Goal: Information Seeking & Learning: Learn about a topic

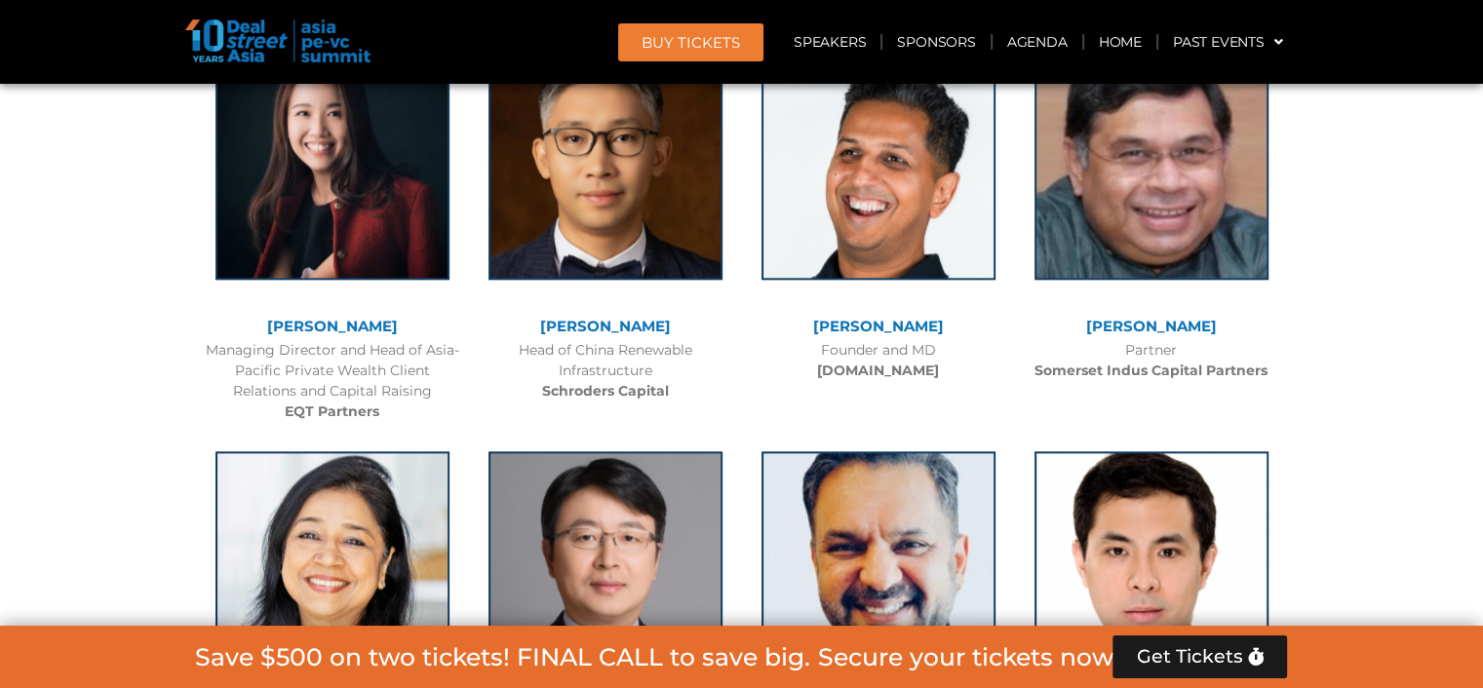
scroll to position [9622, 0]
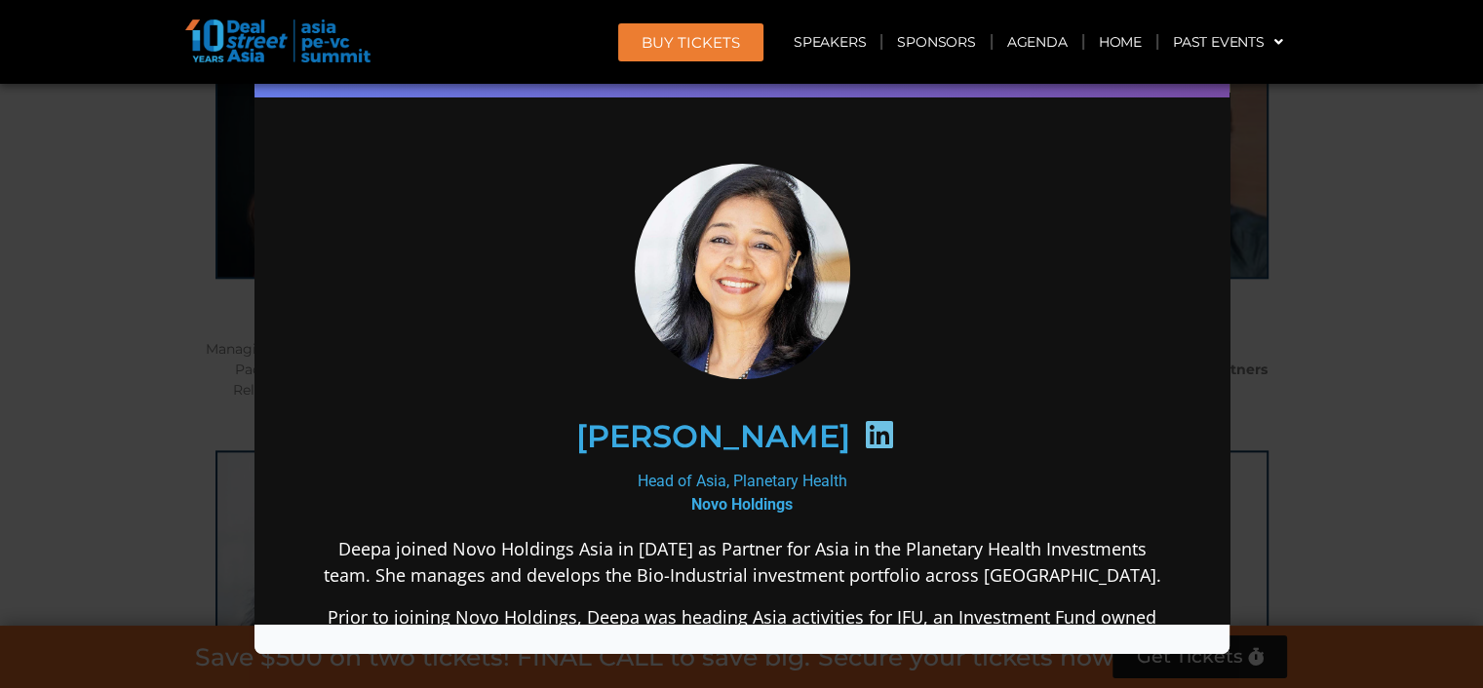
scroll to position [0, 0]
click at [1371, 364] on div "Speaker Profile ×" at bounding box center [741, 344] width 1483 height 688
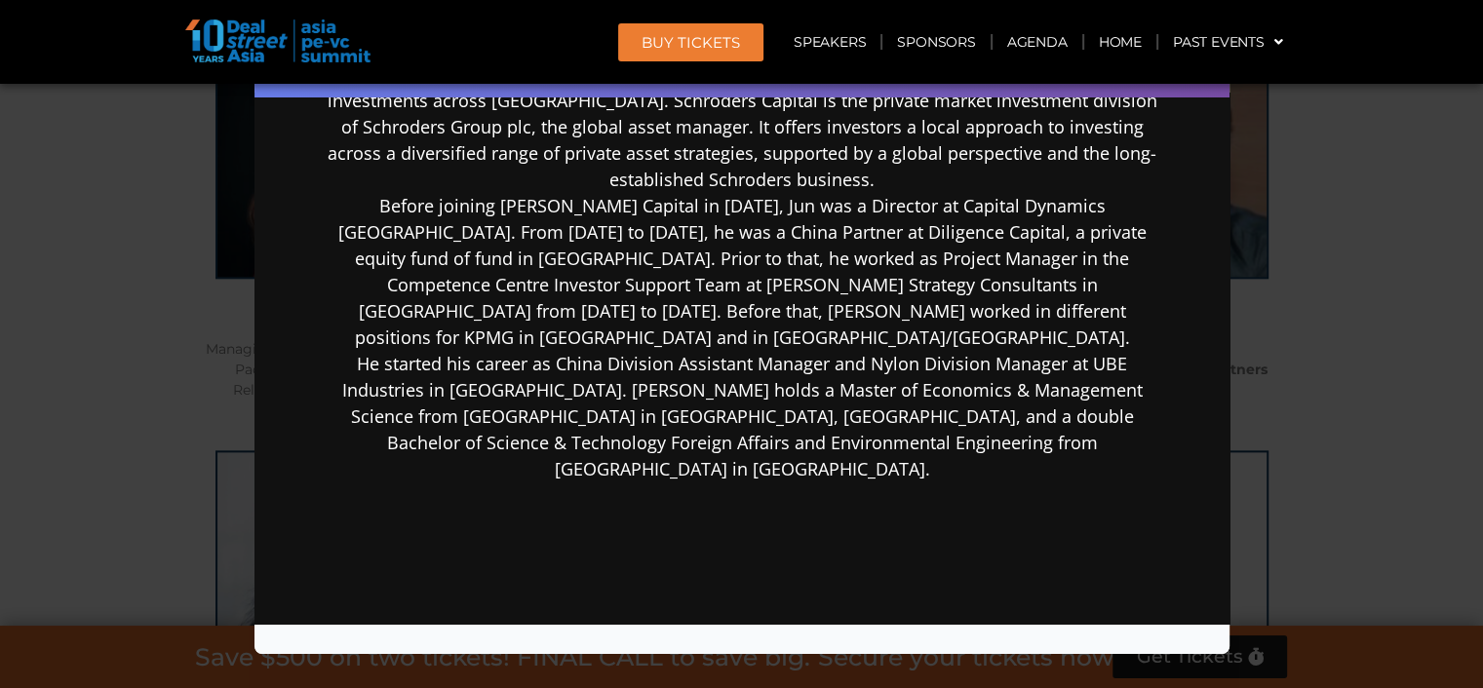
scroll to position [485, 0]
click at [1406, 383] on div "Speaker Profile ×" at bounding box center [741, 344] width 1483 height 688
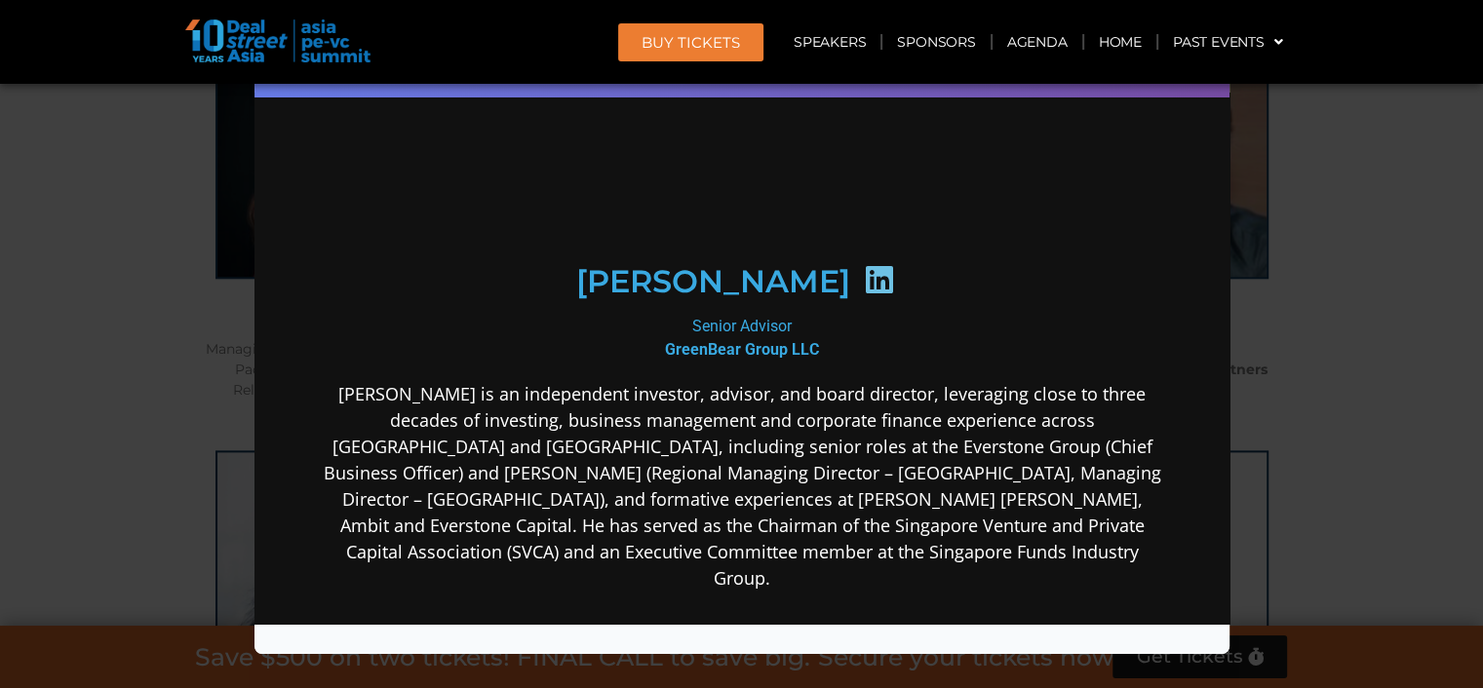
scroll to position [195, 0]
click at [1419, 424] on div "Speaker Profile ×" at bounding box center [741, 344] width 1483 height 688
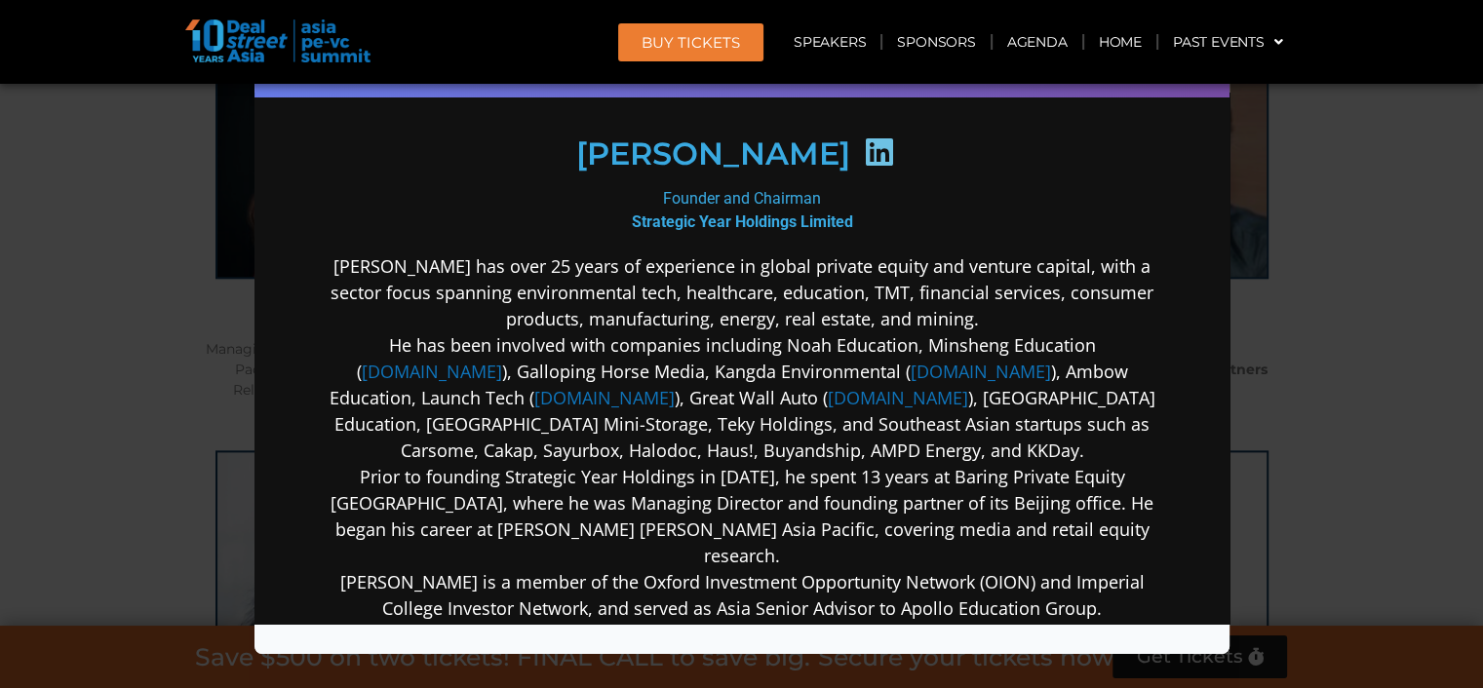
scroll to position [291, 0]
click at [1346, 436] on div "Speaker Profile ×" at bounding box center [741, 344] width 1483 height 688
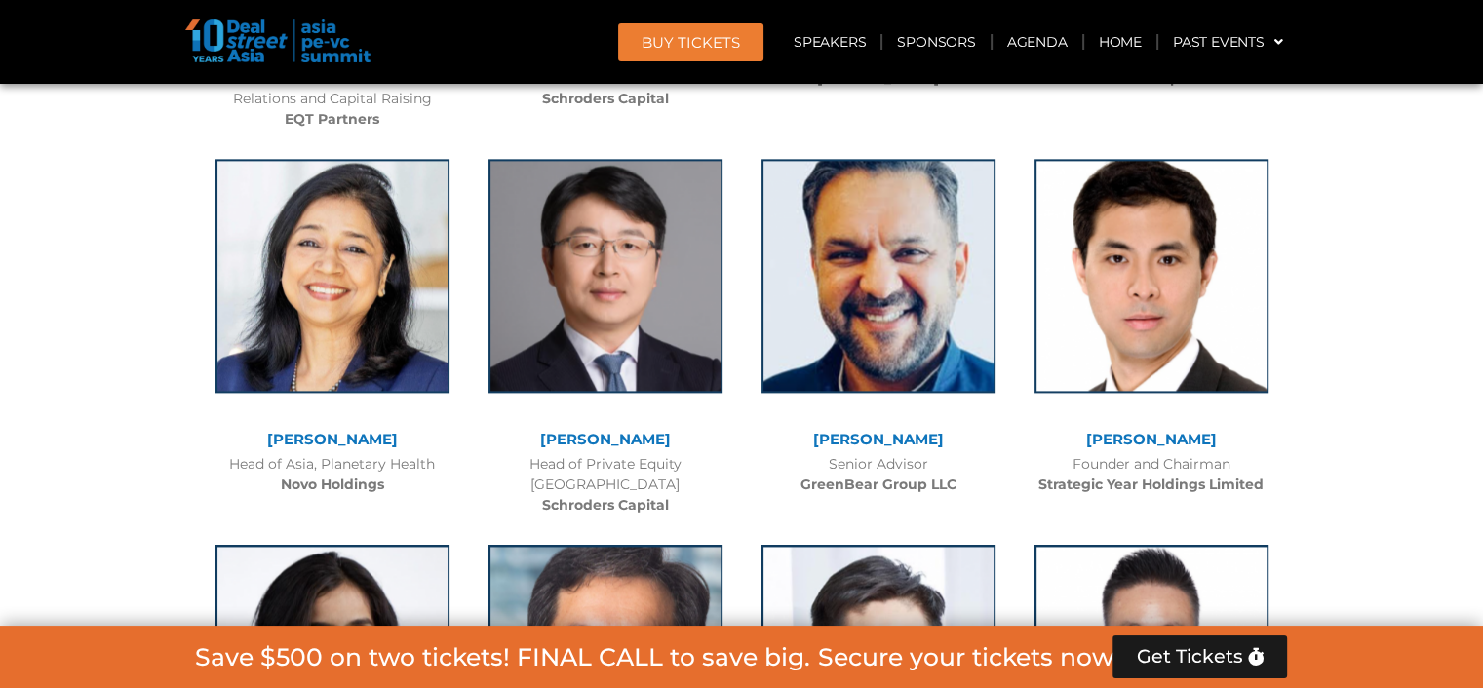
scroll to position [9915, 0]
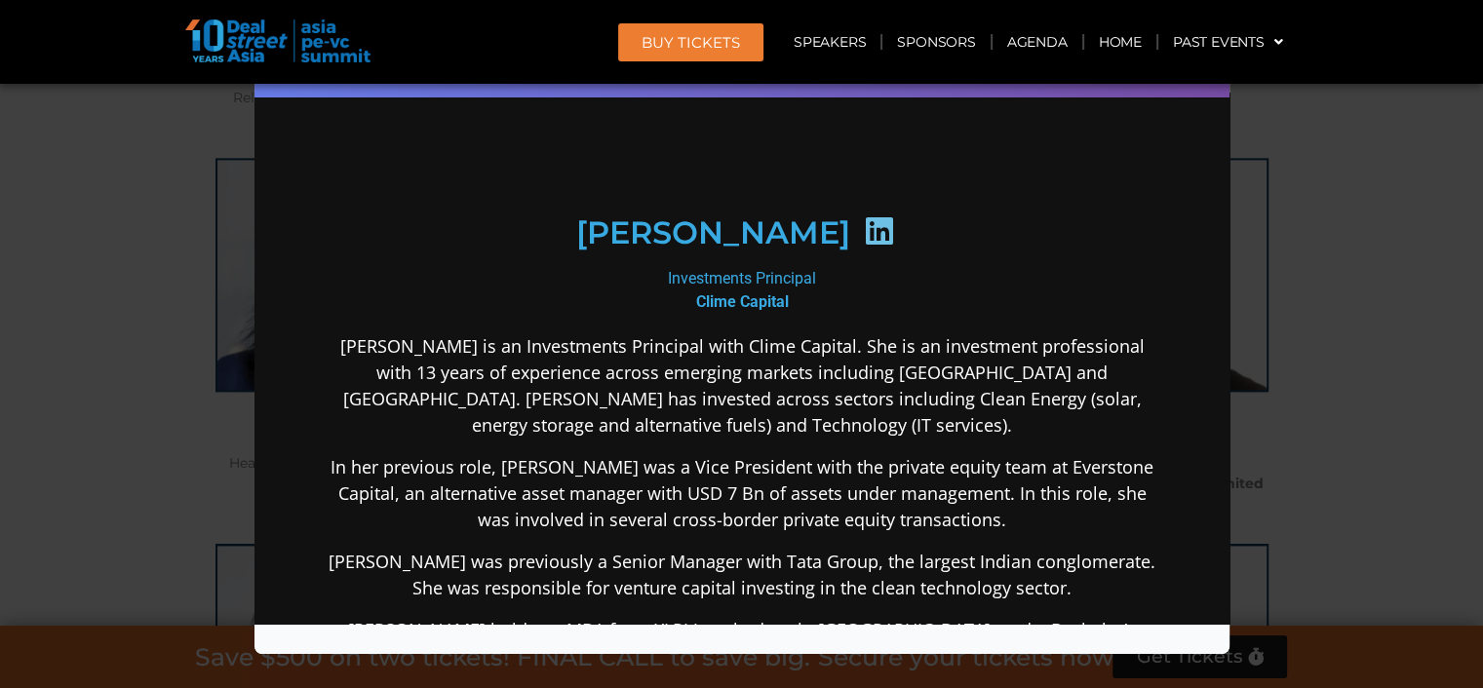
scroll to position [194, 0]
click at [1322, 392] on div "Speaker Profile ×" at bounding box center [741, 344] width 1483 height 688
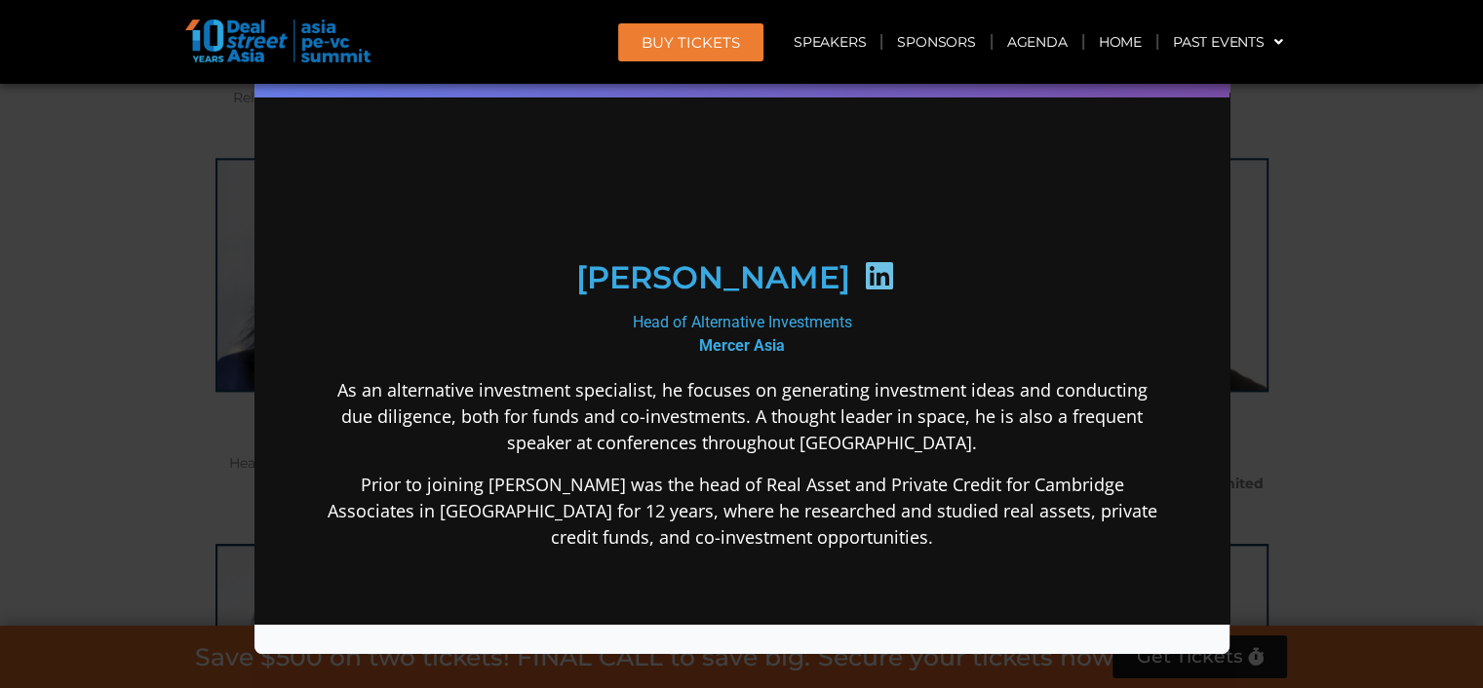
scroll to position [195, 0]
click at [1337, 351] on div "Speaker Profile ×" at bounding box center [741, 344] width 1483 height 688
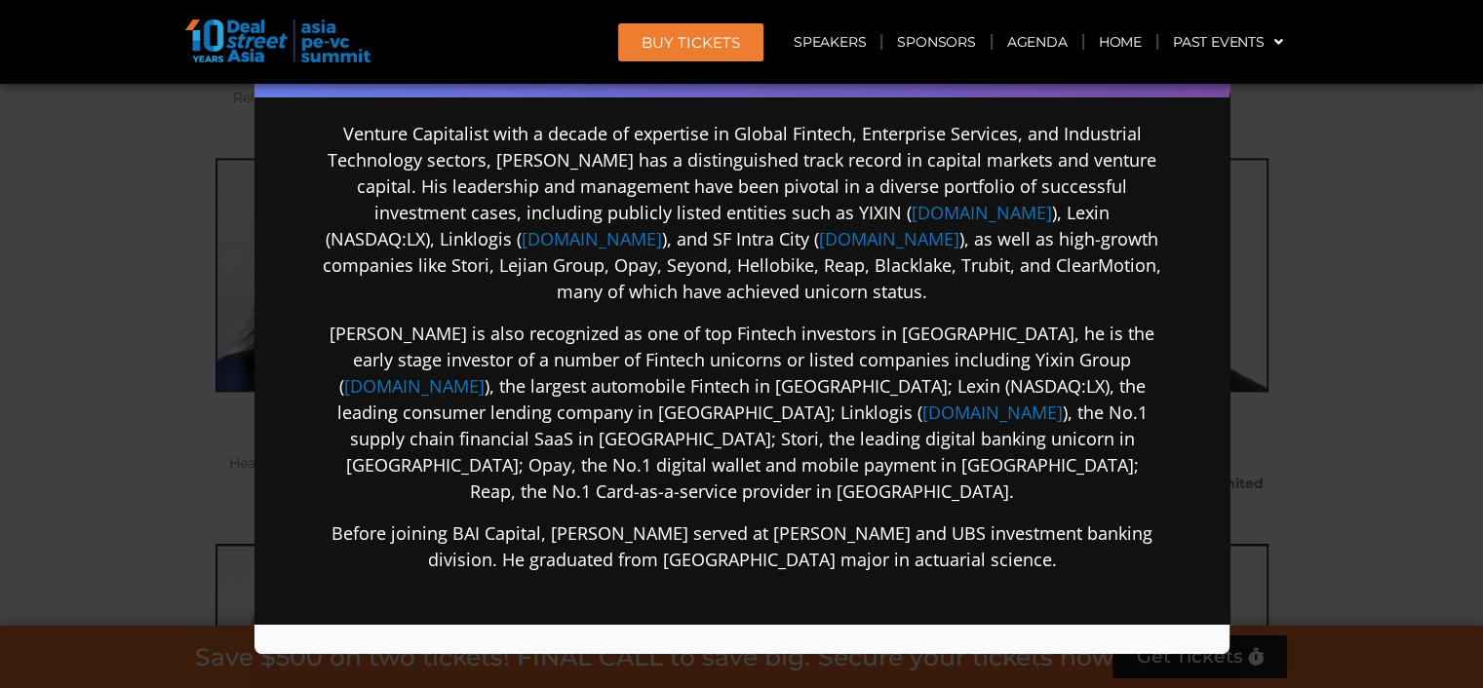
scroll to position [370, 0]
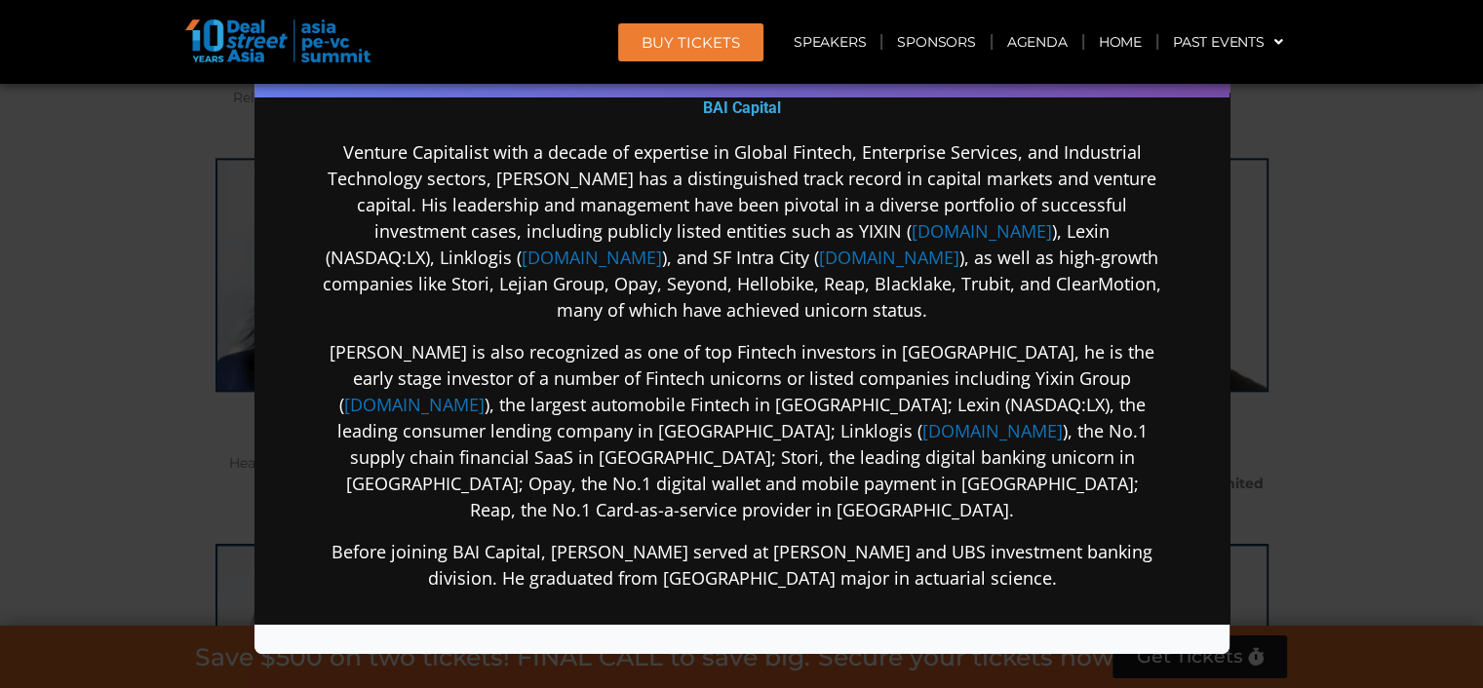
click at [1317, 334] on div "Speaker Profile ×" at bounding box center [741, 344] width 1483 height 688
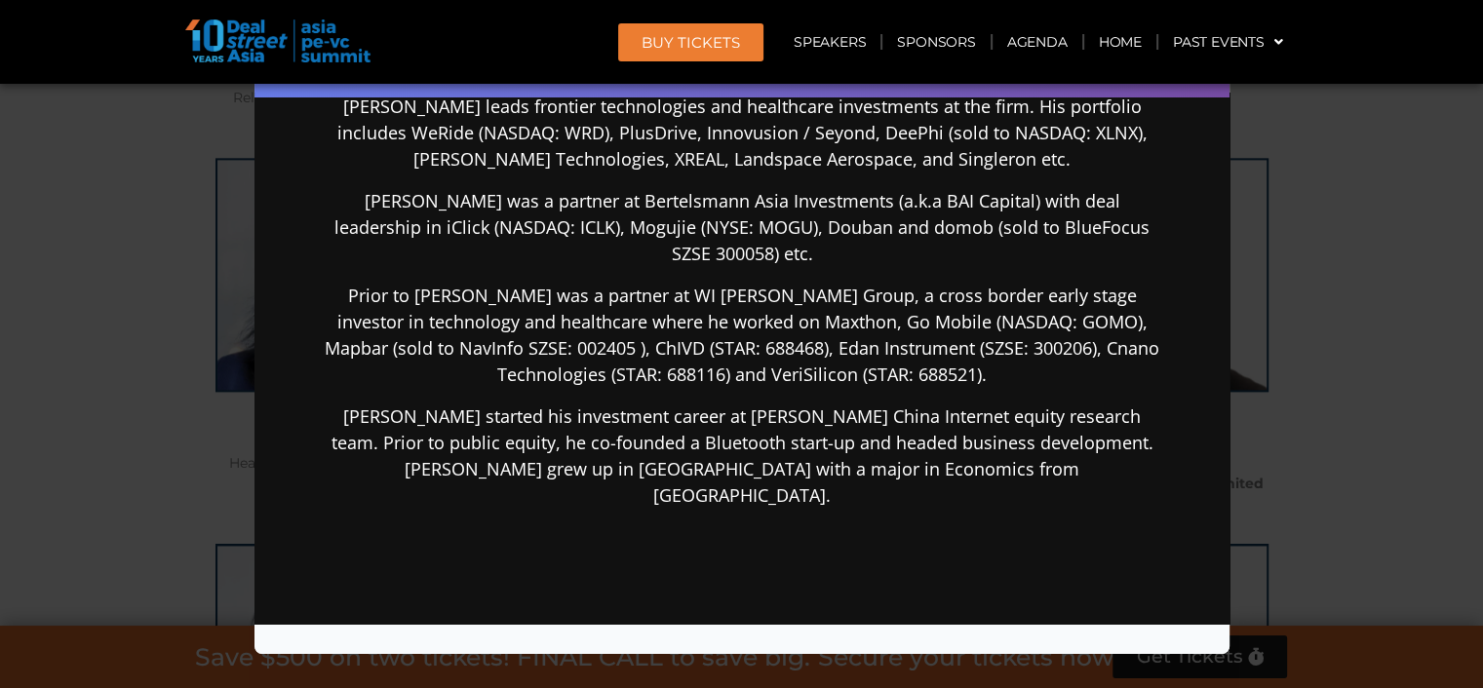
scroll to position [487, 0]
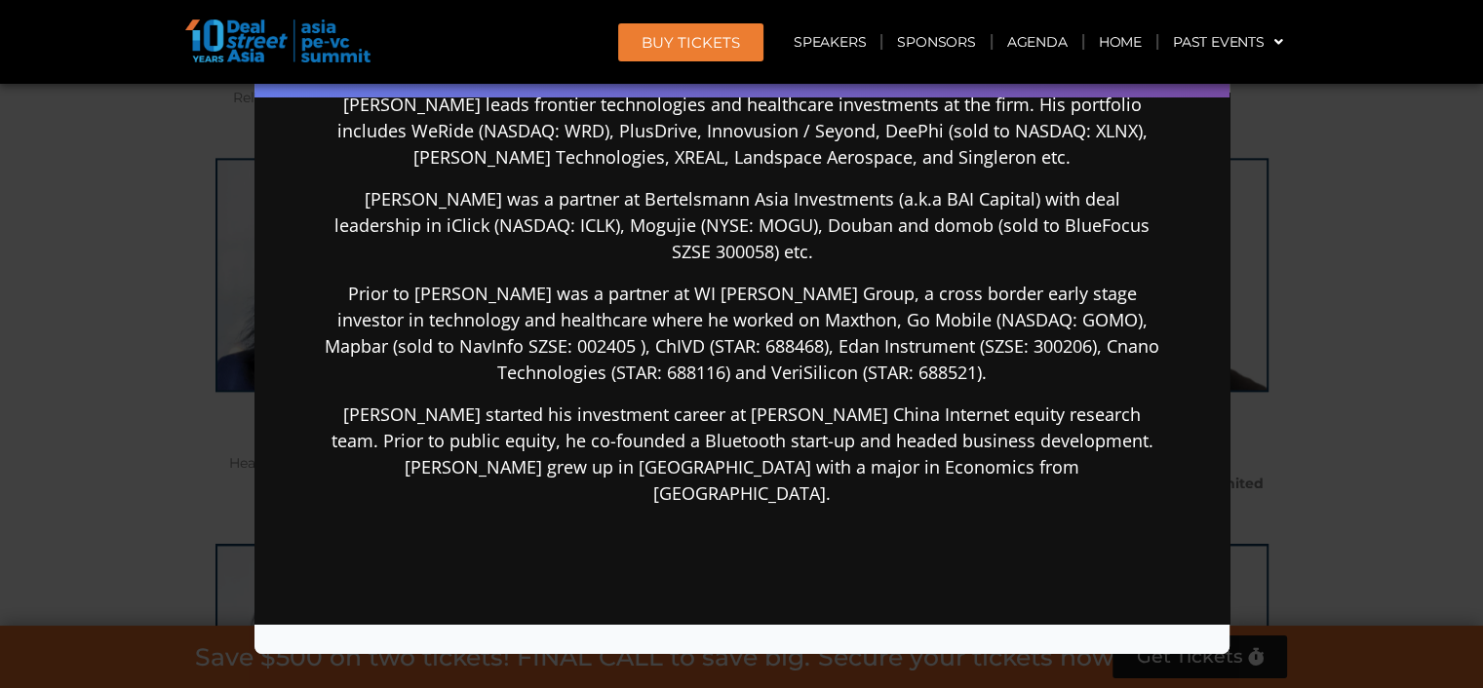
click at [1372, 465] on div "Speaker Profile ×" at bounding box center [741, 344] width 1483 height 688
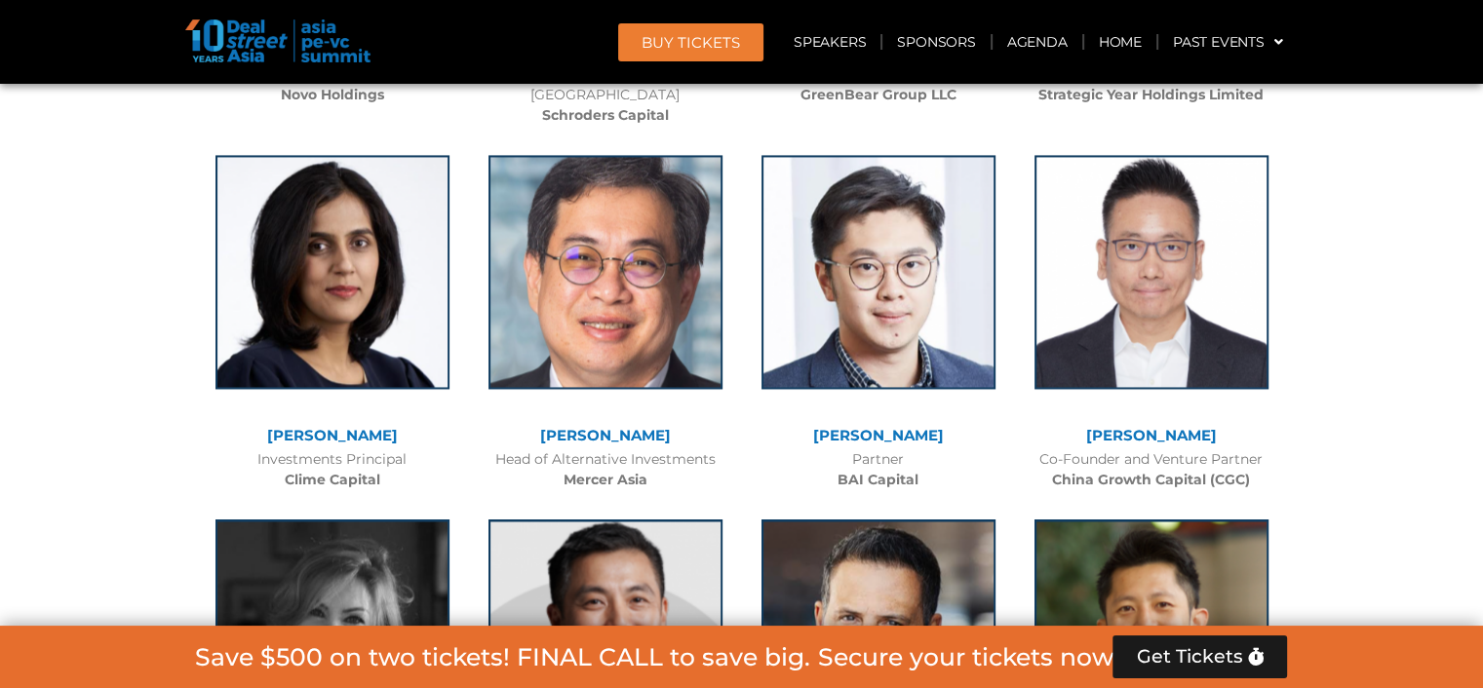
scroll to position [10304, 0]
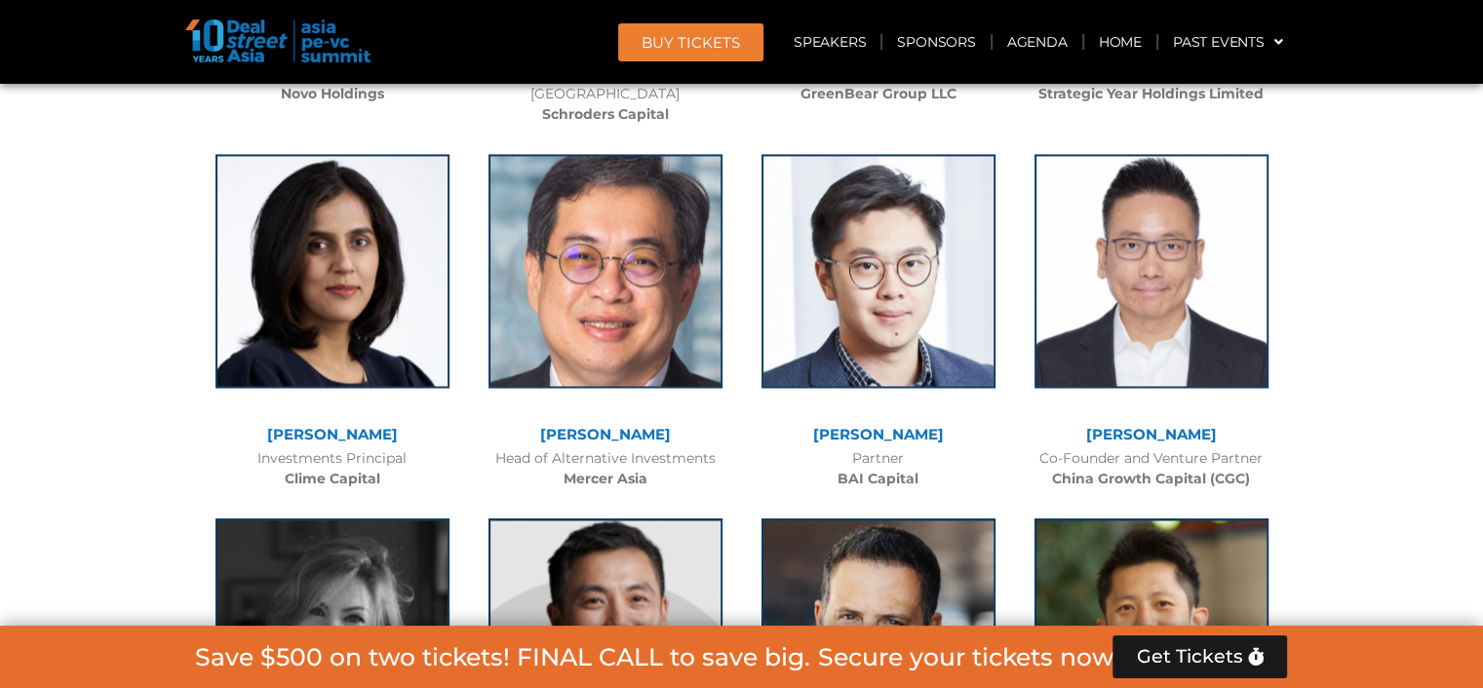
click at [360, 509] on div at bounding box center [332, 650] width 253 height 283
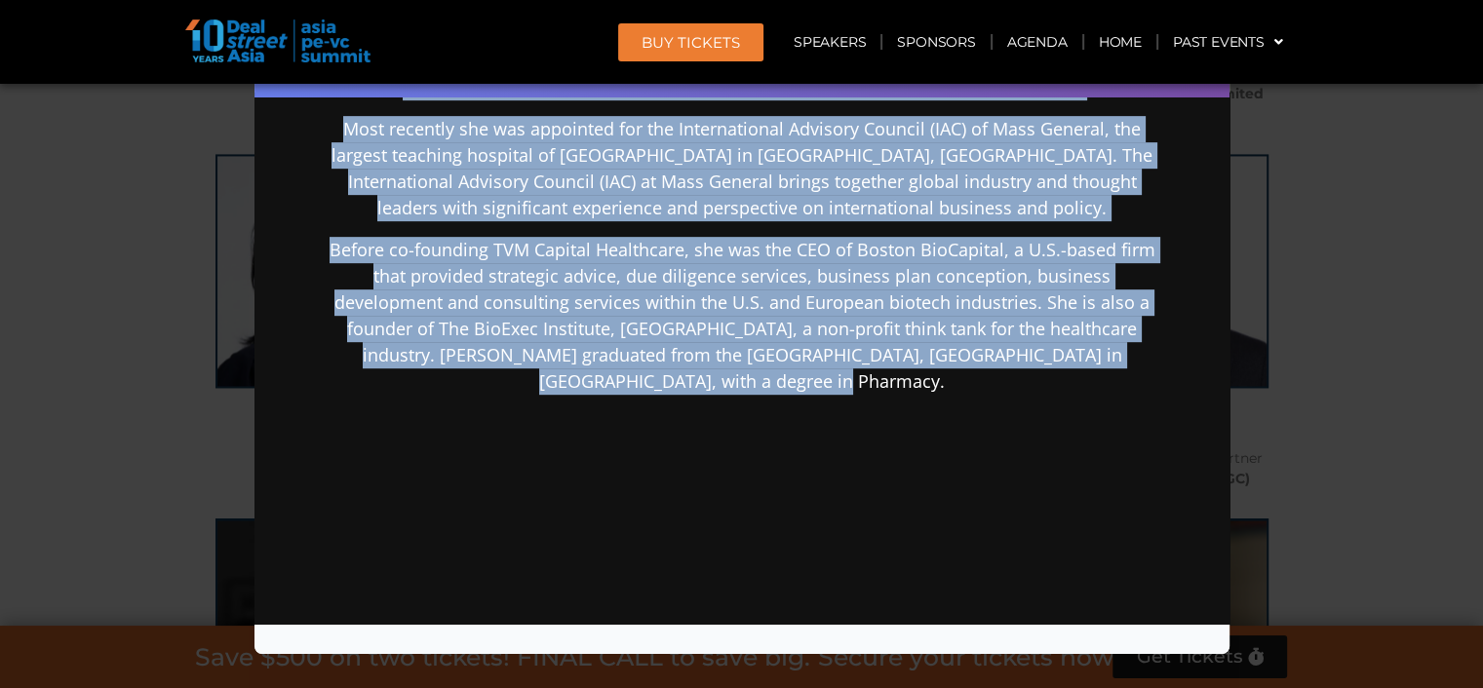
scroll to position [1153, 0]
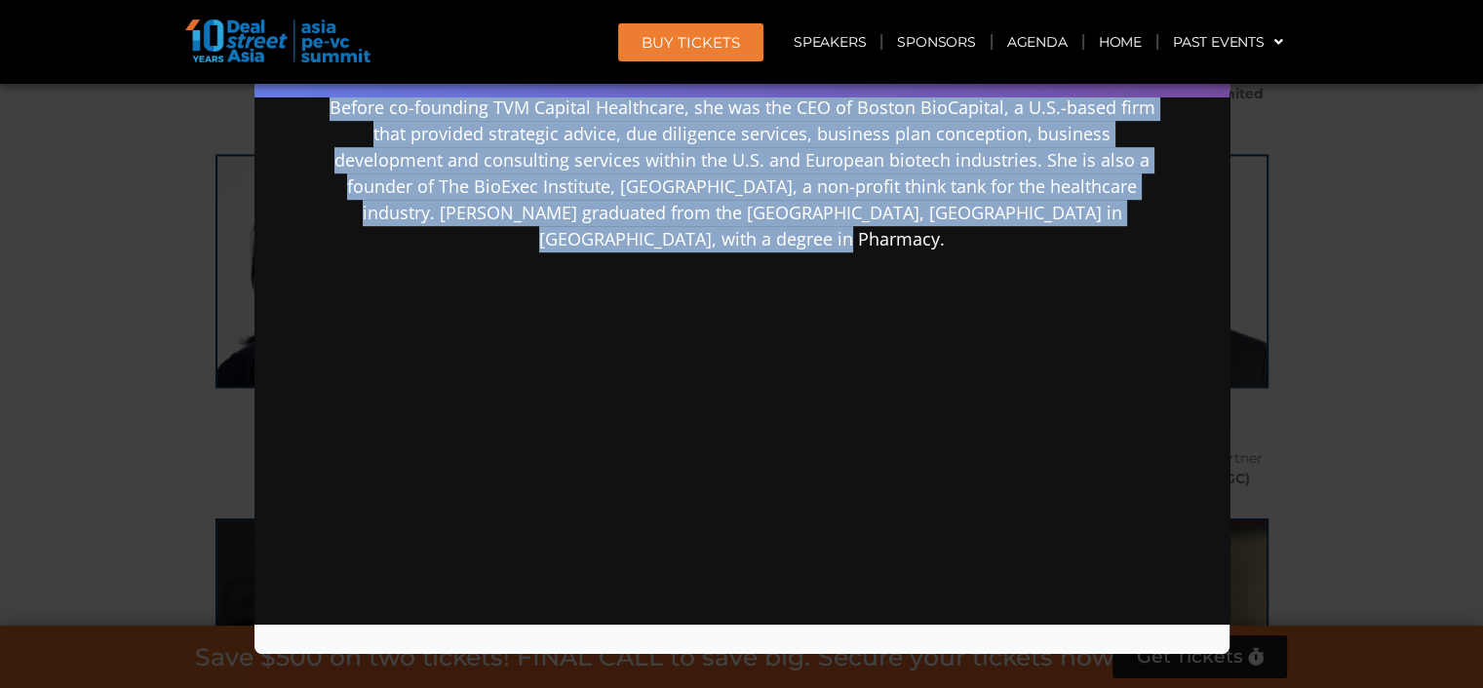
drag, startPoint x: 560, startPoint y: 233, endPoint x: 1018, endPoint y: 389, distance: 484.0
copy div "Hoda Abou-Jamra​ Co-Founder and Managing Partner TVM Capital Healthcare In 2007…"
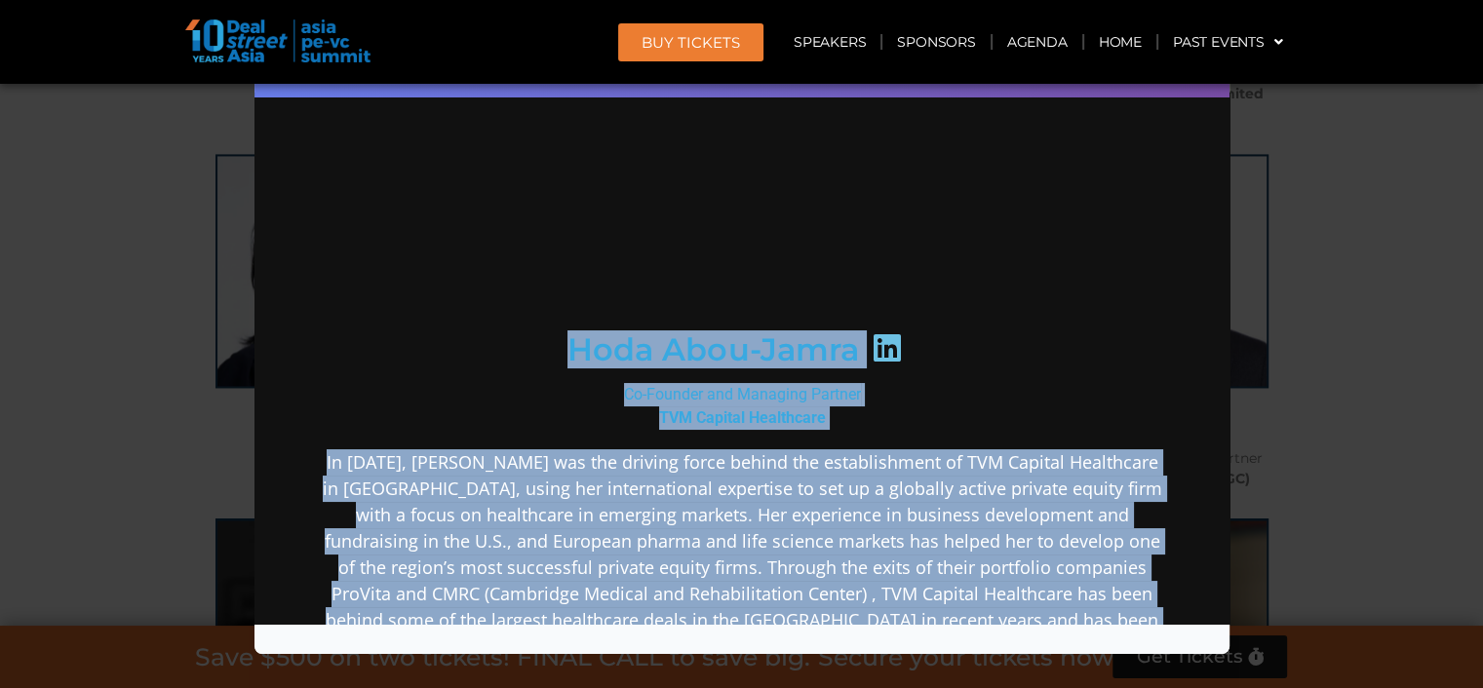
scroll to position [0, 0]
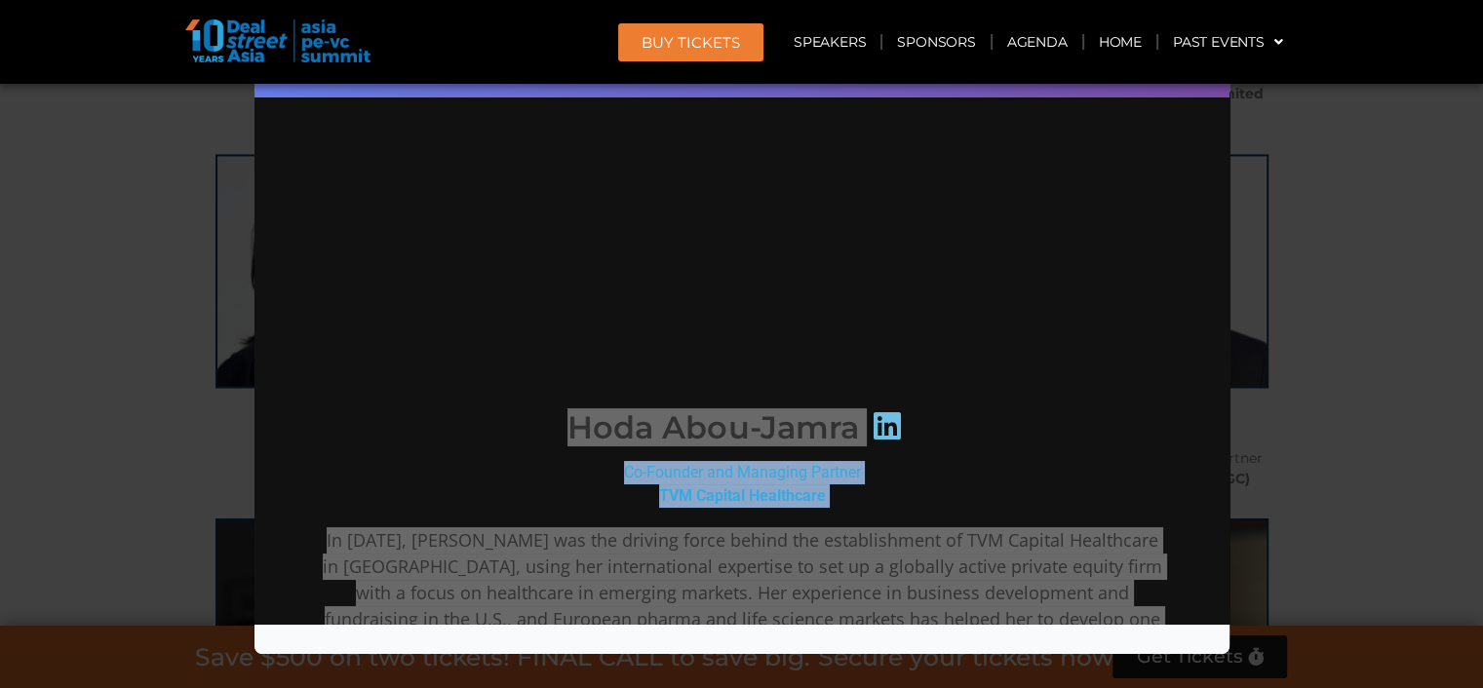
click at [1330, 435] on div "Speaker Profile ×" at bounding box center [741, 344] width 1483 height 688
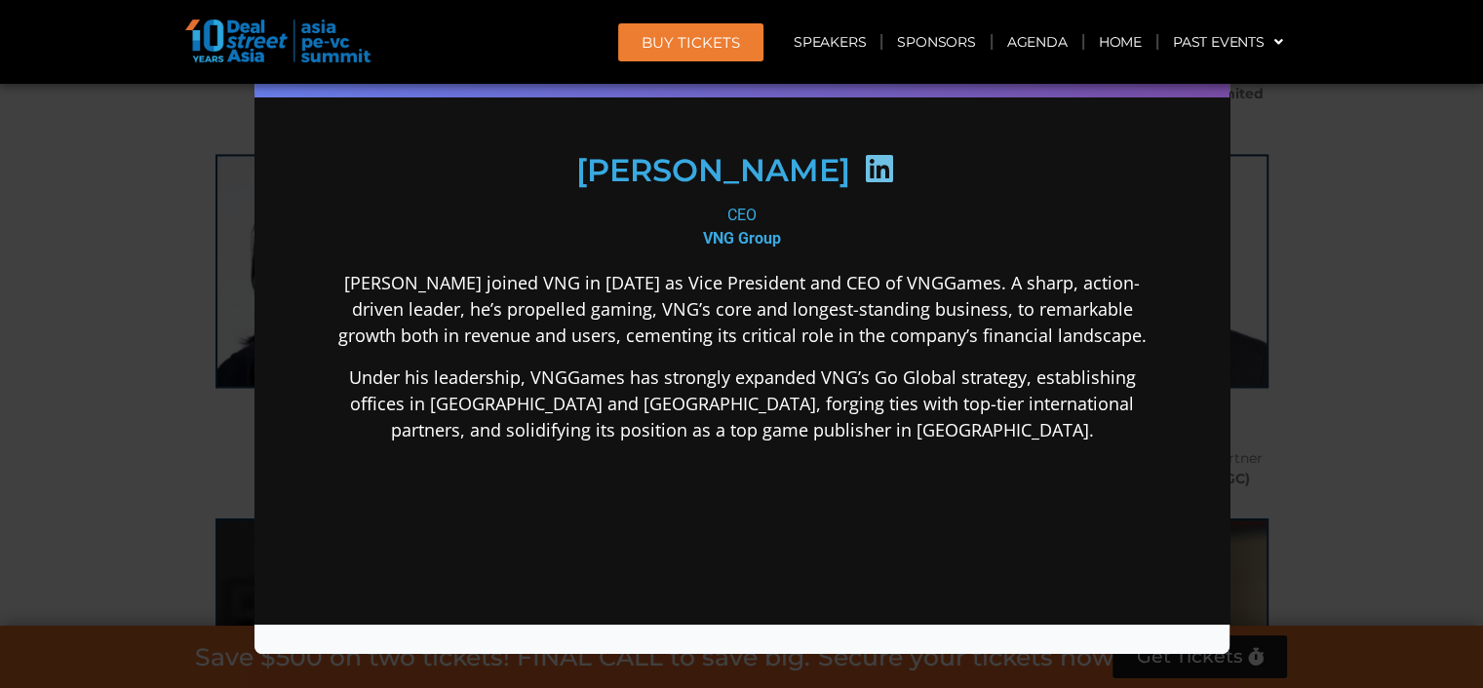
scroll to position [290, 0]
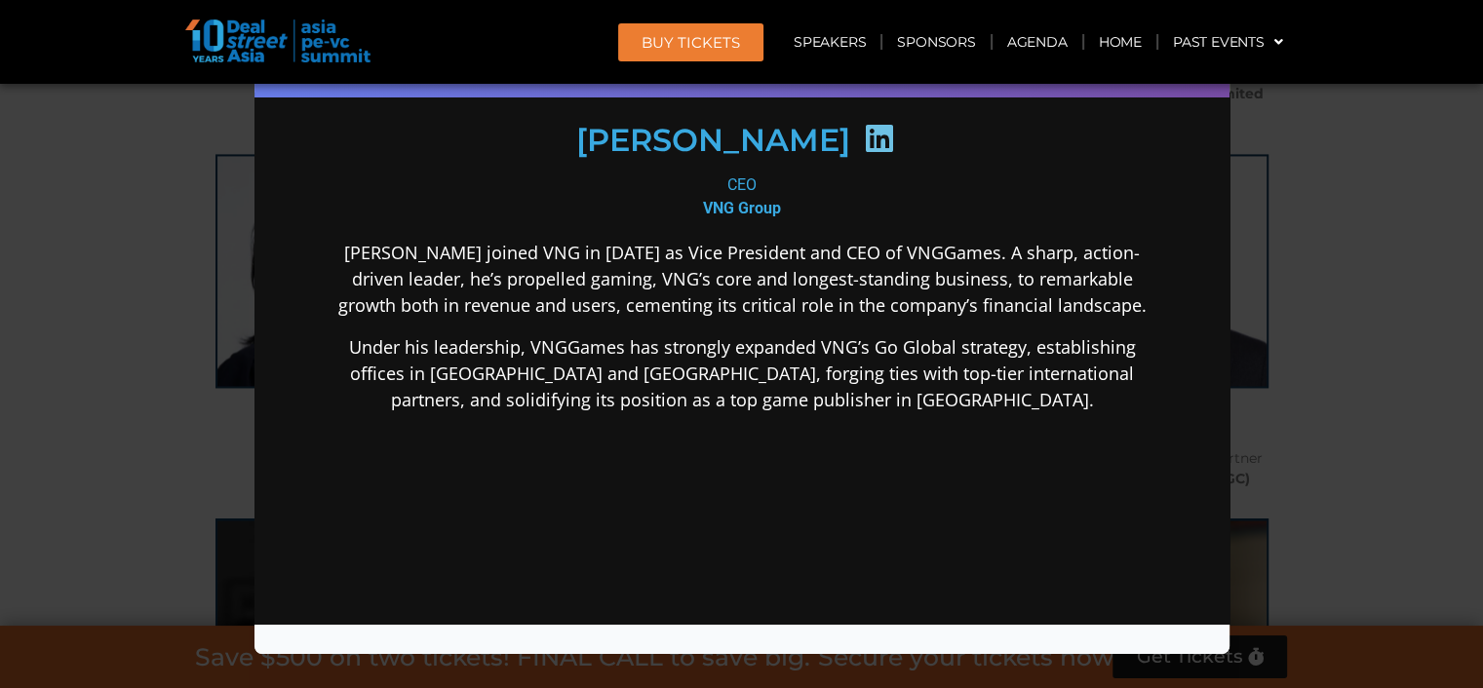
click at [1385, 334] on div "Speaker Profile ×" at bounding box center [741, 344] width 1483 height 688
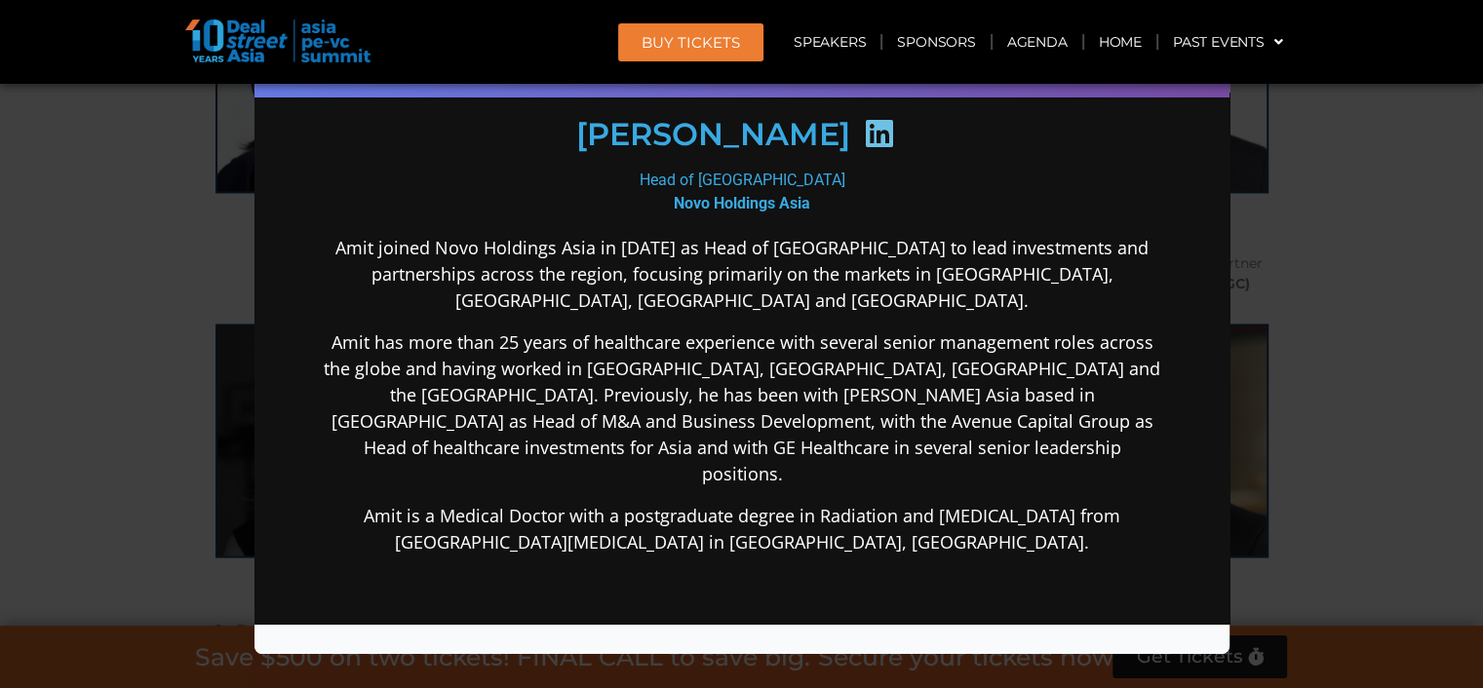
scroll to position [292, 0]
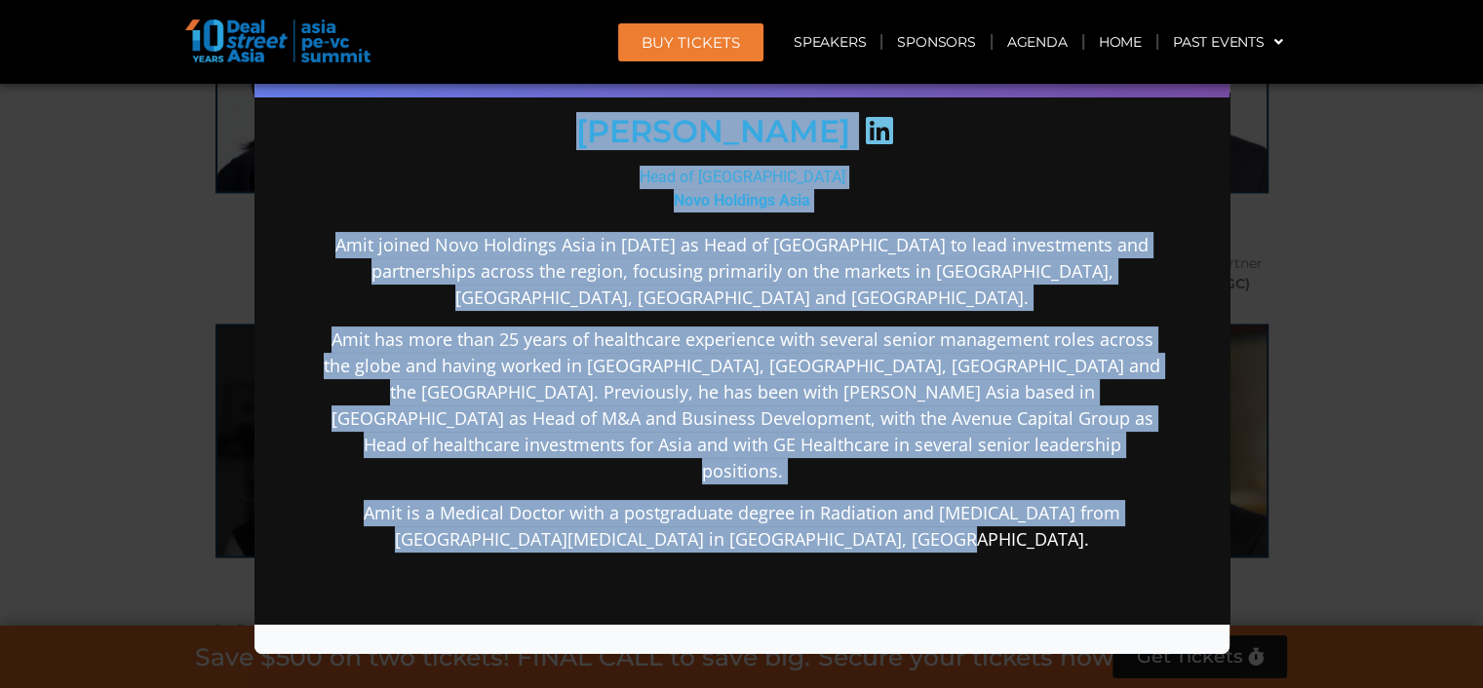
drag, startPoint x: 981, startPoint y: 492, endPoint x: 587, endPoint y: 118, distance: 543.3
click at [587, 118] on div "Dr Amit Kakar Head of Asia Novo Holdings Asia Amit joined Novo Holdings Asia in…" at bounding box center [741, 363] width 842 height 994
copy div "Dr Amit Kakar Head of Asia Novo Holdings Asia Amit joined Novo Holdings Asia in…"
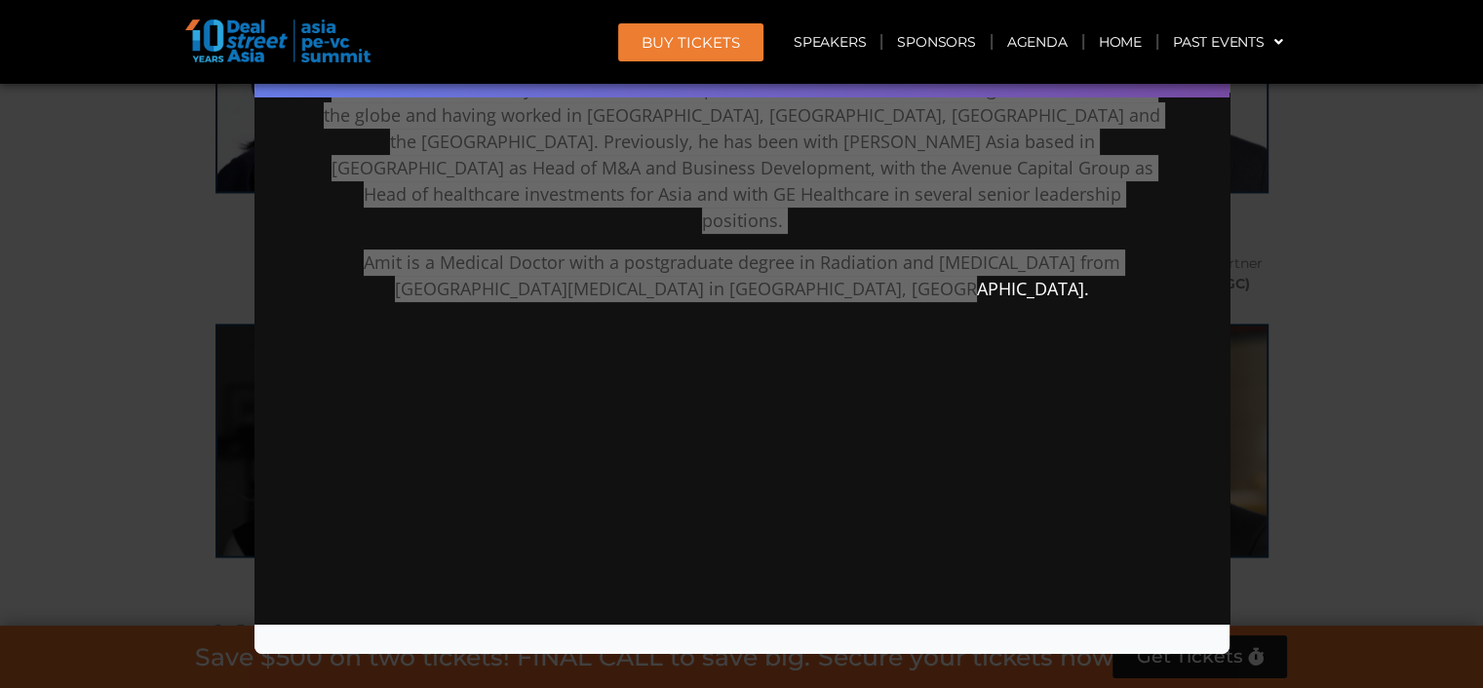
click at [1313, 241] on div "Speaker Profile ×" at bounding box center [741, 344] width 1483 height 688
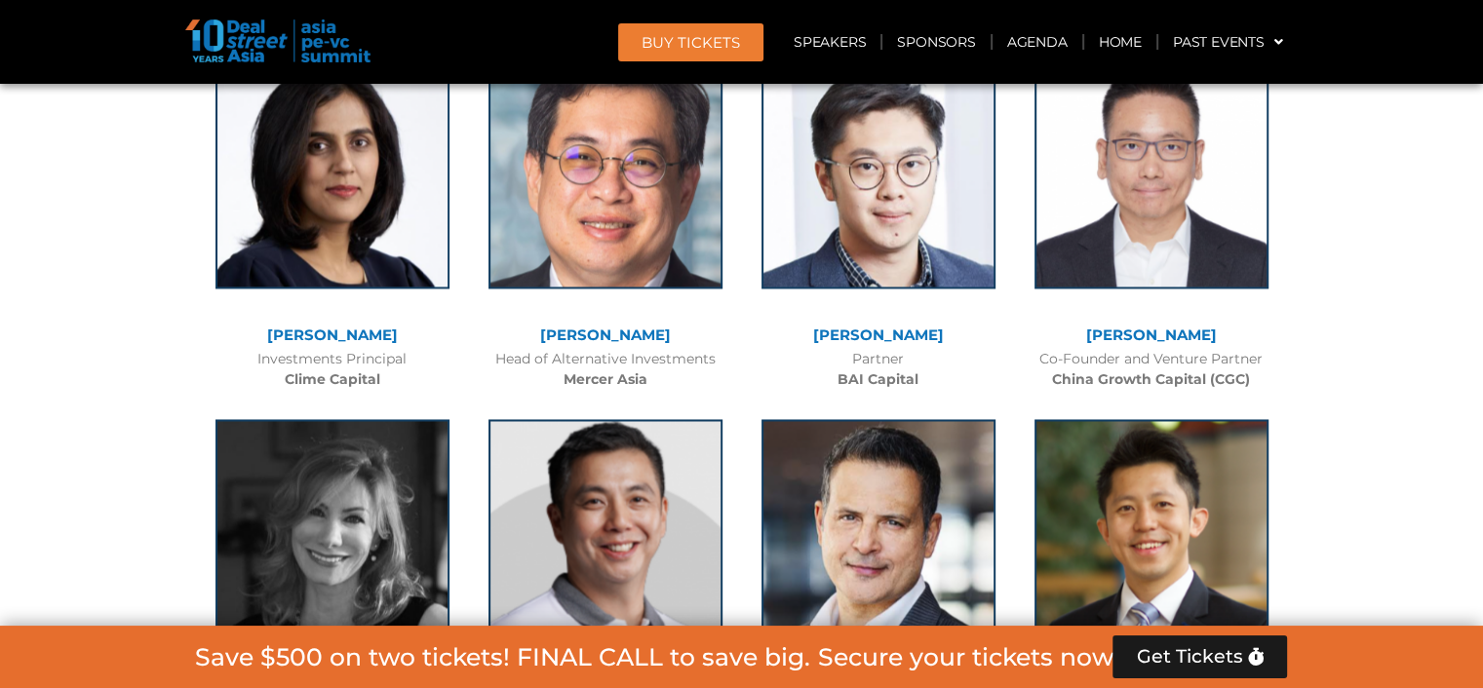
scroll to position [10403, 0]
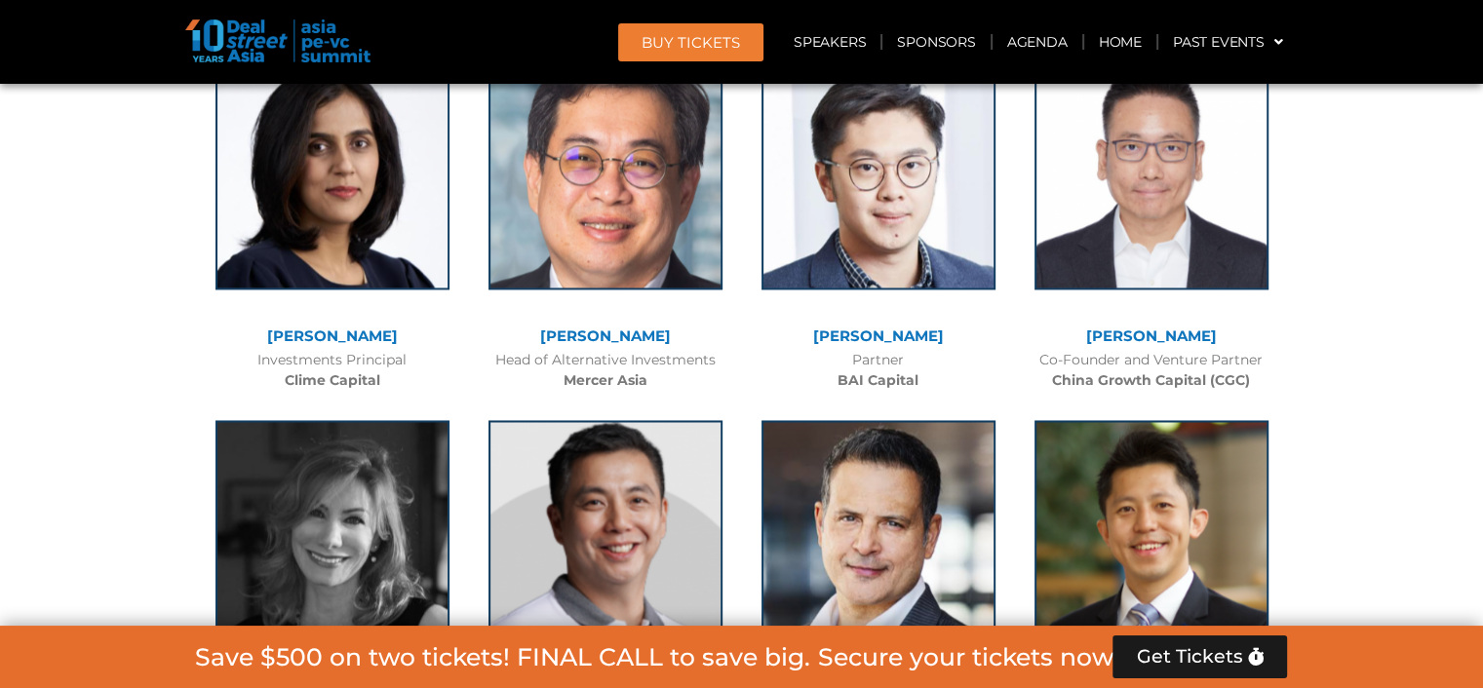
click at [1147, 687] on link "[PERSON_NAME]" at bounding box center [1151, 700] width 131 height 19
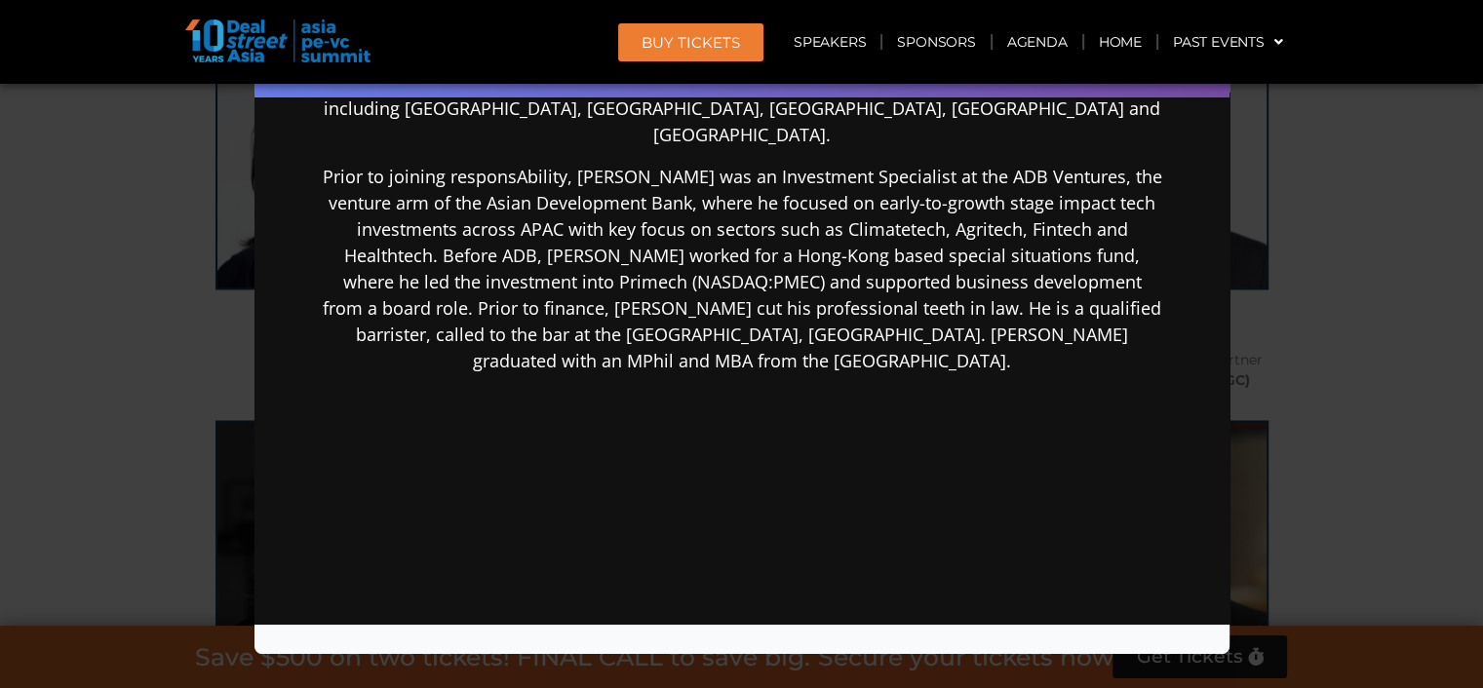
scroll to position [486, 0]
click at [1295, 374] on div "Speaker Profile ×" at bounding box center [741, 344] width 1483 height 688
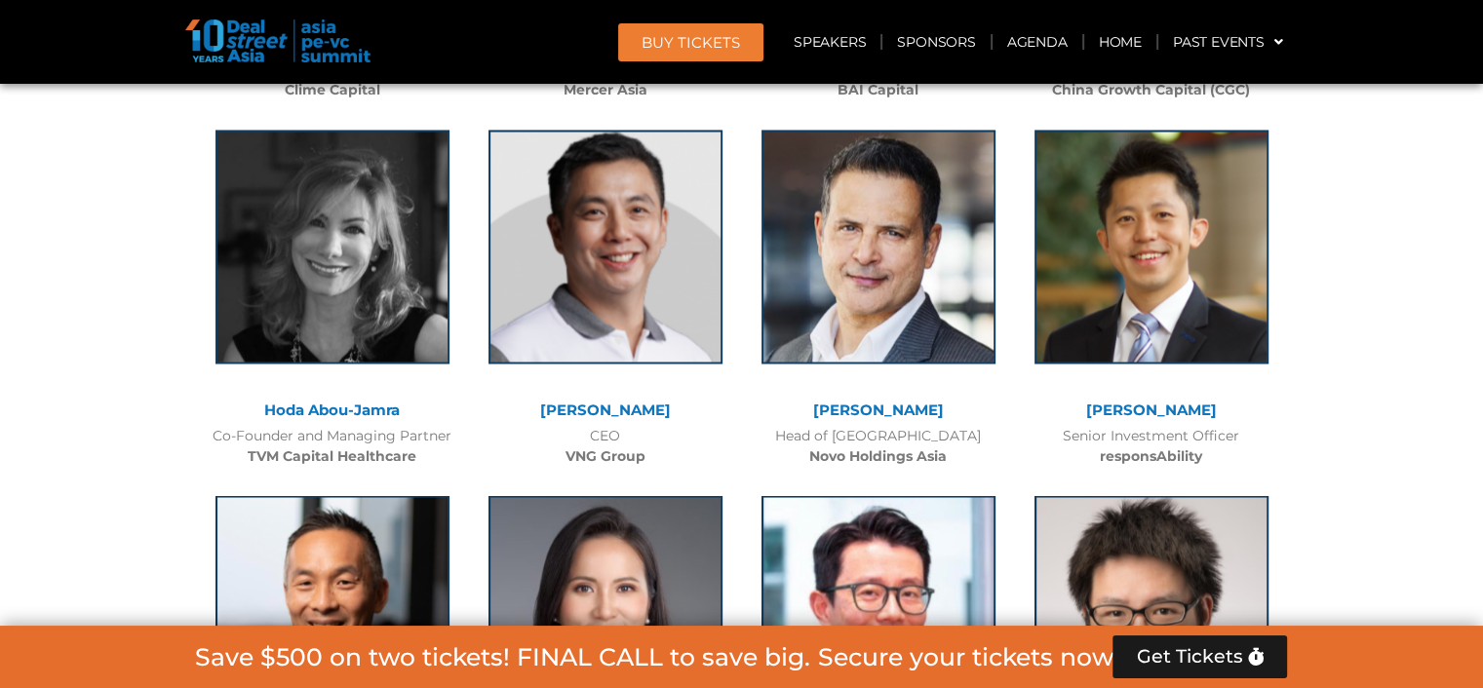
scroll to position [10694, 0]
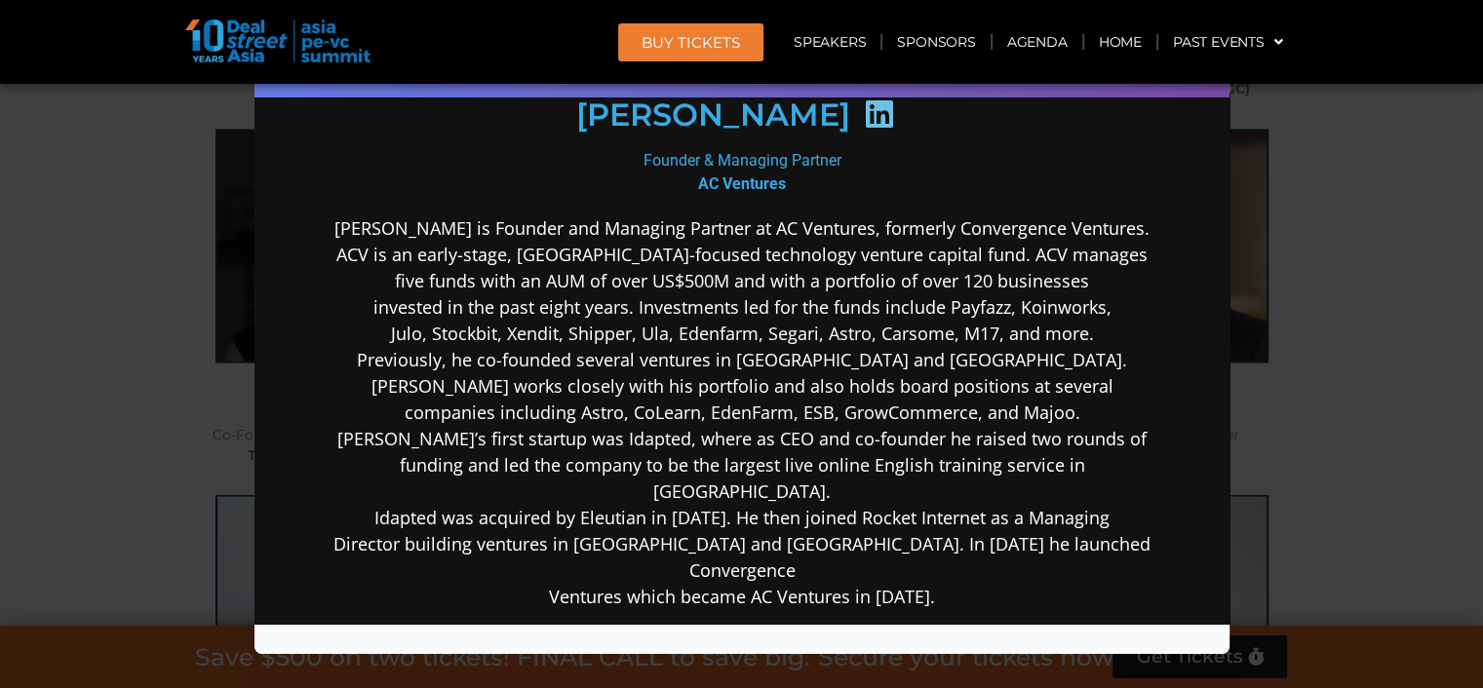
scroll to position [291, 0]
click at [1310, 411] on div "Speaker Profile ×" at bounding box center [741, 344] width 1483 height 688
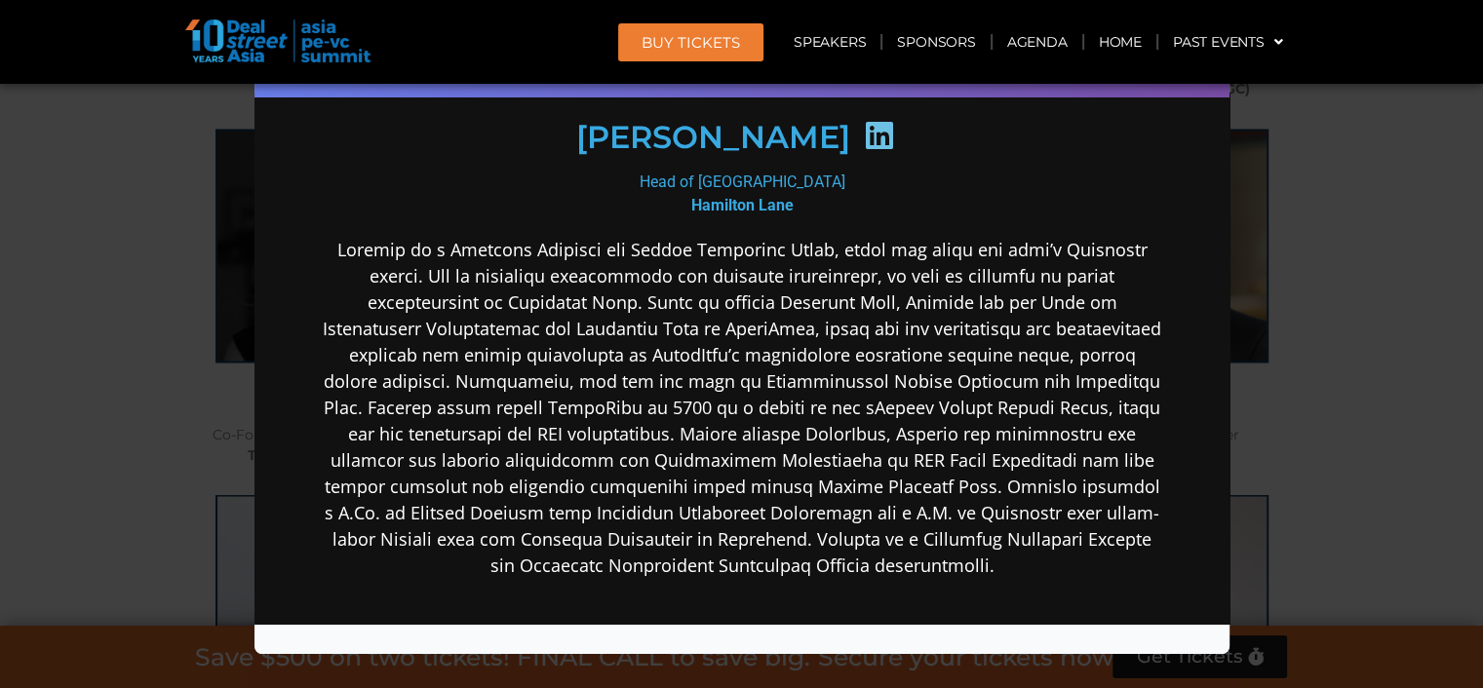
scroll to position [292, 0]
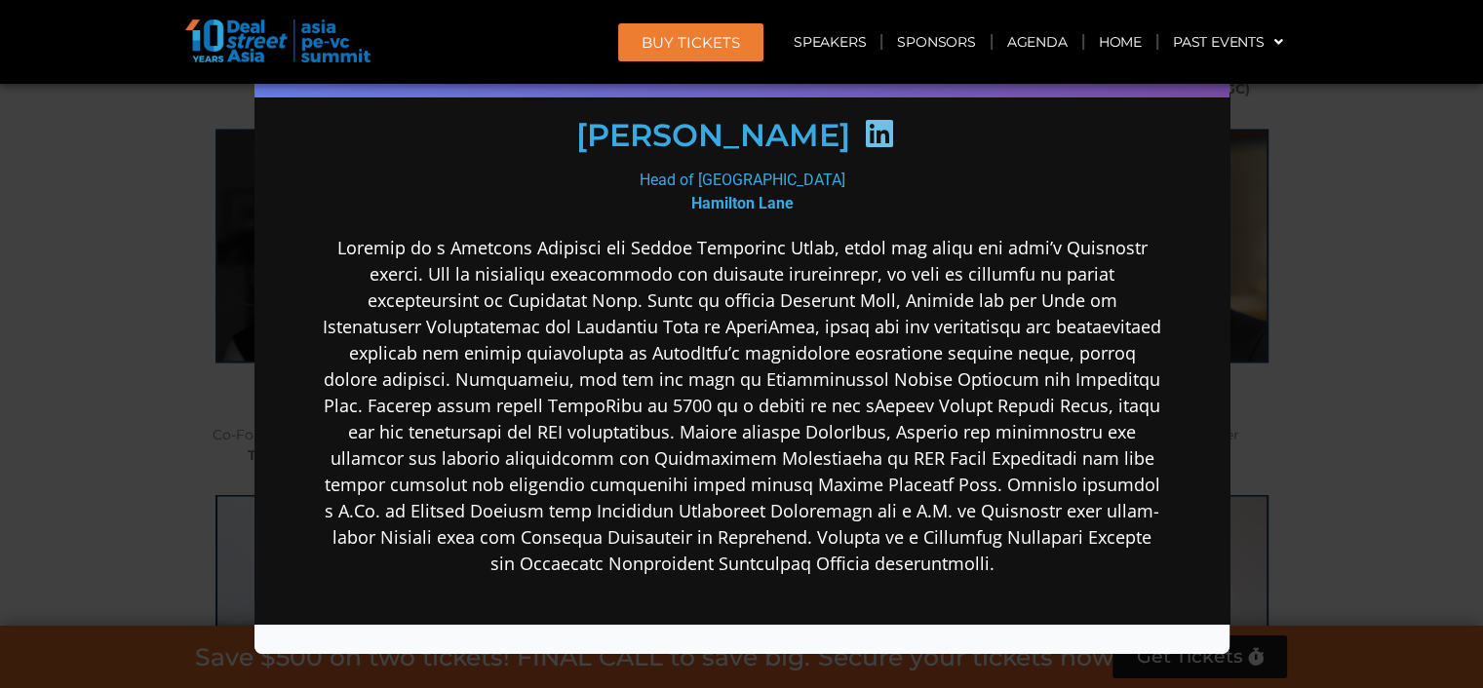
click at [1348, 236] on div "Speaker Profile ×" at bounding box center [741, 344] width 1483 height 688
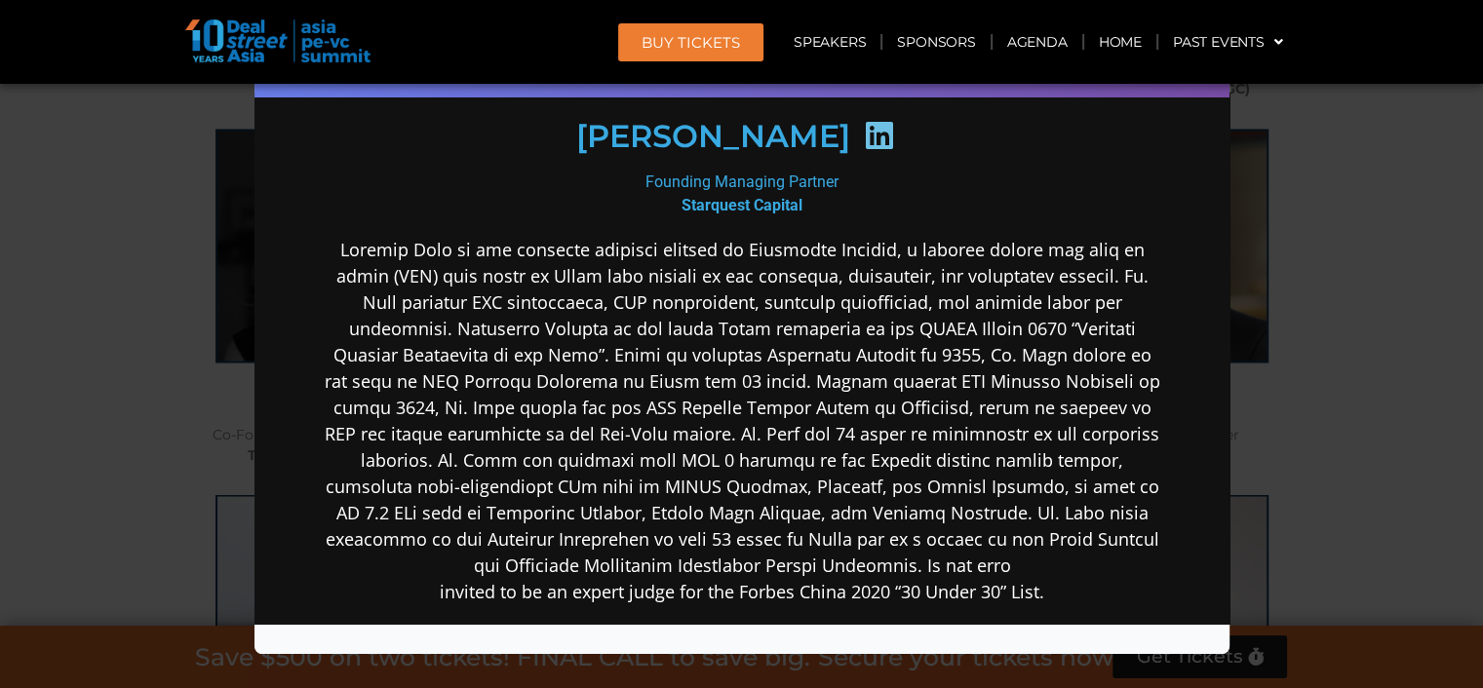
scroll to position [290, 0]
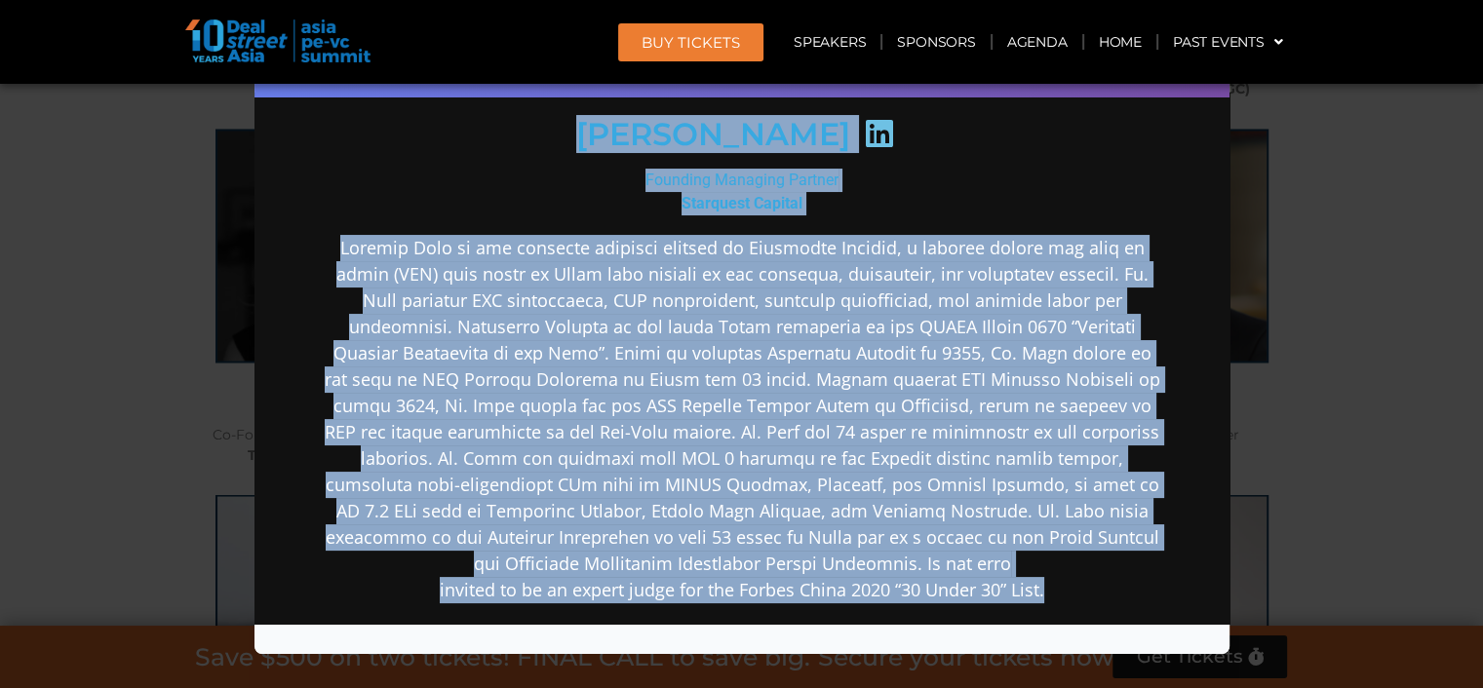
drag, startPoint x: 1063, startPoint y: 598, endPoint x: 536, endPoint y: 156, distance: 687.8
click at [536, 156] on div "Frankie Fang Founding Managing Partner Starquest Capital invited to be an exper…" at bounding box center [741, 476] width 842 height 1217
copy div "Frankie Fang Founding Managing Partner Starquest Capital Frankie Fang is the fo…"
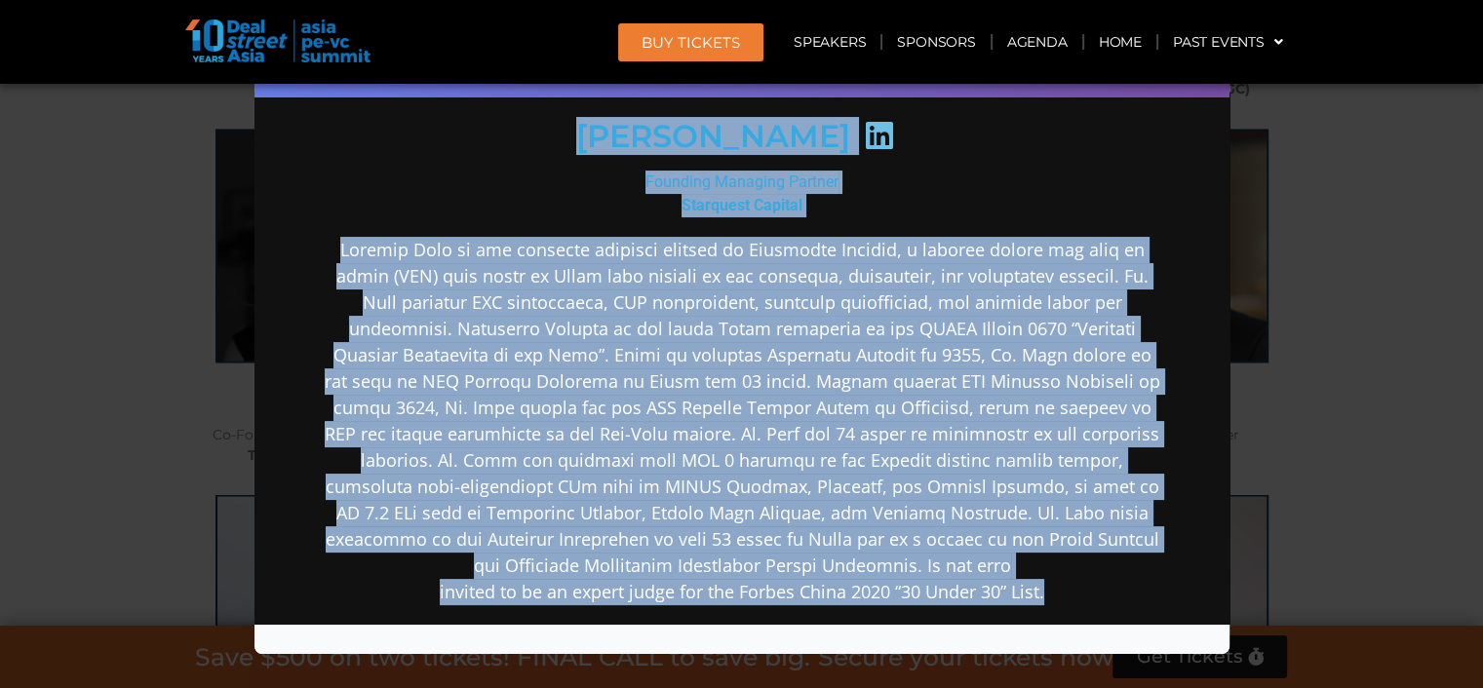
scroll to position [753, 0]
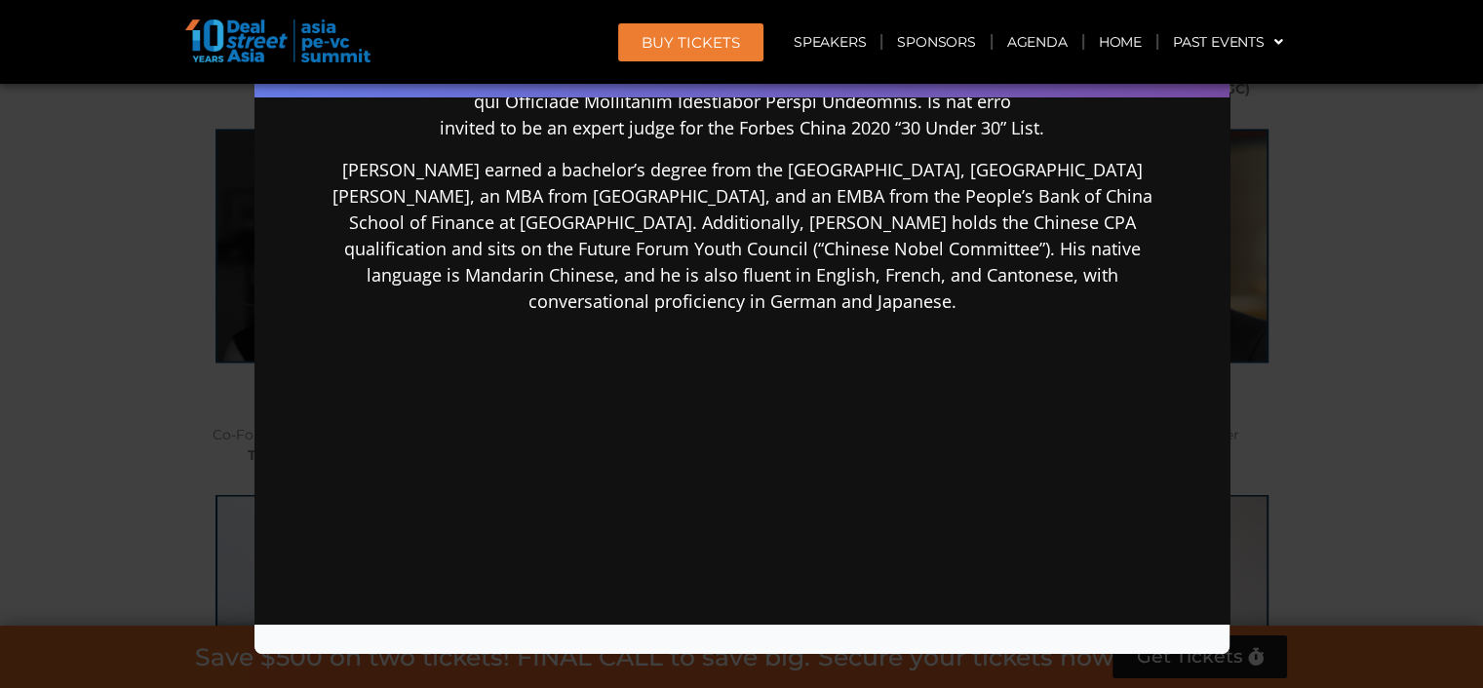
click at [965, 300] on p "Mr. Fang earned a bachelor’s degree from the Antai College of Economics and Man…" at bounding box center [741, 236] width 842 height 158
drag, startPoint x: 965, startPoint y: 304, endPoint x: 306, endPoint y: 151, distance: 676.5
click at [306, 151] on div "Frankie Fang Founding Managing Partner Starquest Capital invited to be an exper…" at bounding box center [741, 15] width 936 height 1310
copy p "Mr. Fang earned a bachelor’s degree from the Antai College of Economics and Man…"
click at [1313, 251] on div "Speaker Profile ×" at bounding box center [741, 344] width 1483 height 688
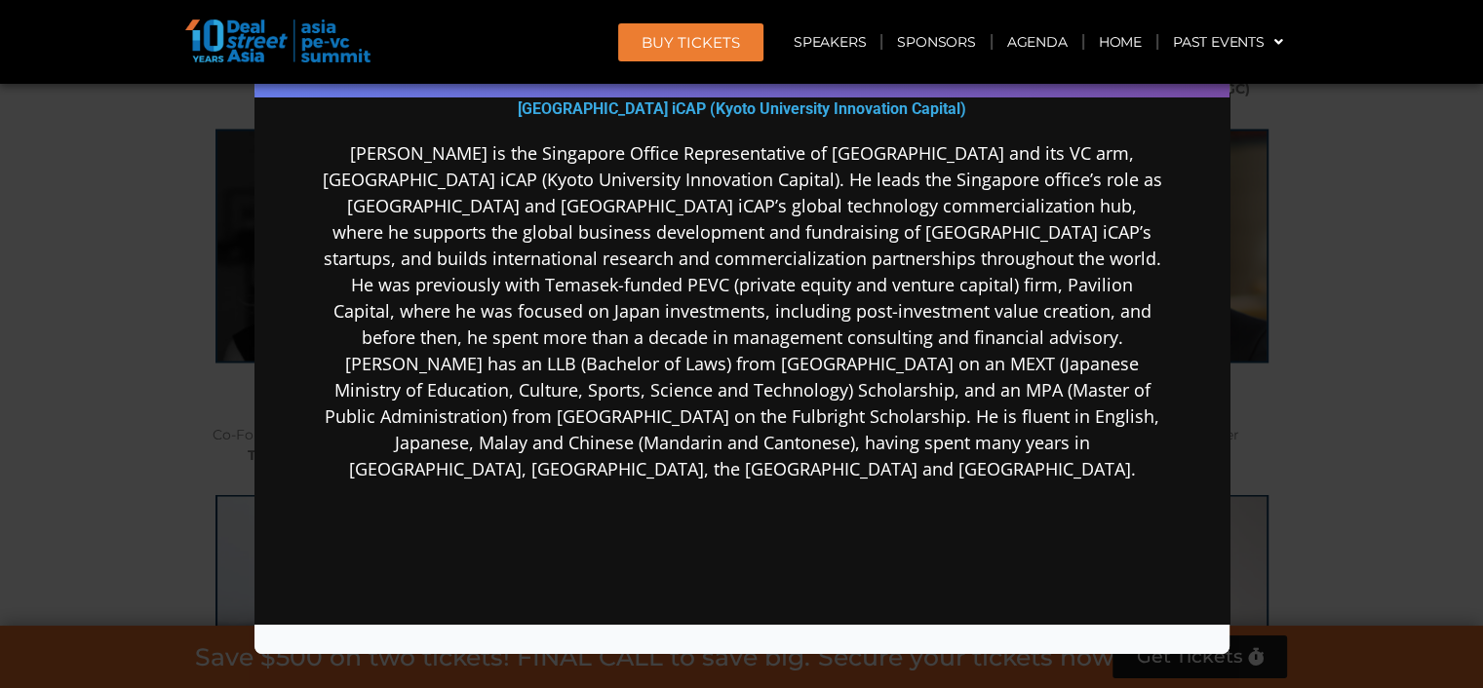
scroll to position [389, 0]
click at [1384, 327] on div "Speaker Profile ×" at bounding box center [741, 344] width 1483 height 688
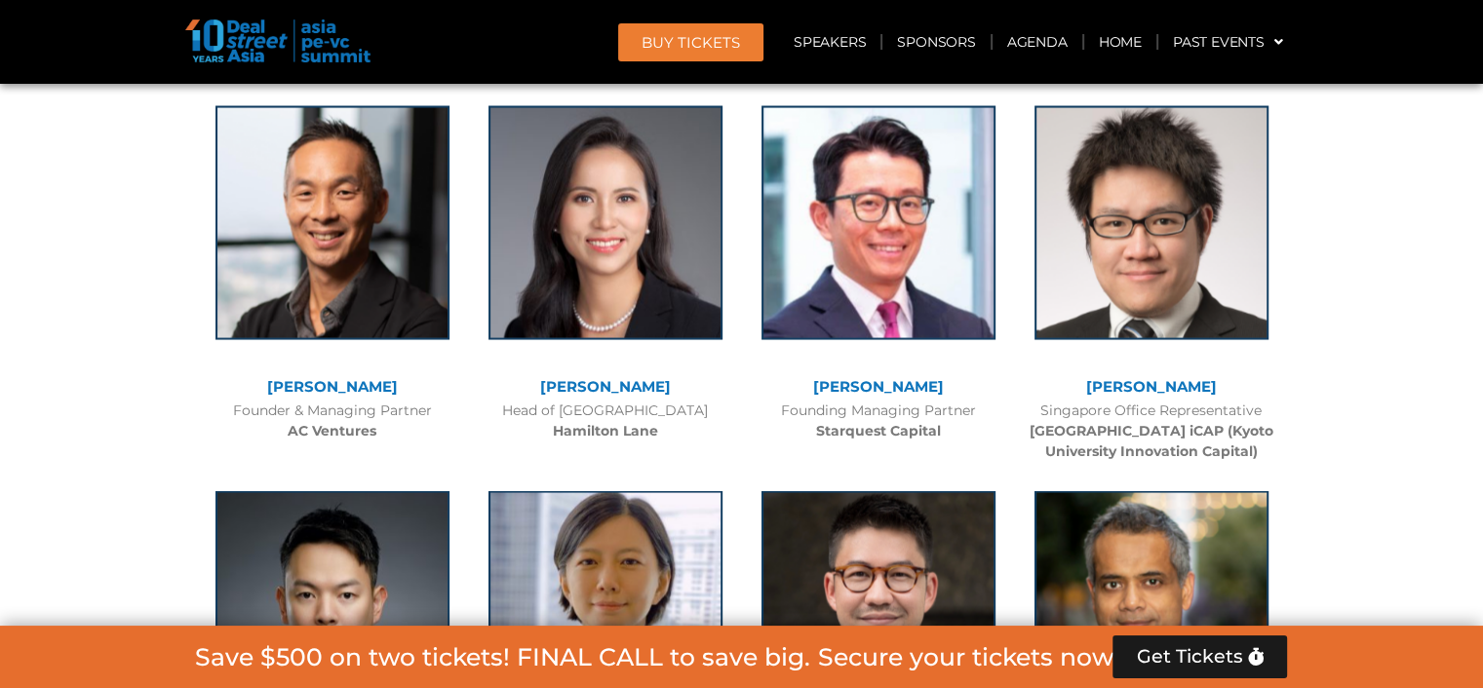
scroll to position [11084, 0]
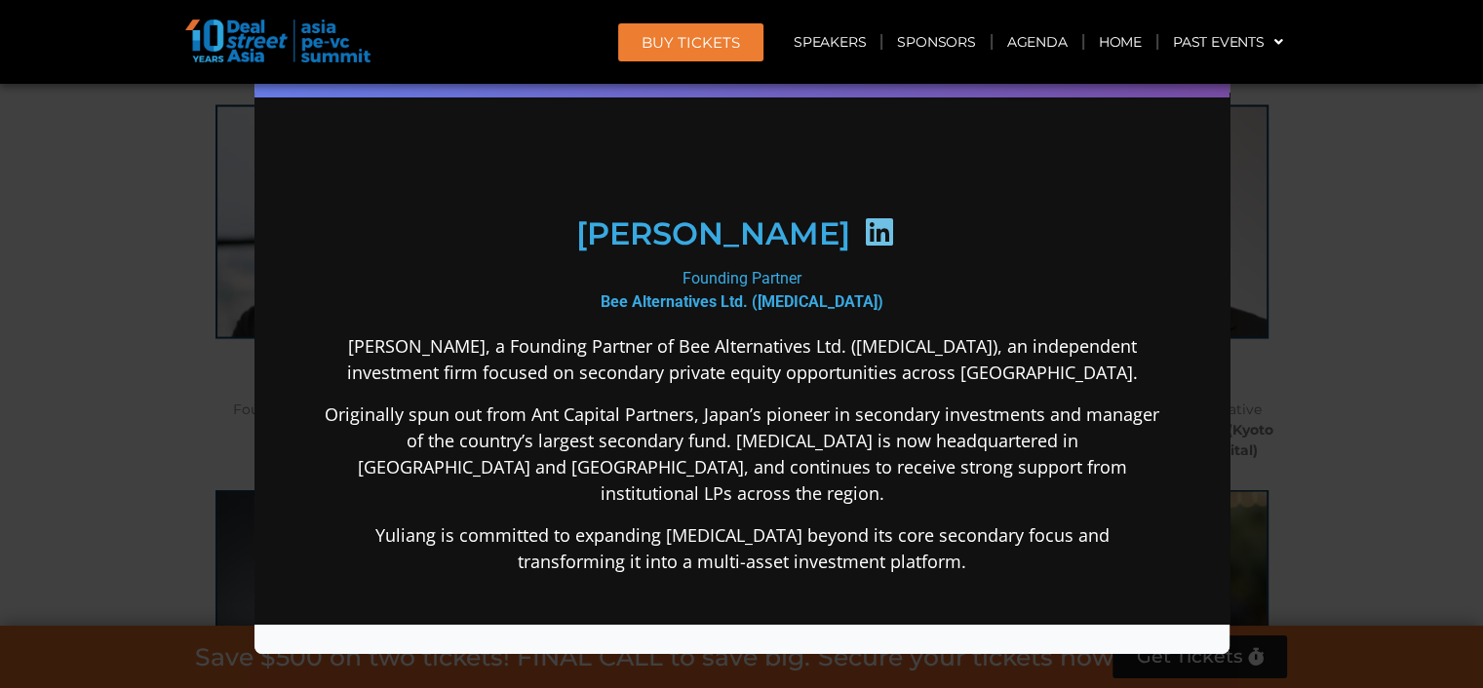
scroll to position [195, 0]
click at [1382, 432] on div "Speaker Profile ×" at bounding box center [741, 344] width 1483 height 688
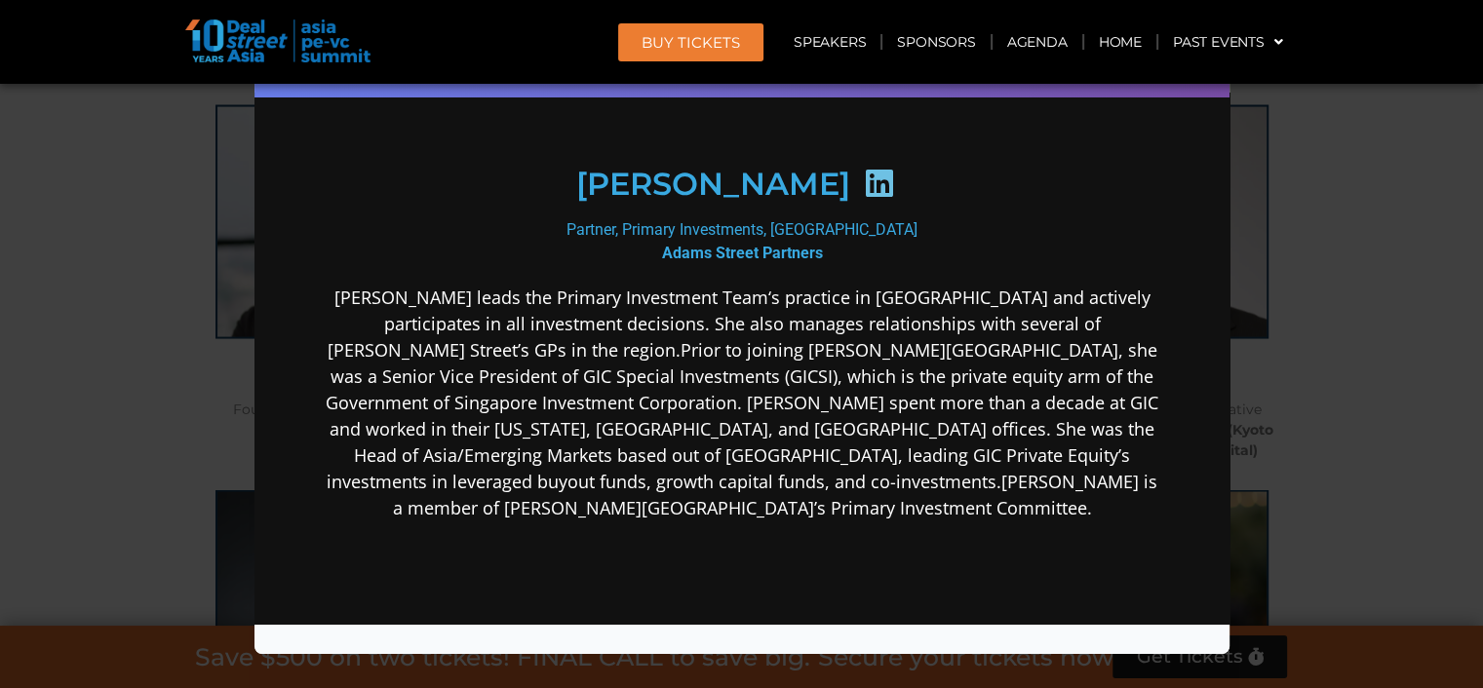
scroll to position [292, 0]
click at [1323, 363] on div "Speaker Profile ×" at bounding box center [741, 344] width 1483 height 688
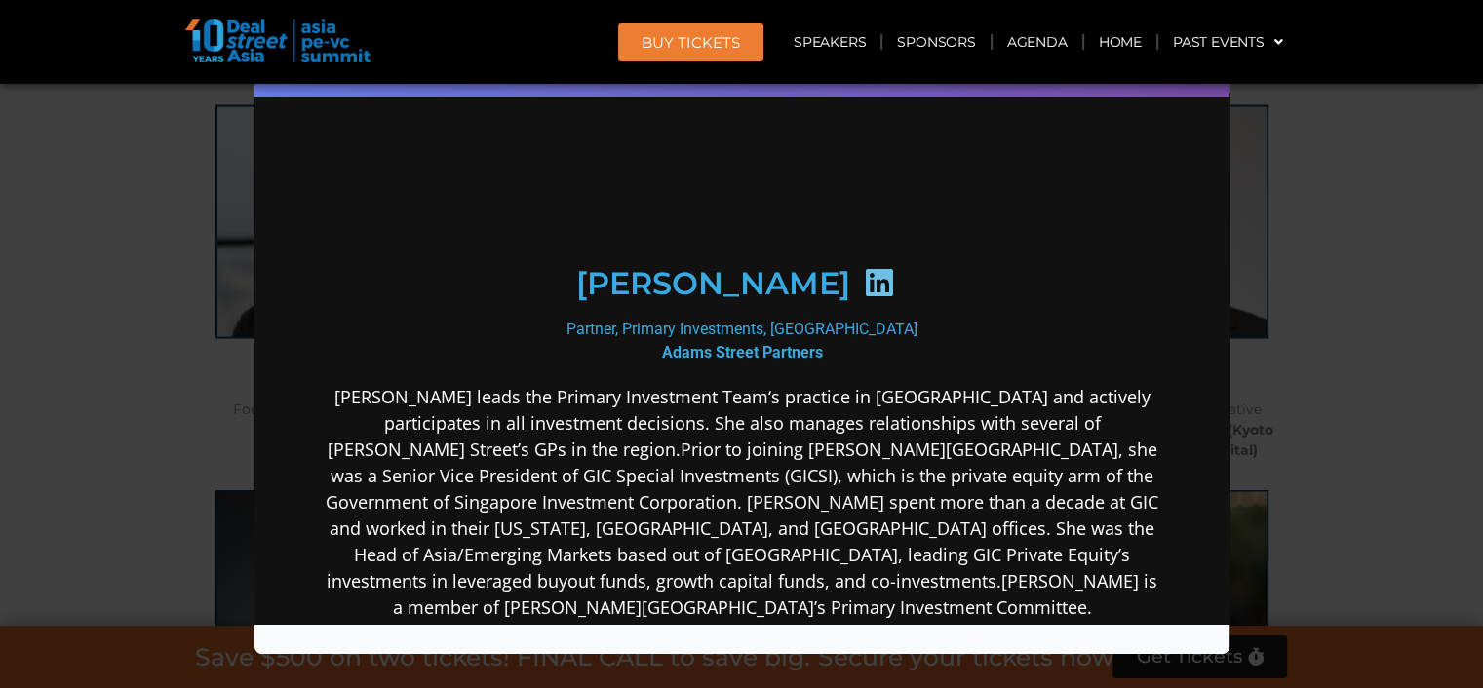
scroll to position [194, 0]
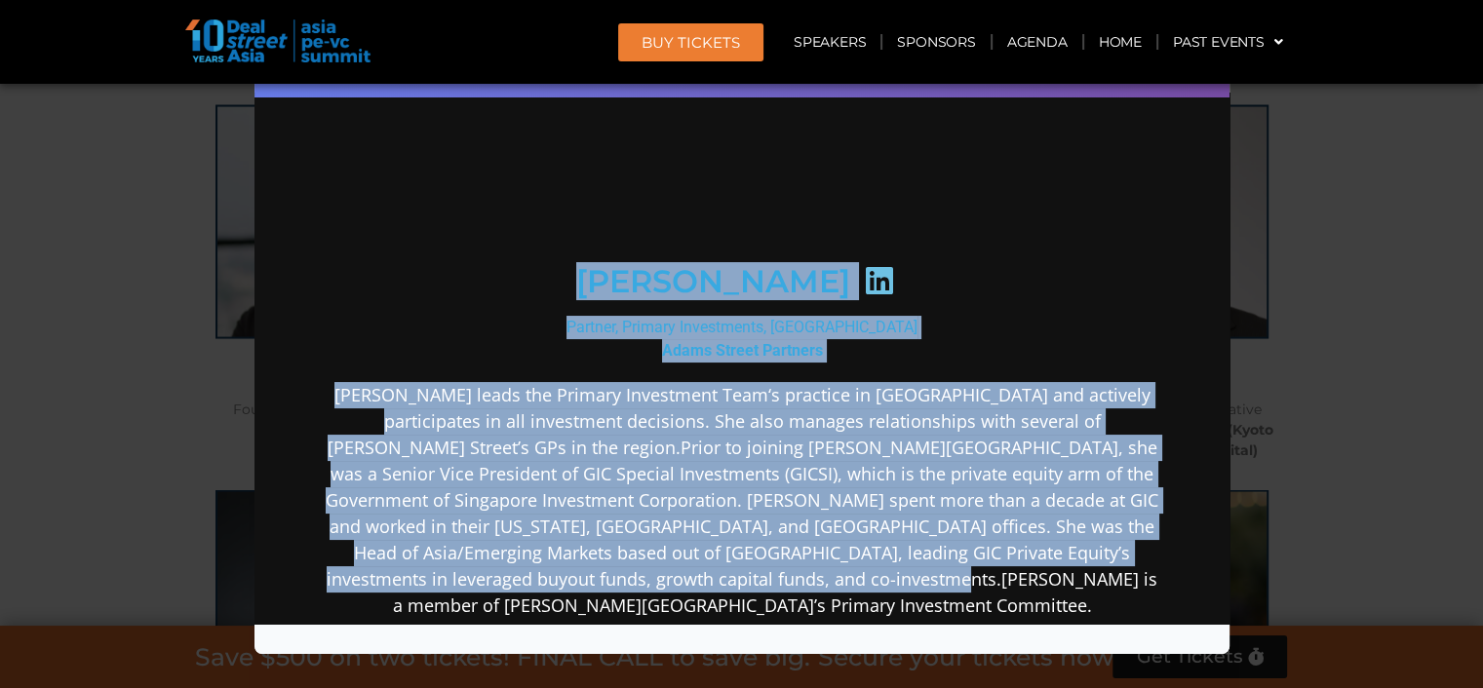
drag, startPoint x: 1012, startPoint y: 532, endPoint x: 415, endPoint y: 246, distance: 661.8
click at [415, 246] on div "Yar Ping Soo Partner, Primary Investments, Singapore Adams Street Partners" at bounding box center [741, 446] width 842 height 962
copy div "Yar Ping Soo Partner, Primary Investments, Singapore Adams Street Partners Yar-…"
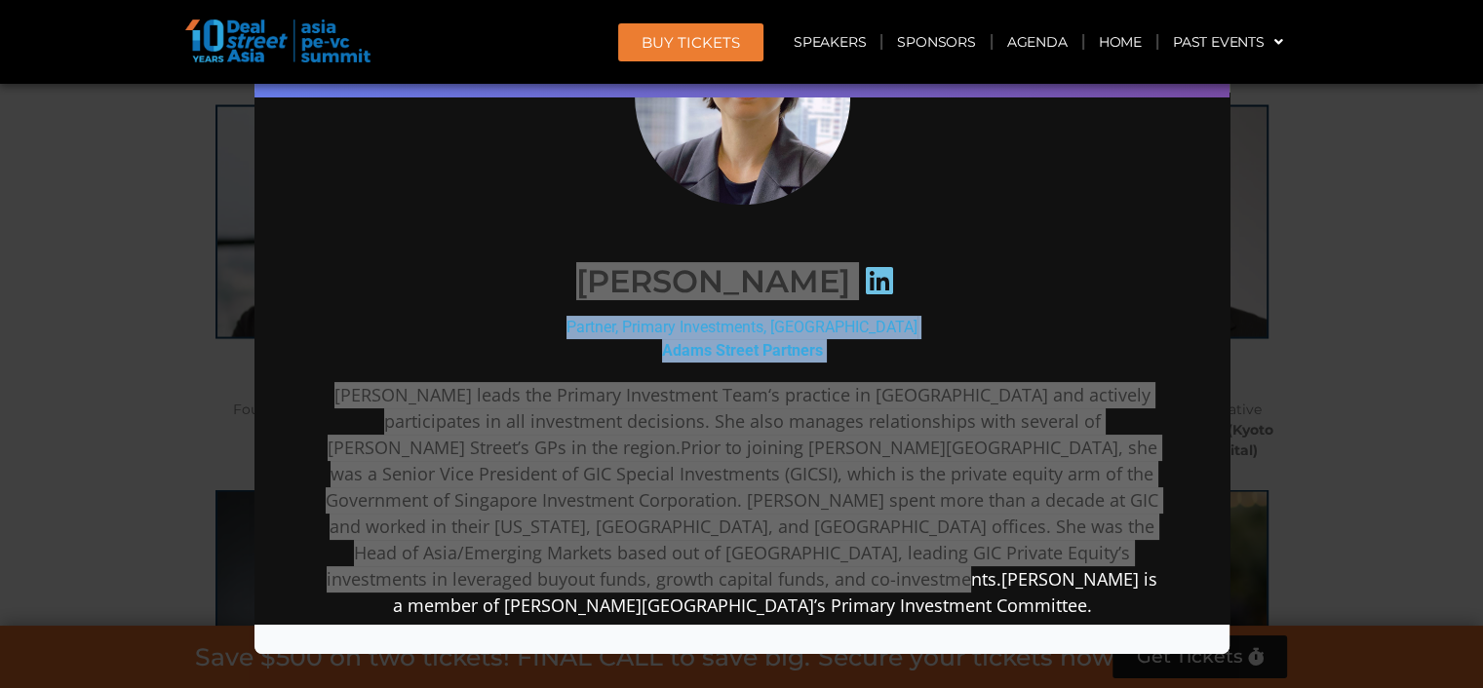
click at [1334, 475] on div "Speaker Profile ×" at bounding box center [741, 344] width 1483 height 688
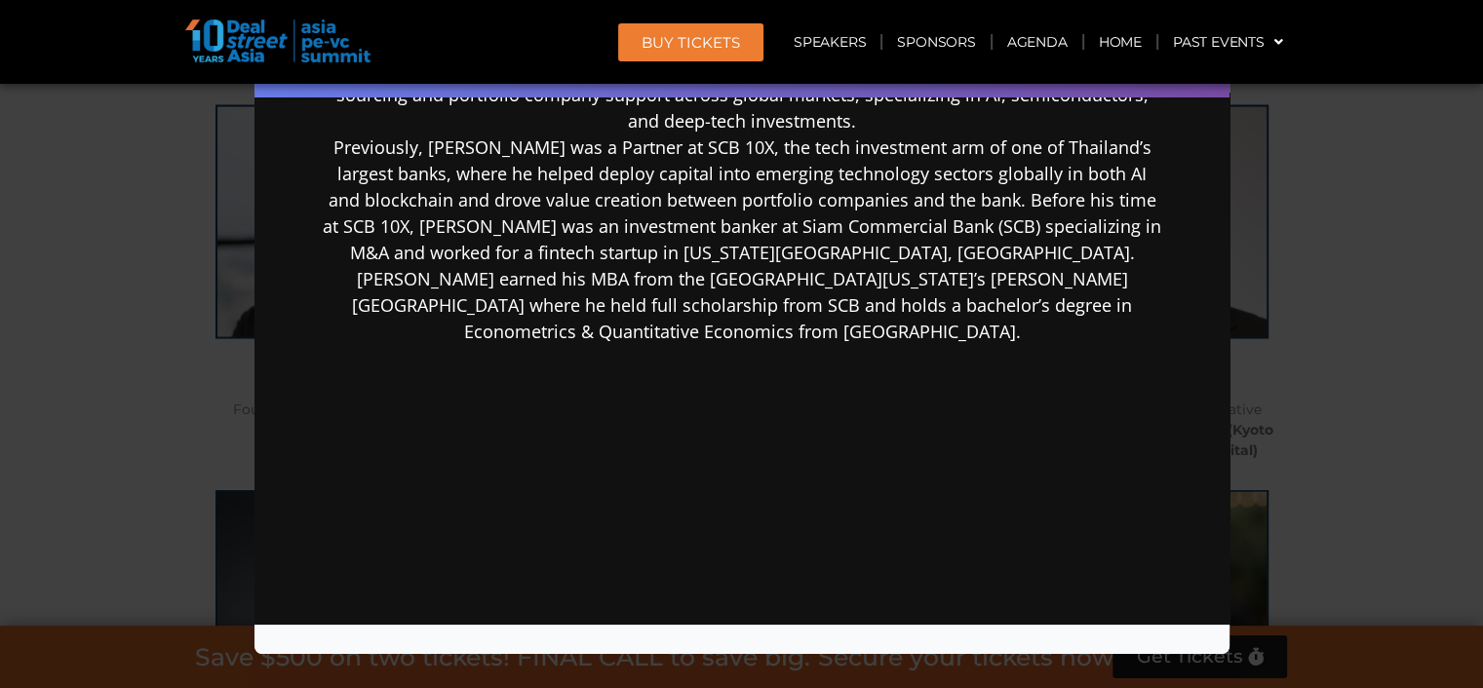
scroll to position [486, 0]
click at [1372, 351] on div "Speaker Profile ×" at bounding box center [741, 344] width 1483 height 688
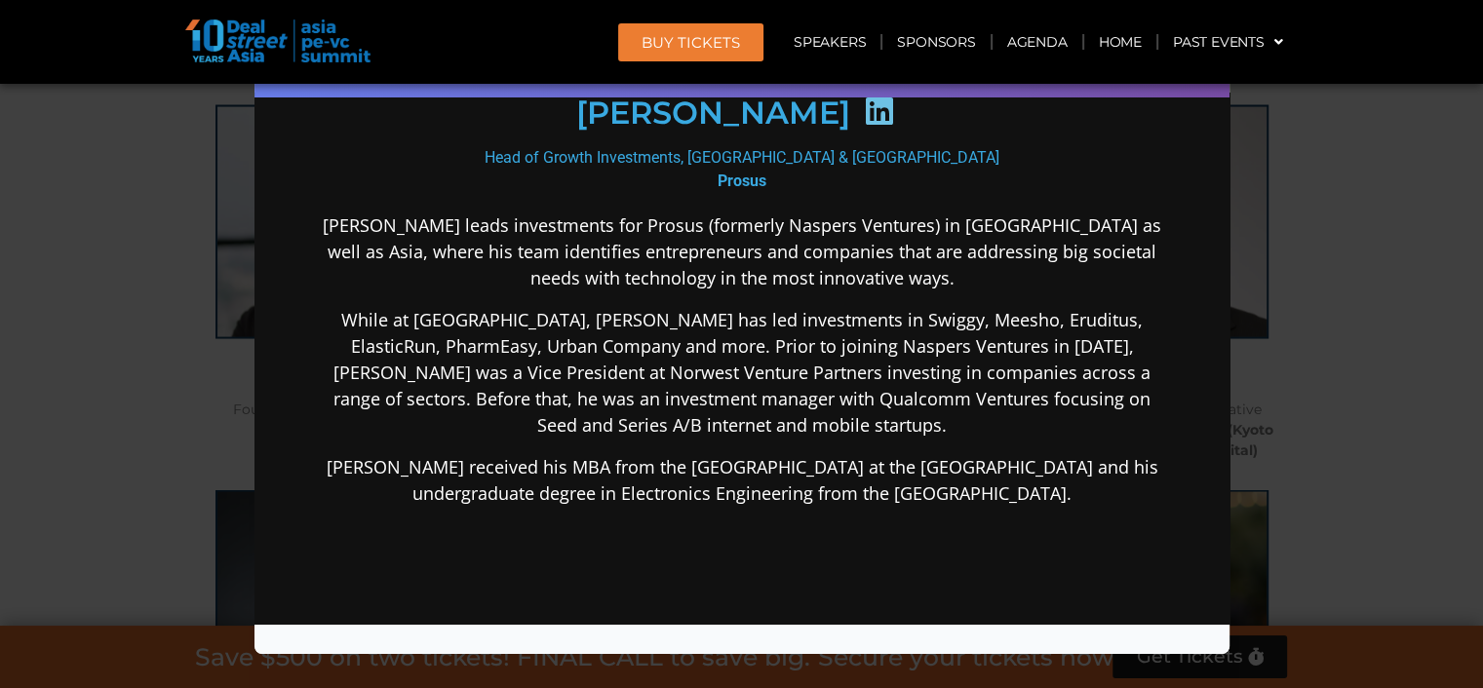
scroll to position [292, 0]
click at [1380, 419] on div "Speaker Profile ×" at bounding box center [741, 344] width 1483 height 688
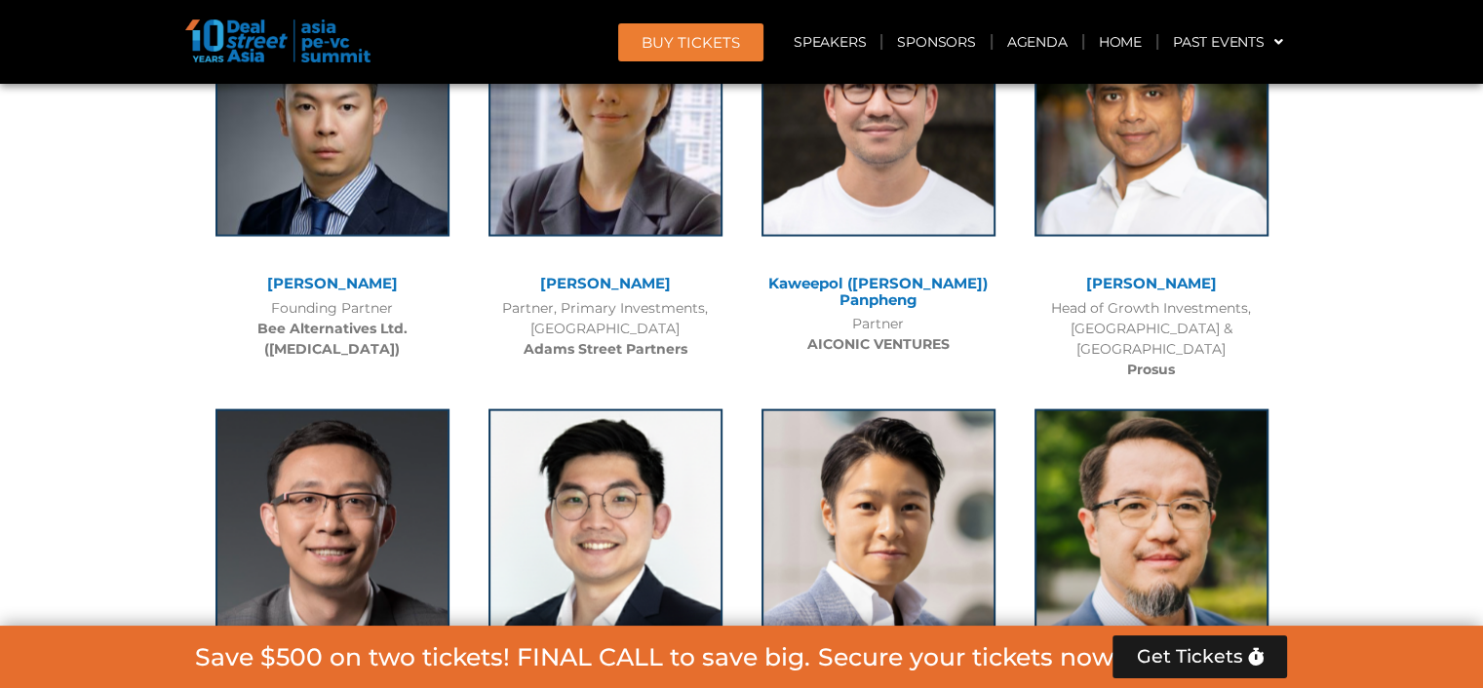
scroll to position [11572, 0]
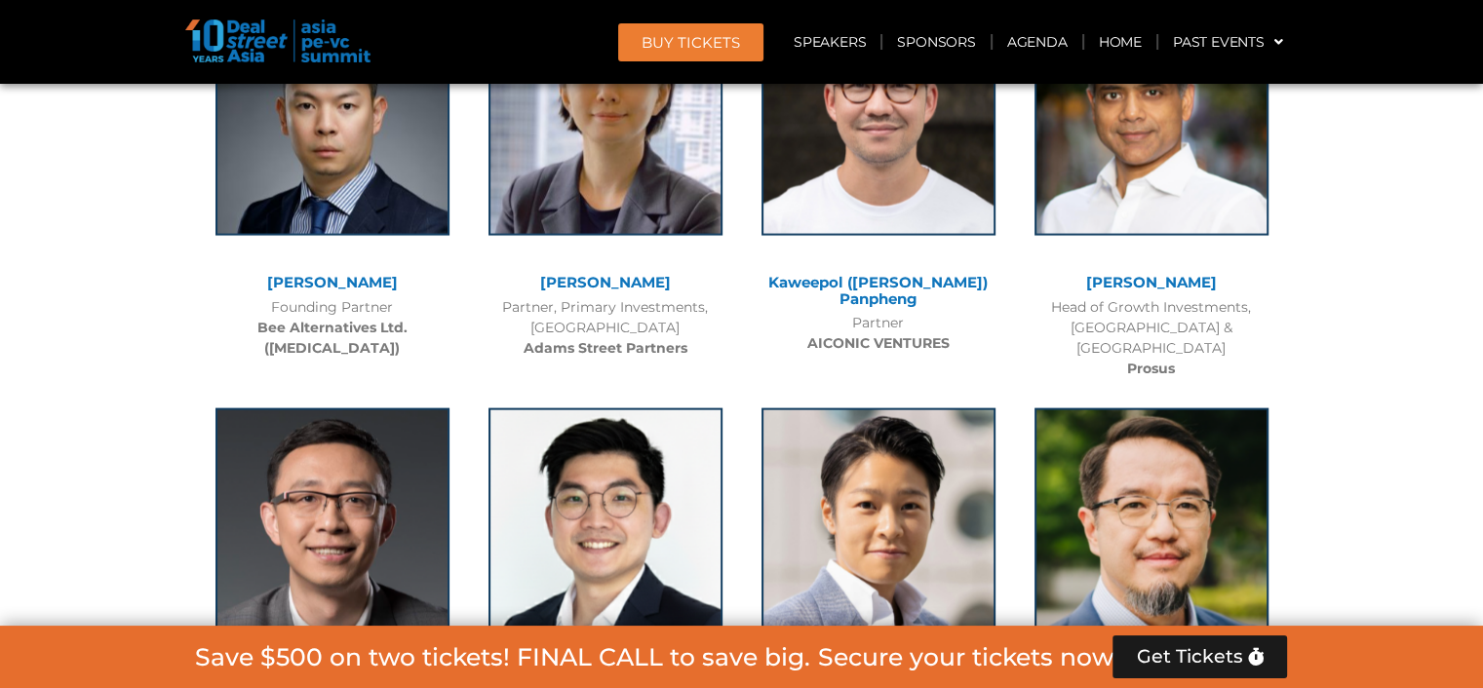
click at [339, 679] on link "[PERSON_NAME]" at bounding box center [332, 688] width 131 height 19
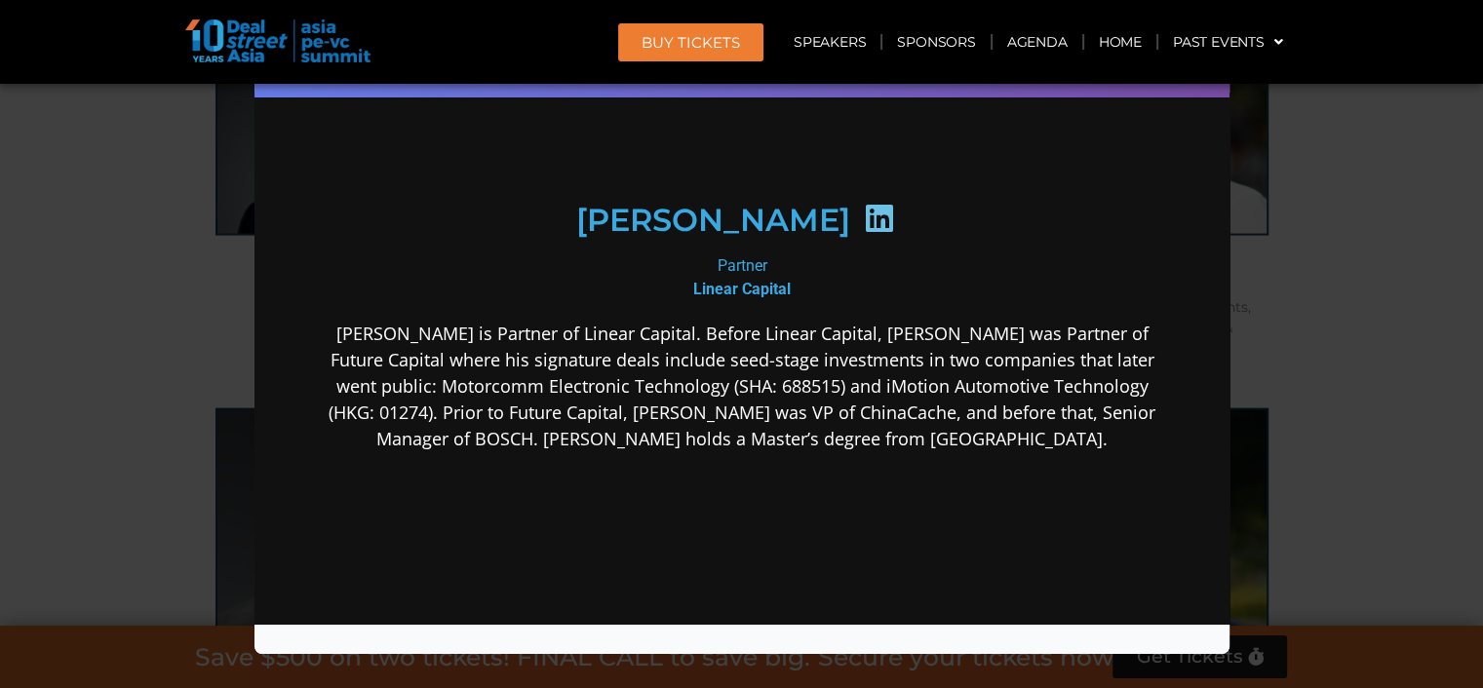
scroll to position [194, 0]
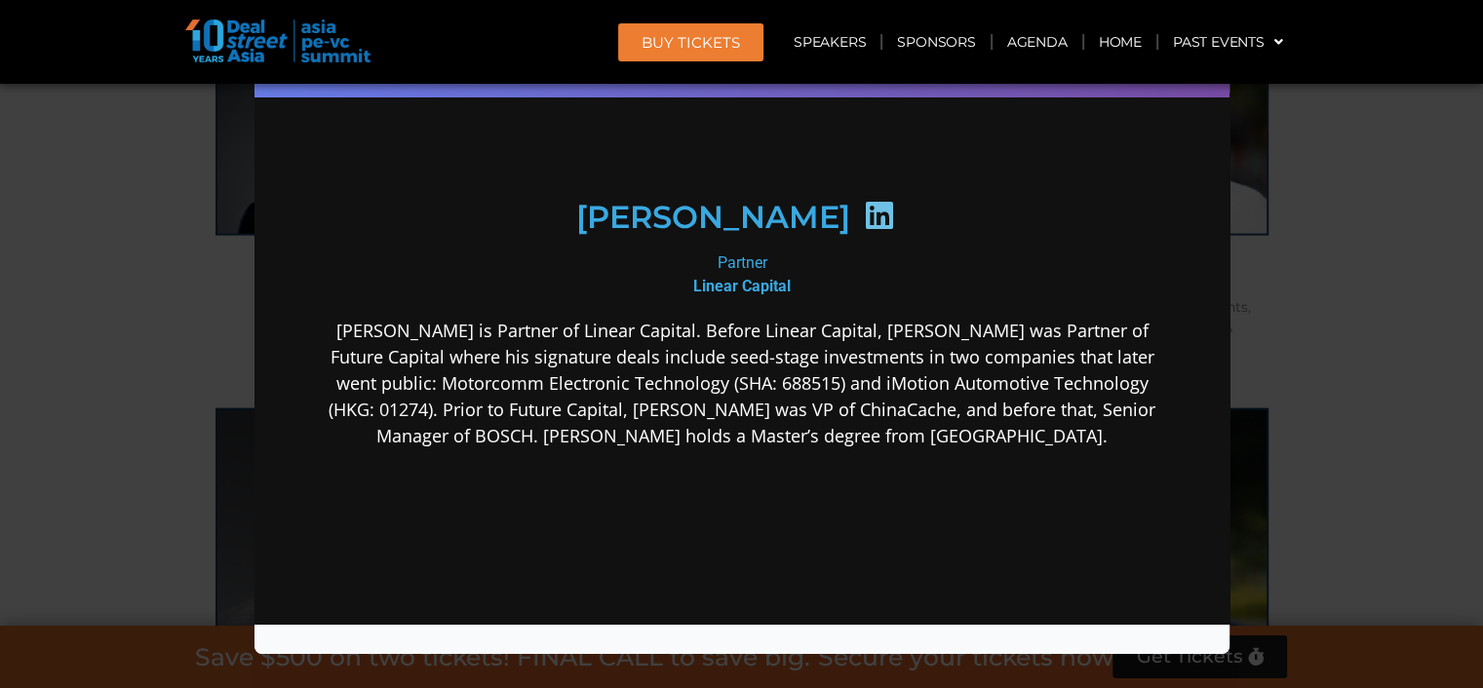
click at [1374, 411] on div "Speaker Profile ×" at bounding box center [741, 344] width 1483 height 688
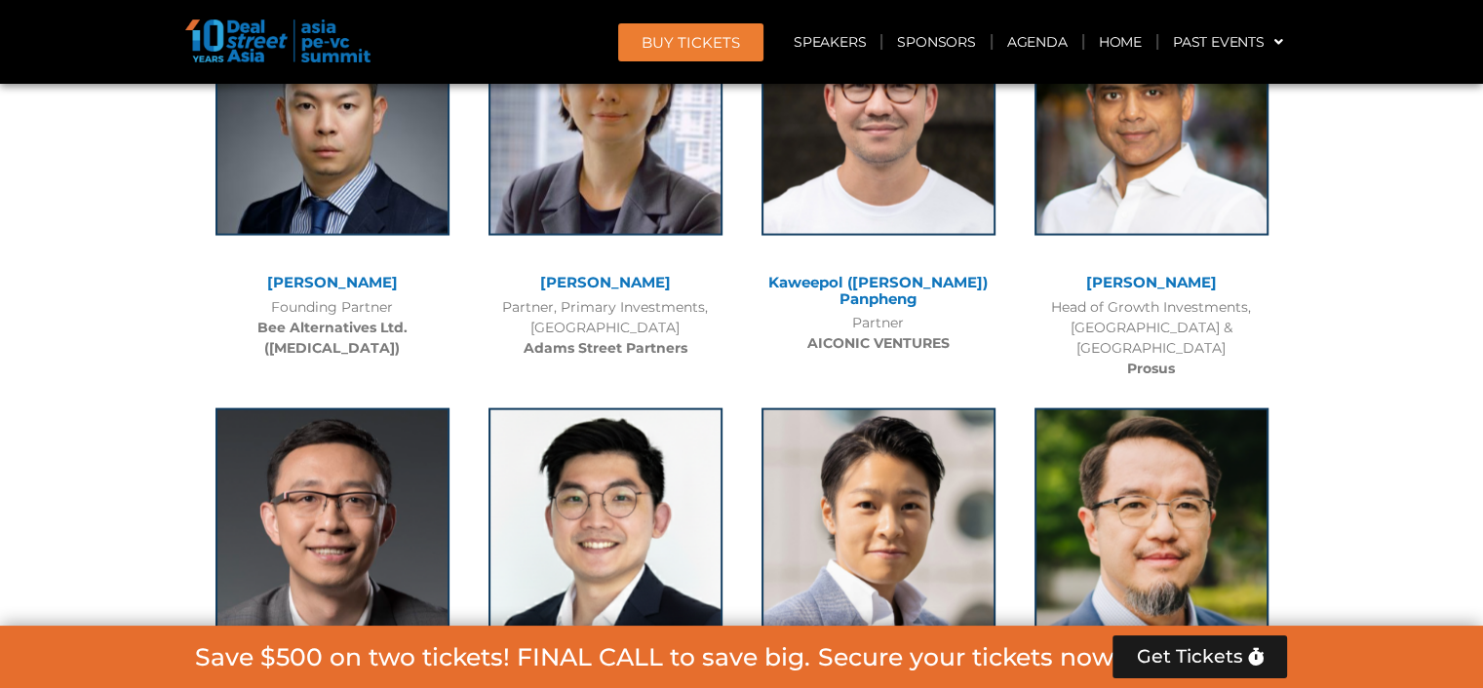
click at [600, 679] on link "[PERSON_NAME]" at bounding box center [605, 688] width 131 height 19
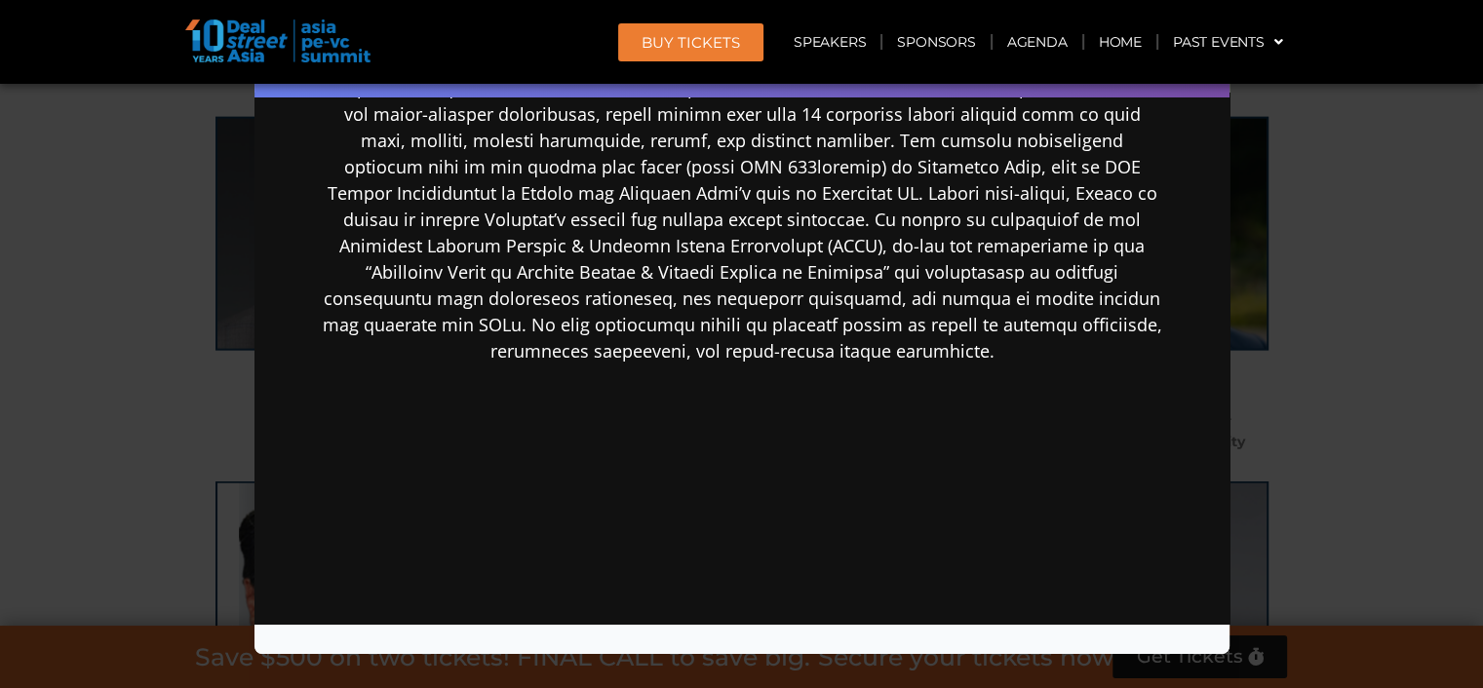
scroll to position [585, 0]
click at [1423, 406] on div "Speaker Profile ×" at bounding box center [741, 344] width 1483 height 688
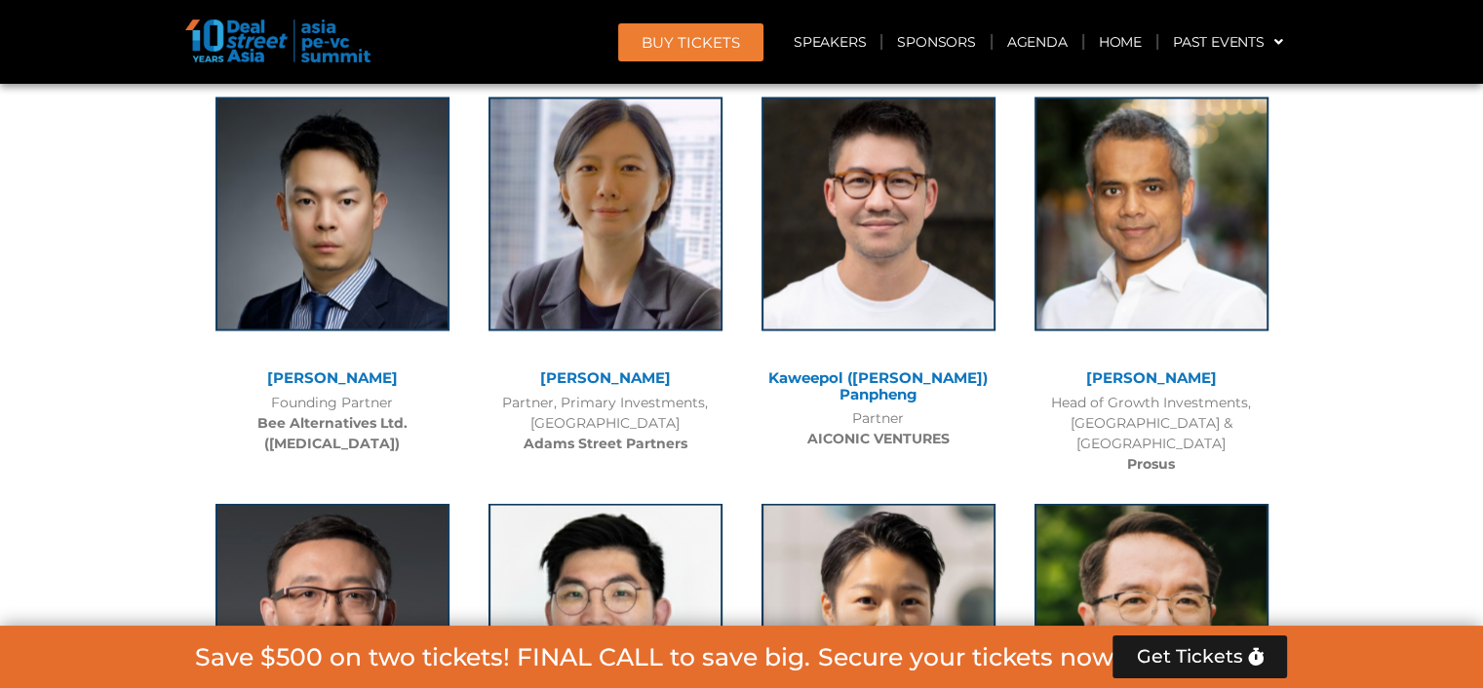
scroll to position [11475, 0]
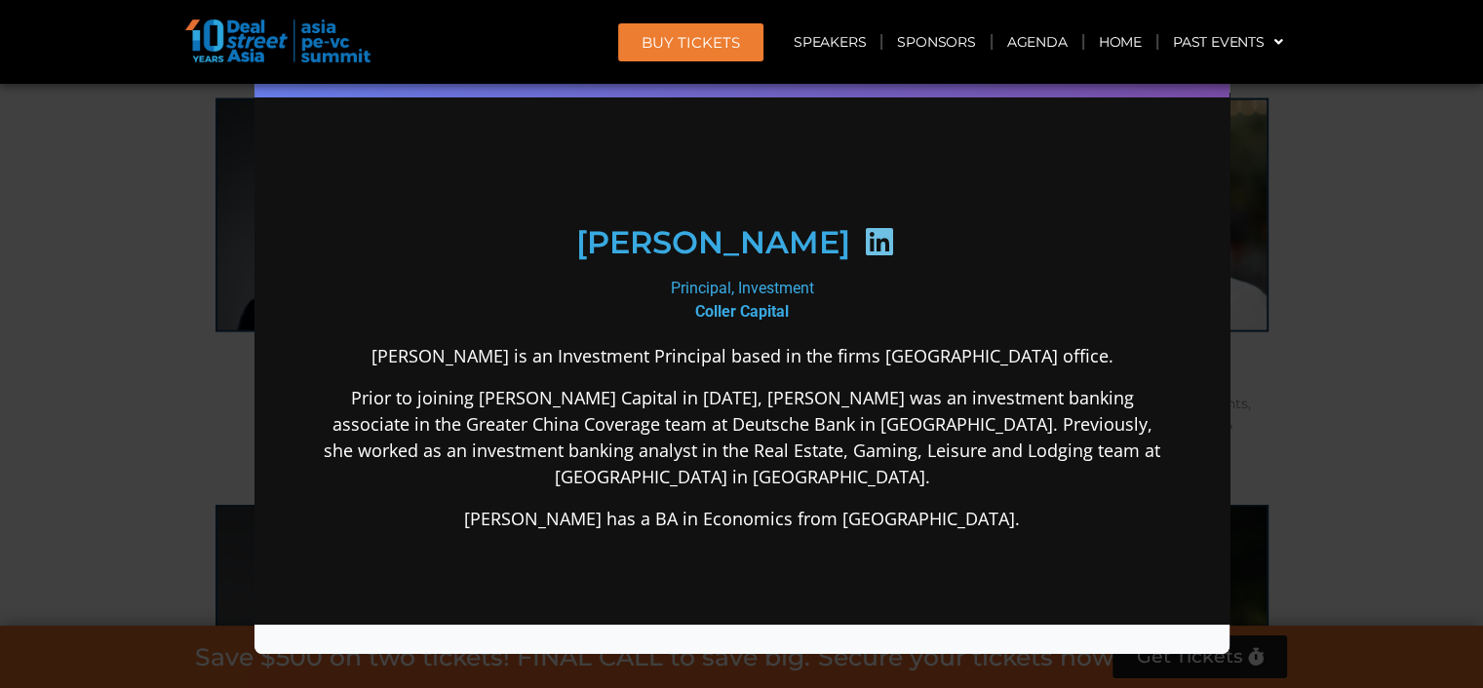
scroll to position [193, 0]
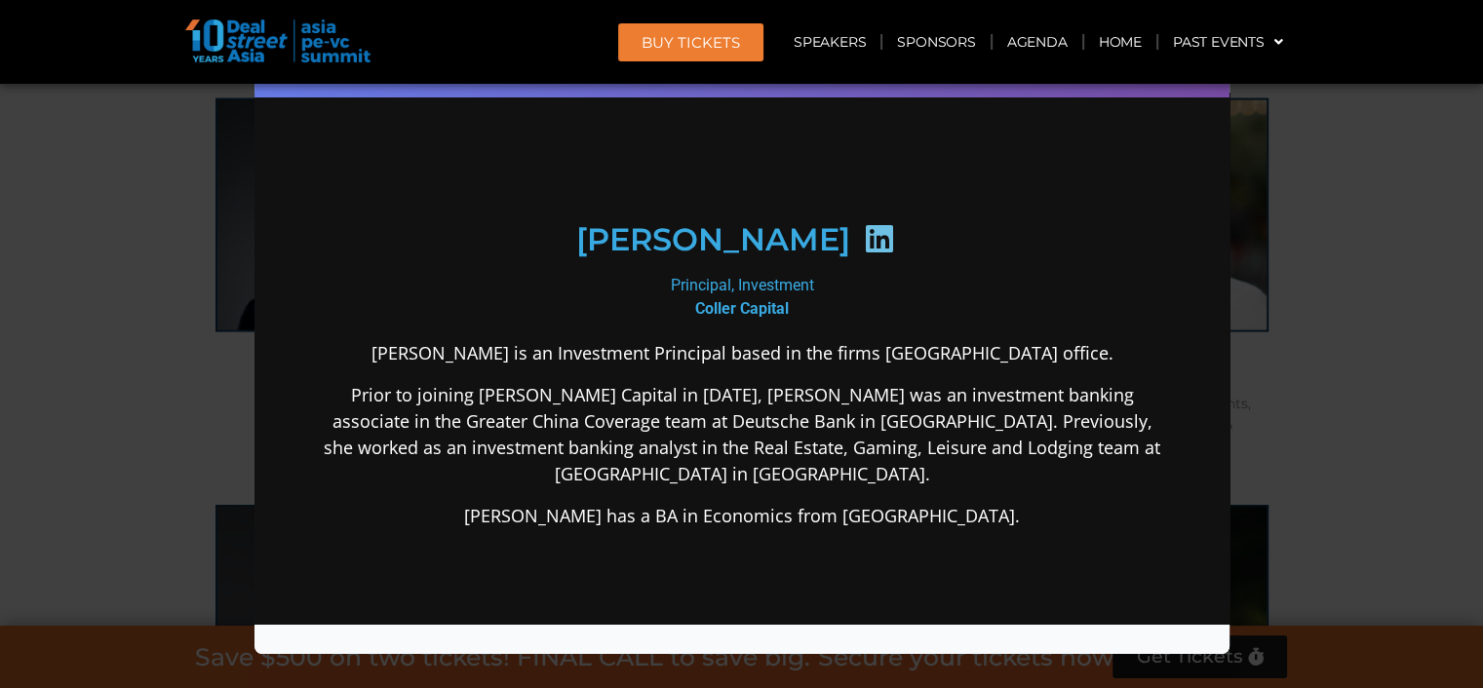
click at [1372, 364] on div "Speaker Profile ×" at bounding box center [741, 344] width 1483 height 688
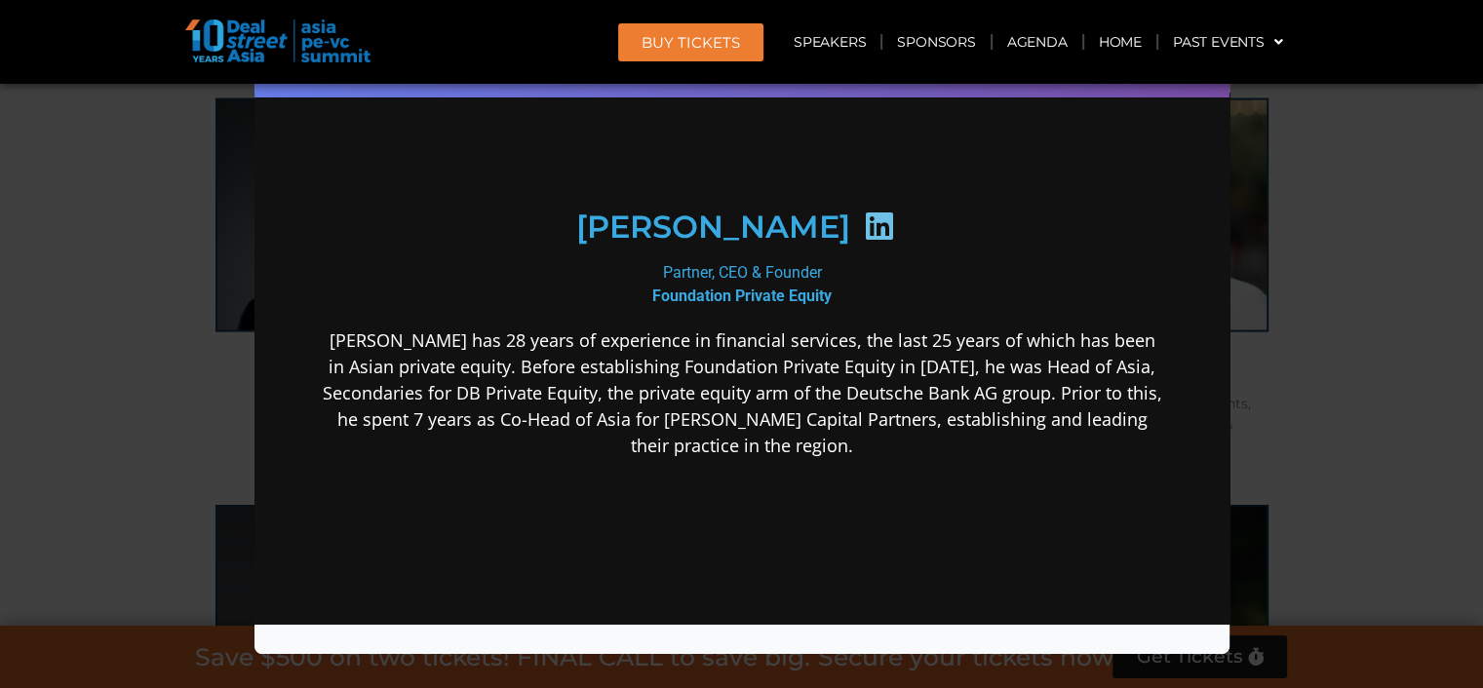
scroll to position [195, 0]
click at [1415, 416] on div "Speaker Profile ×" at bounding box center [741, 344] width 1483 height 688
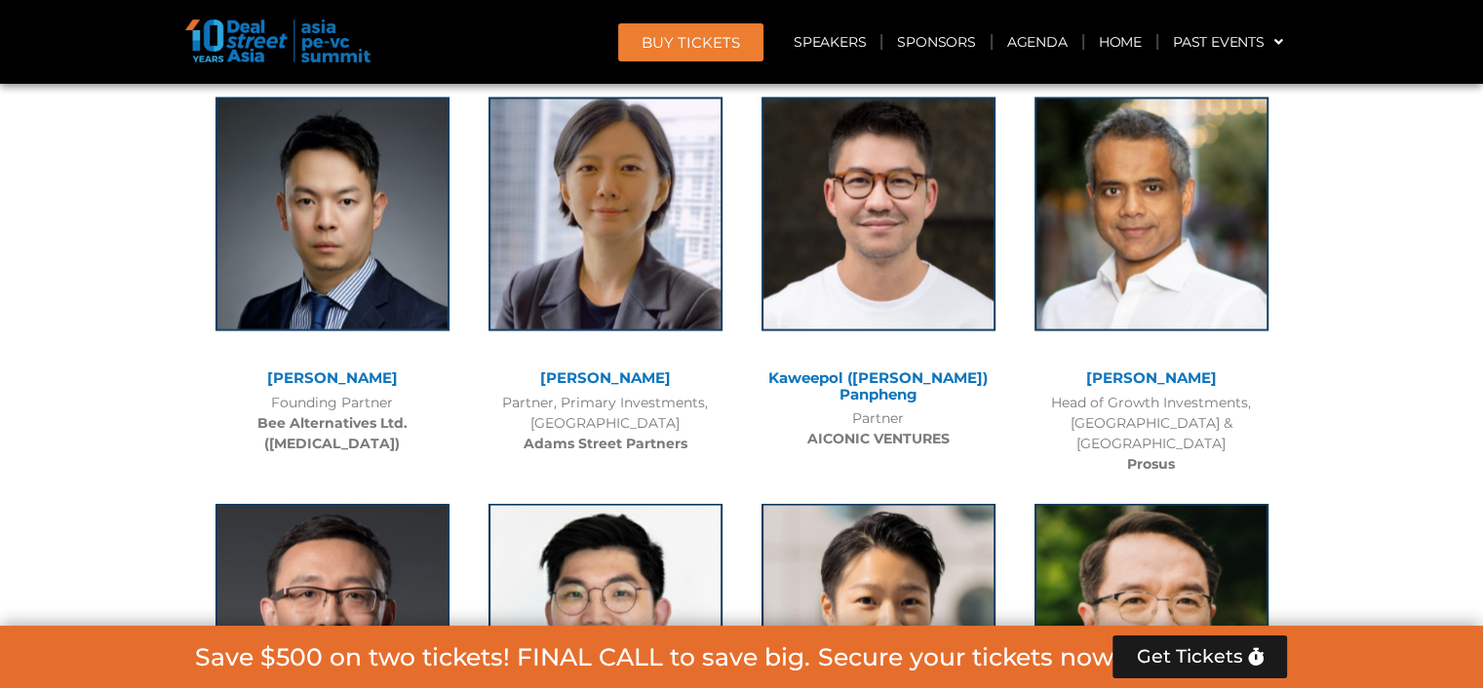
scroll to position [11475, 0]
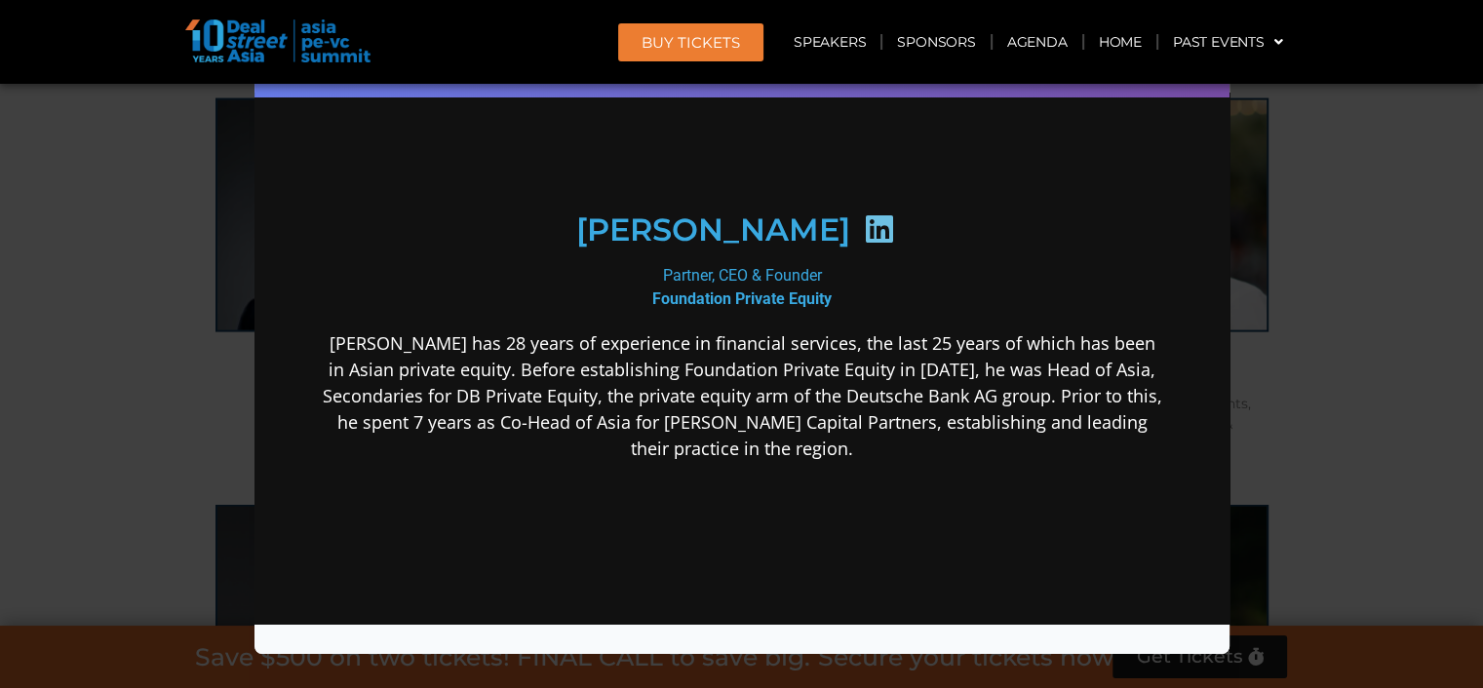
scroll to position [194, 0]
click at [1273, 350] on div "Speaker Profile ×" at bounding box center [741, 344] width 1483 height 688
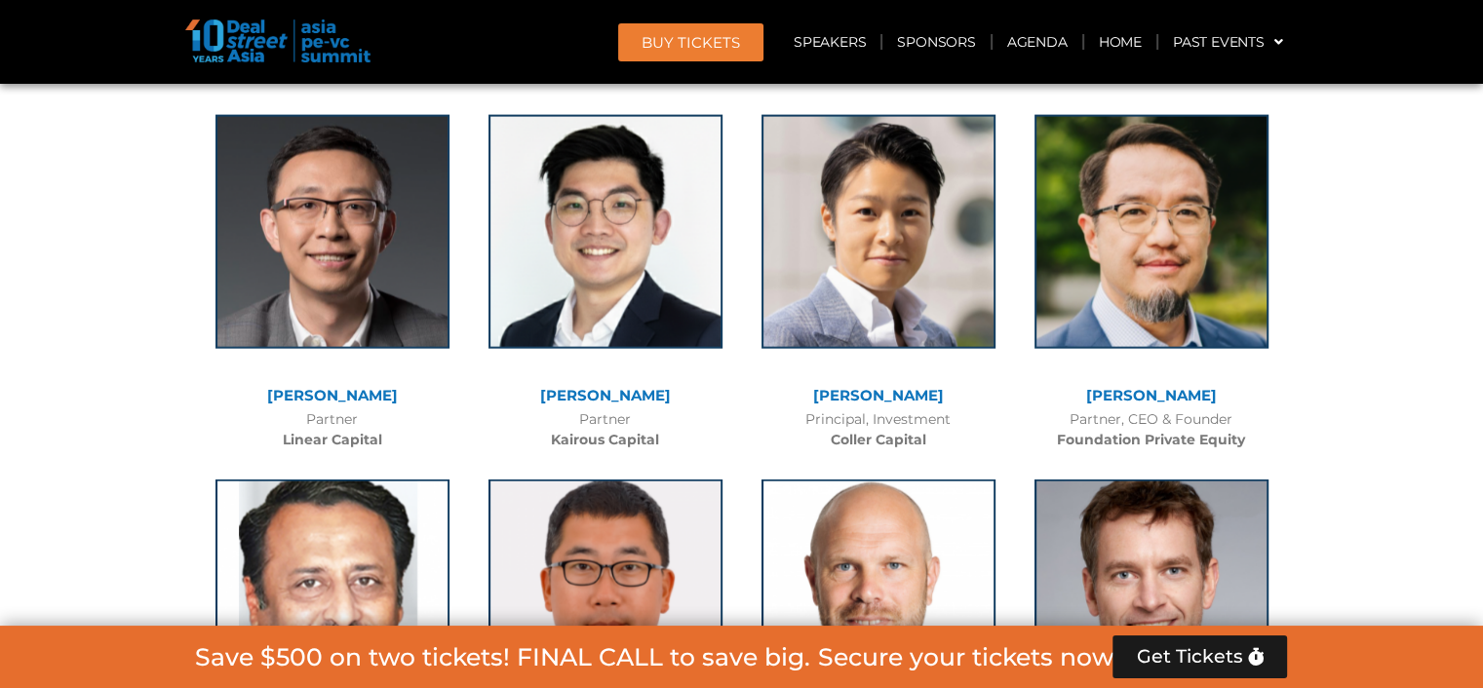
scroll to position [11865, 0]
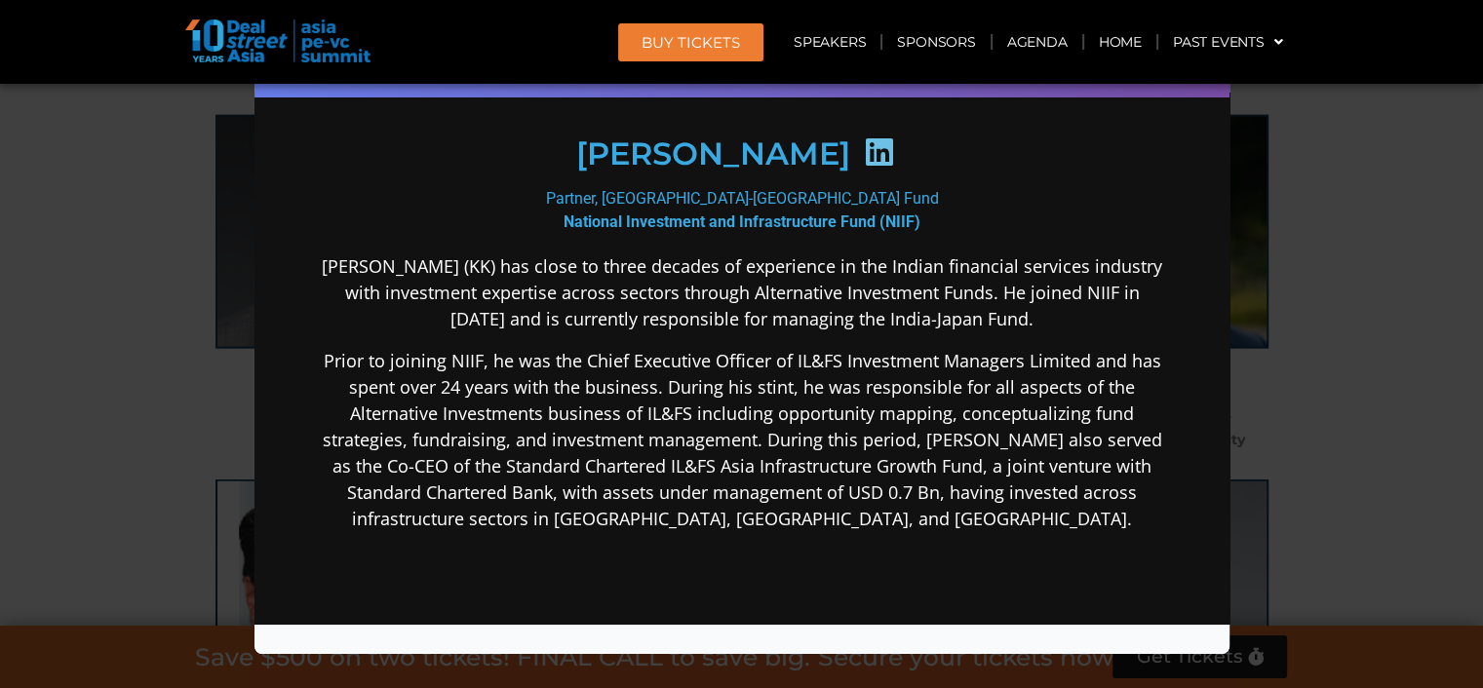
scroll to position [288, 0]
click at [1361, 432] on div "Speaker Profile ×" at bounding box center [741, 344] width 1483 height 688
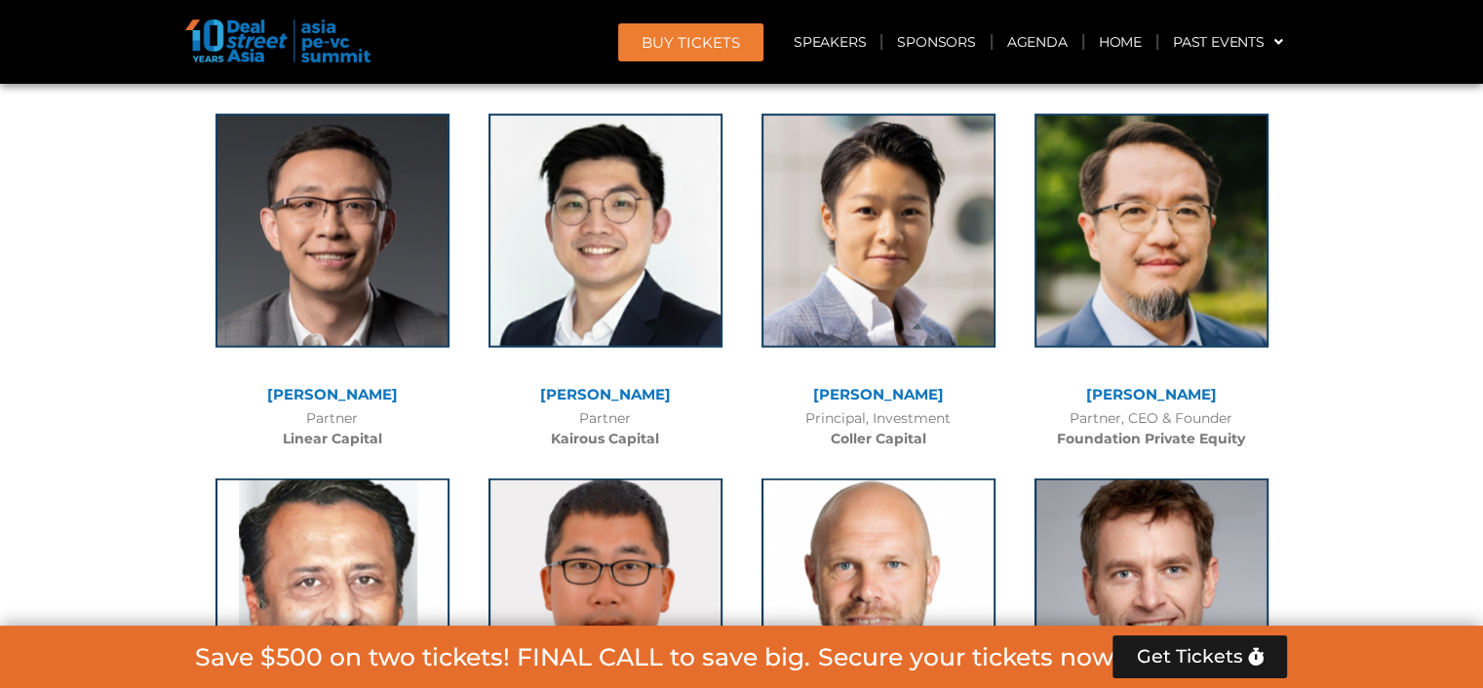
scroll to position [11867, 0]
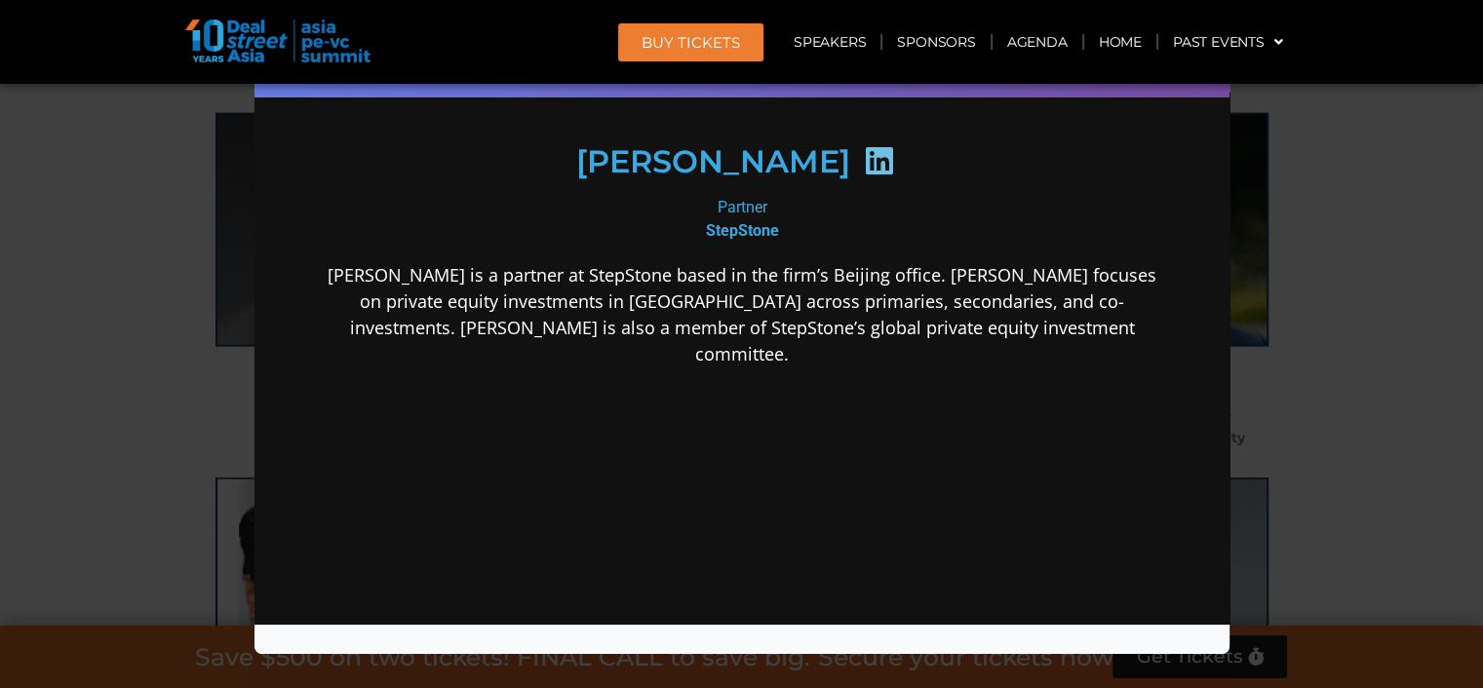
scroll to position [292, 0]
click at [1376, 359] on div "Speaker Profile ×" at bounding box center [741, 344] width 1483 height 688
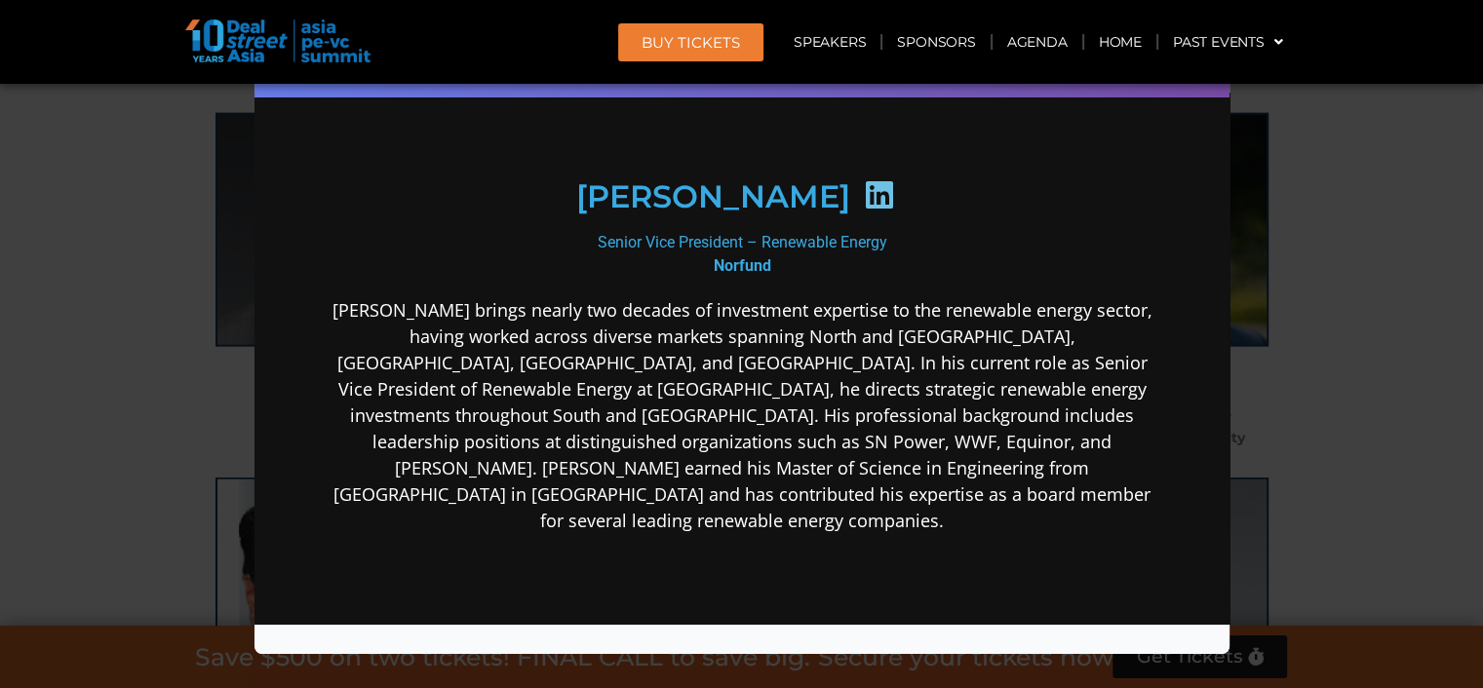
scroll to position [194, 0]
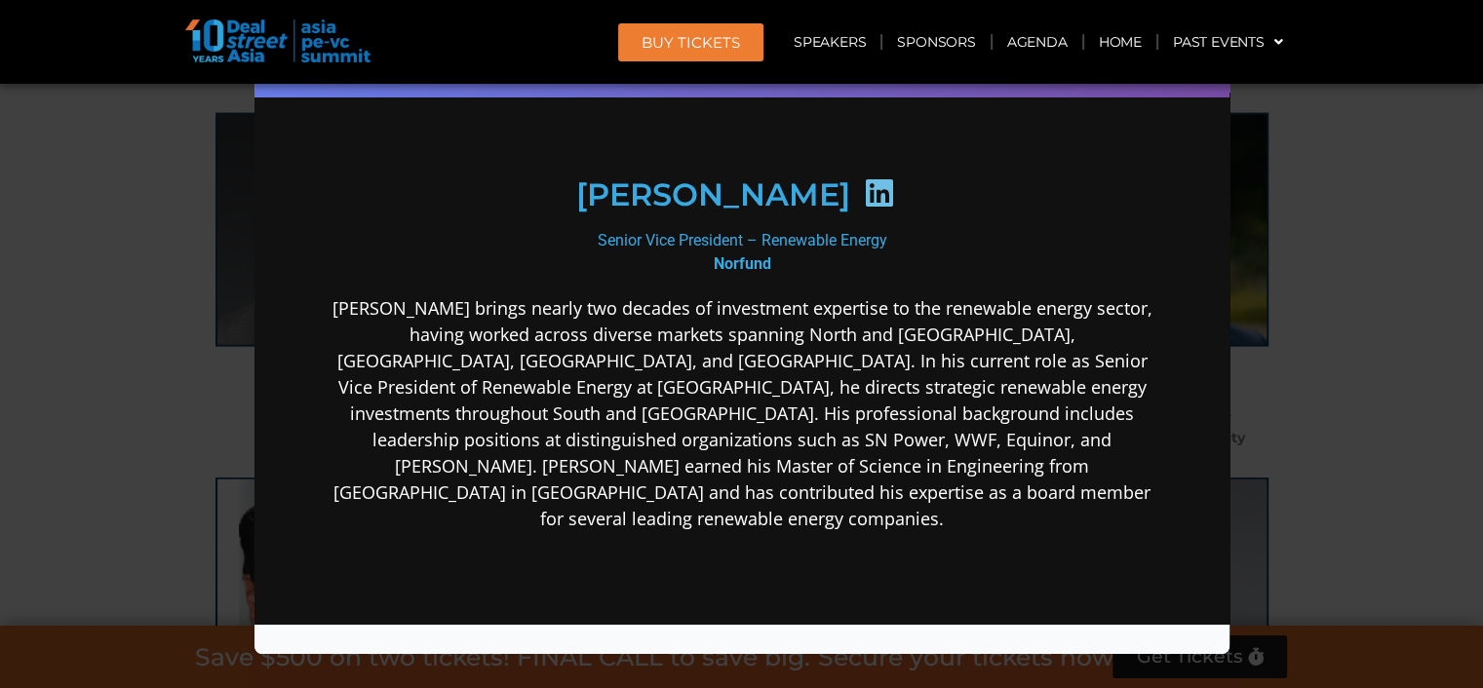
click at [1347, 377] on div "Speaker Profile ×" at bounding box center [741, 344] width 1483 height 688
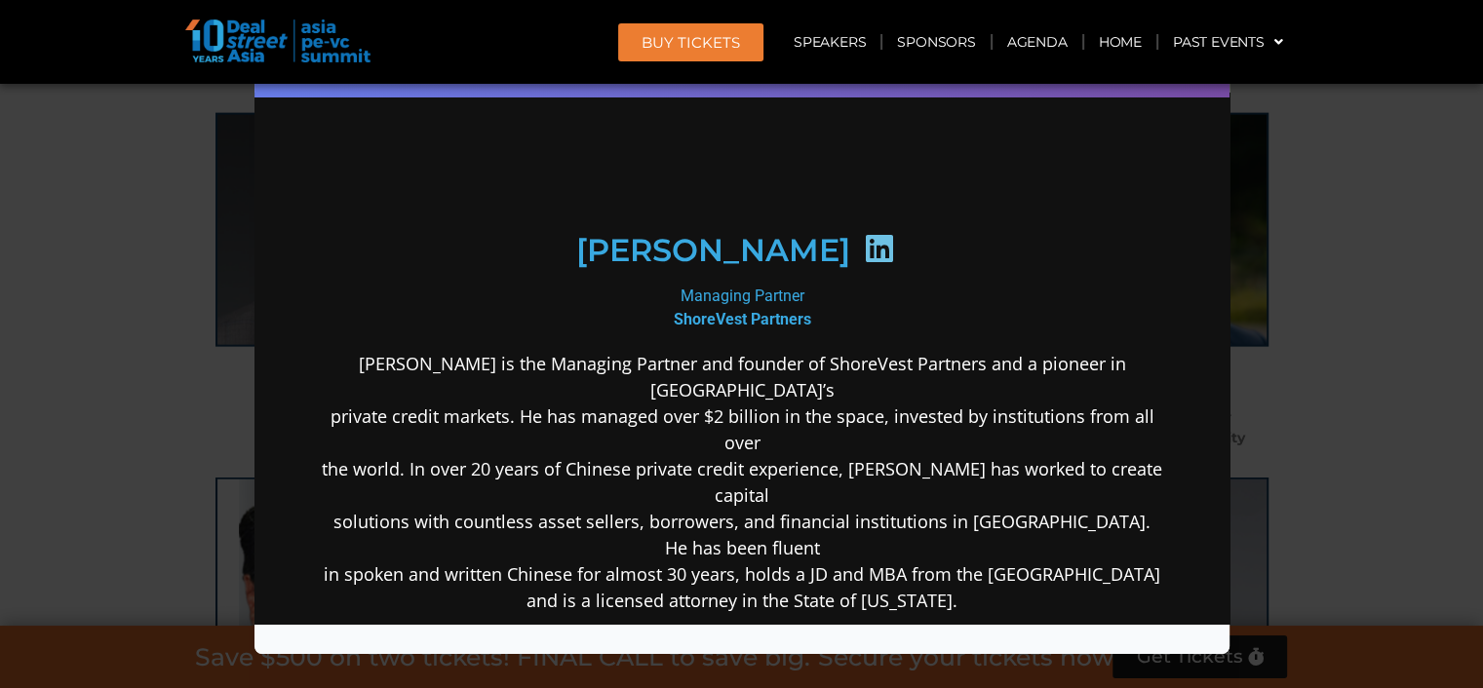
scroll to position [195, 0]
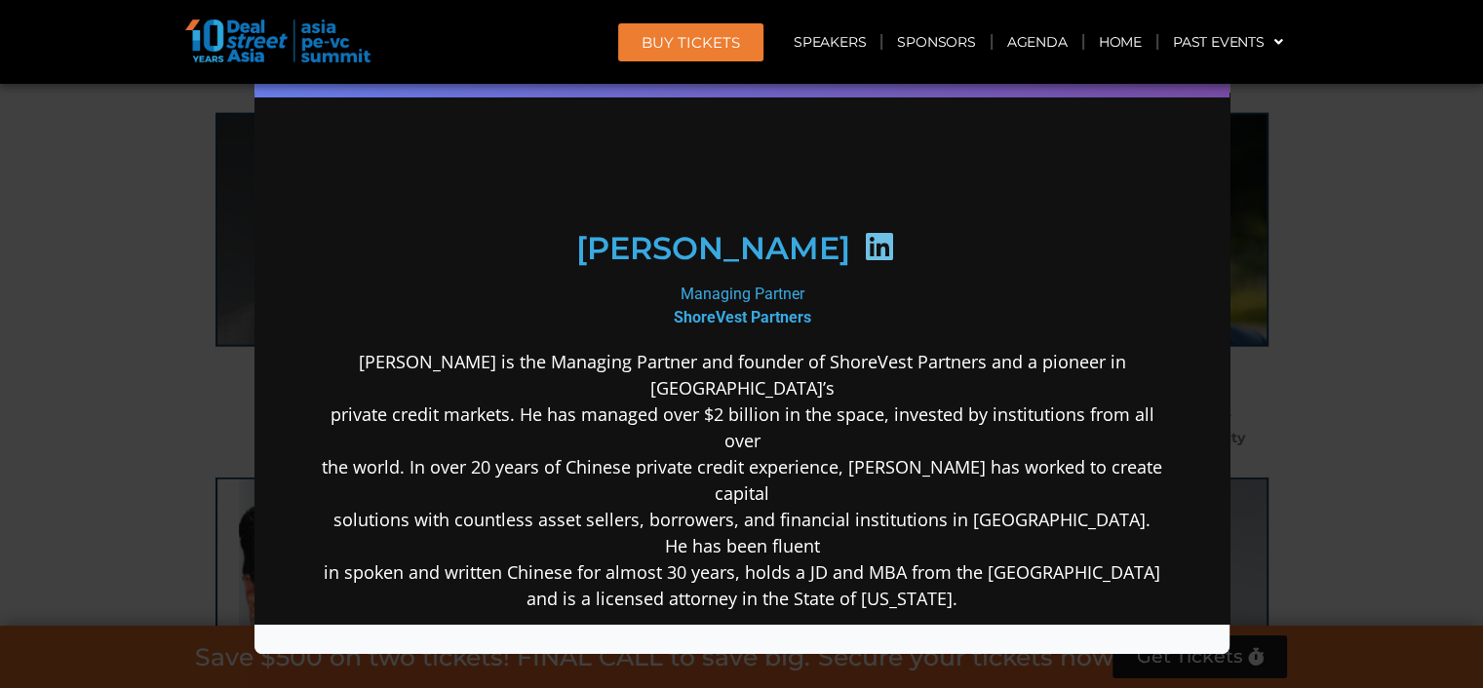
click at [1404, 436] on div "Speaker Profile ×" at bounding box center [741, 344] width 1483 height 688
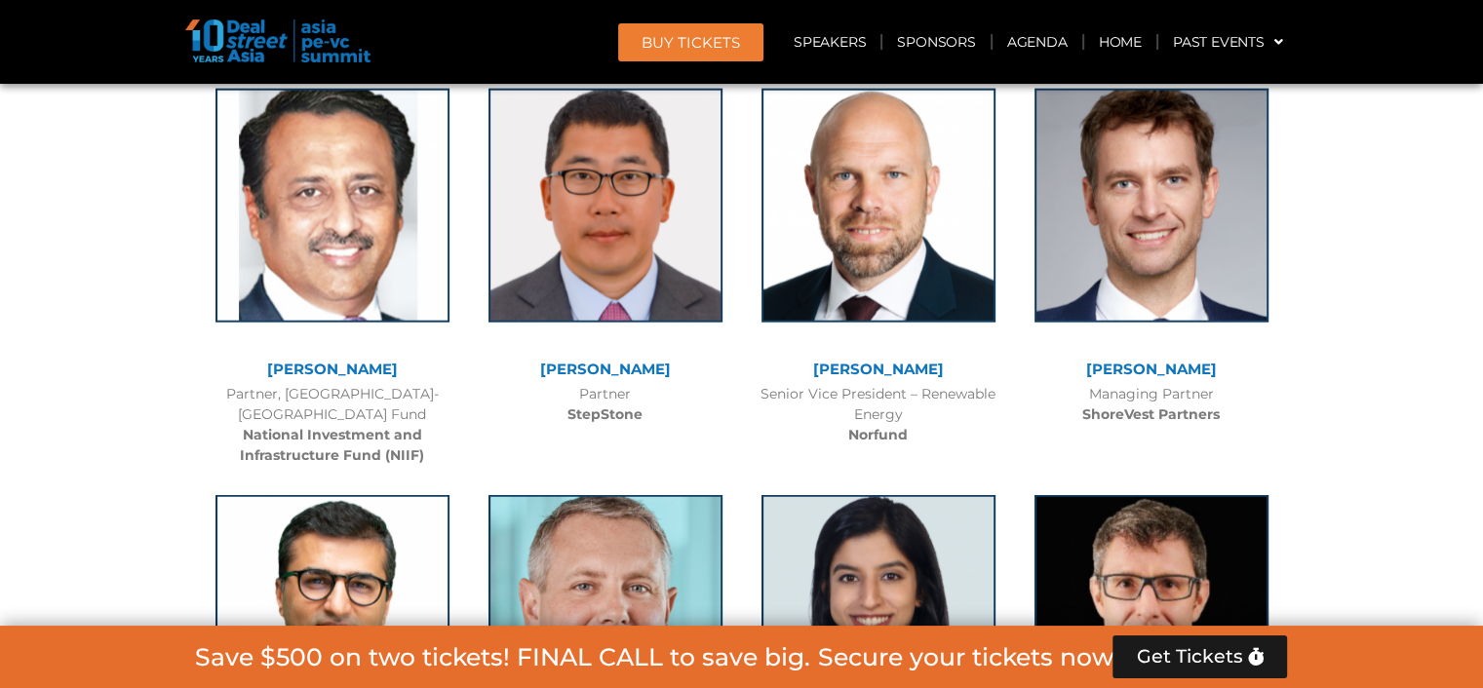
scroll to position [12257, 0]
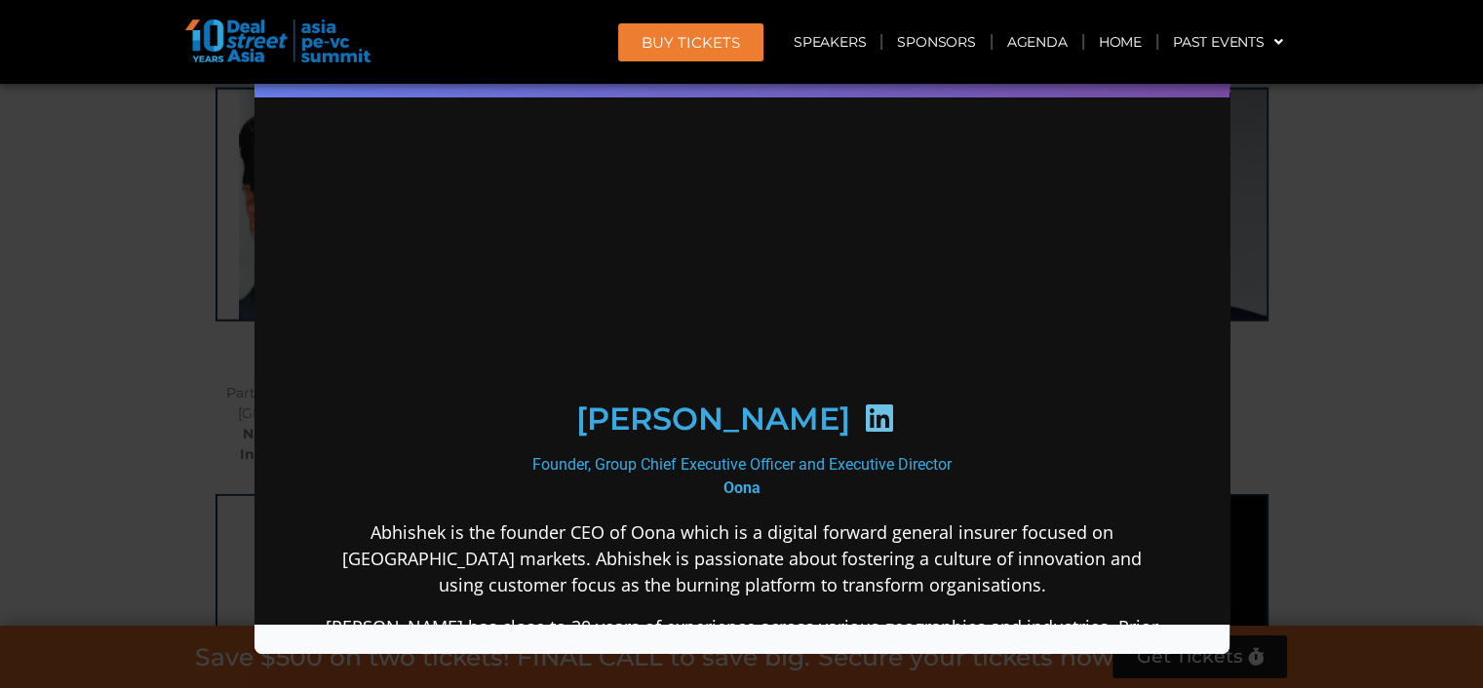
scroll to position [0, 0]
click at [1367, 457] on div "Speaker Profile ×" at bounding box center [741, 344] width 1483 height 688
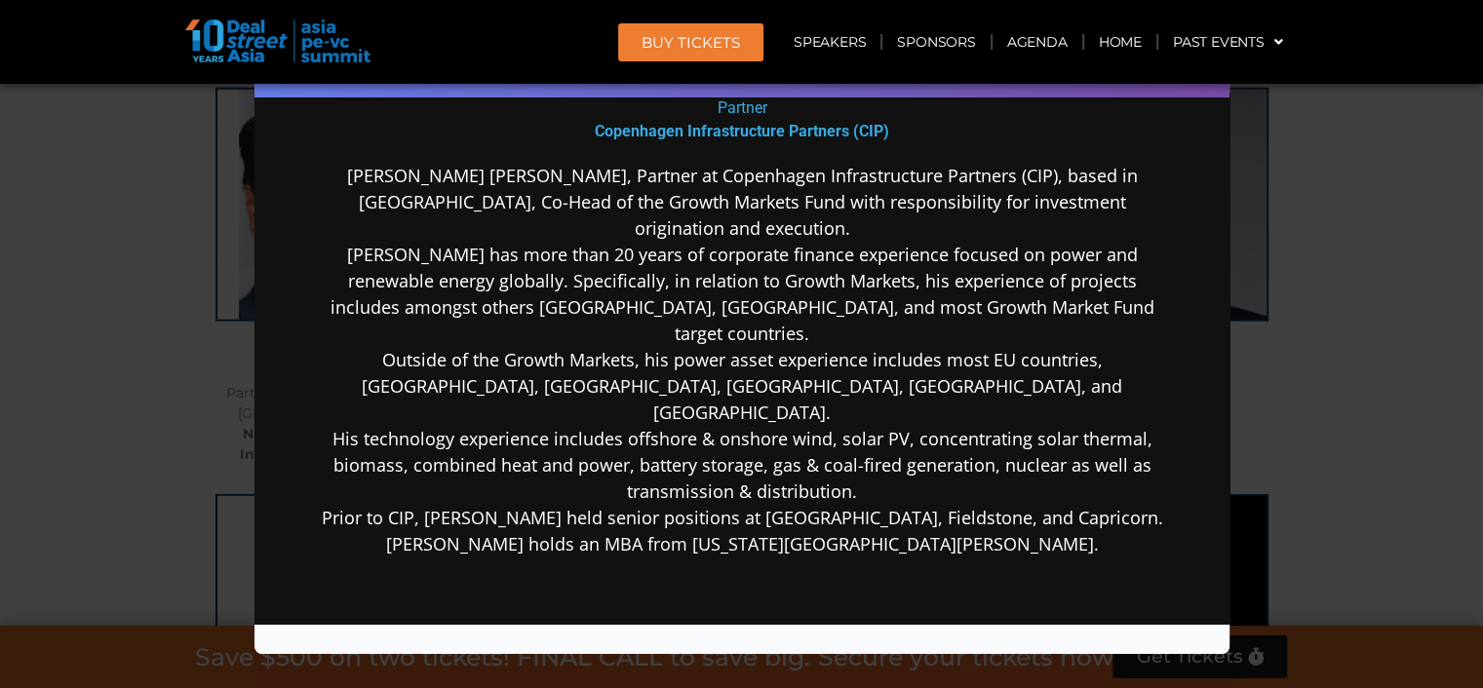
scroll to position [389, 0]
click at [1335, 423] on div "Speaker Profile ×" at bounding box center [741, 344] width 1483 height 688
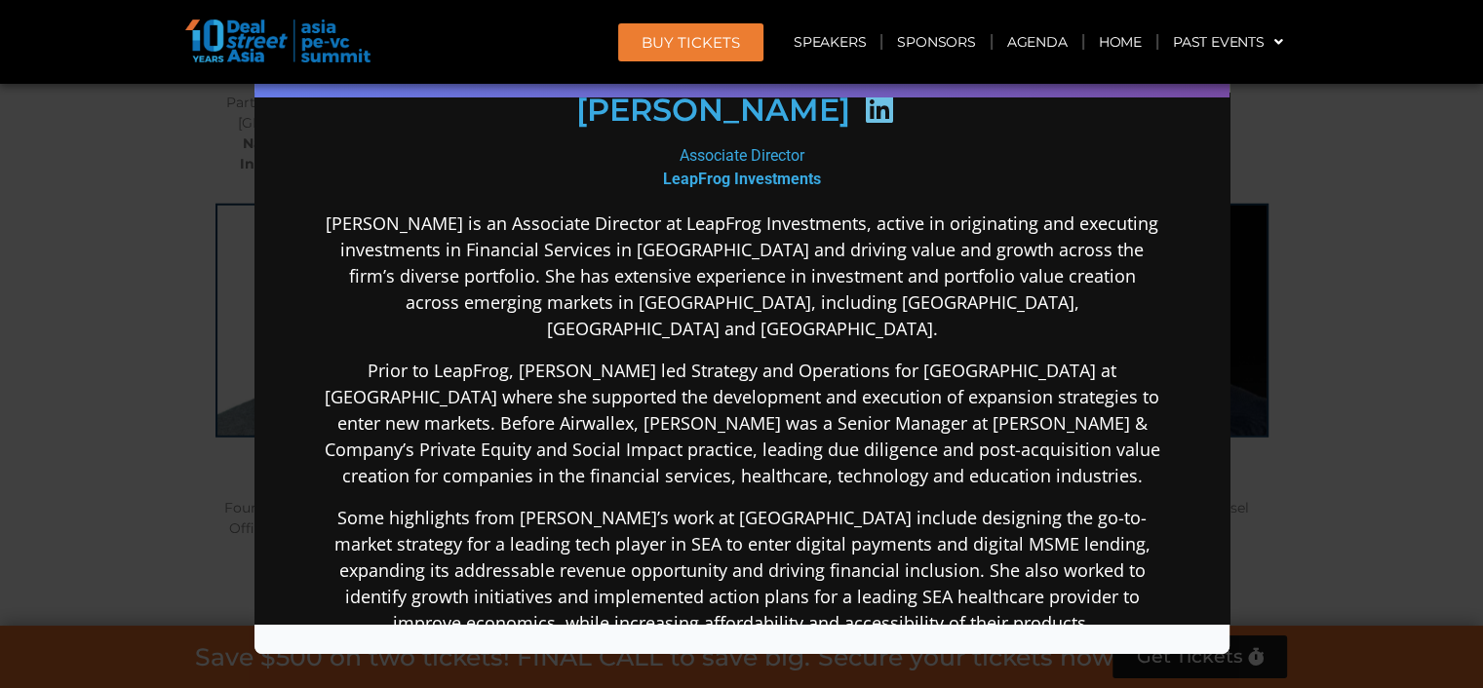
scroll to position [12548, 0]
click at [1322, 461] on div "Speaker Profile ×" at bounding box center [741, 344] width 1483 height 688
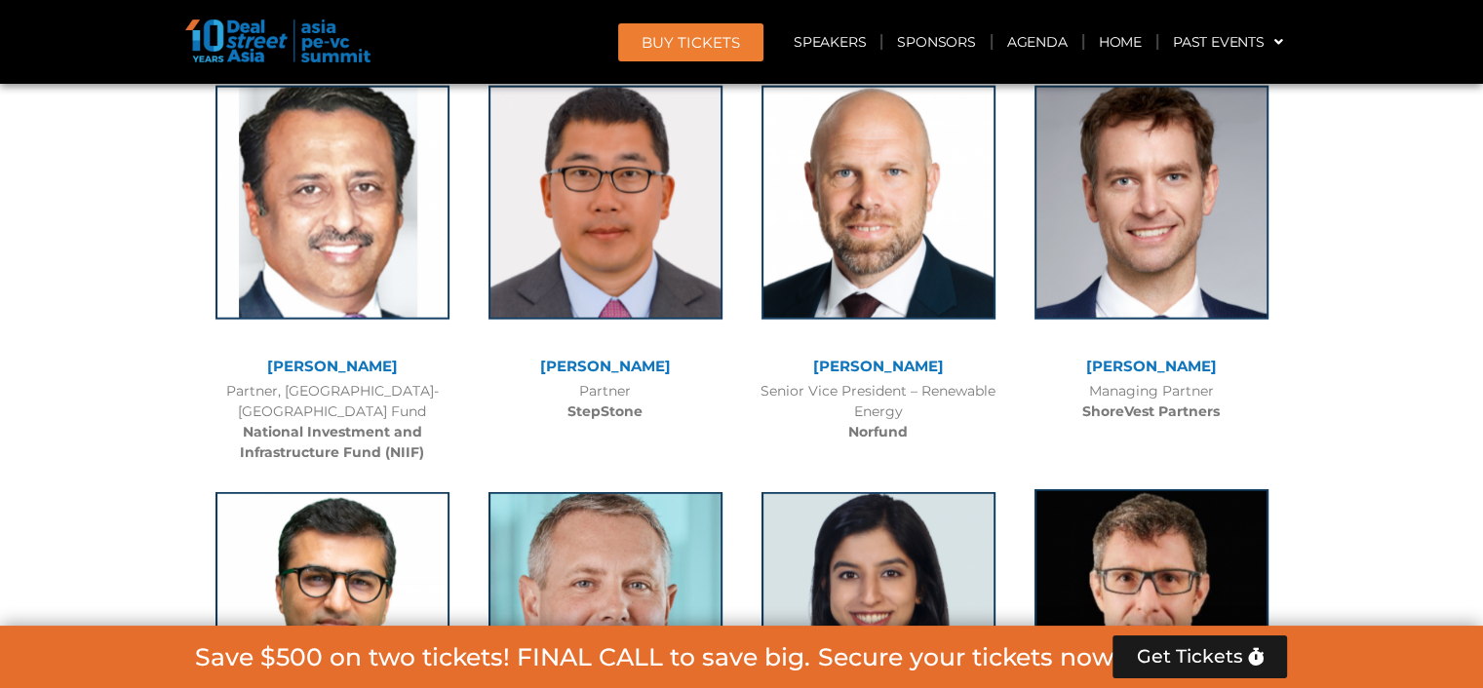
scroll to position [12258, 0]
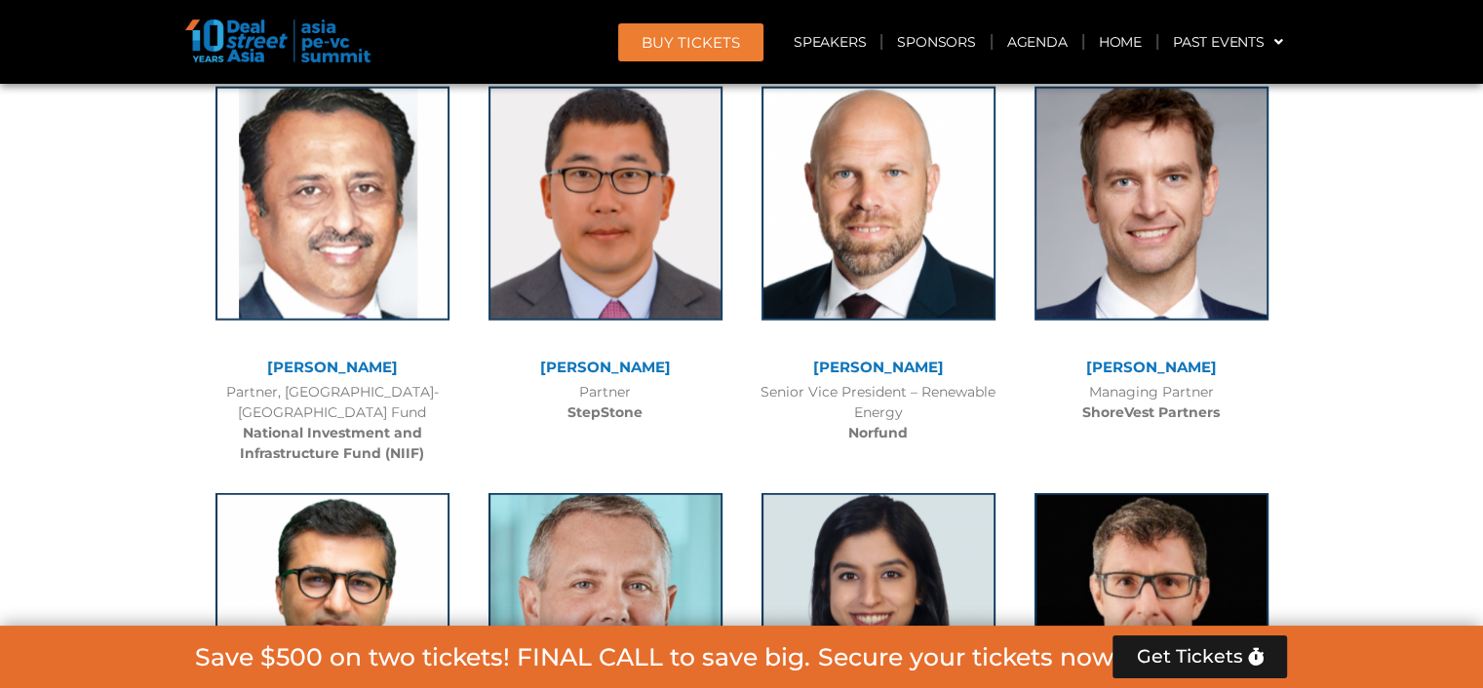
click at [1154, 483] on div at bounding box center [1150, 624] width 253 height 283
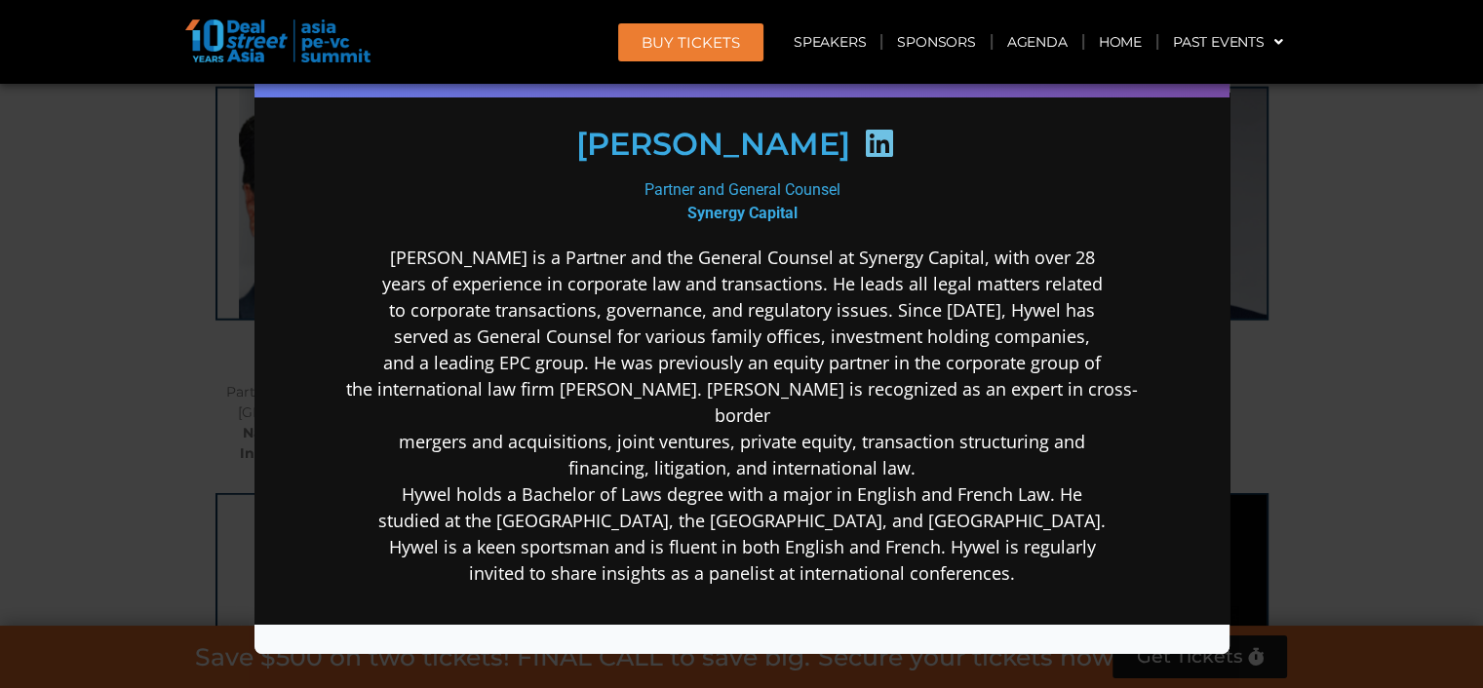
scroll to position [290, 0]
click at [1338, 470] on div "Speaker Profile ×" at bounding box center [741, 344] width 1483 height 688
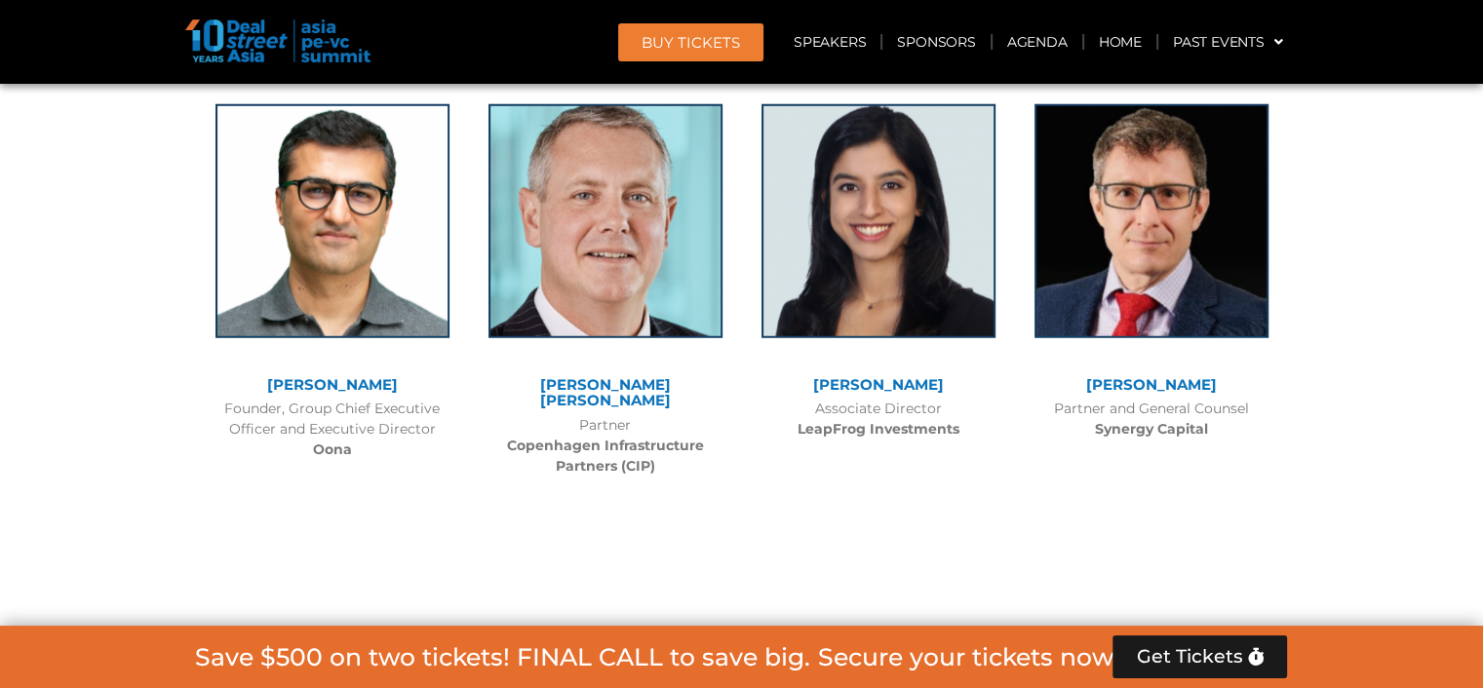
scroll to position [12648, 0]
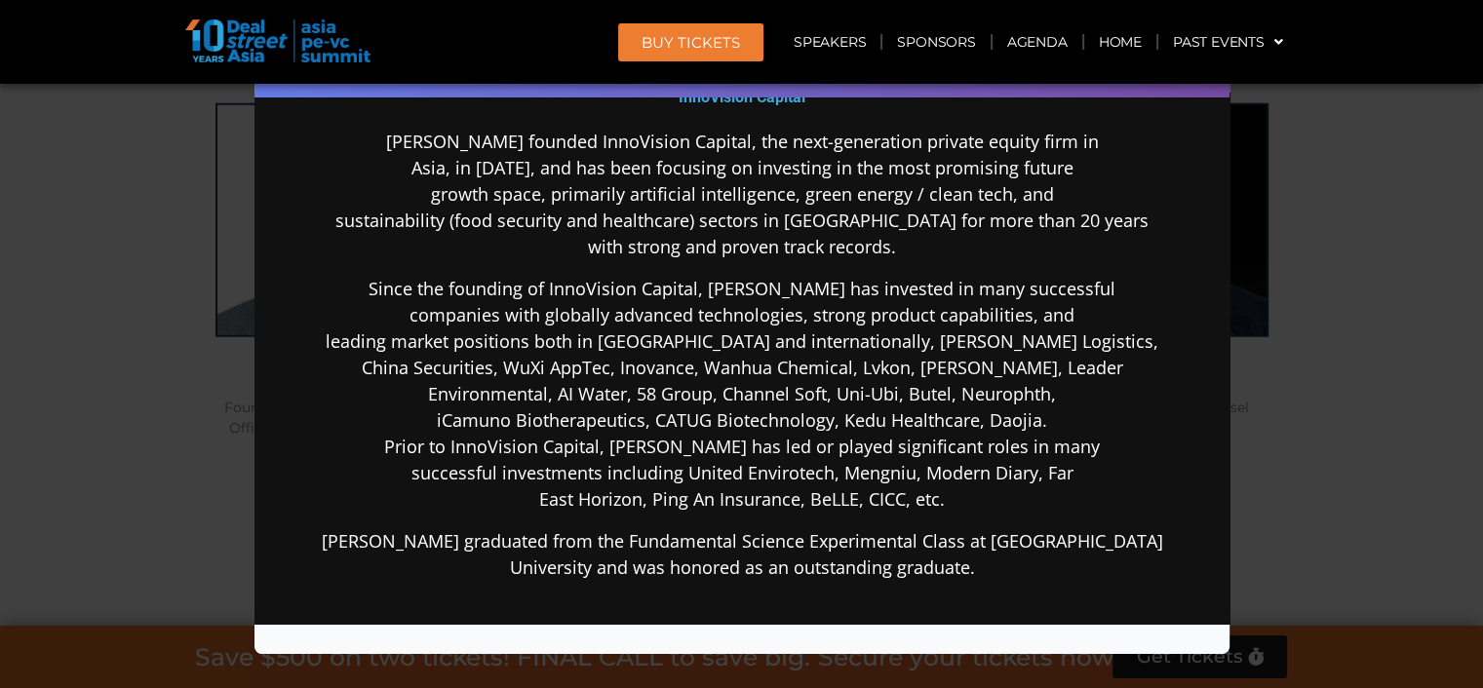
scroll to position [389, 0]
click at [1297, 330] on div "Speaker Profile ×" at bounding box center [741, 344] width 1483 height 688
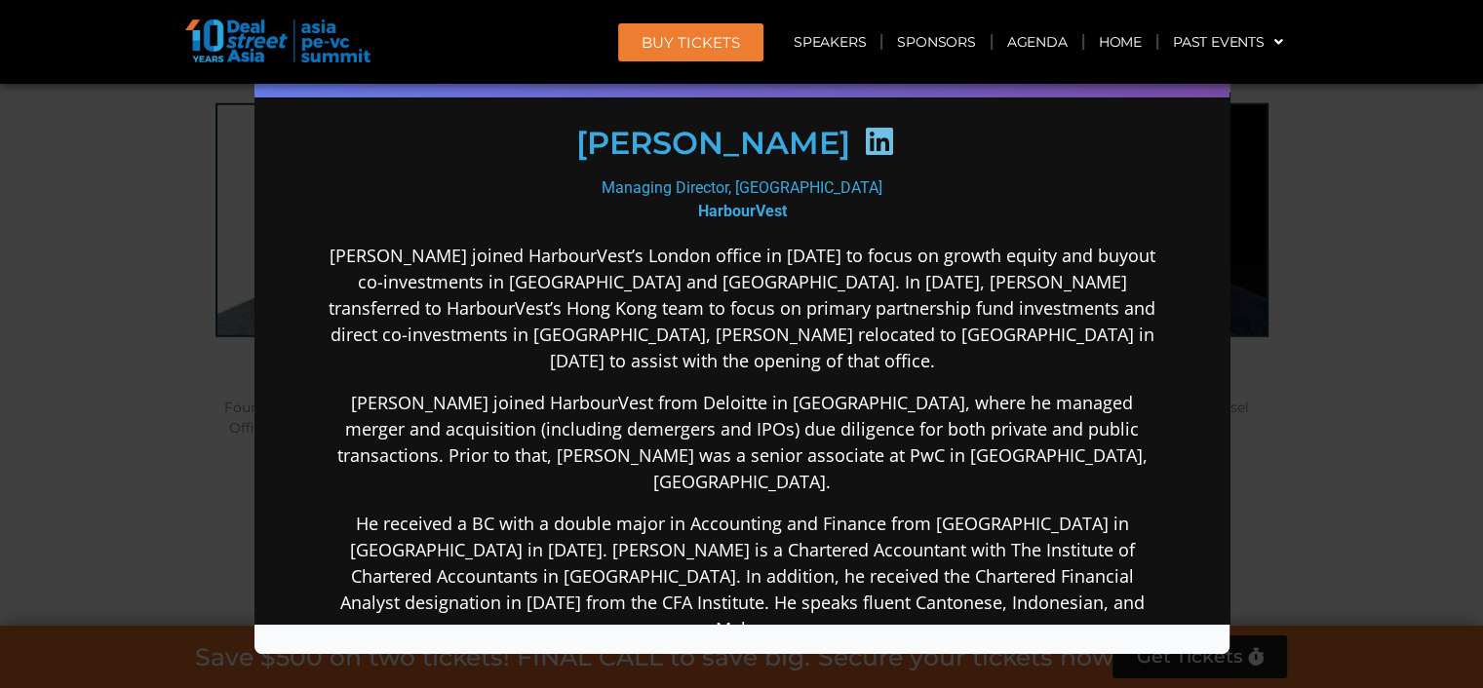
scroll to position [13249, 0]
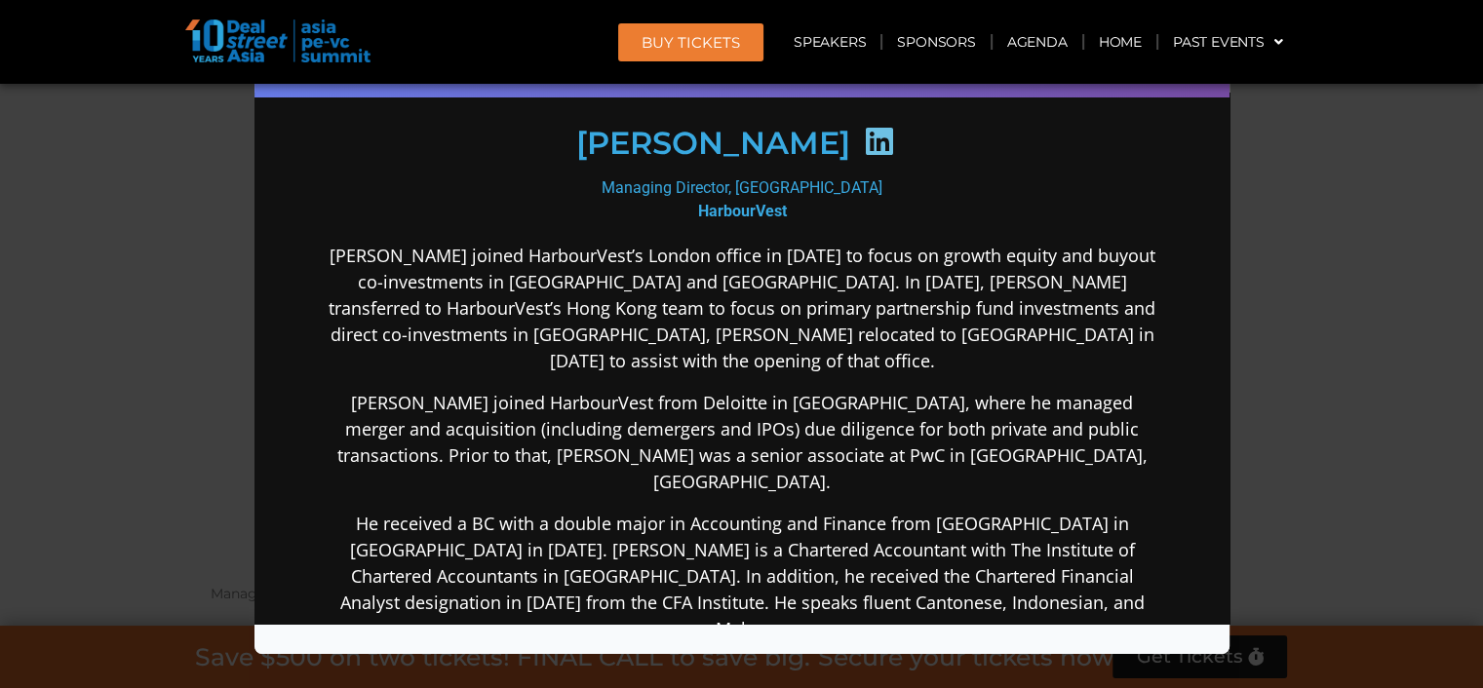
click at [1400, 442] on div "Speaker Profile ×" at bounding box center [741, 344] width 1483 height 688
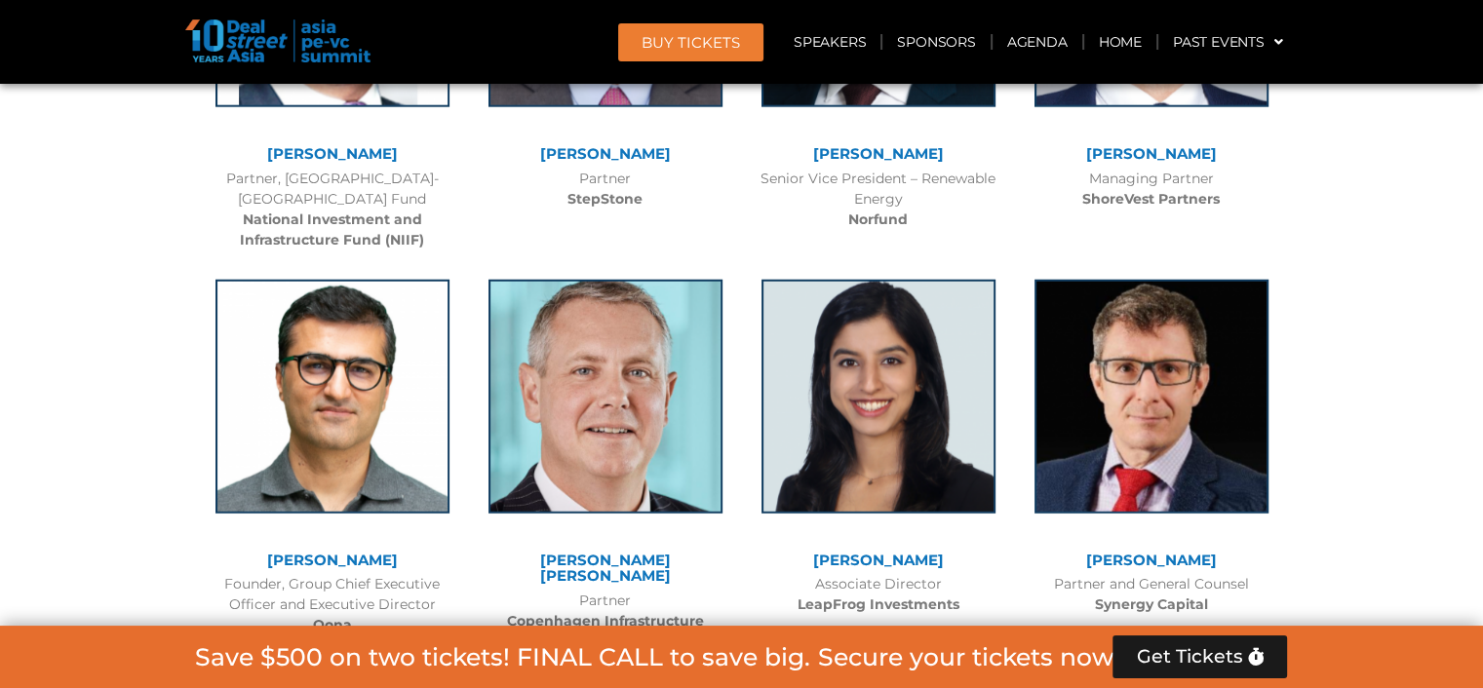
scroll to position [12470, 0]
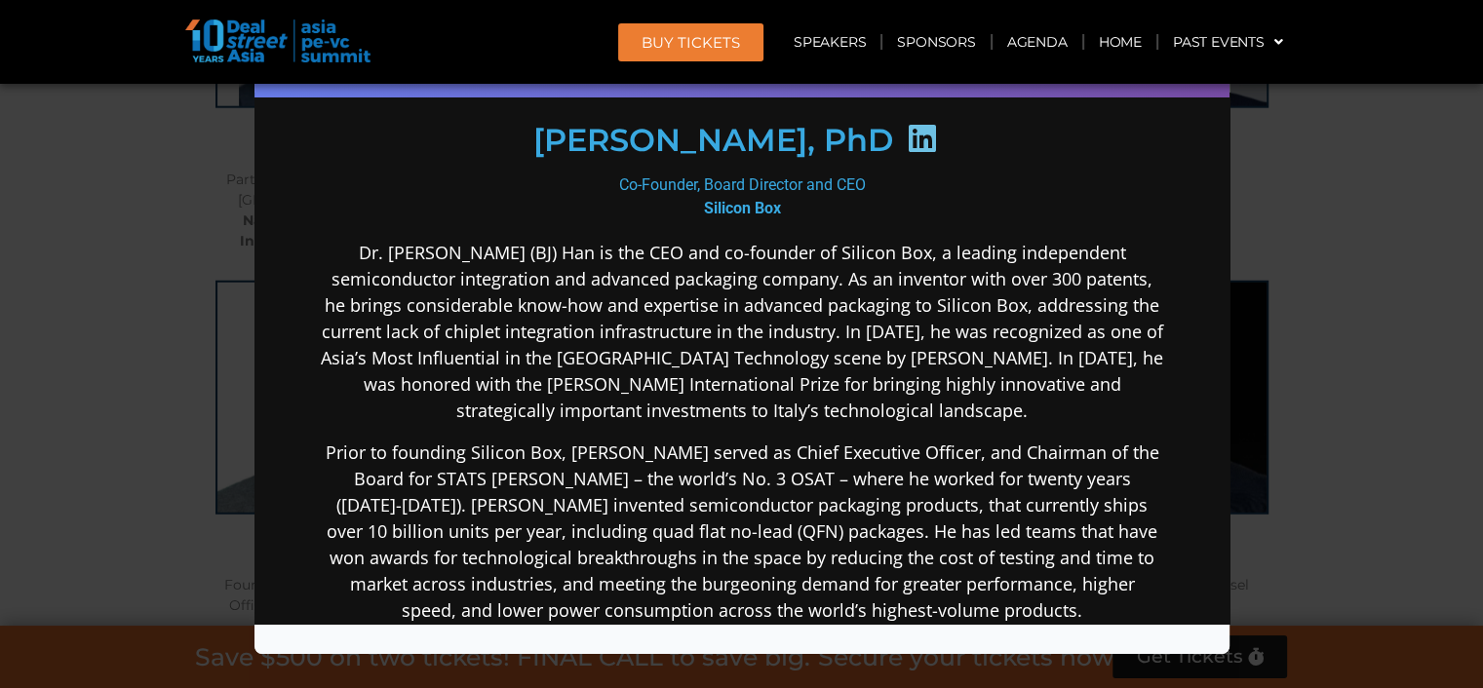
scroll to position [291, 0]
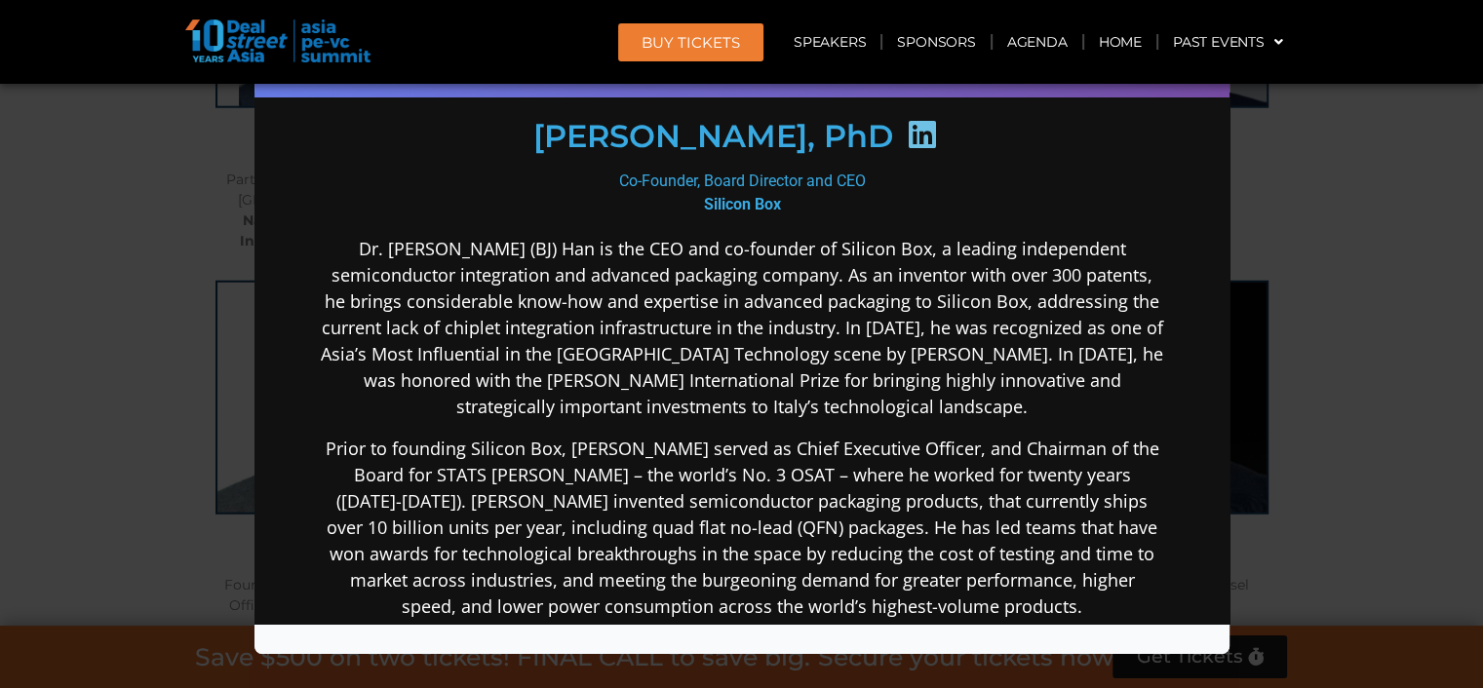
click at [1383, 337] on div "Speaker Profile ×" at bounding box center [741, 344] width 1483 height 688
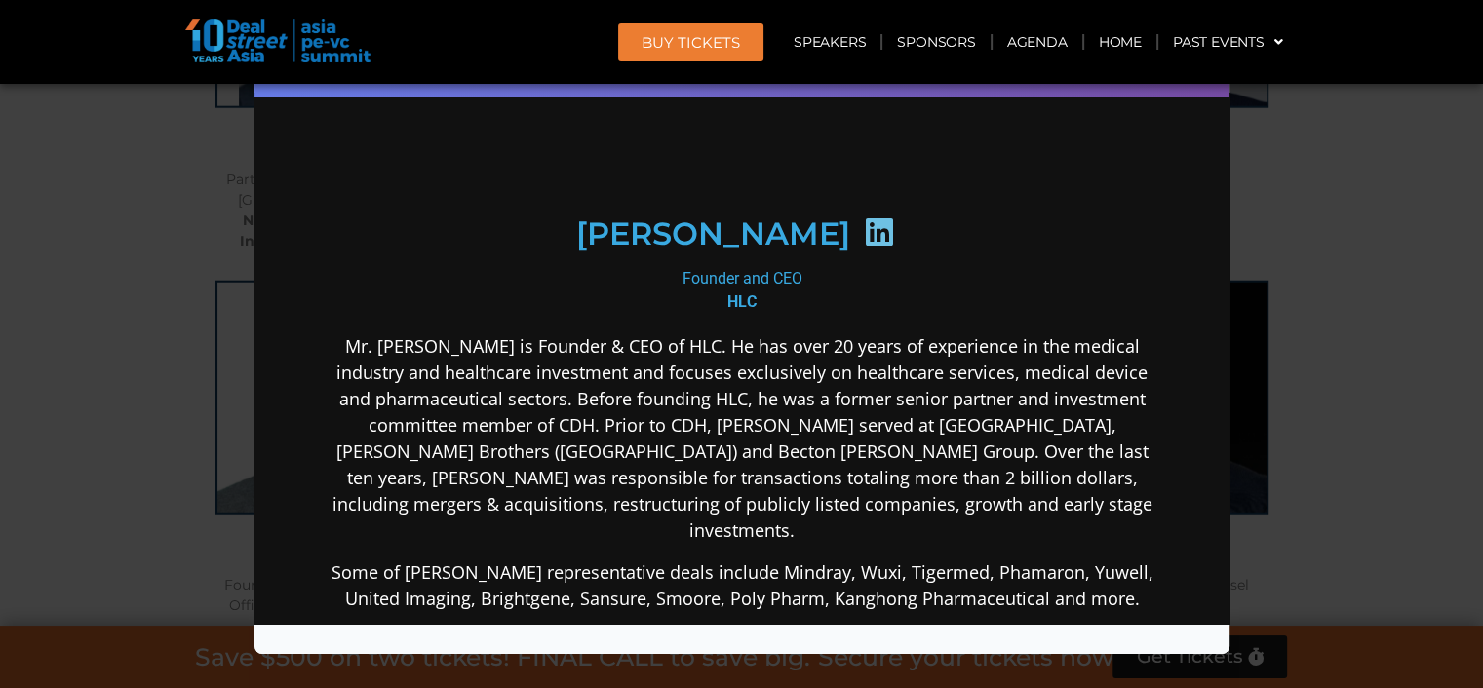
scroll to position [195, 0]
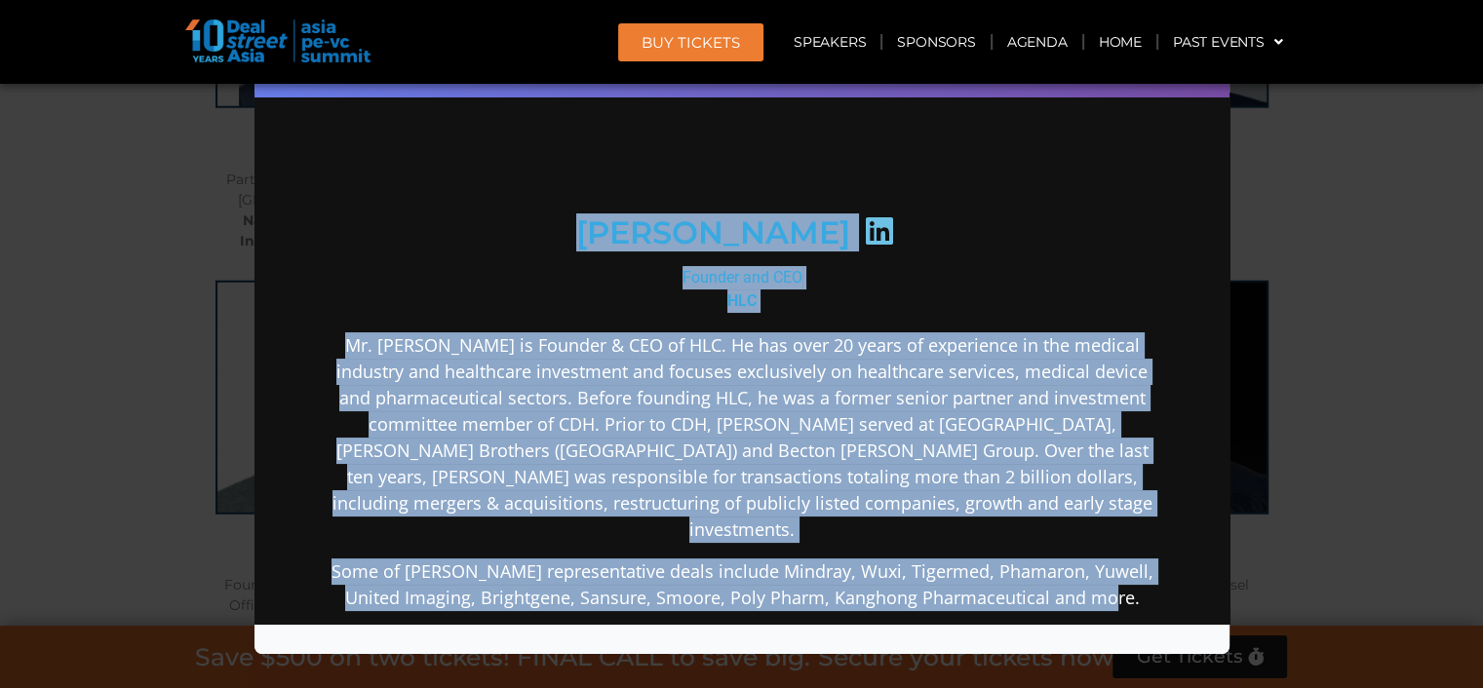
drag, startPoint x: 1119, startPoint y: 576, endPoint x: 581, endPoint y: 226, distance: 641.9
click at [581, 226] on div "[PERSON_NAME] Founder and CEO HLC Mr. [PERSON_NAME] is Founder & CEO of HLC. He…" at bounding box center [741, 441] width 842 height 955
copy div "[PERSON_NAME] Founder and CEO HLC Mr. [PERSON_NAME] is Founder & CEO of HLC. He…"
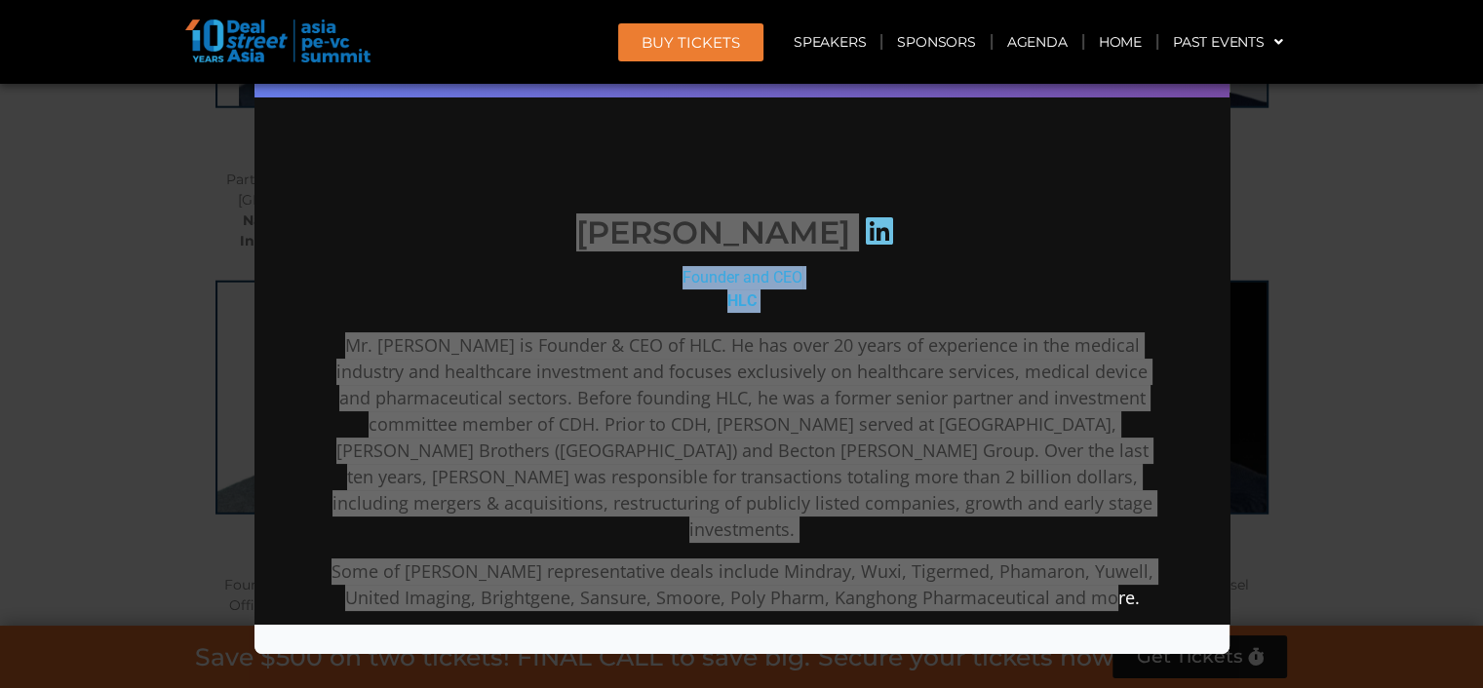
click at [1280, 354] on div "Speaker Profile ×" at bounding box center [741, 344] width 1483 height 688
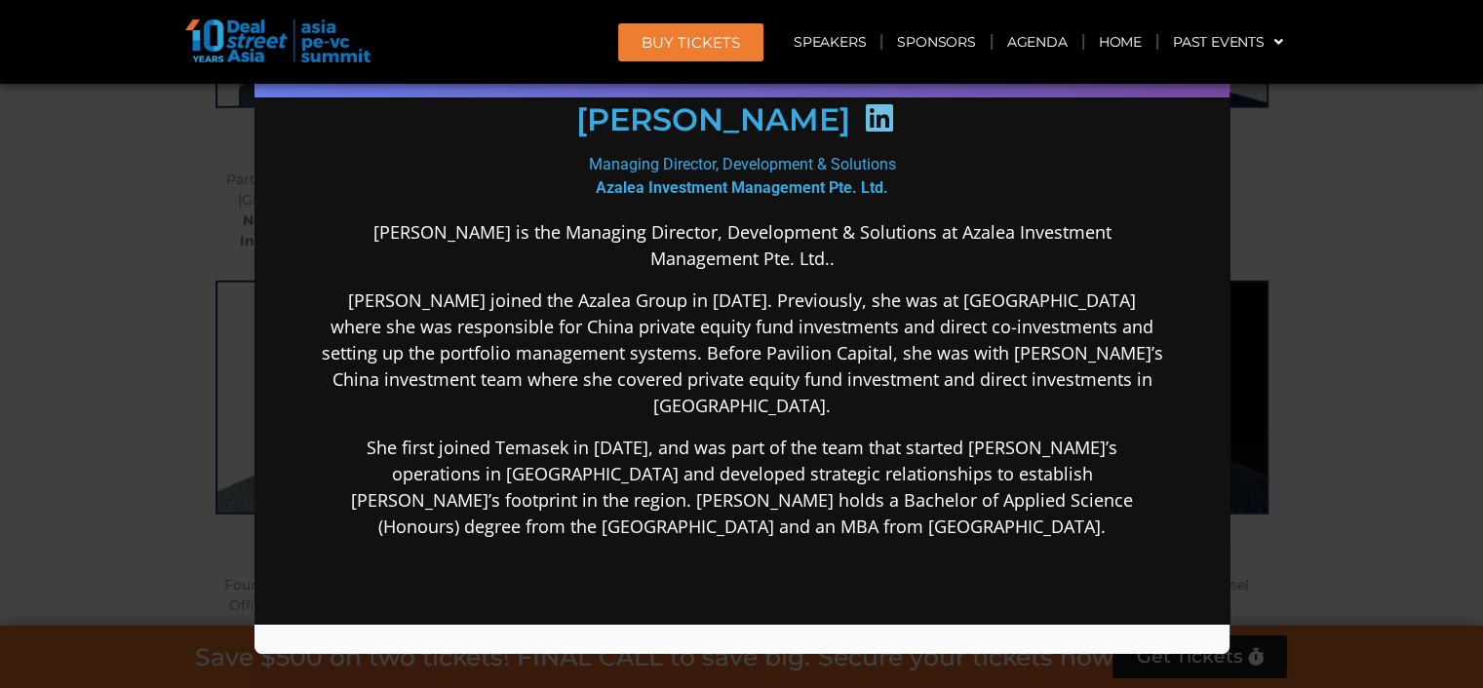
scroll to position [290, 0]
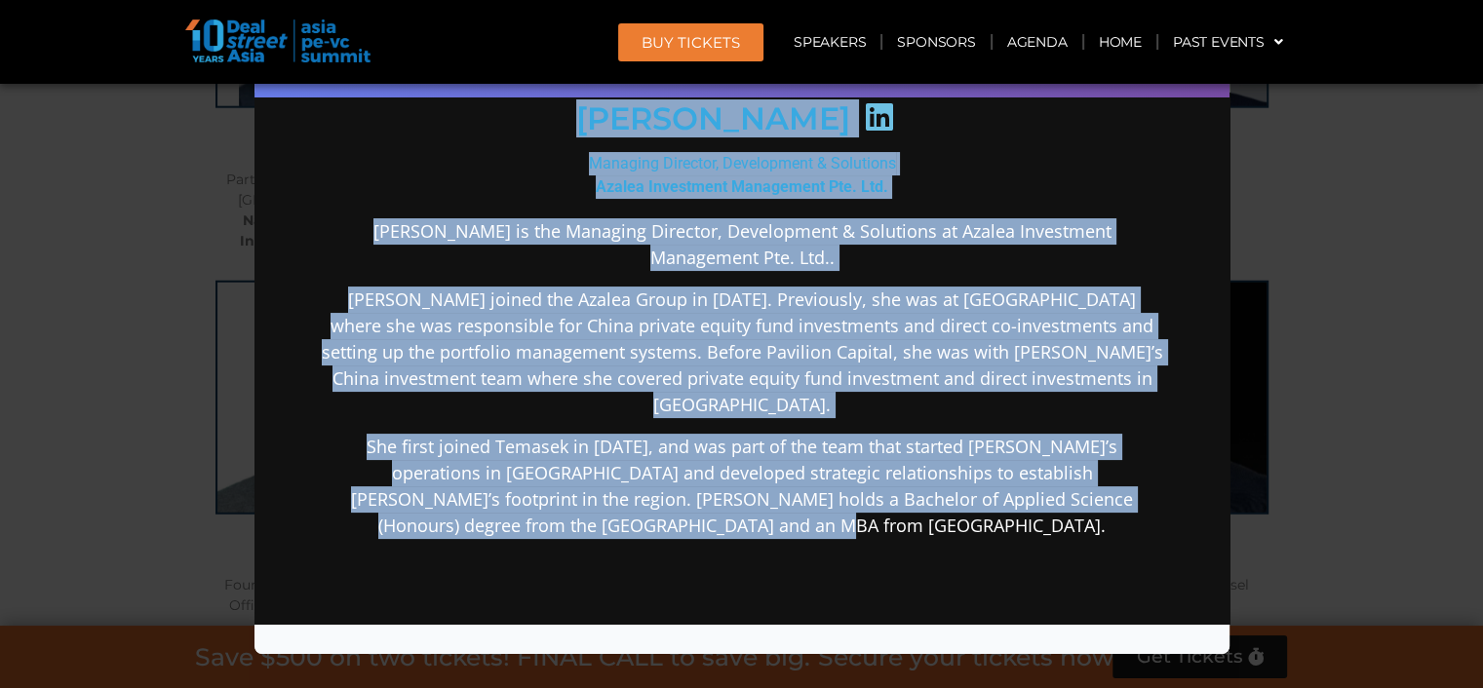
drag, startPoint x: 856, startPoint y: 513, endPoint x: 591, endPoint y: 143, distance: 454.7
click at [591, 143] on div "[PERSON_NAME] Managing Director, Development & Solutions Azalea Investment Mana…" at bounding box center [741, 357] width 842 height 979
copy div "[PERSON_NAME] Managing Director, Development & Solutions Azalea Investment Mana…"
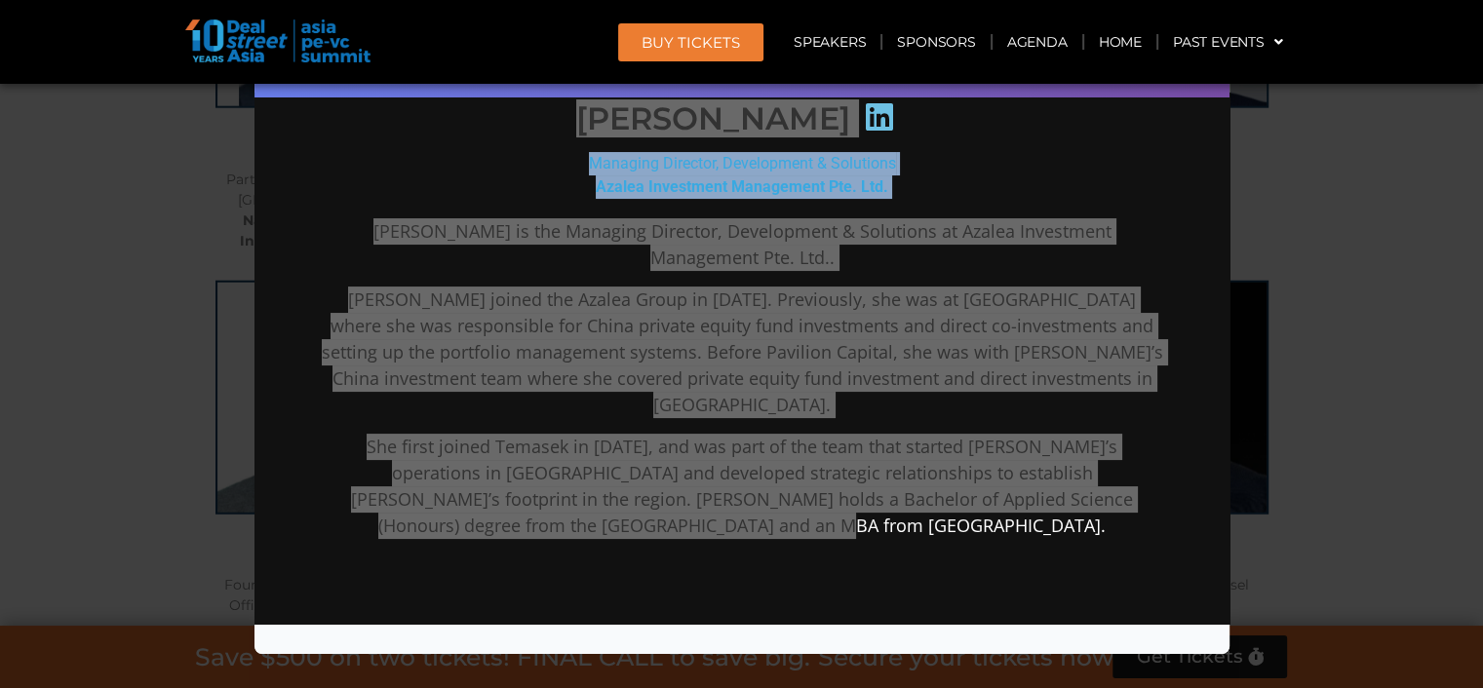
drag, startPoint x: 1348, startPoint y: 302, endPoint x: 1337, endPoint y: 307, distance: 11.8
click at [1337, 307] on div "Speaker Profile ×" at bounding box center [741, 344] width 1483 height 688
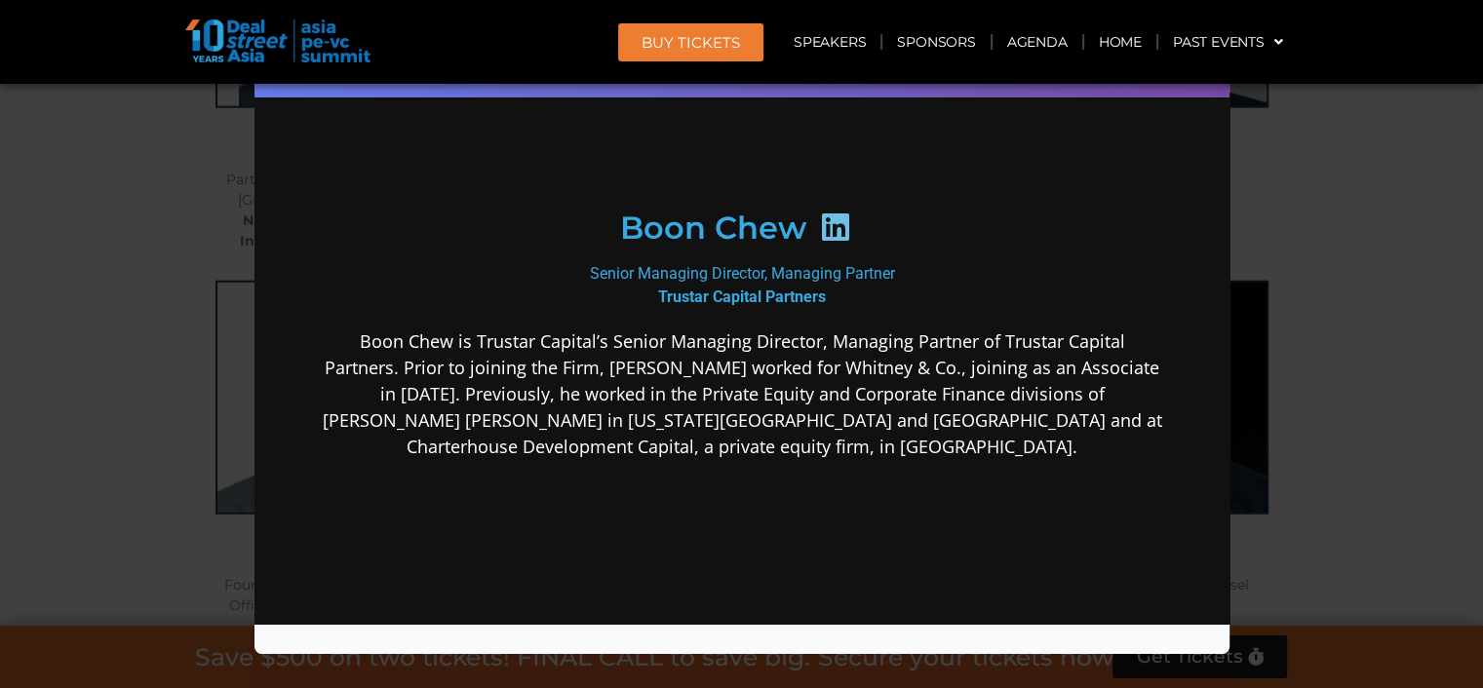
scroll to position [195, 0]
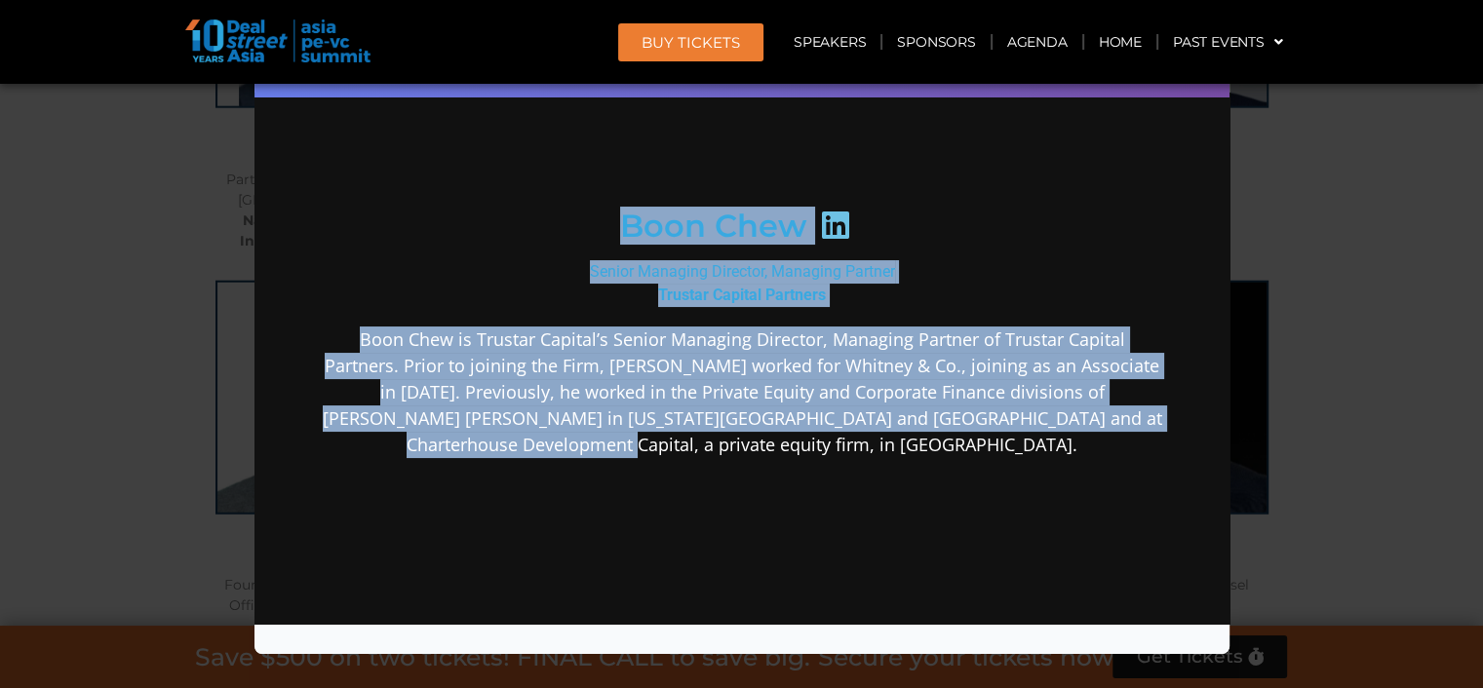
drag, startPoint x: 786, startPoint y: 467, endPoint x: 615, endPoint y: 222, distance: 298.3
click at [615, 222] on div "Boon Chew Senior Managing Director, Managing Partner Trustar Capital Partners […" at bounding box center [741, 365] width 842 height 802
copy div "[PERSON_NAME] Senior Managing Director, Managing Partner Trustar Capital Partne…"
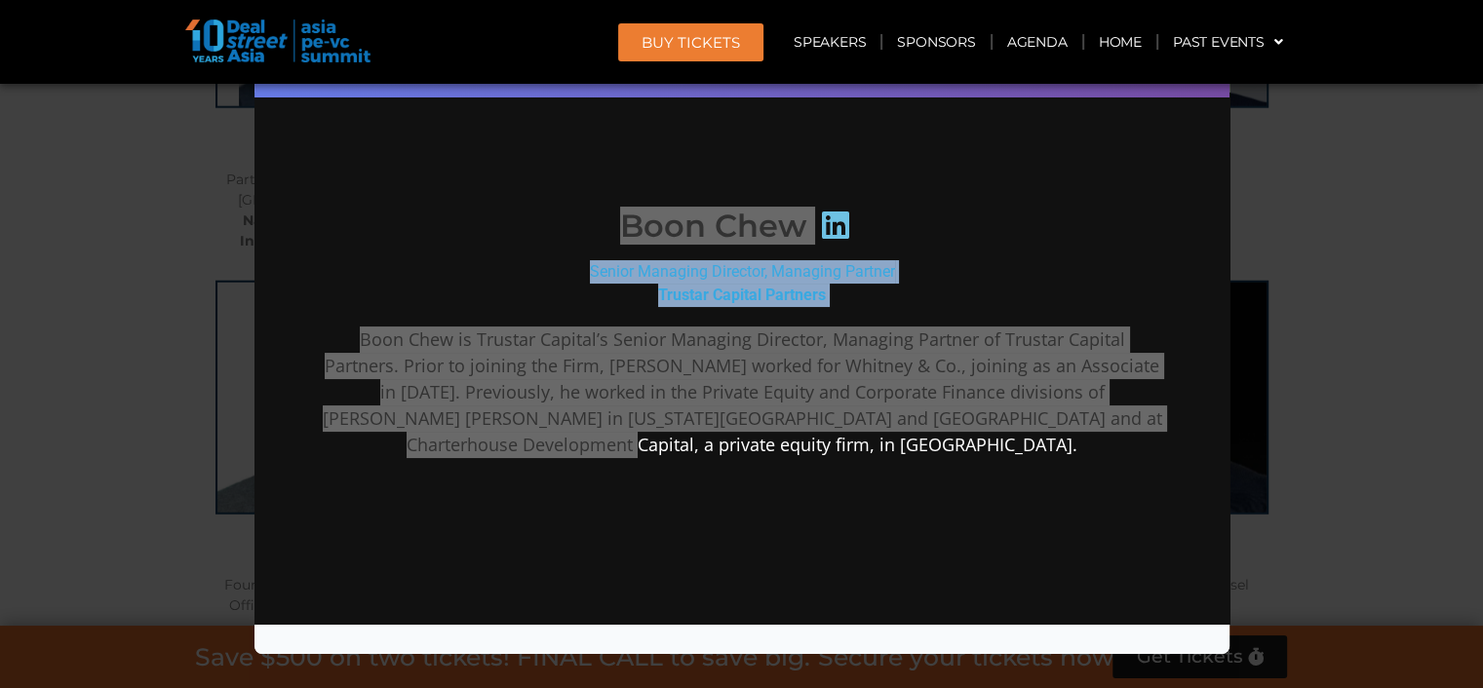
click at [1259, 471] on div "Speaker Profile ×" at bounding box center [741, 344] width 1483 height 688
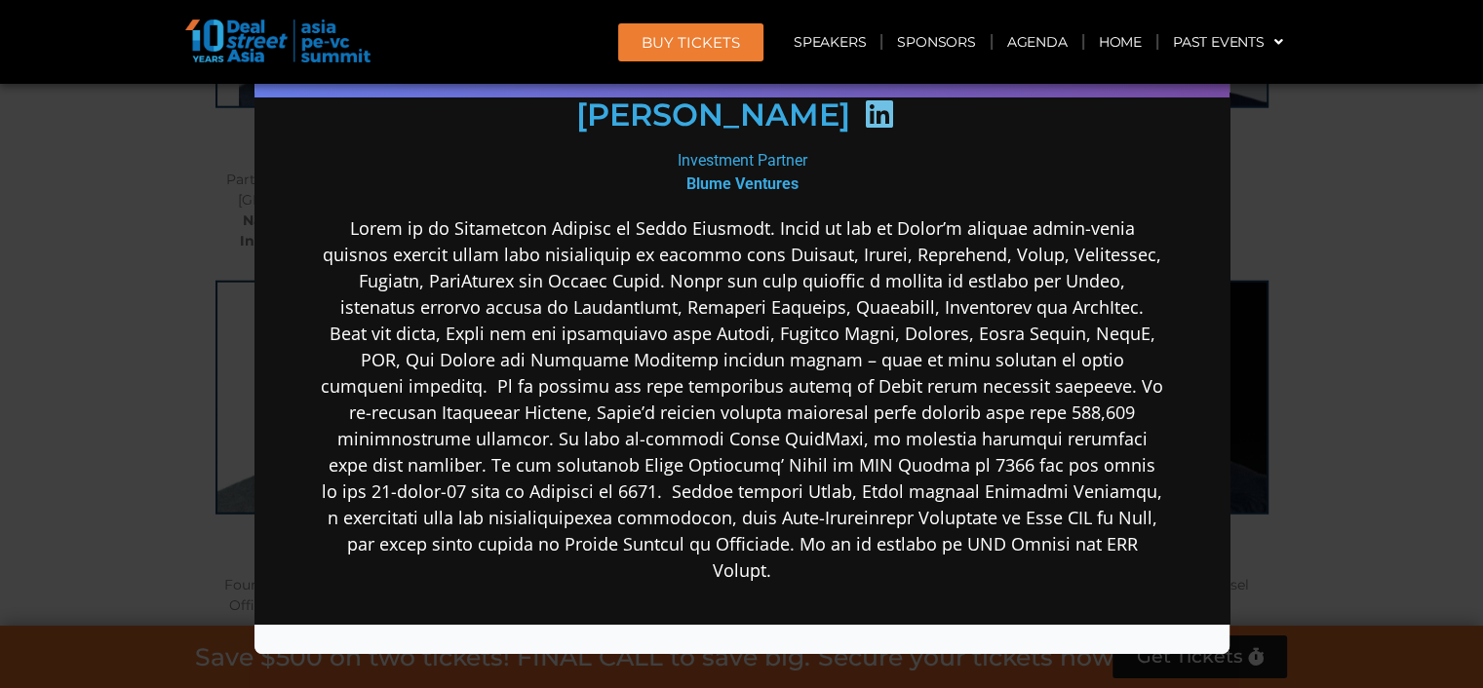
scroll to position [292, 0]
click at [1345, 423] on div "Speaker Profile ×" at bounding box center [741, 344] width 1483 height 688
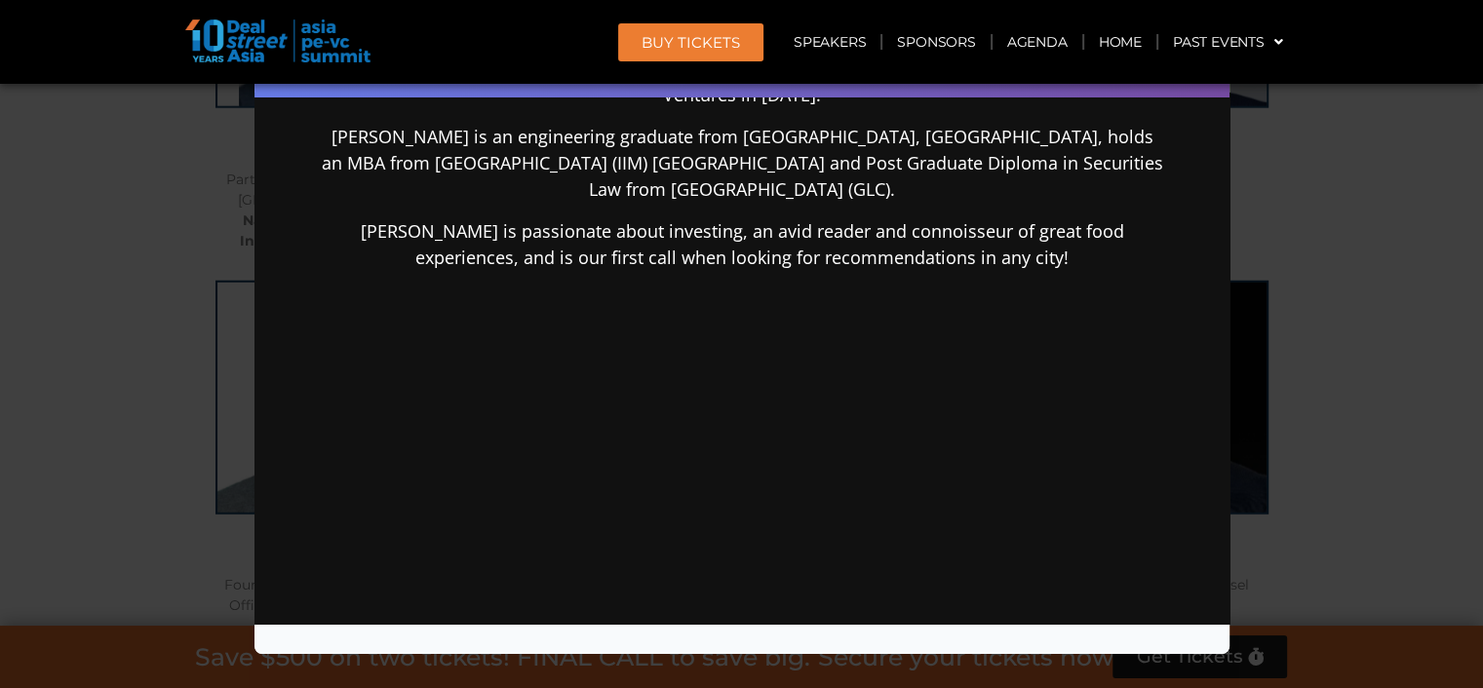
scroll to position [12473, 0]
click at [1378, 426] on div "Speaker Profile ×" at bounding box center [741, 344] width 1483 height 688
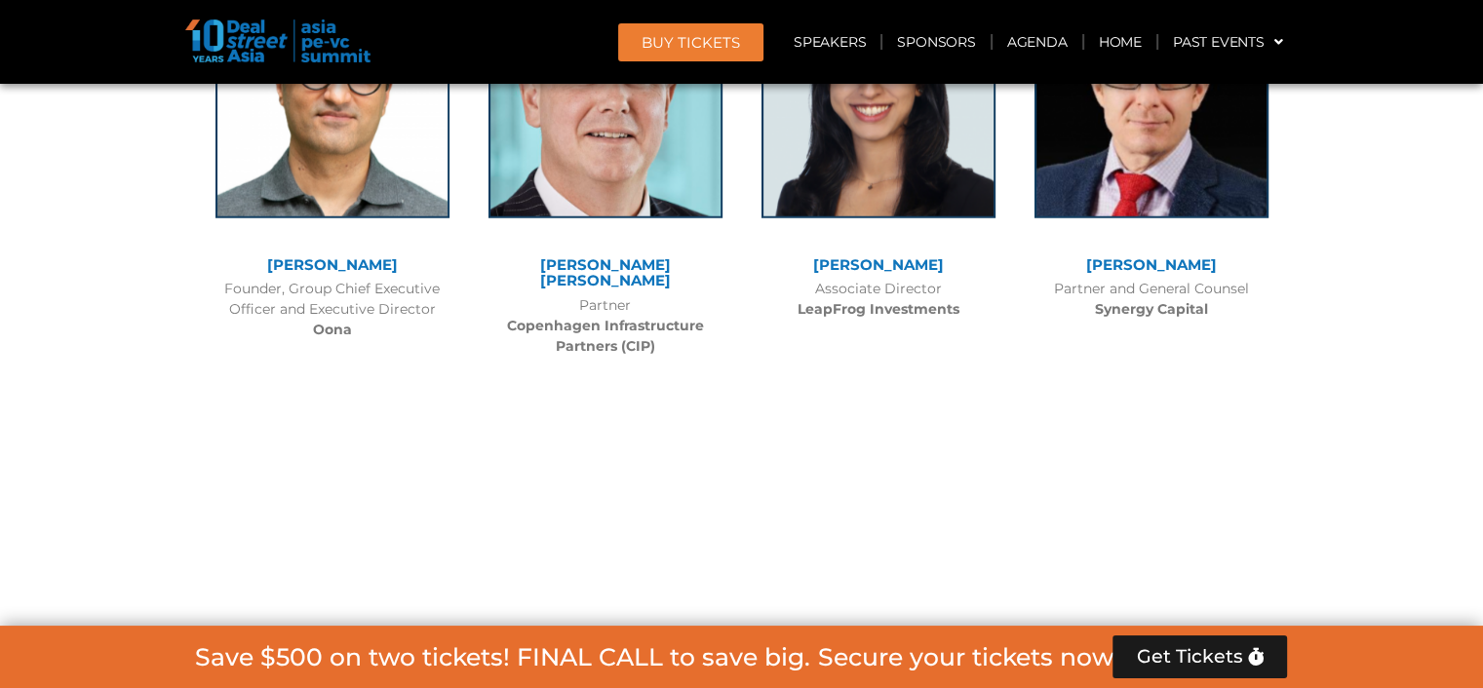
scroll to position [12766, 0]
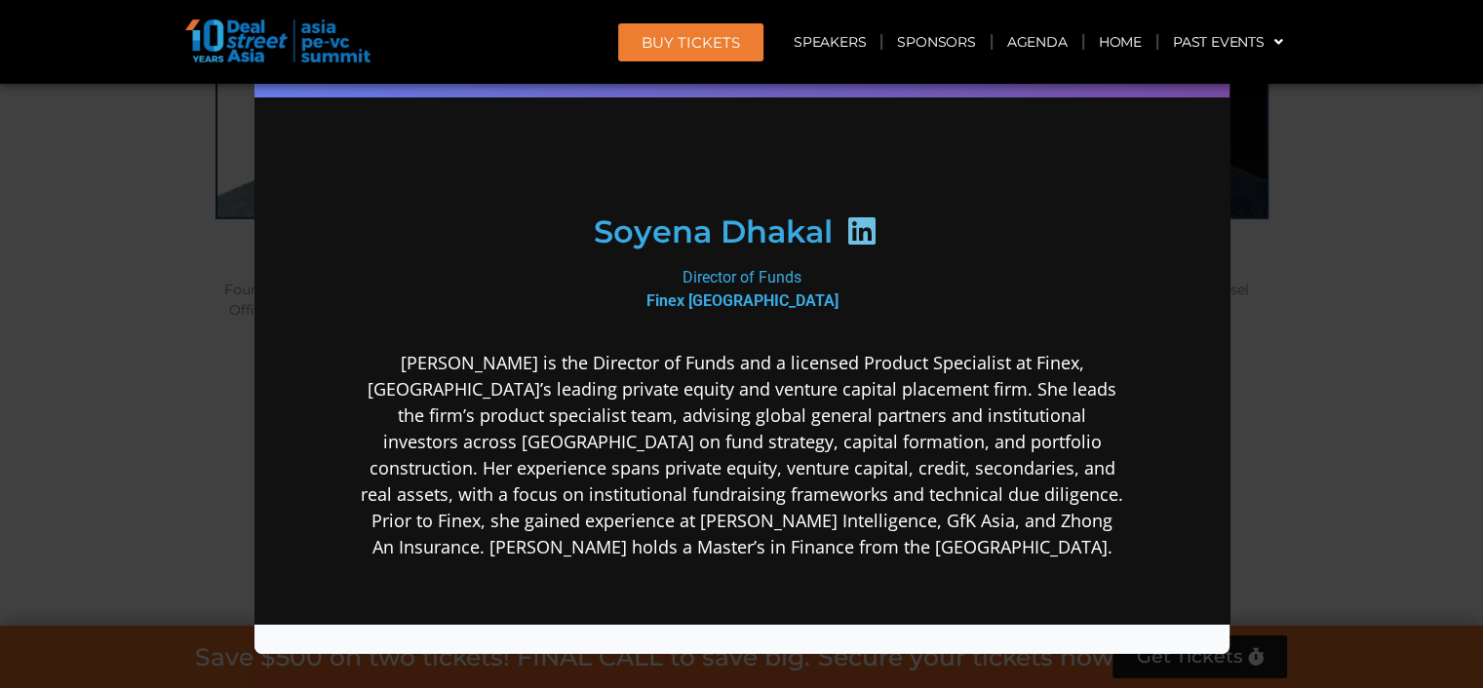
scroll to position [194, 0]
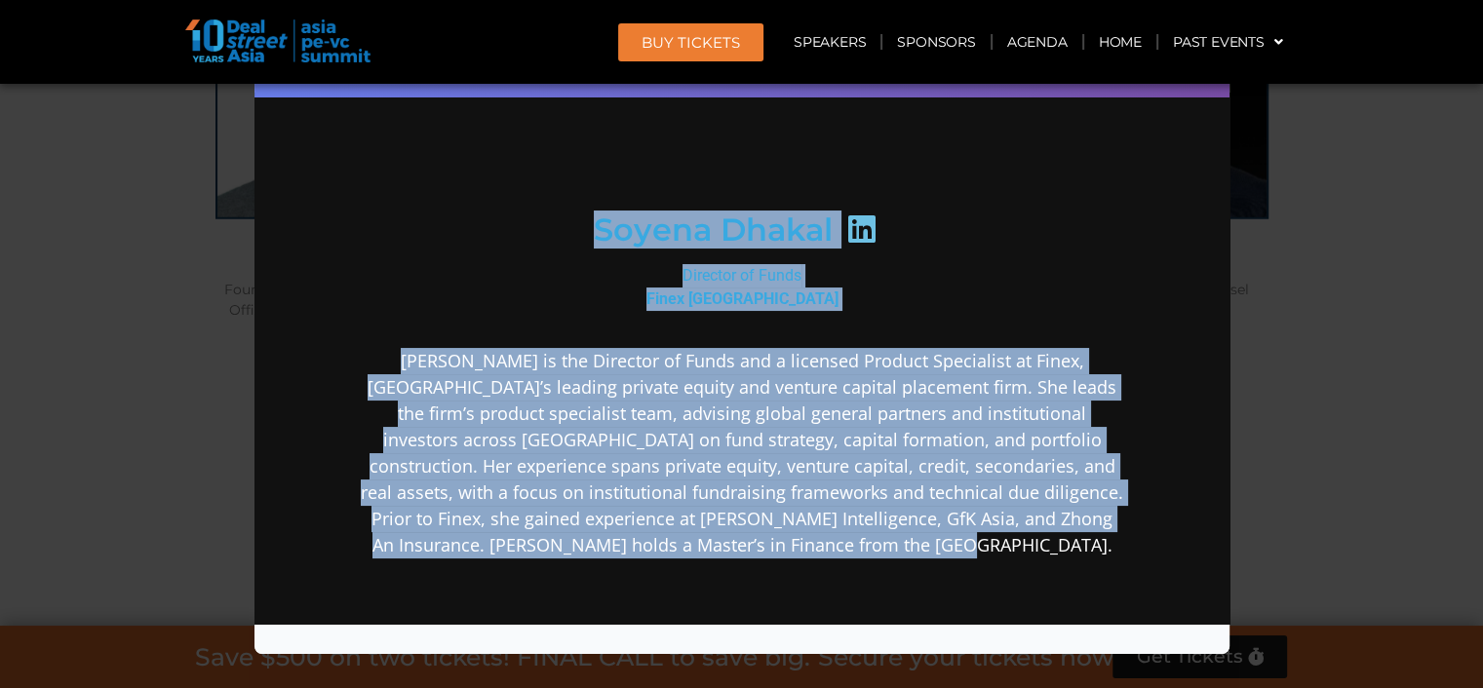
drag, startPoint x: 998, startPoint y: 551, endPoint x: 566, endPoint y: 243, distance: 530.4
click at [566, 243] on div "Soyena [PERSON_NAME] Director of Funds Finex [GEOGRAPHIC_DATA]" at bounding box center [741, 417] width 842 height 904
copy div "[PERSON_NAME] Director of Funds Finex [GEOGRAPHIC_DATA] [PERSON_NAME] is the Di…"
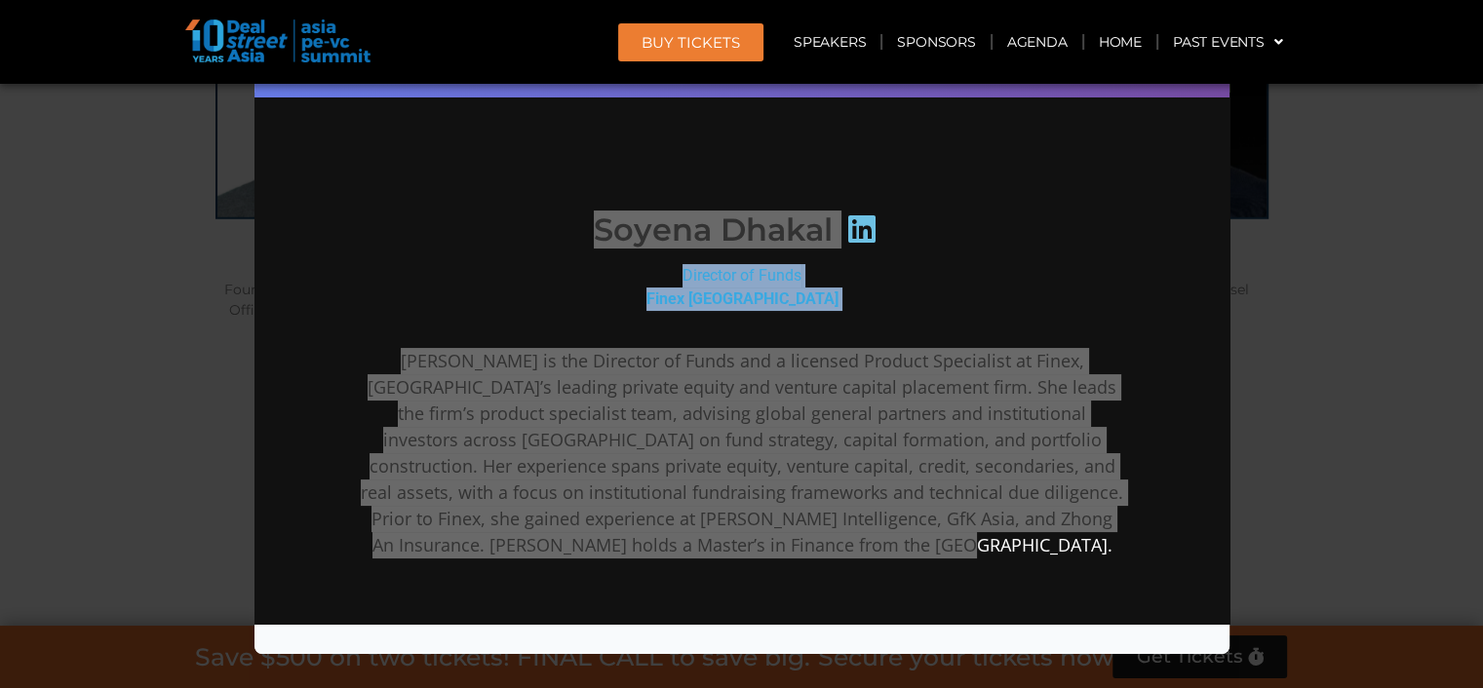
click at [1320, 310] on div "Speaker Profile ×" at bounding box center [741, 344] width 1483 height 688
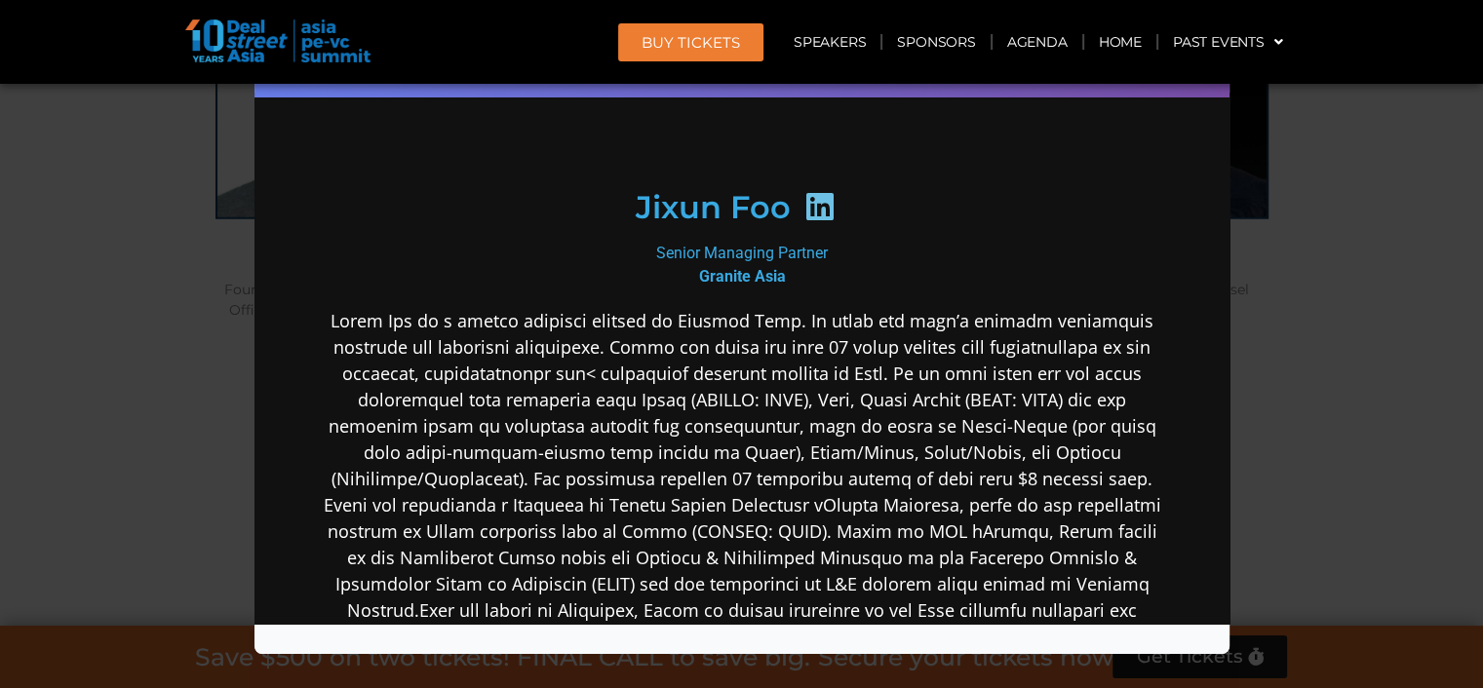
scroll to position [195, 0]
click at [1339, 424] on div "Speaker Profile ×" at bounding box center [741, 344] width 1483 height 688
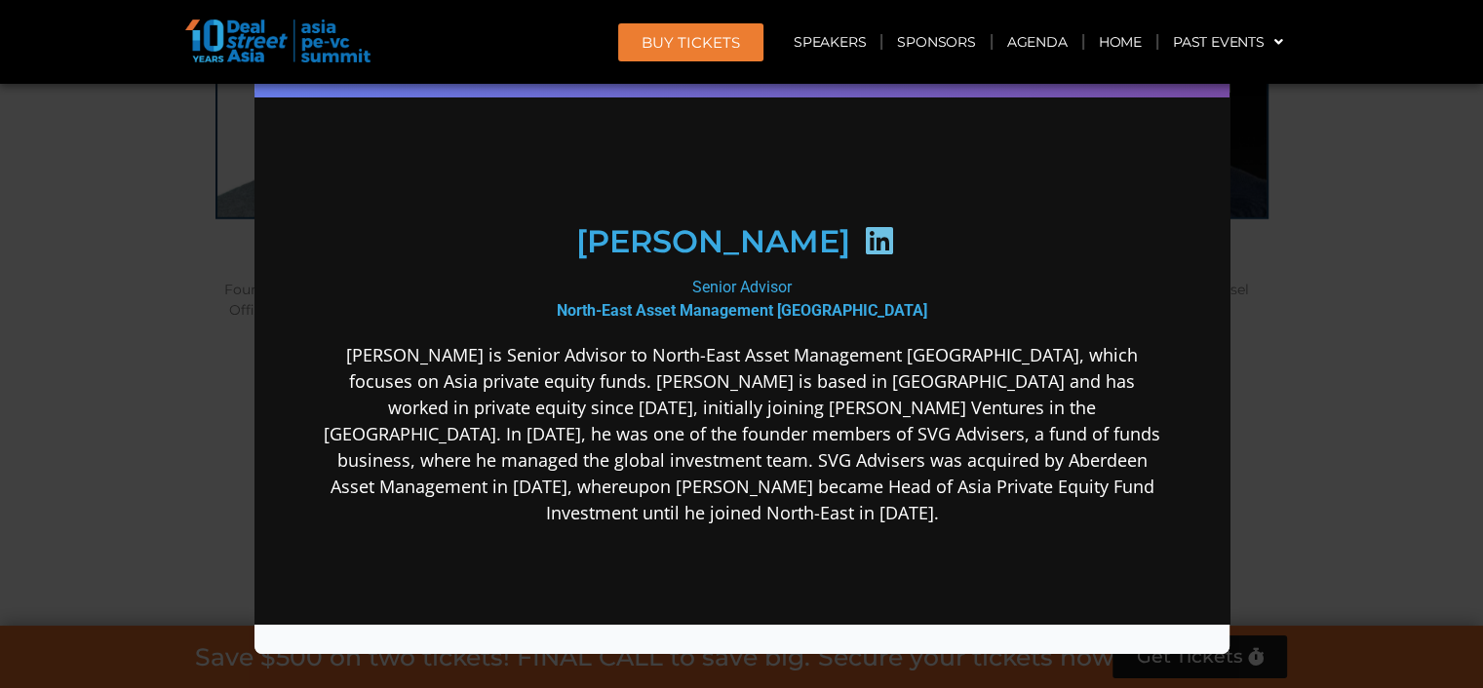
scroll to position [194, 0]
click at [1381, 415] on div "Speaker Profile ×" at bounding box center [741, 344] width 1483 height 688
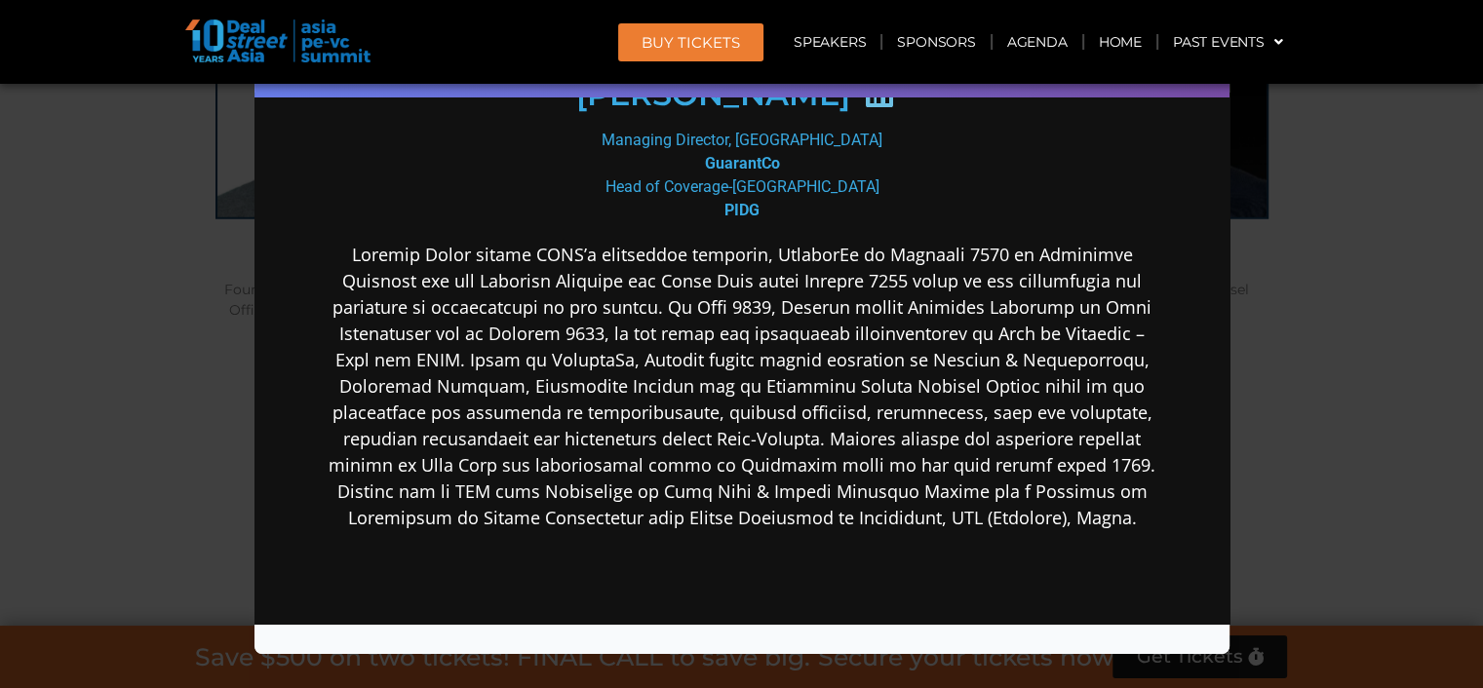
scroll to position [292, 0]
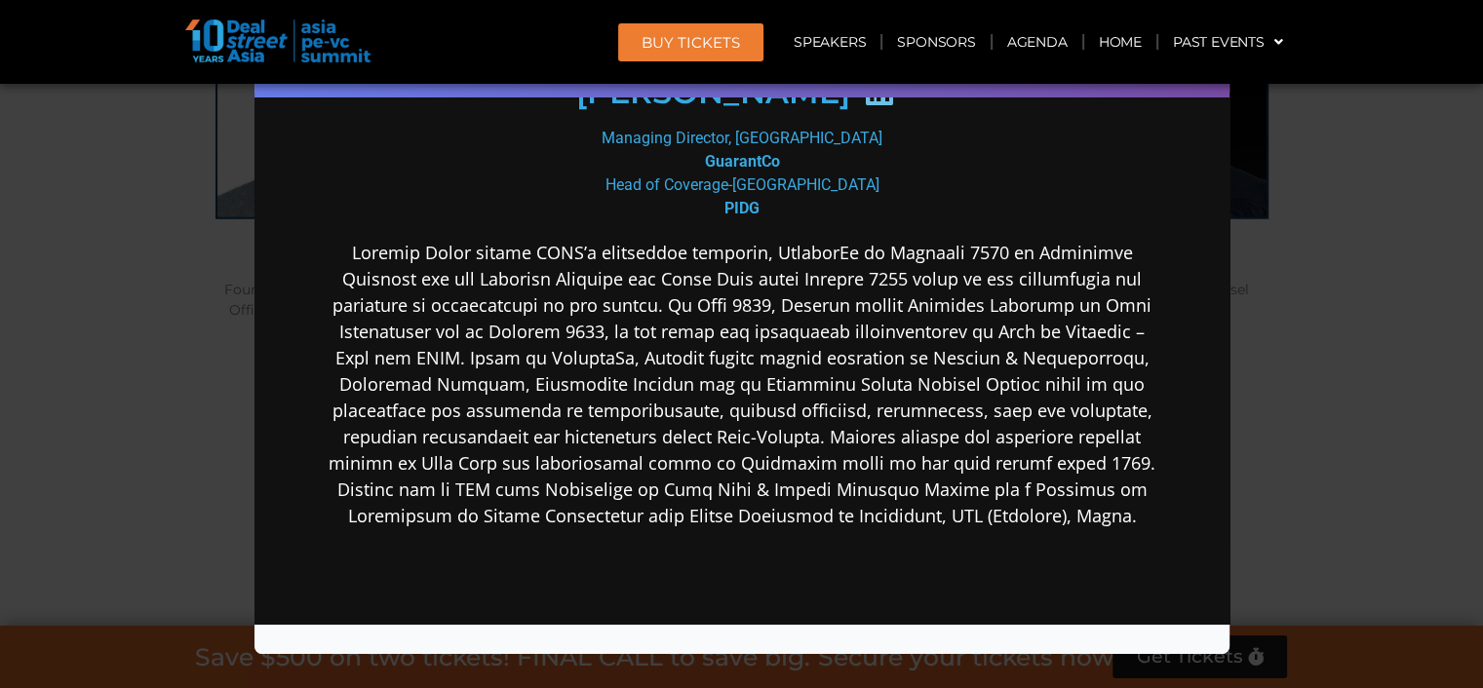
click at [1305, 475] on div "Speaker Profile ×" at bounding box center [741, 344] width 1483 height 688
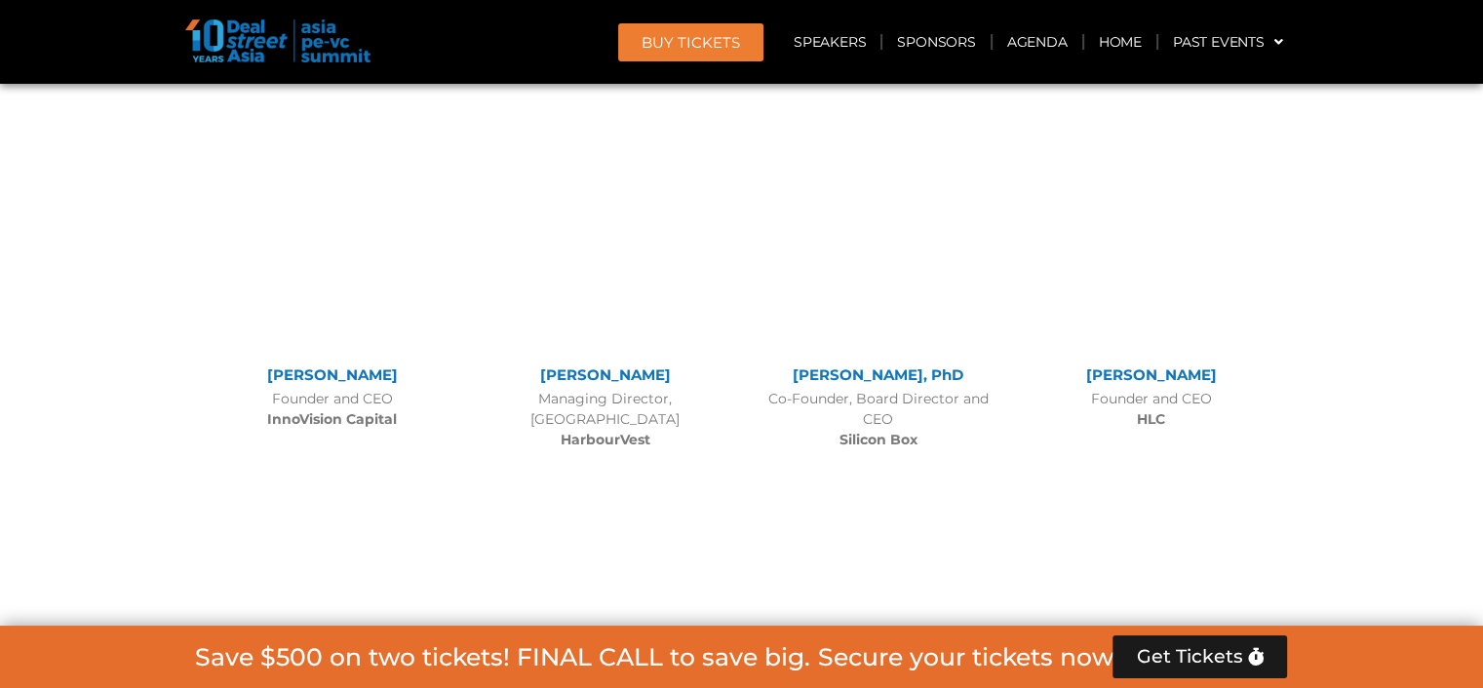
scroll to position [13058, 0]
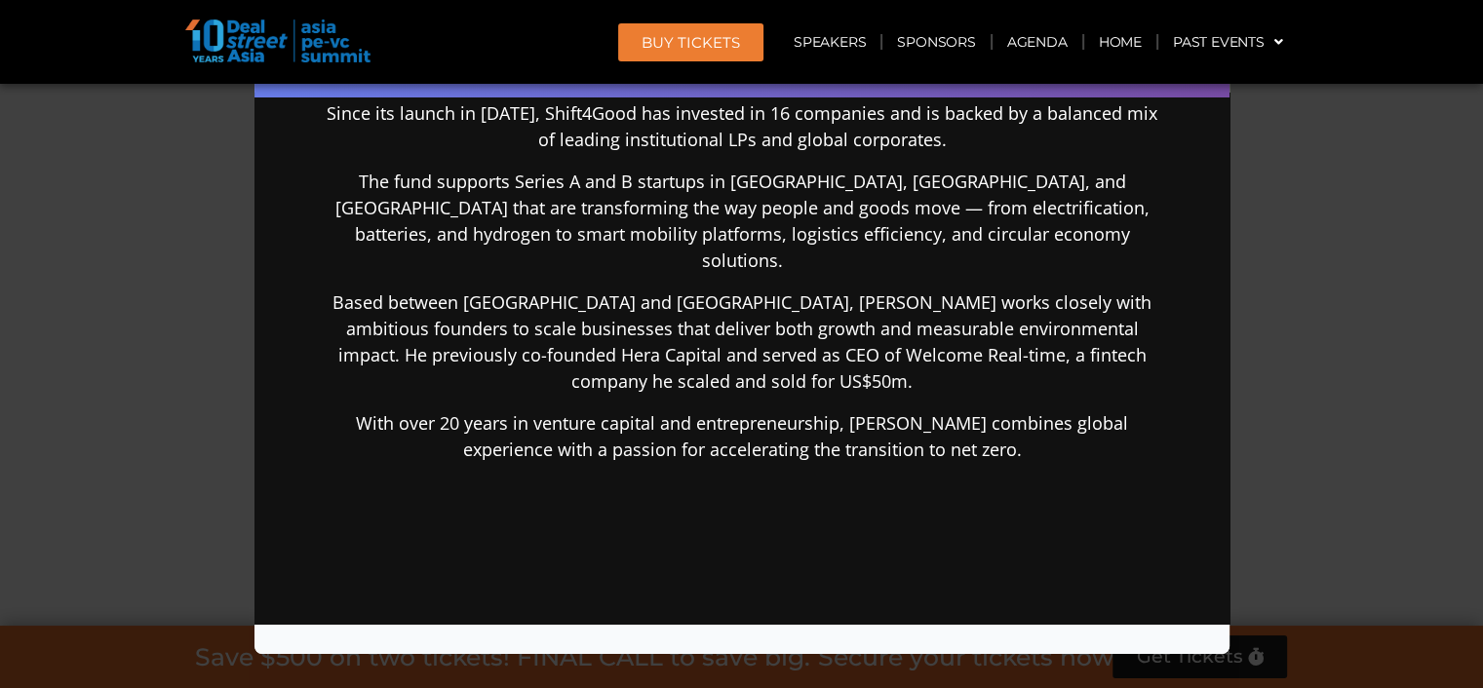
scroll to position [483, 0]
click at [1280, 418] on div "Speaker Profile ×" at bounding box center [741, 344] width 1483 height 688
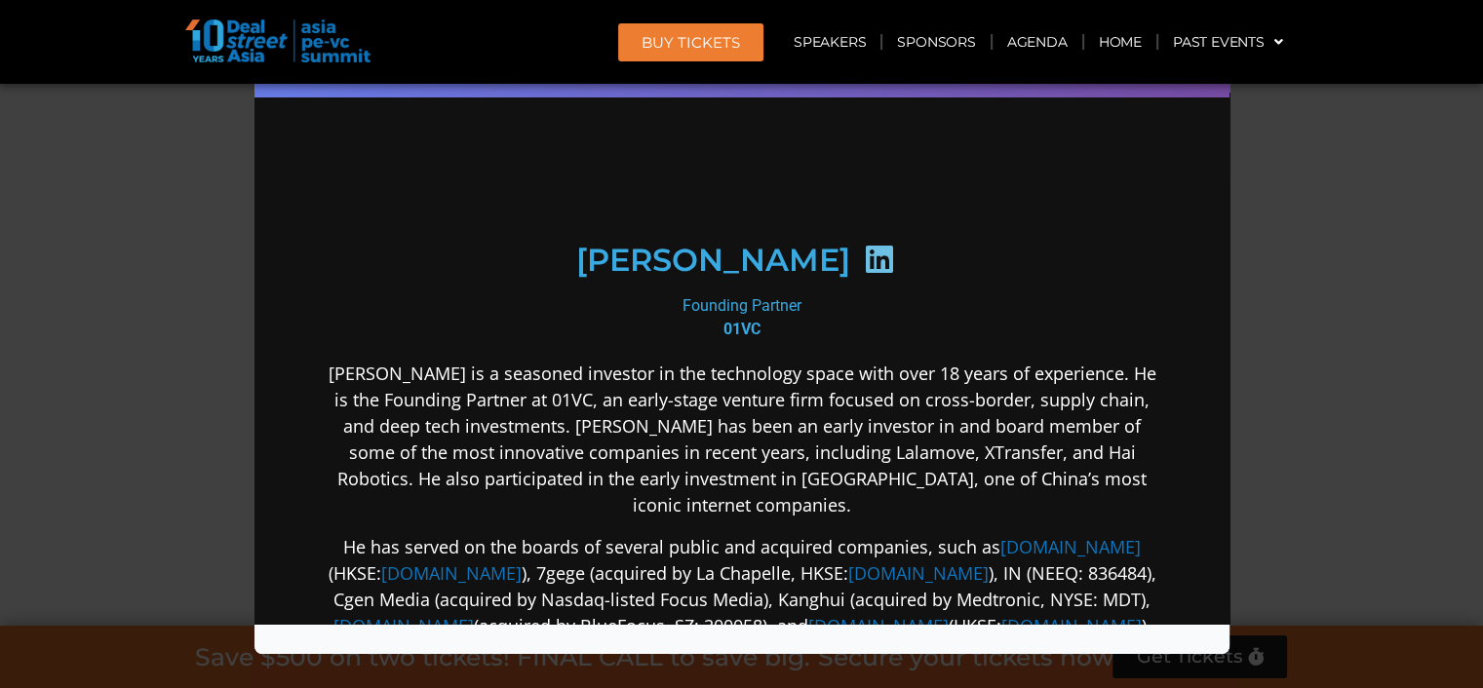
scroll to position [167, 0]
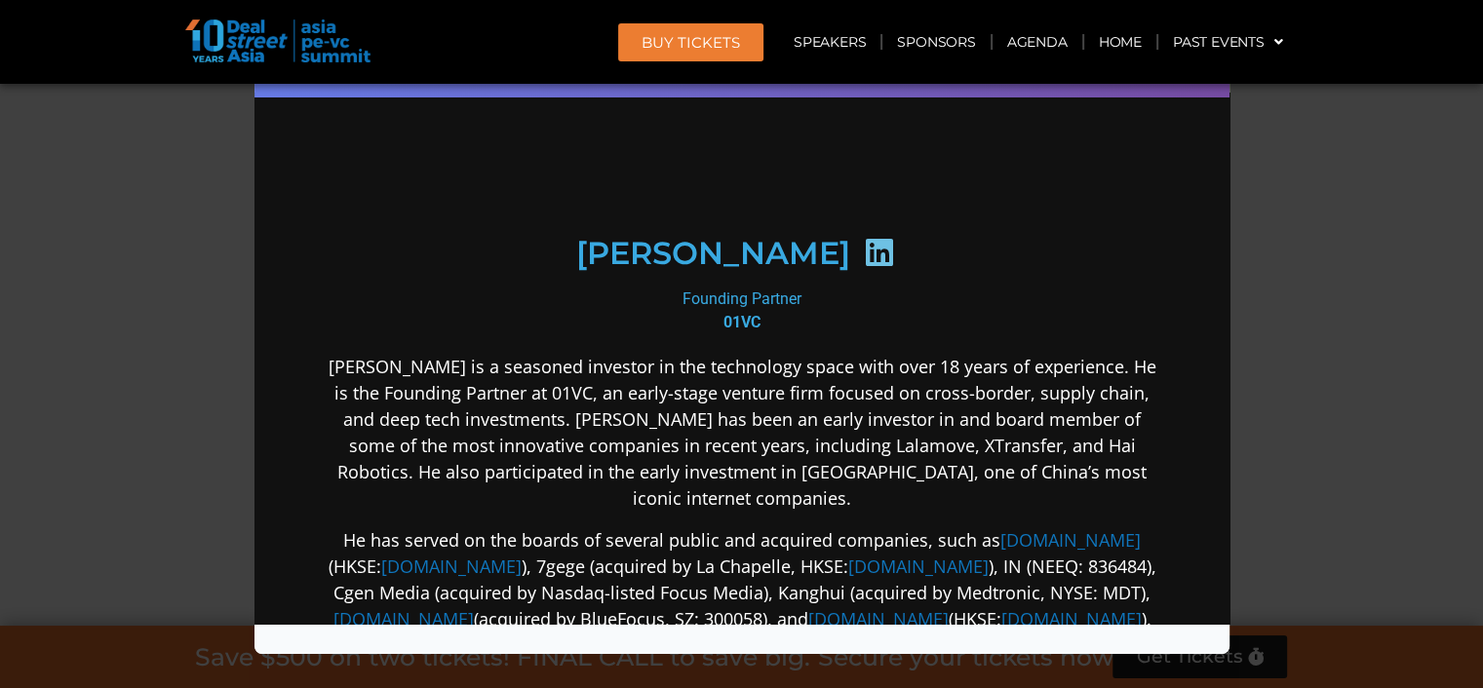
click at [1301, 382] on div "Speaker Profile ×" at bounding box center [741, 344] width 1483 height 688
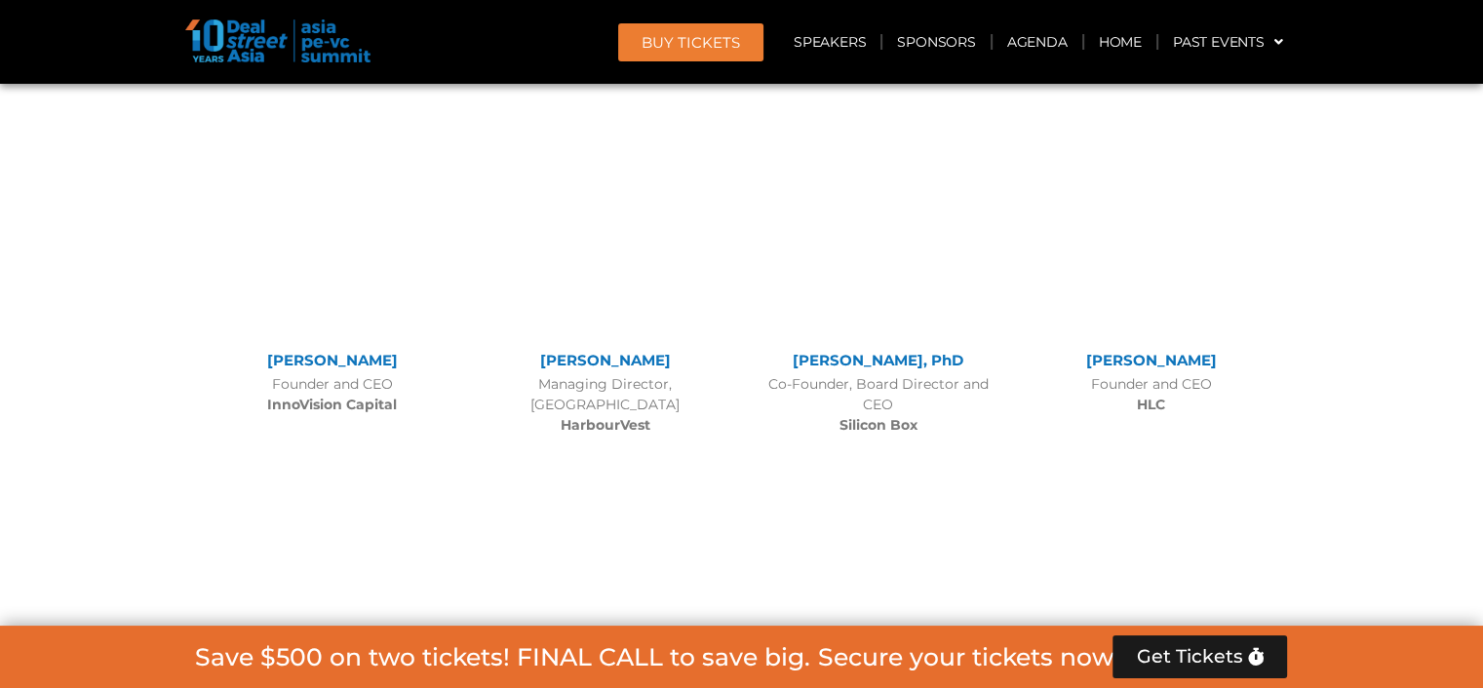
scroll to position [13074, 0]
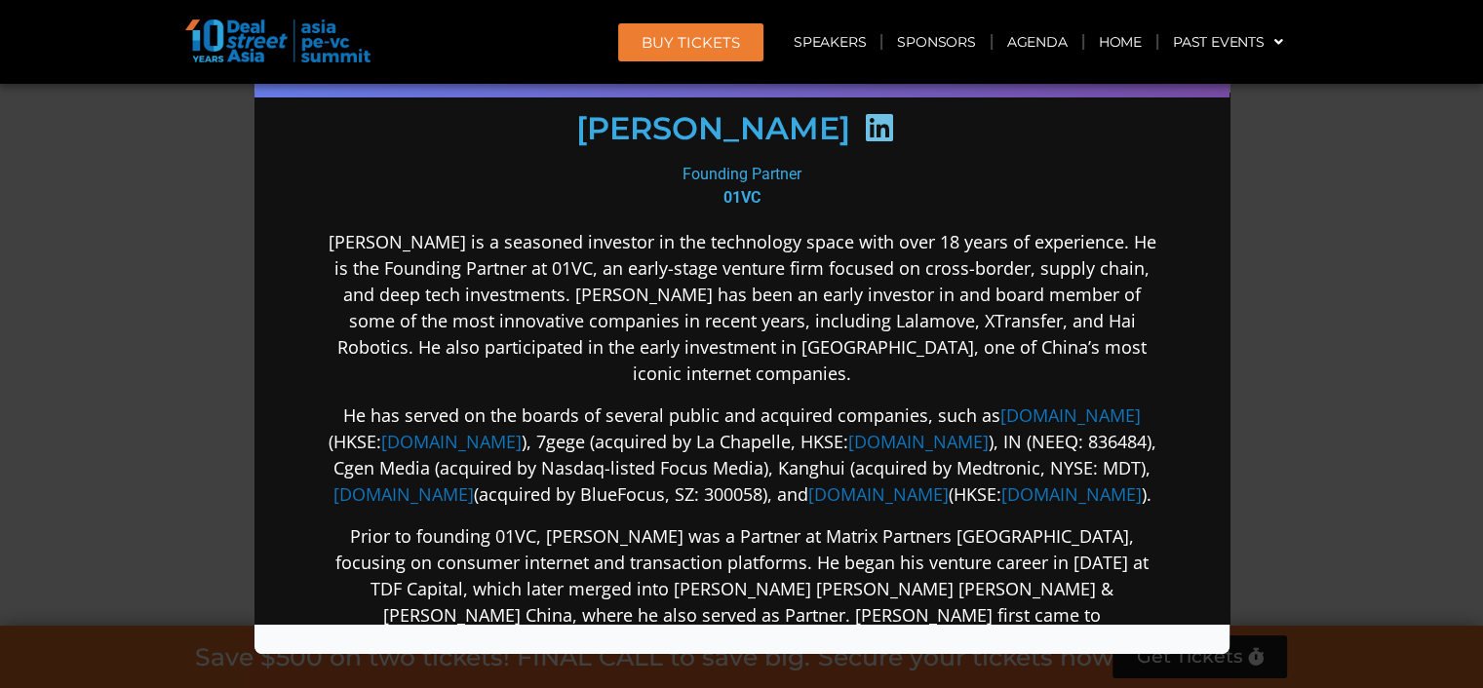
scroll to position [290, 0]
click at [1293, 354] on div "Speaker Profile ×" at bounding box center [741, 344] width 1483 height 688
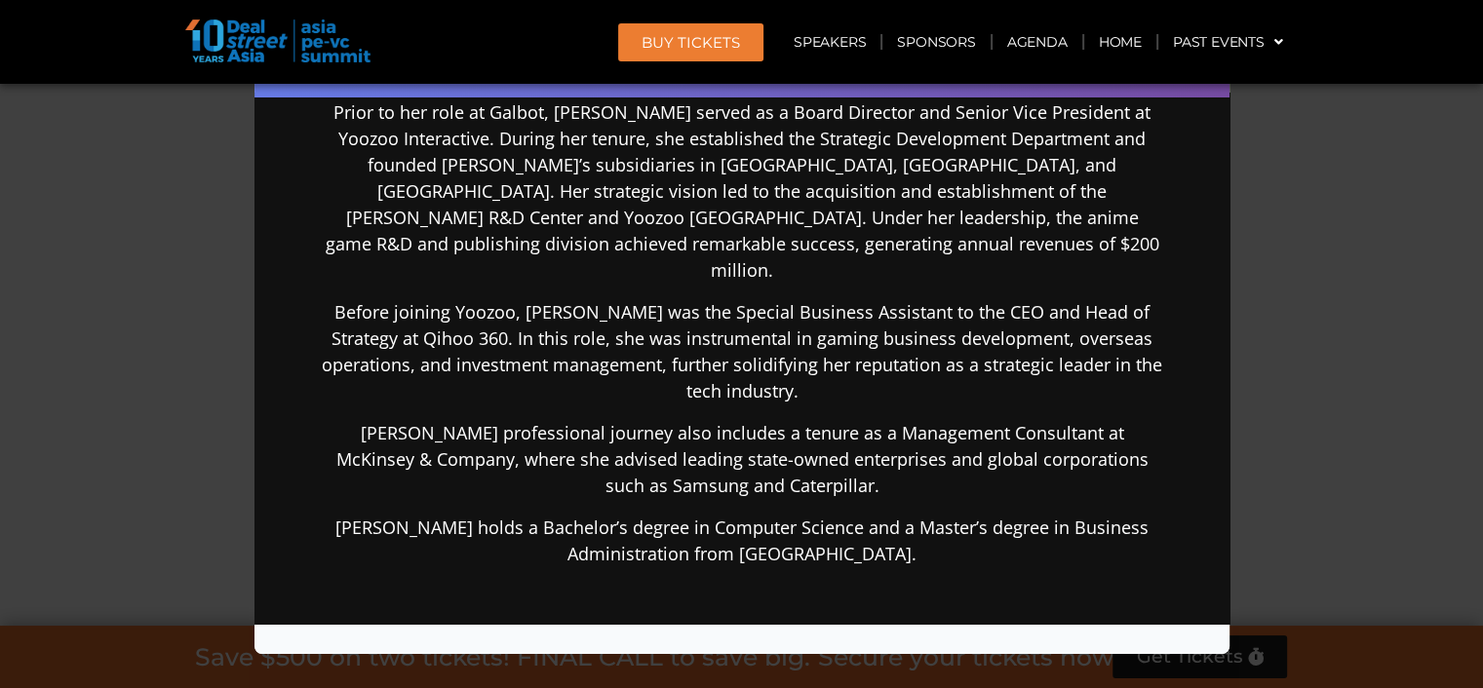
scroll to position [486, 0]
click at [1337, 404] on div "Speaker Profile ×" at bounding box center [741, 344] width 1483 height 688
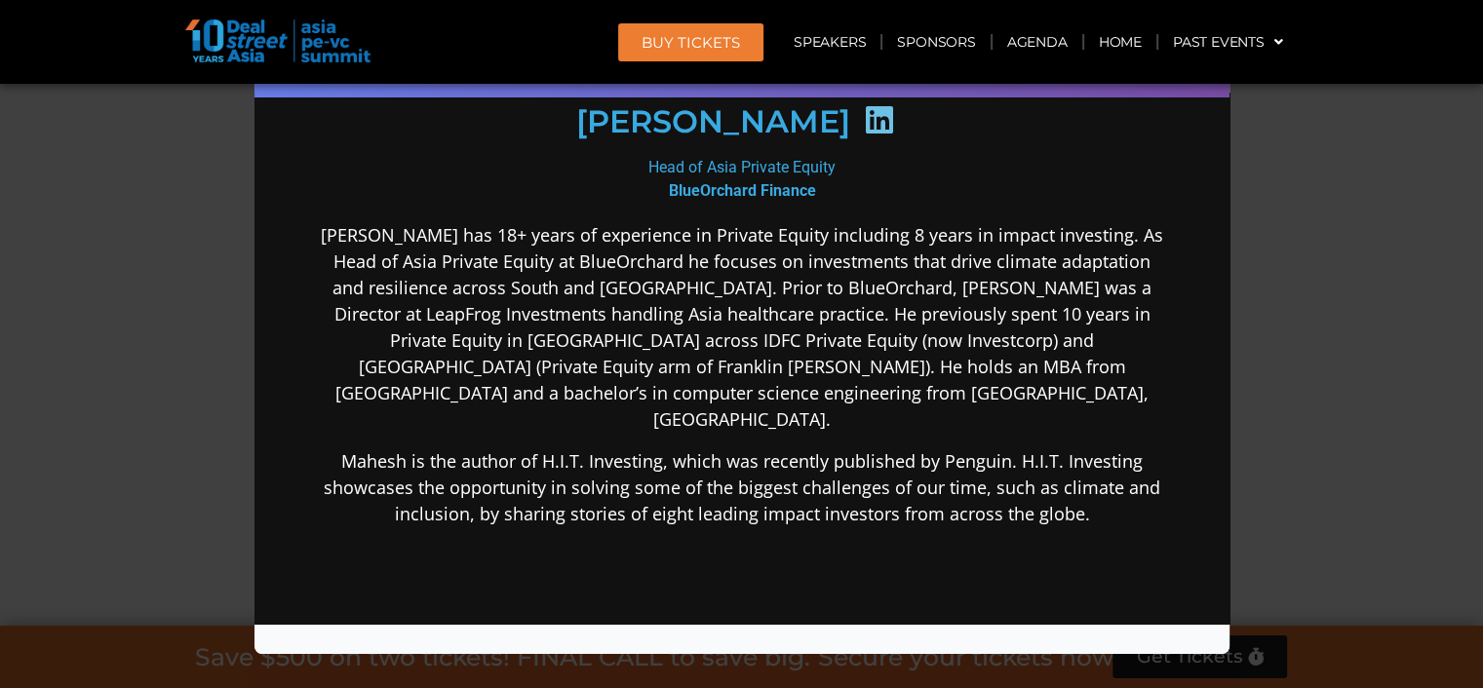
scroll to position [291, 0]
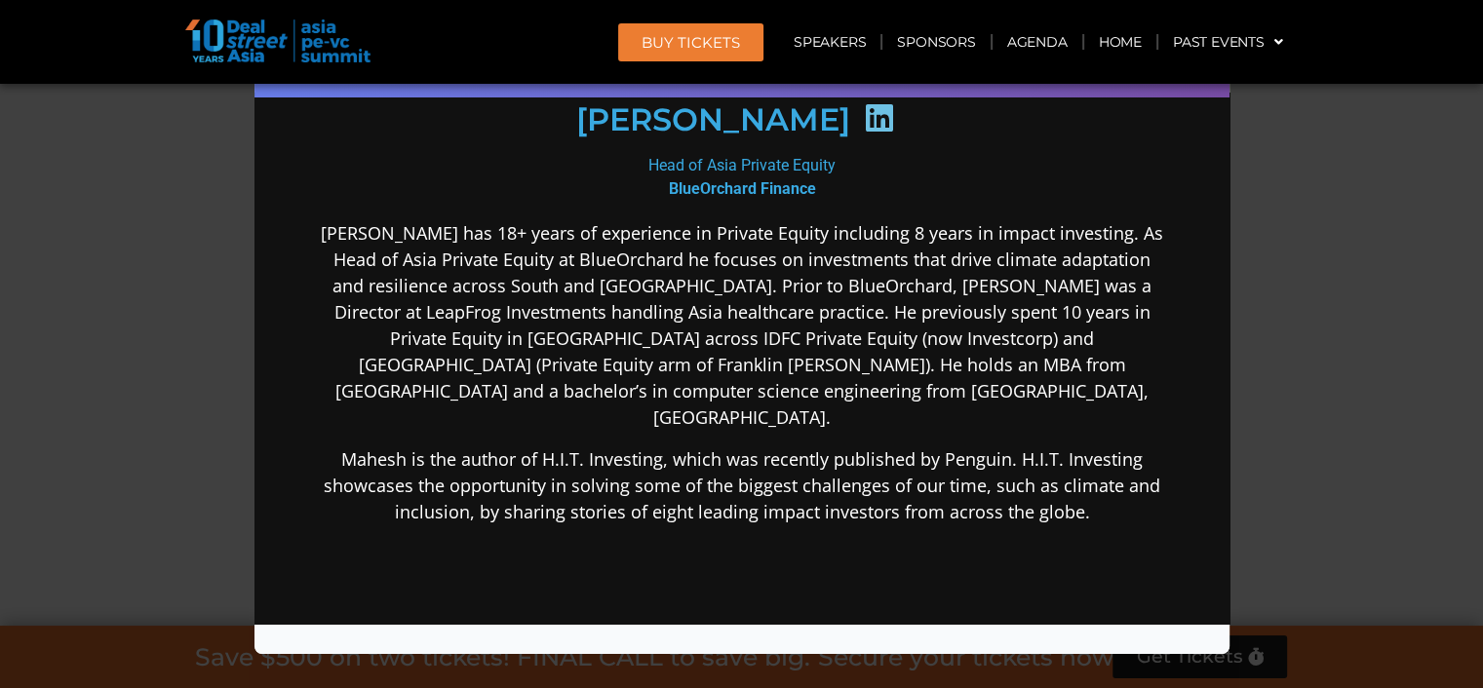
click at [1275, 371] on div "Speaker Profile ×" at bounding box center [741, 344] width 1483 height 688
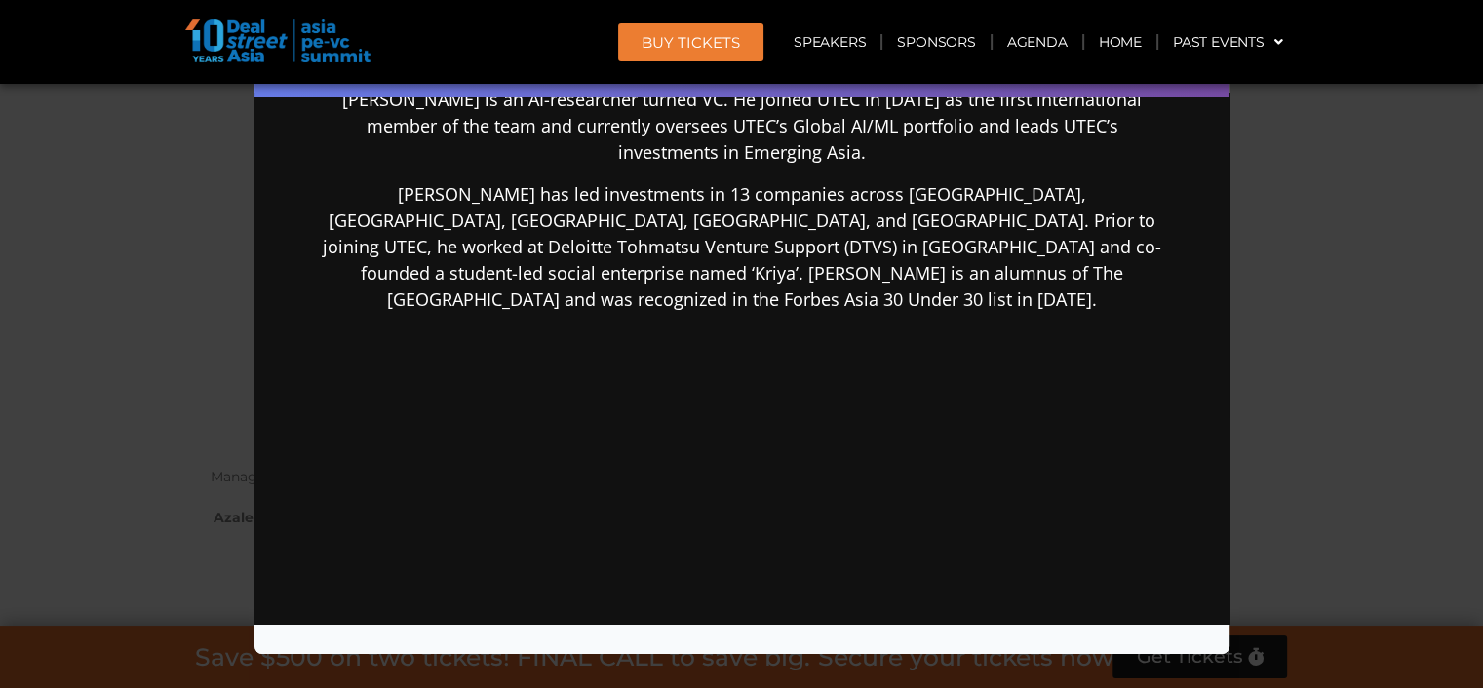
scroll to position [475, 0]
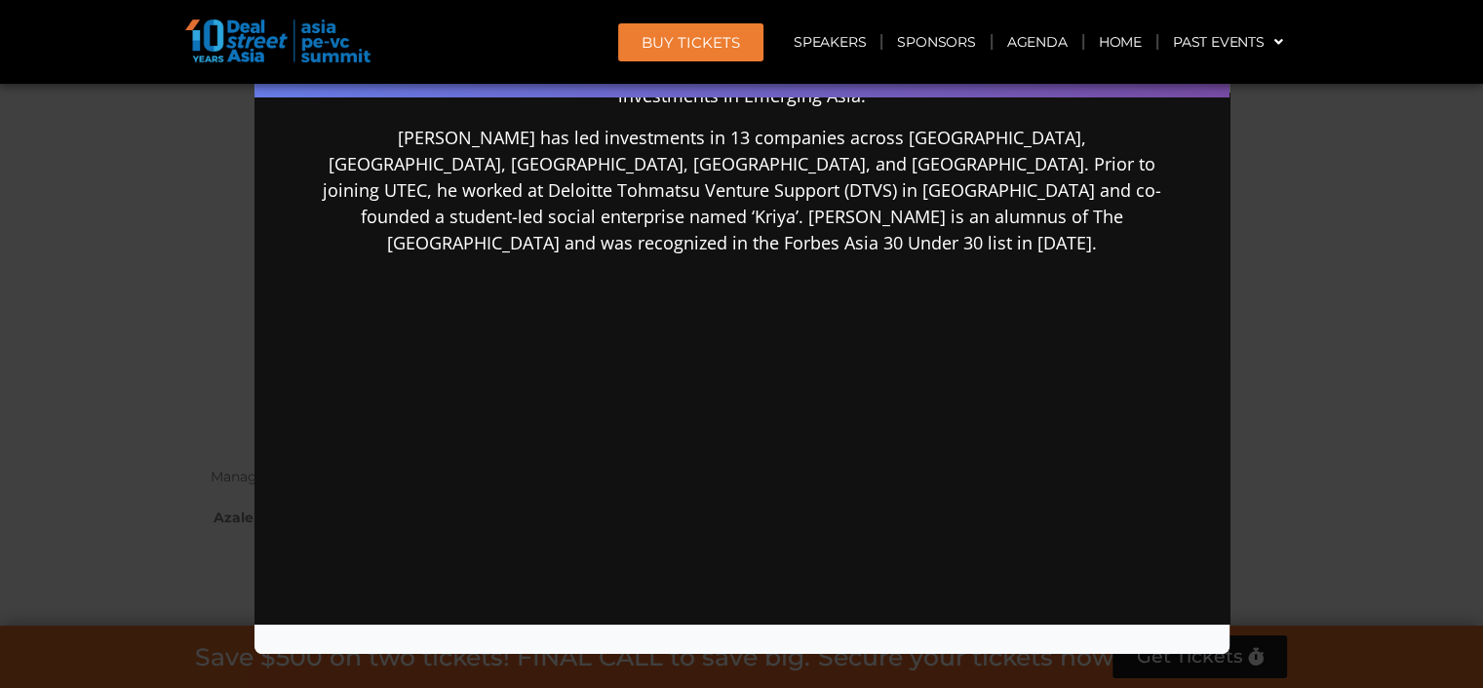
click at [1287, 464] on div "Speaker Profile ×" at bounding box center [741, 344] width 1483 height 688
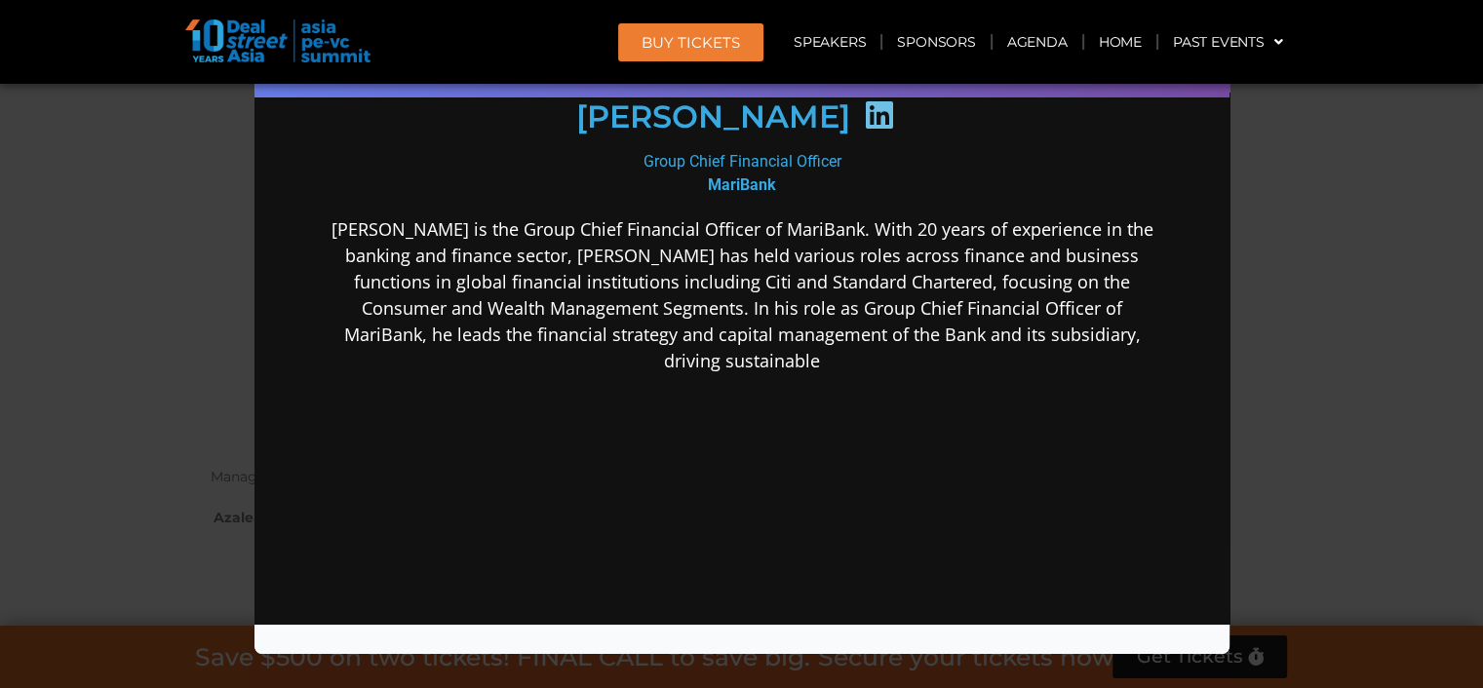
scroll to position [291, 0]
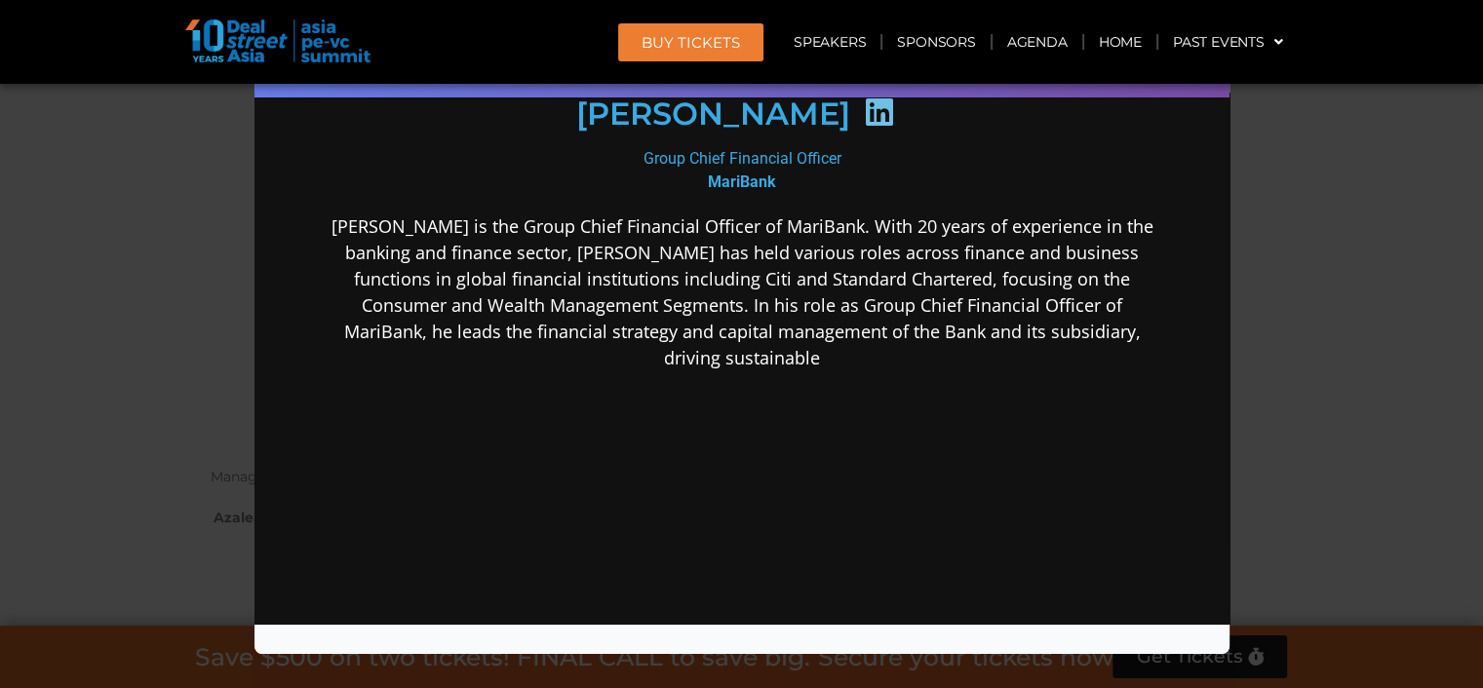
click at [1359, 329] on div "Speaker Profile ×" at bounding box center [741, 344] width 1483 height 688
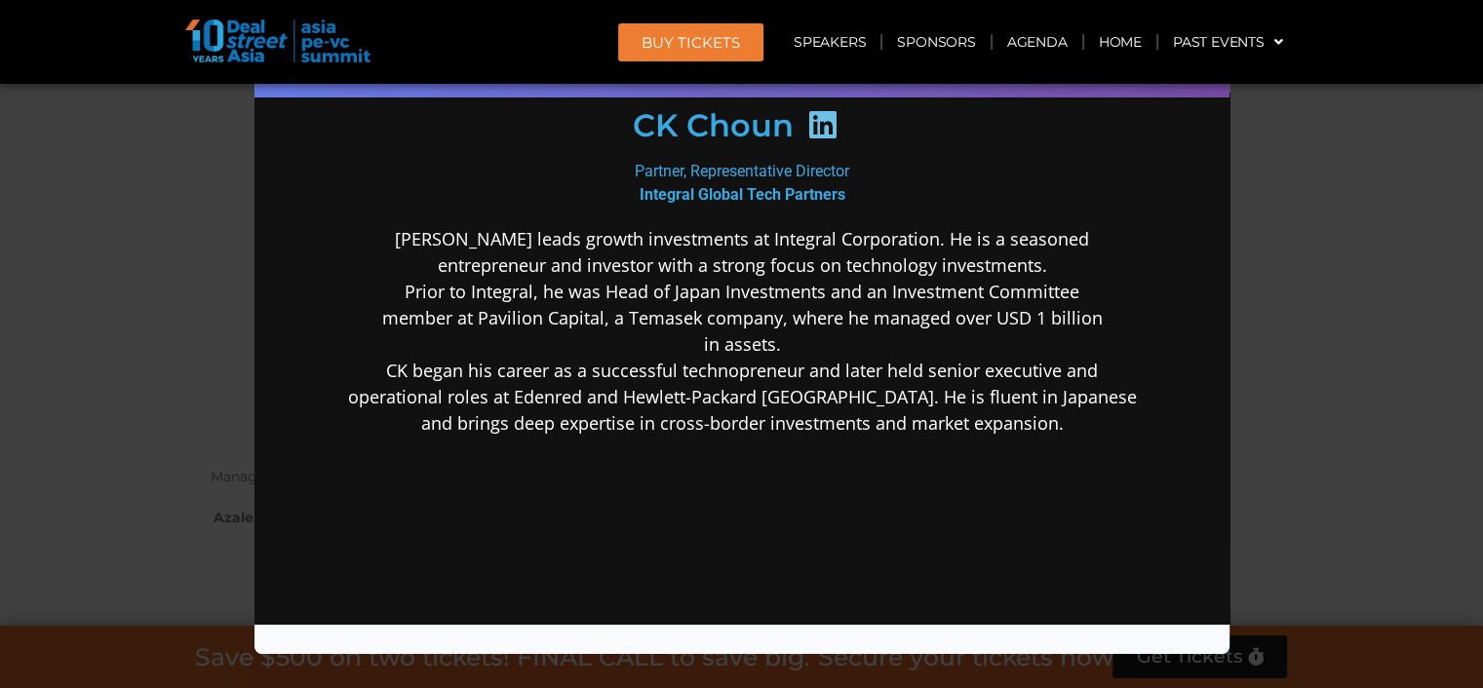
scroll to position [292, 0]
click at [1311, 334] on div "Speaker Profile ×" at bounding box center [741, 344] width 1483 height 688
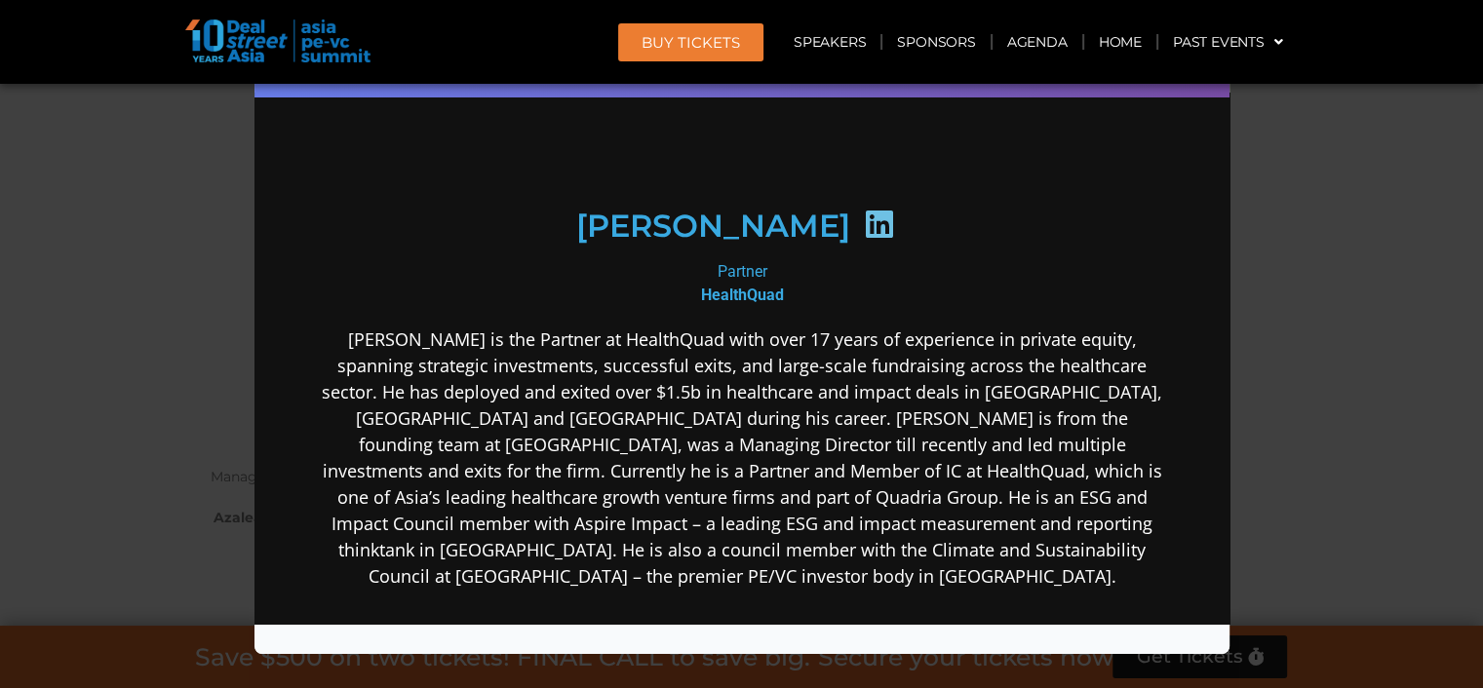
scroll to position [195, 0]
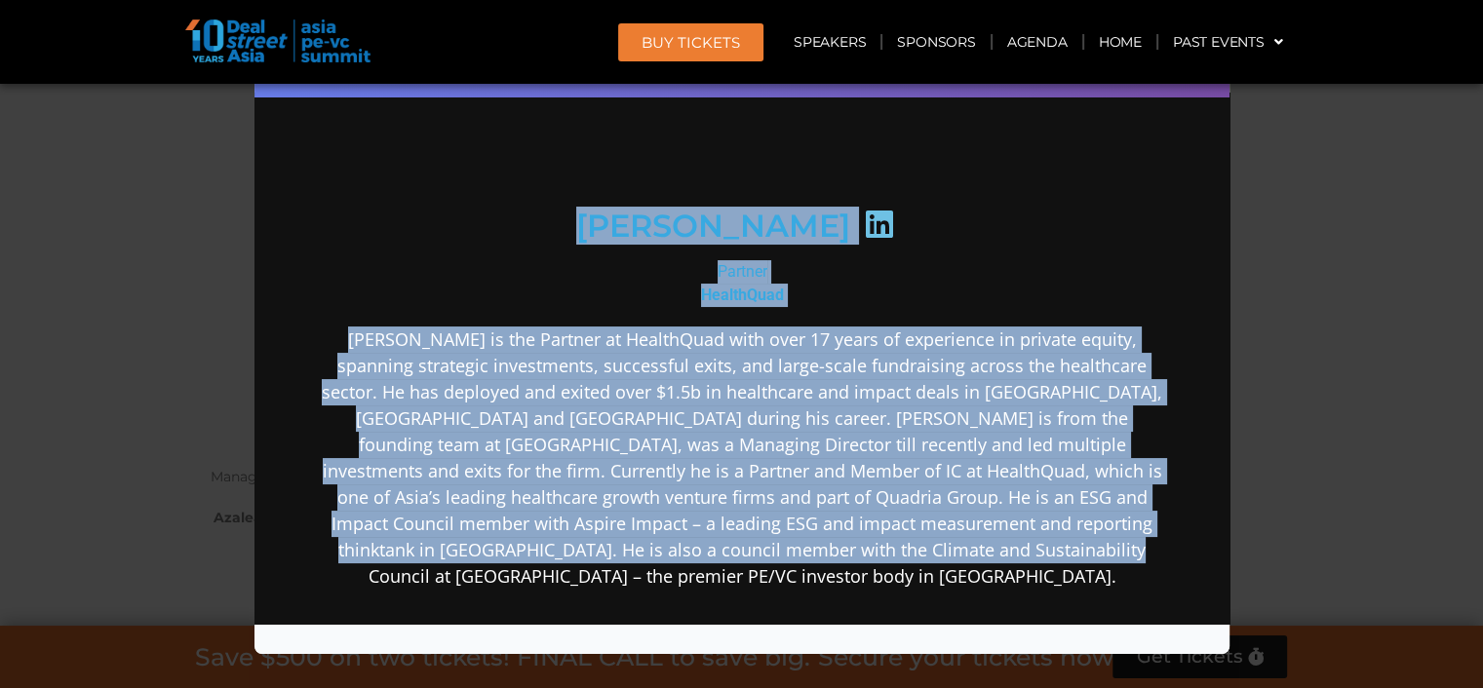
drag, startPoint x: 1039, startPoint y: 567, endPoint x: 563, endPoint y: 251, distance: 571.5
click at [563, 251] on div "[PERSON_NAME] Partner HealthQuad" at bounding box center [741, 431] width 842 height 934
copy div "[PERSON_NAME] Partner HealthQuad [PERSON_NAME] is the Partner at HealthQuad wit…"
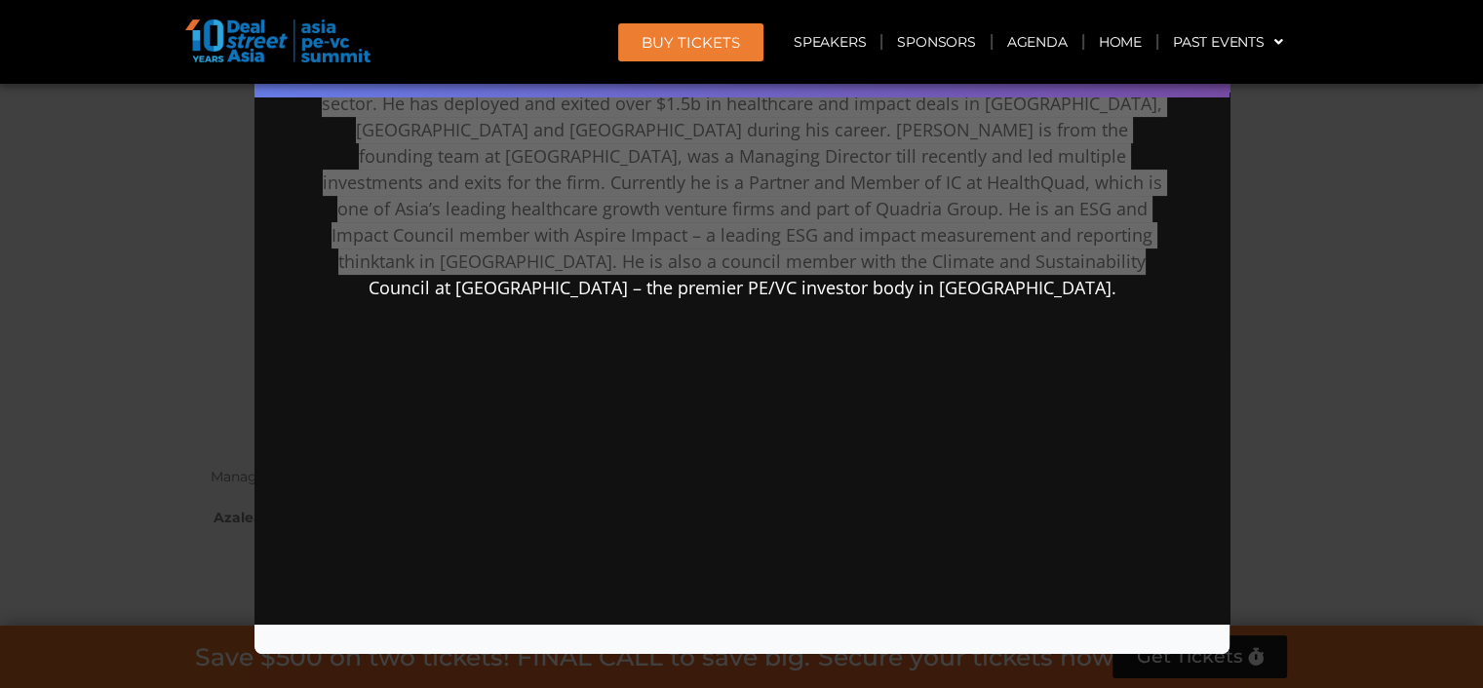
scroll to position [485, 0]
click at [1249, 416] on div "Speaker Profile ×" at bounding box center [741, 344] width 1483 height 688
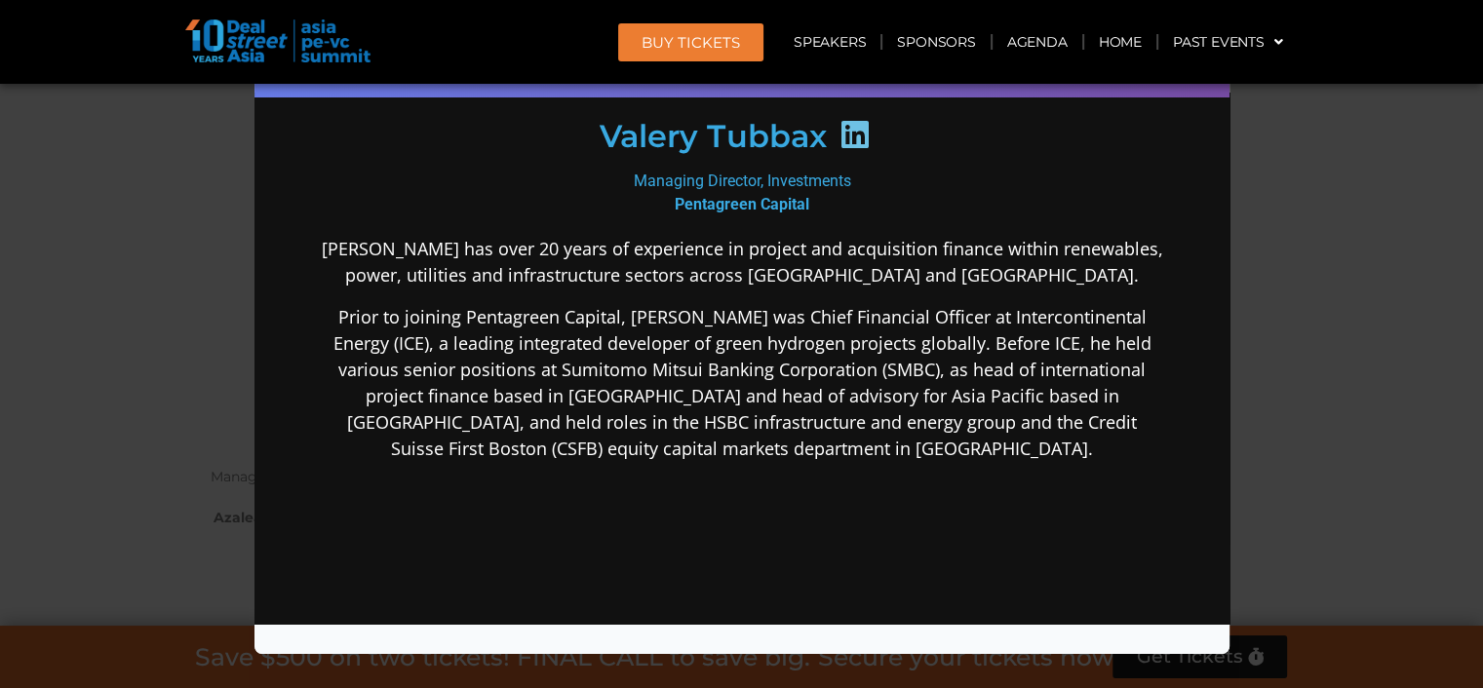
scroll to position [292, 0]
click at [1295, 408] on div "Speaker Profile ×" at bounding box center [741, 344] width 1483 height 688
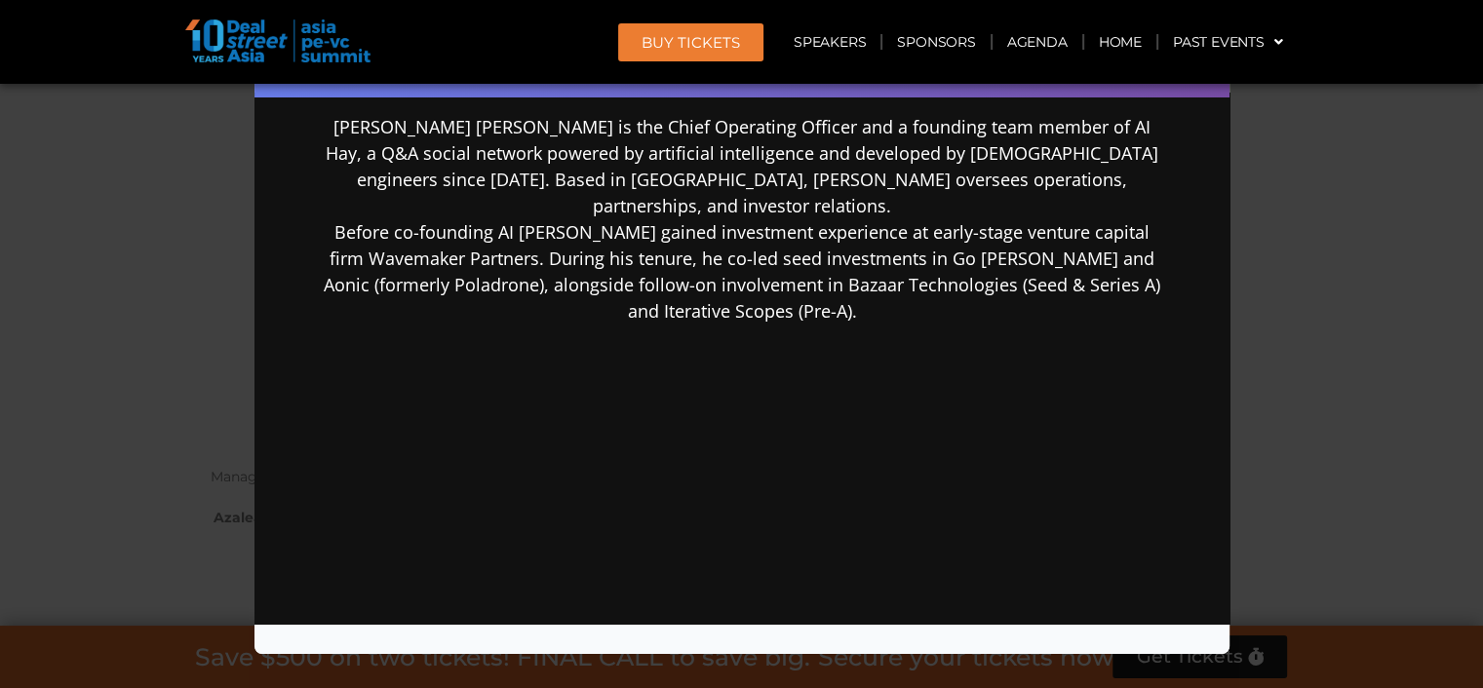
scroll to position [390, 0]
click at [1326, 406] on div "Speaker Profile ×" at bounding box center [741, 344] width 1483 height 688
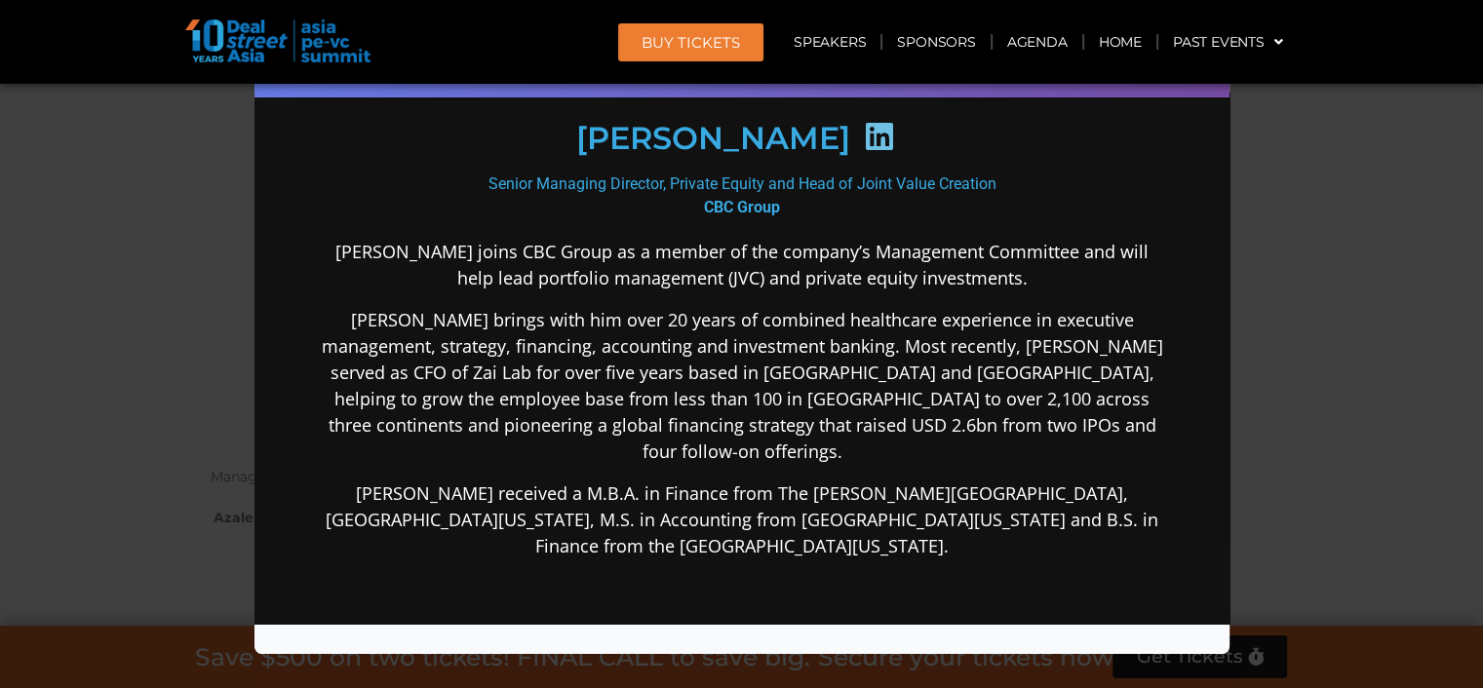
scroll to position [291, 0]
click at [1291, 436] on div "Speaker Profile ×" at bounding box center [741, 344] width 1483 height 688
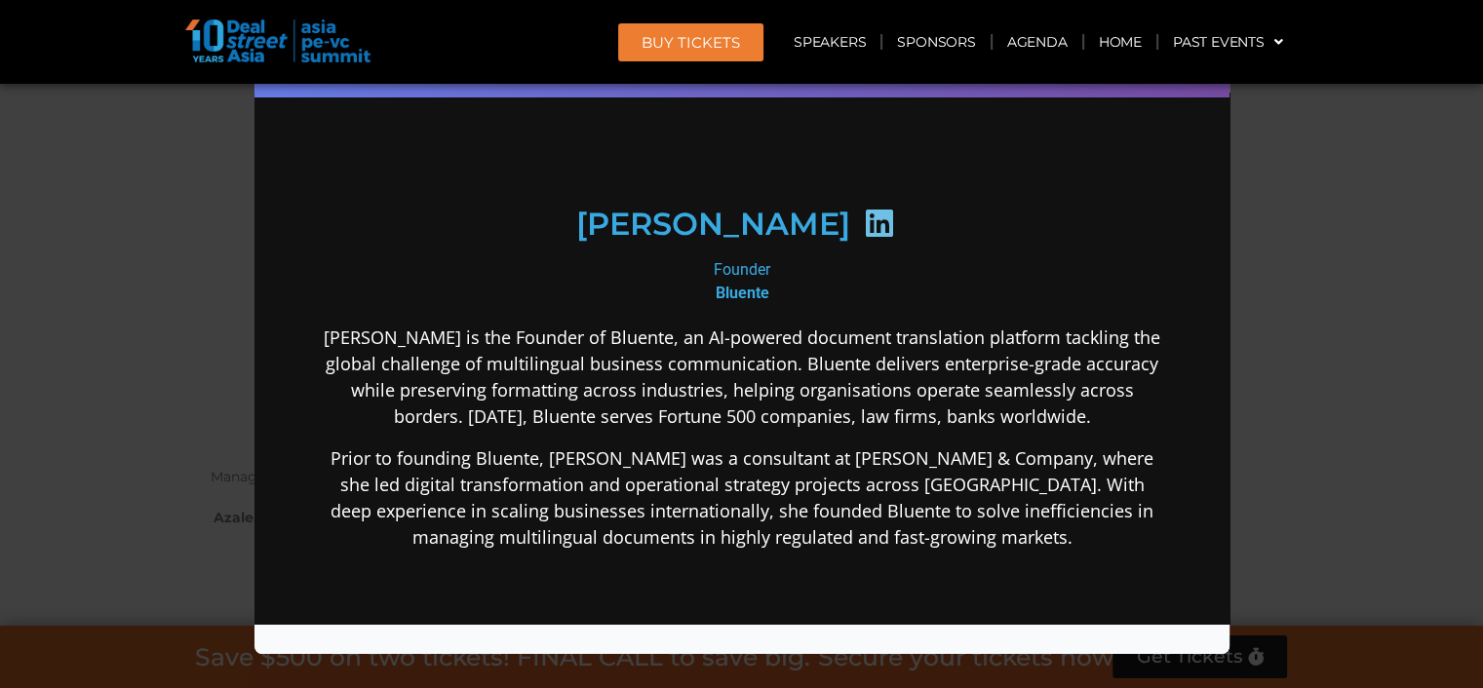
scroll to position [195, 0]
click at [1381, 393] on div "Speaker Profile ×" at bounding box center [741, 344] width 1483 height 688
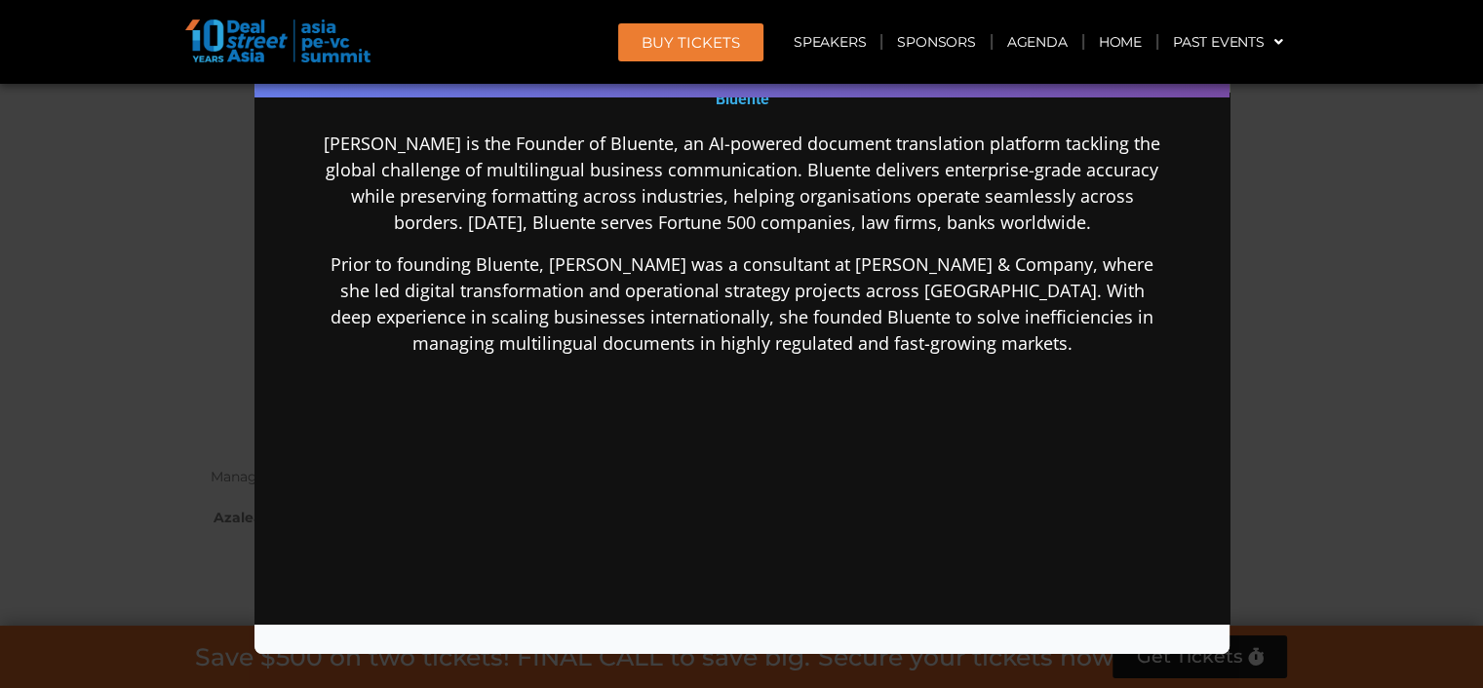
scroll to position [389, 0]
click at [1282, 370] on div "Speaker Profile ×" at bounding box center [741, 344] width 1483 height 688
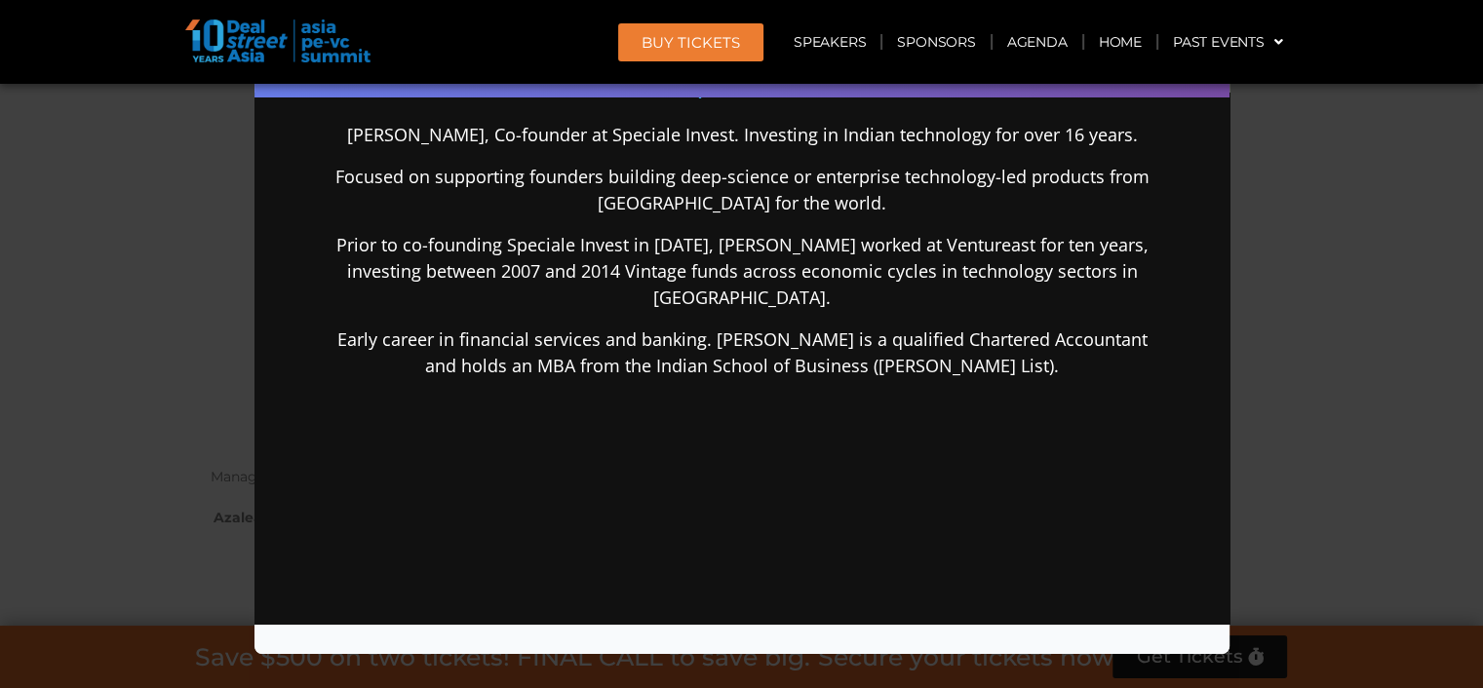
scroll to position [390, 0]
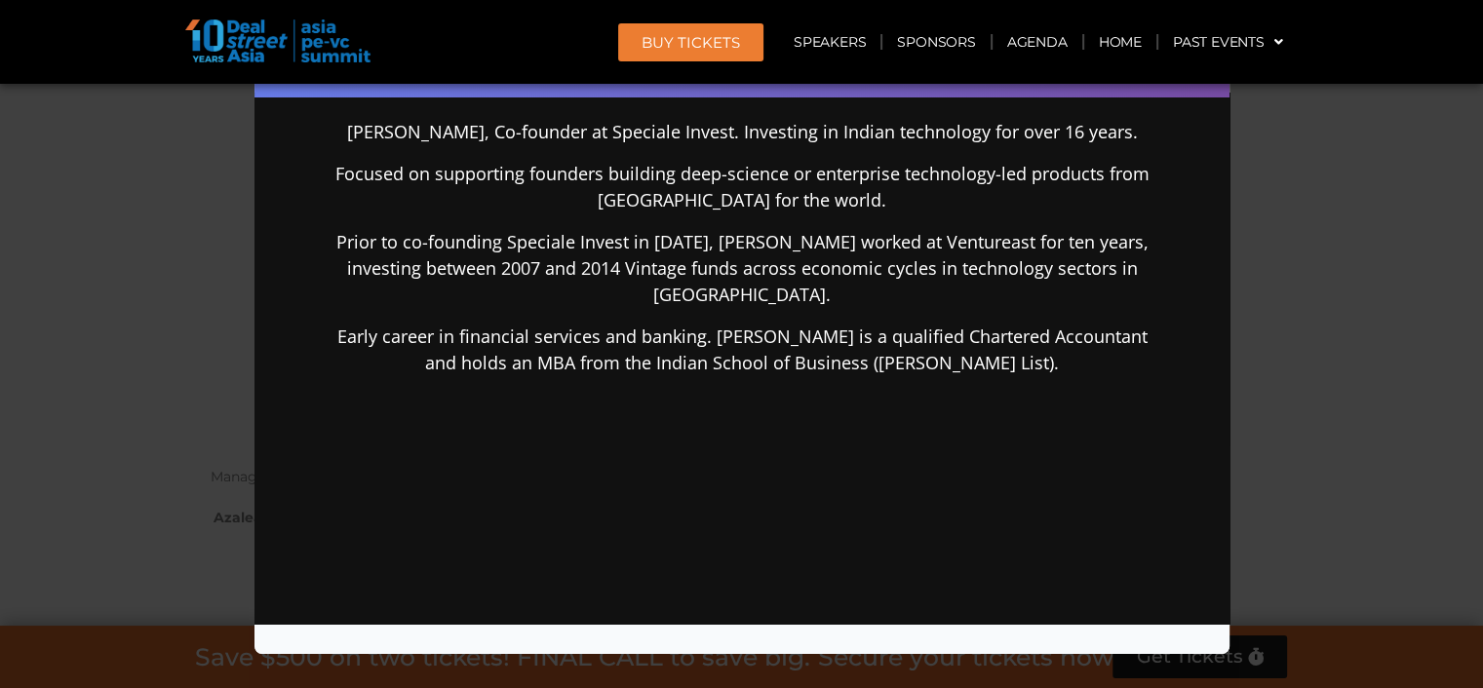
click at [1341, 458] on div "Speaker Profile ×" at bounding box center [741, 344] width 1483 height 688
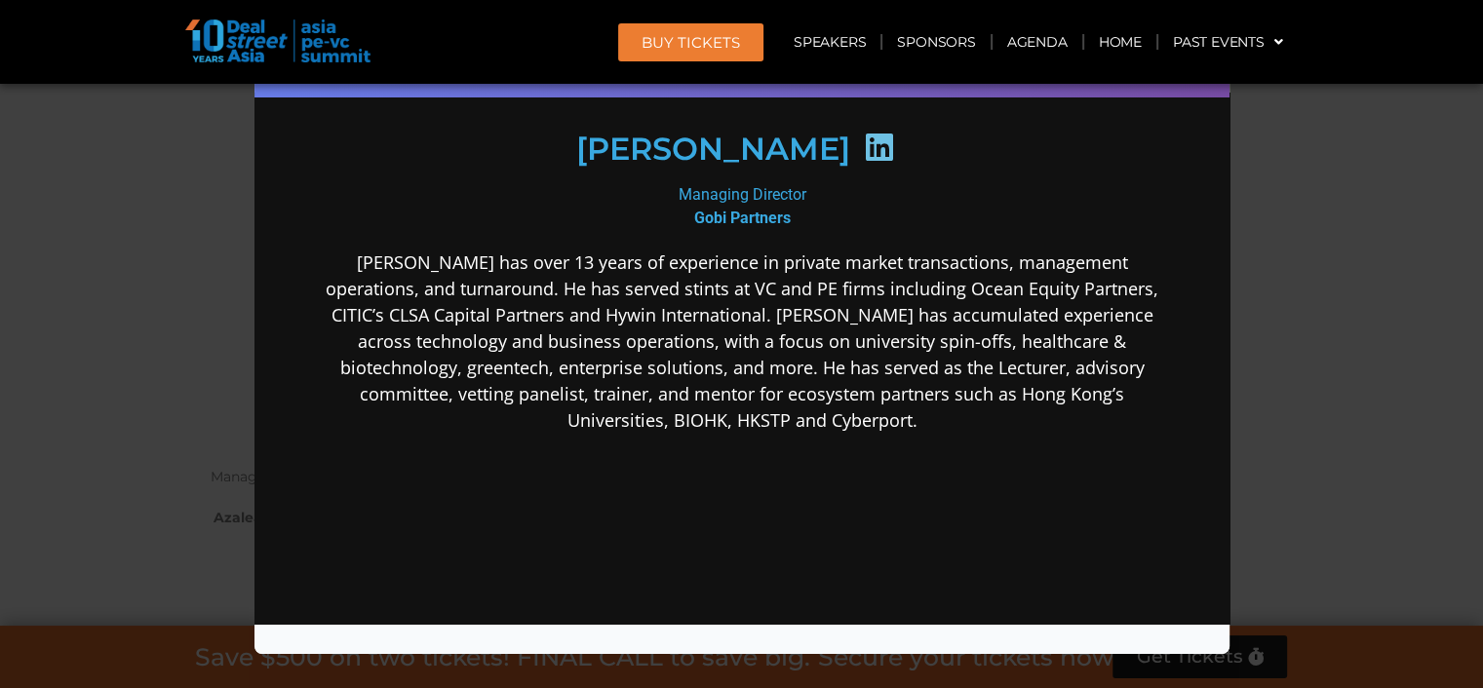
scroll to position [292, 0]
click at [1319, 471] on div "Speaker Profile ×" at bounding box center [741, 344] width 1483 height 688
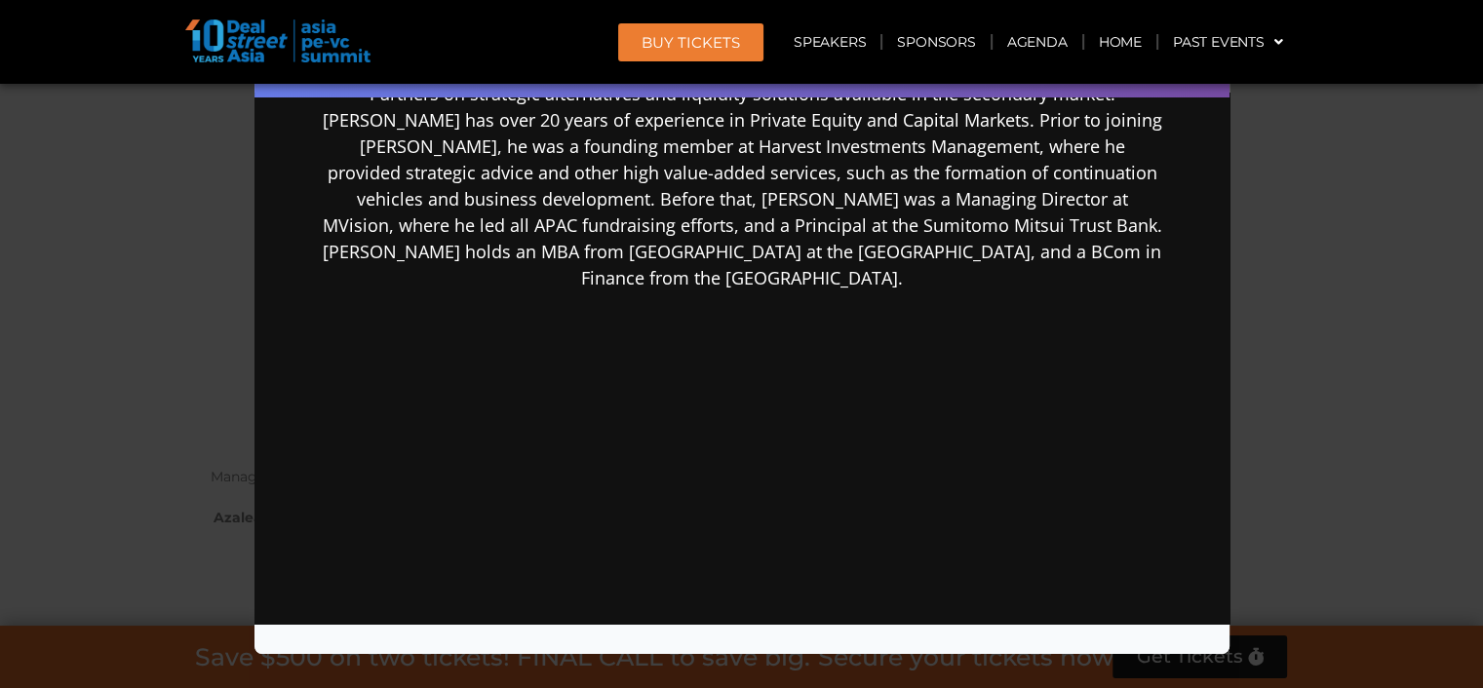
scroll to position [512, 0]
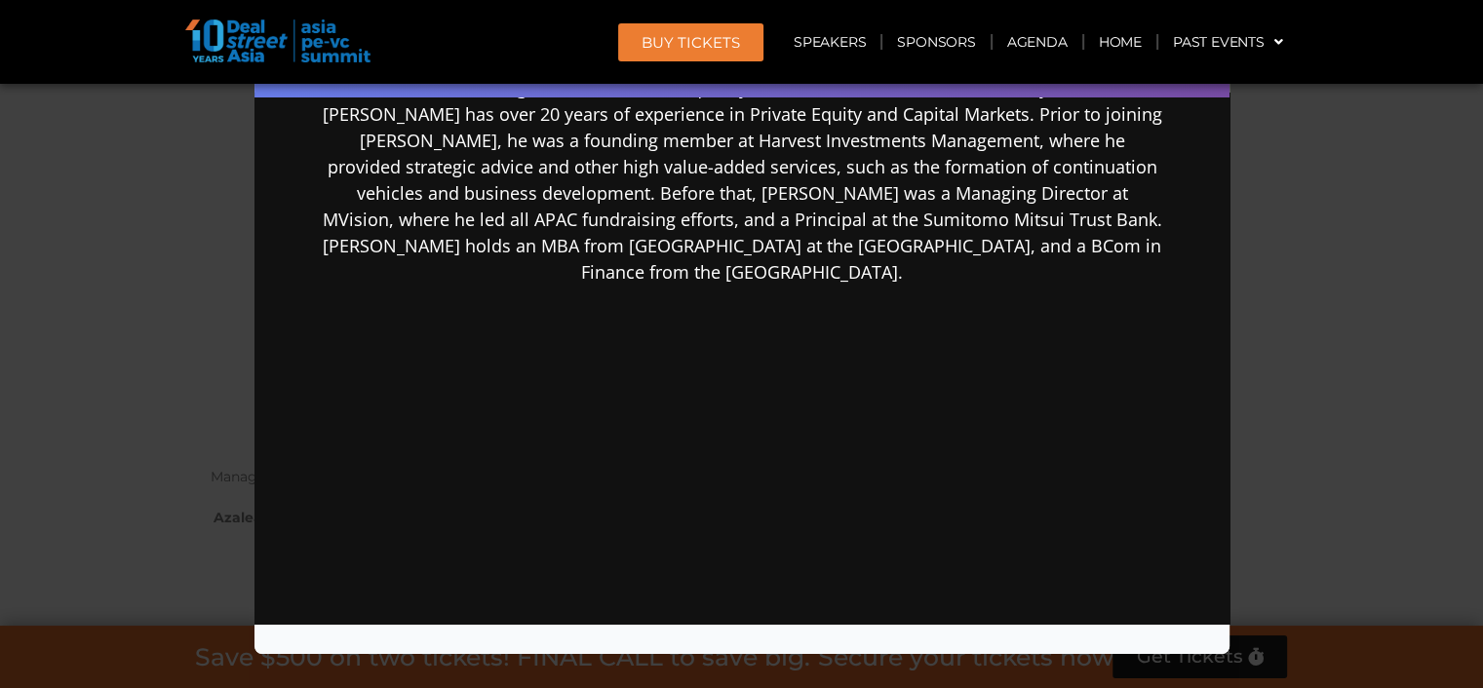
click at [1319, 509] on div "Speaker Profile ×" at bounding box center [741, 344] width 1483 height 688
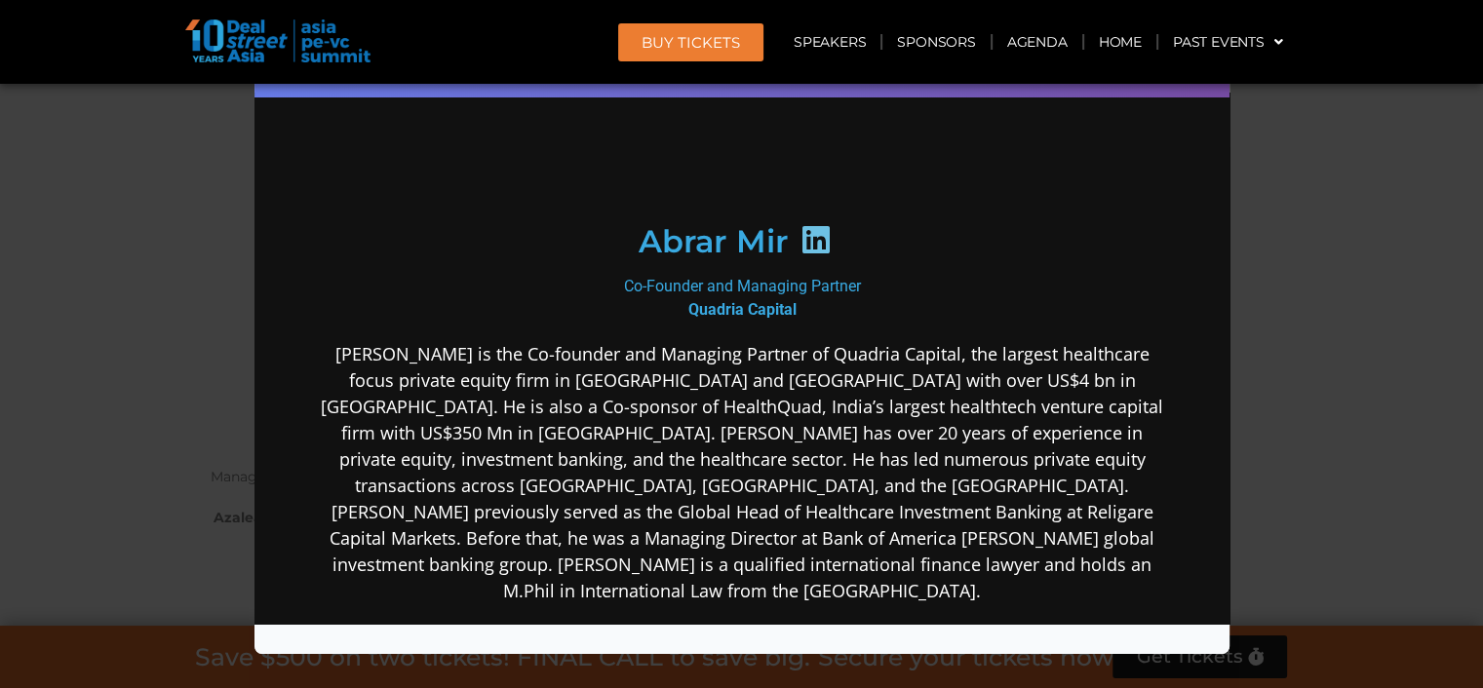
scroll to position [195, 0]
click at [1324, 493] on div "Speaker Profile ×" at bounding box center [741, 344] width 1483 height 688
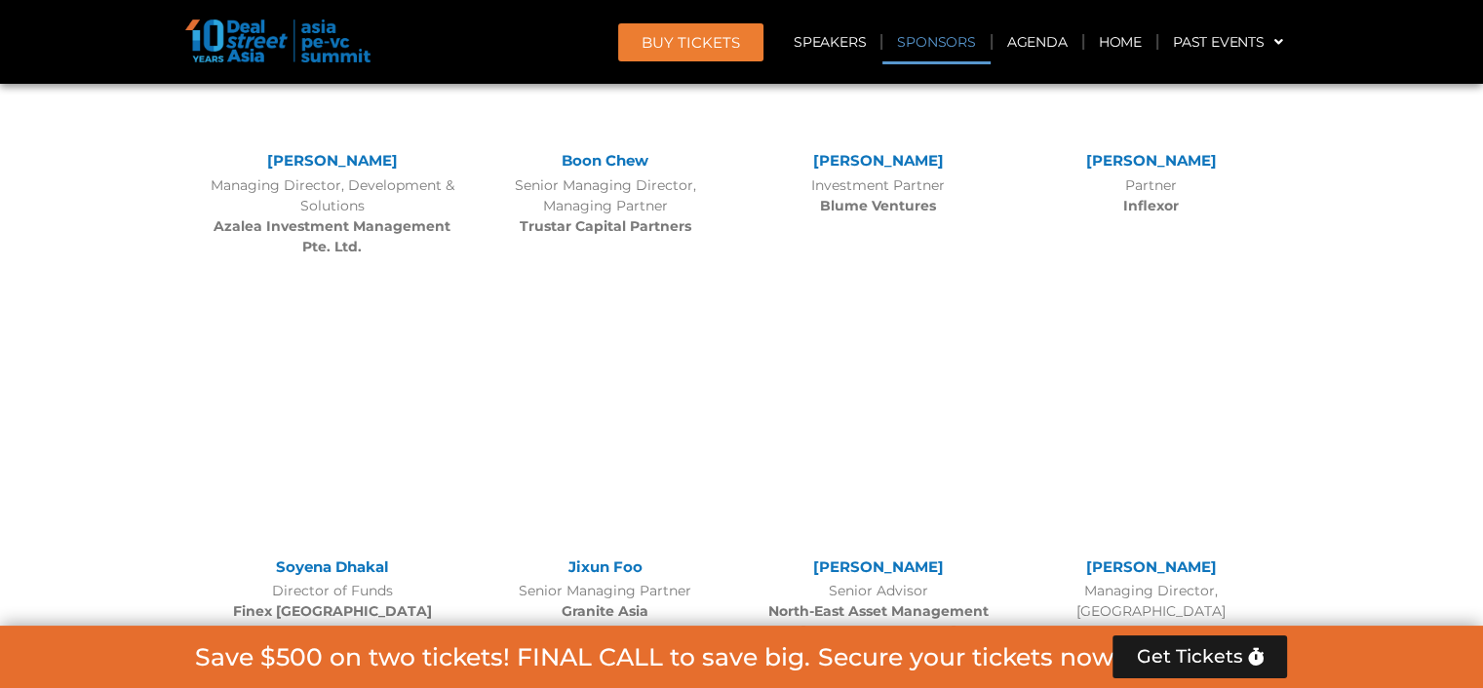
scroll to position [13659, 0]
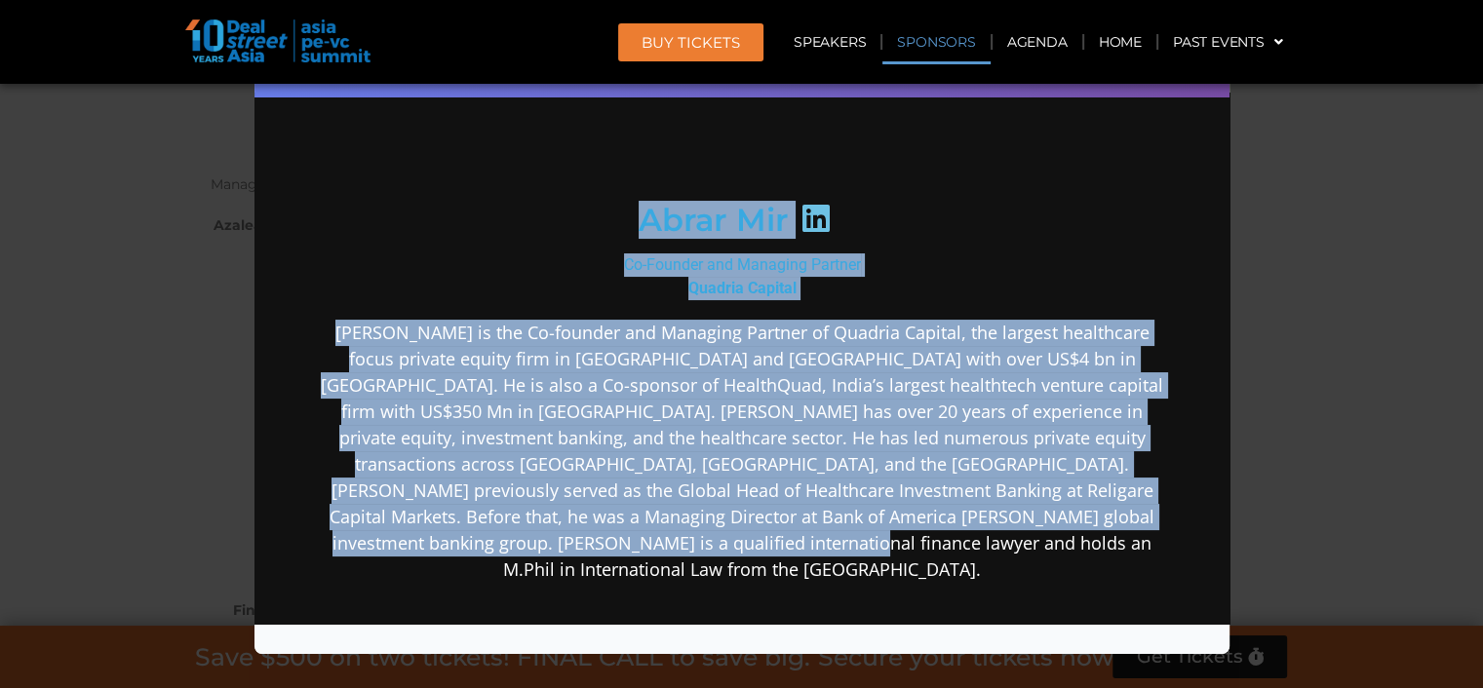
scroll to position [448, 0]
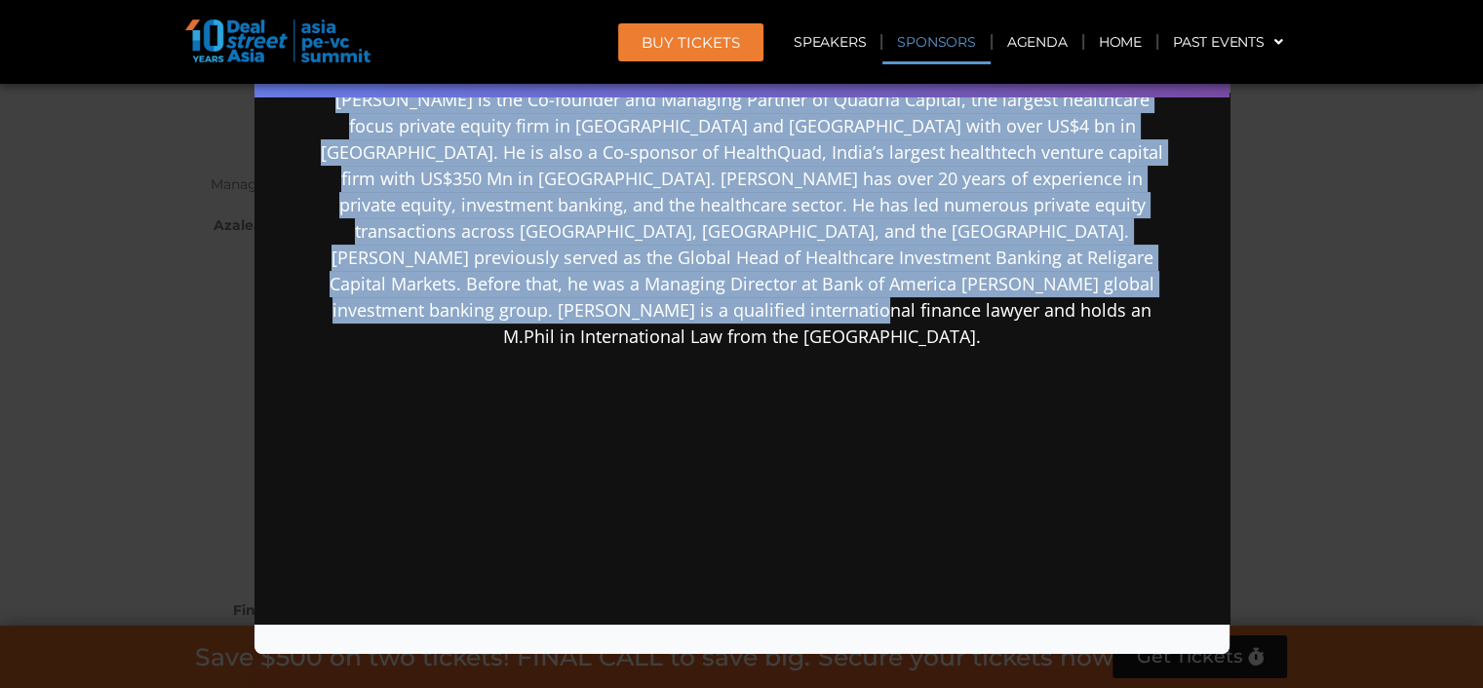
drag, startPoint x: 624, startPoint y: 425, endPoint x: 874, endPoint y: 321, distance: 271.4
click at [874, 321] on div "[PERSON_NAME] Co-Founder and Managing Partner Quadria Capital" at bounding box center [741, 183] width 842 height 947
copy div "[PERSON_NAME] Co-Founder and Managing Partner Quadria Capital [PERSON_NAME] is …"
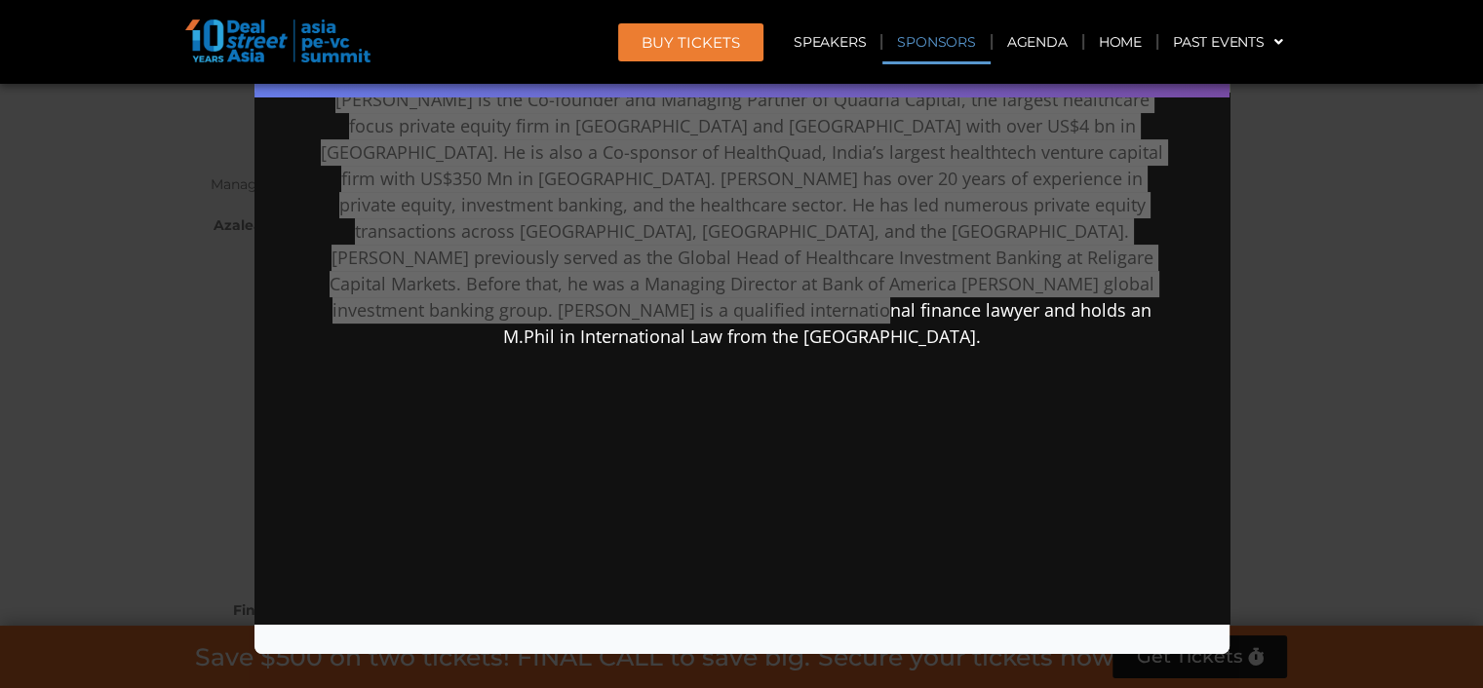
click at [1264, 392] on div "Speaker Profile ×" at bounding box center [741, 344] width 1483 height 688
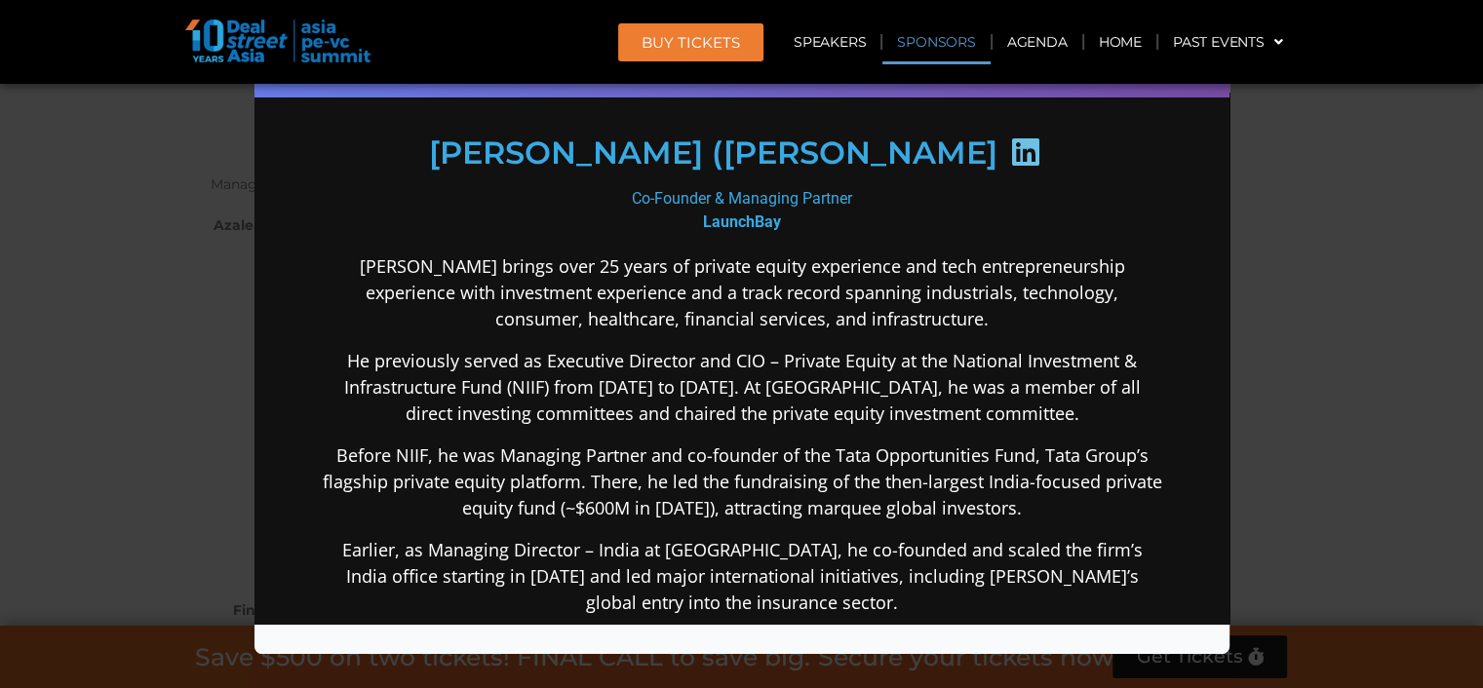
scroll to position [269, 0]
click at [1361, 320] on div "Speaker Profile ×" at bounding box center [741, 344] width 1483 height 688
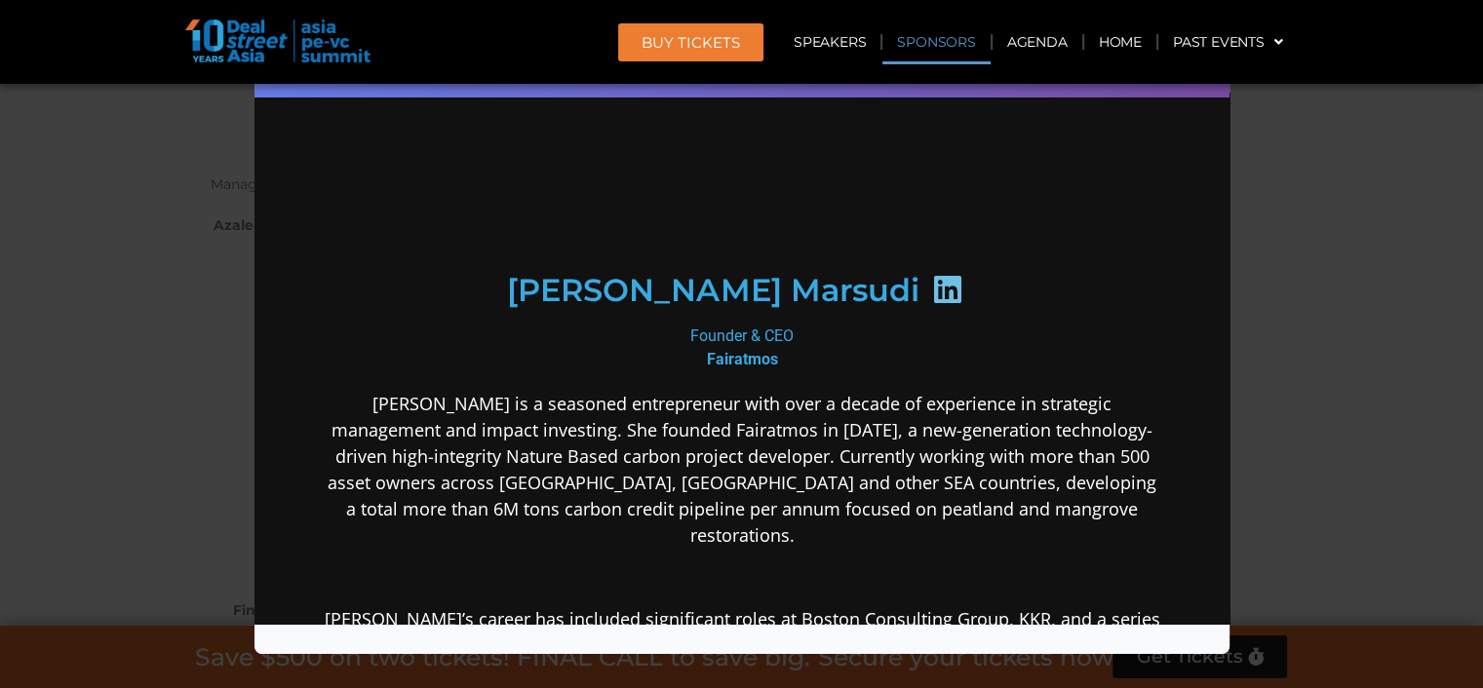
scroll to position [96, 0]
click at [1306, 385] on div "Speaker Profile ×" at bounding box center [741, 344] width 1483 height 688
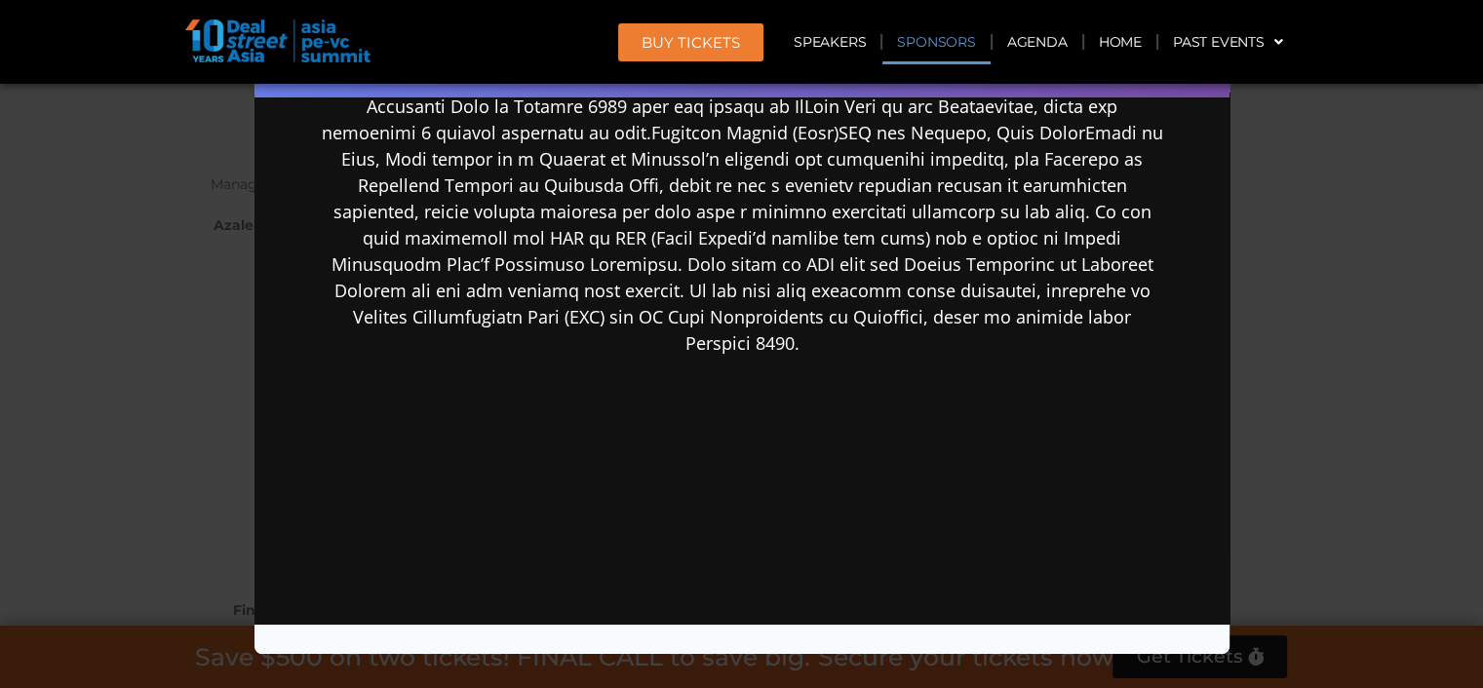
scroll to position [779, 0]
click at [1372, 315] on div "Speaker Profile ×" at bounding box center [741, 344] width 1483 height 688
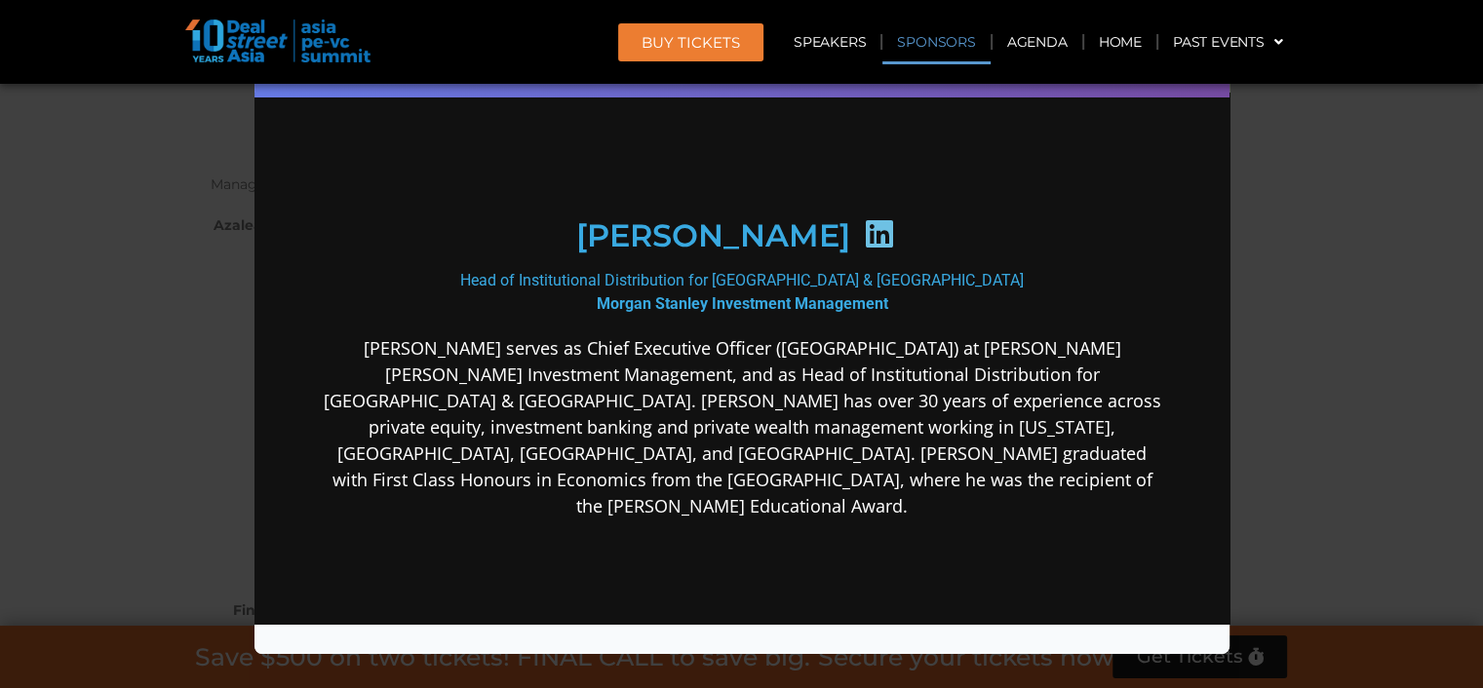
scroll to position [195, 0]
click at [1293, 389] on div "Speaker Profile ×" at bounding box center [741, 344] width 1483 height 688
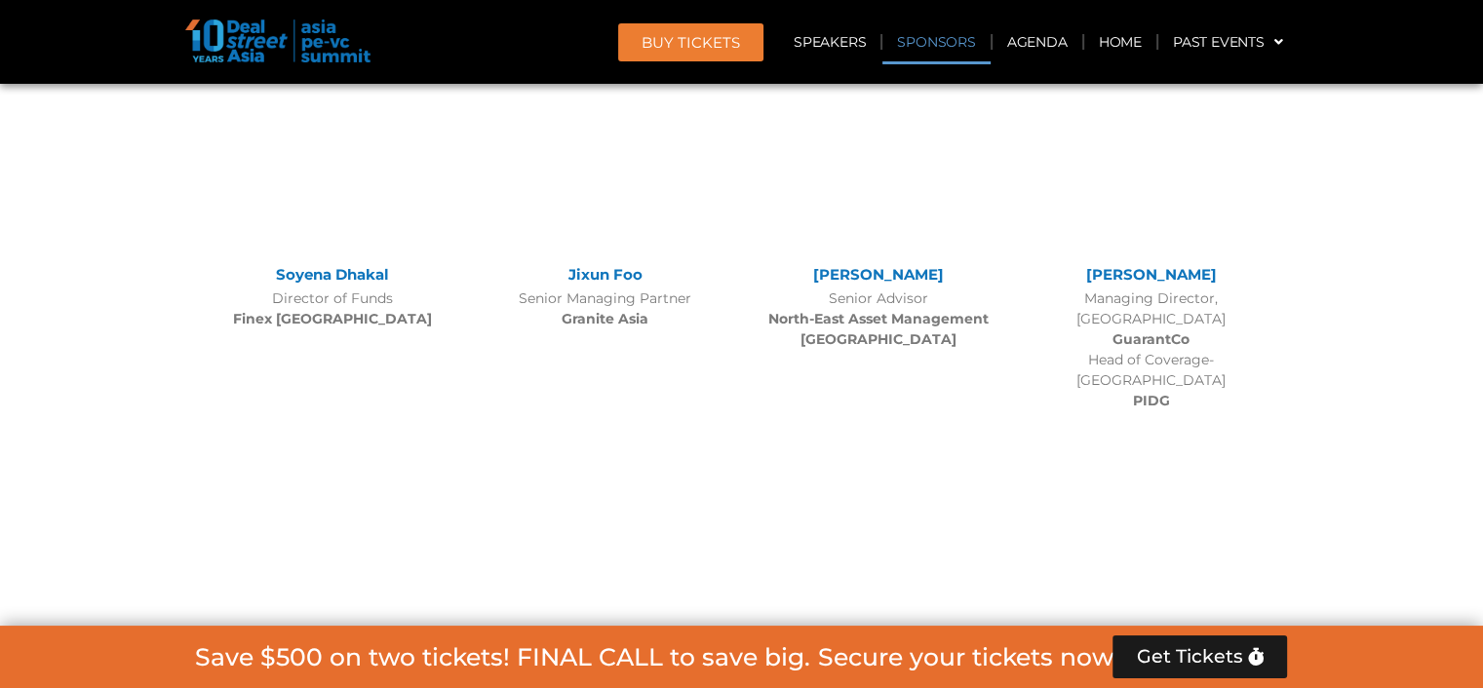
scroll to position [13951, 0]
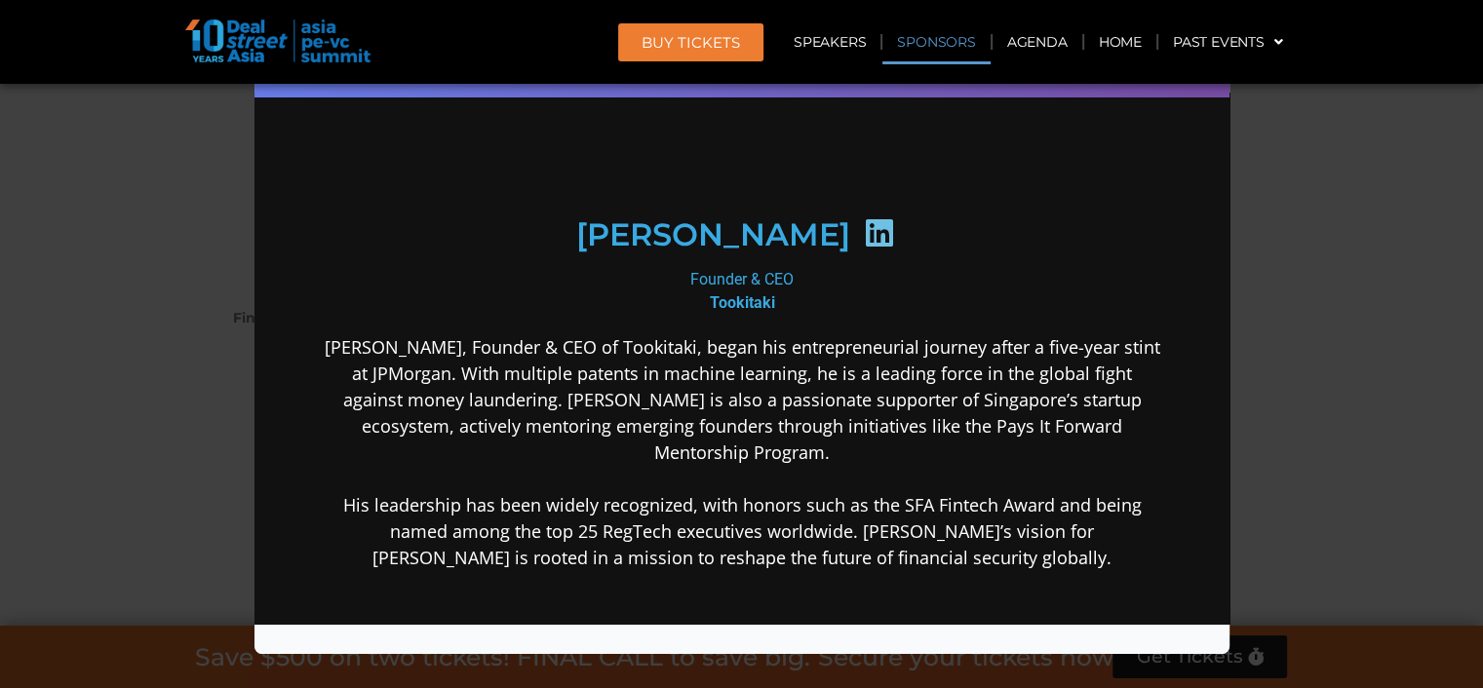
scroll to position [195, 0]
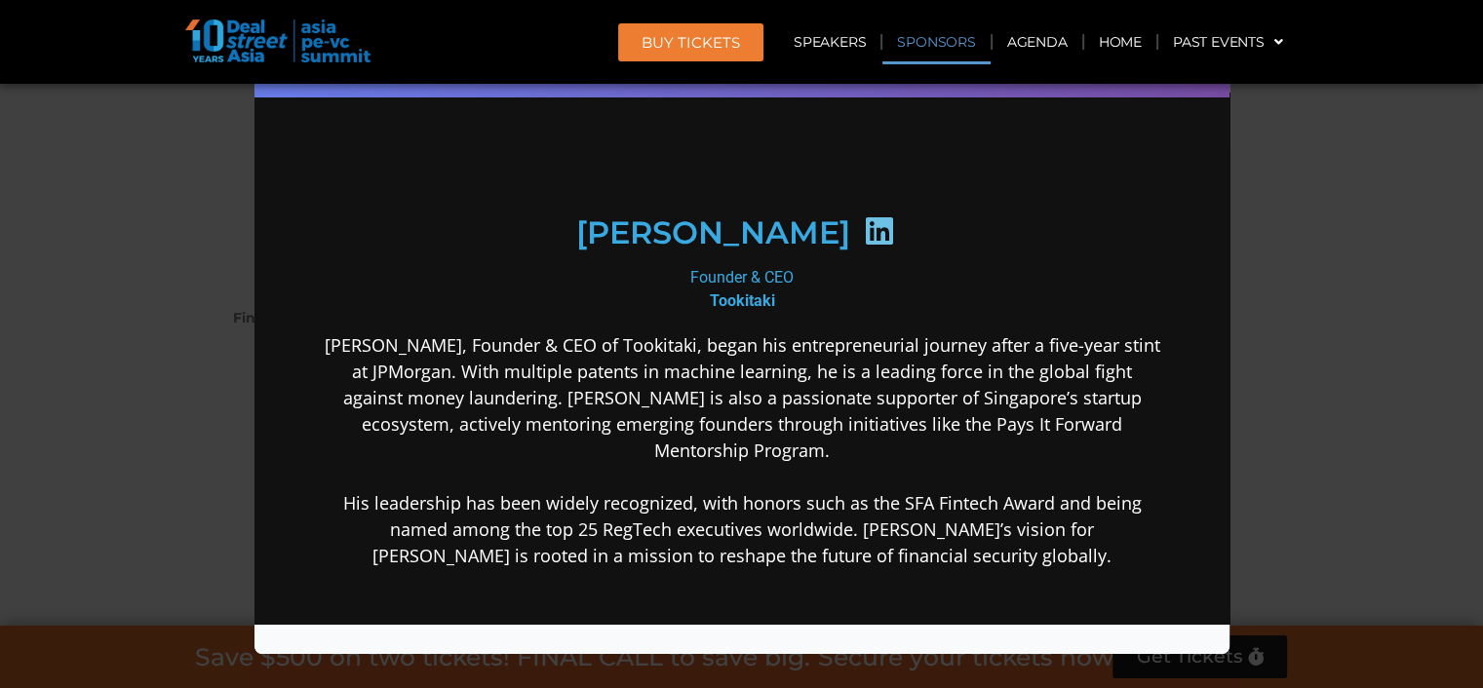
click at [1396, 335] on div "Speaker Profile ×" at bounding box center [741, 344] width 1483 height 688
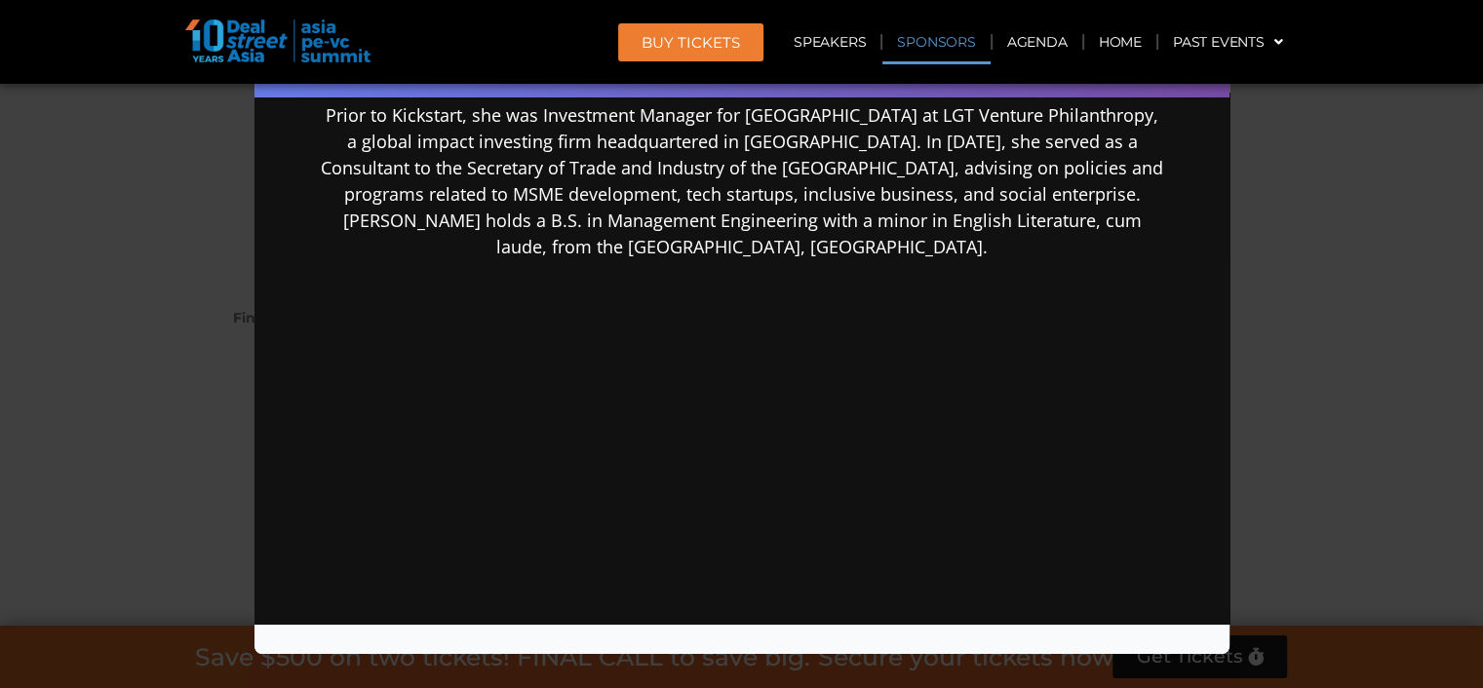
scroll to position [580, 0]
click at [1391, 348] on div "Speaker Profile ×" at bounding box center [741, 344] width 1483 height 688
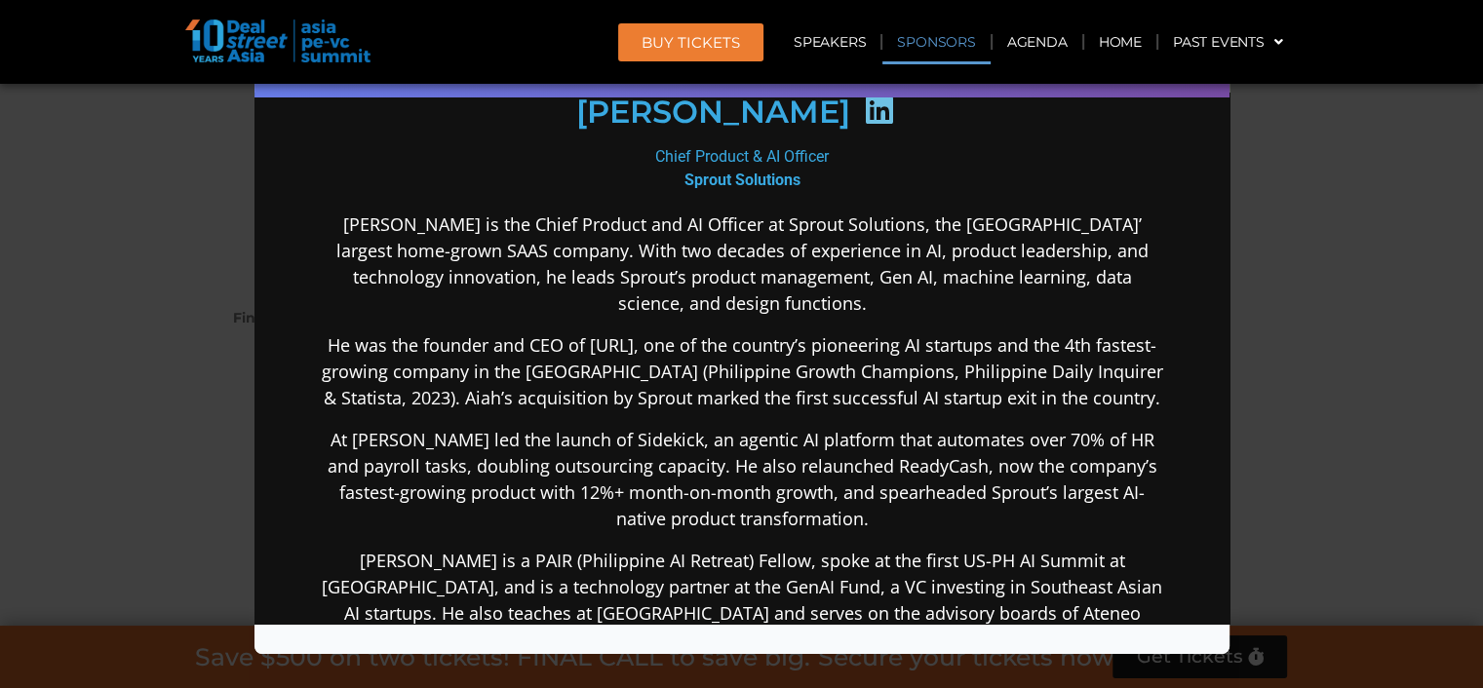
scroll to position [292, 0]
click at [1278, 356] on div "Speaker Profile ×" at bounding box center [741, 344] width 1483 height 688
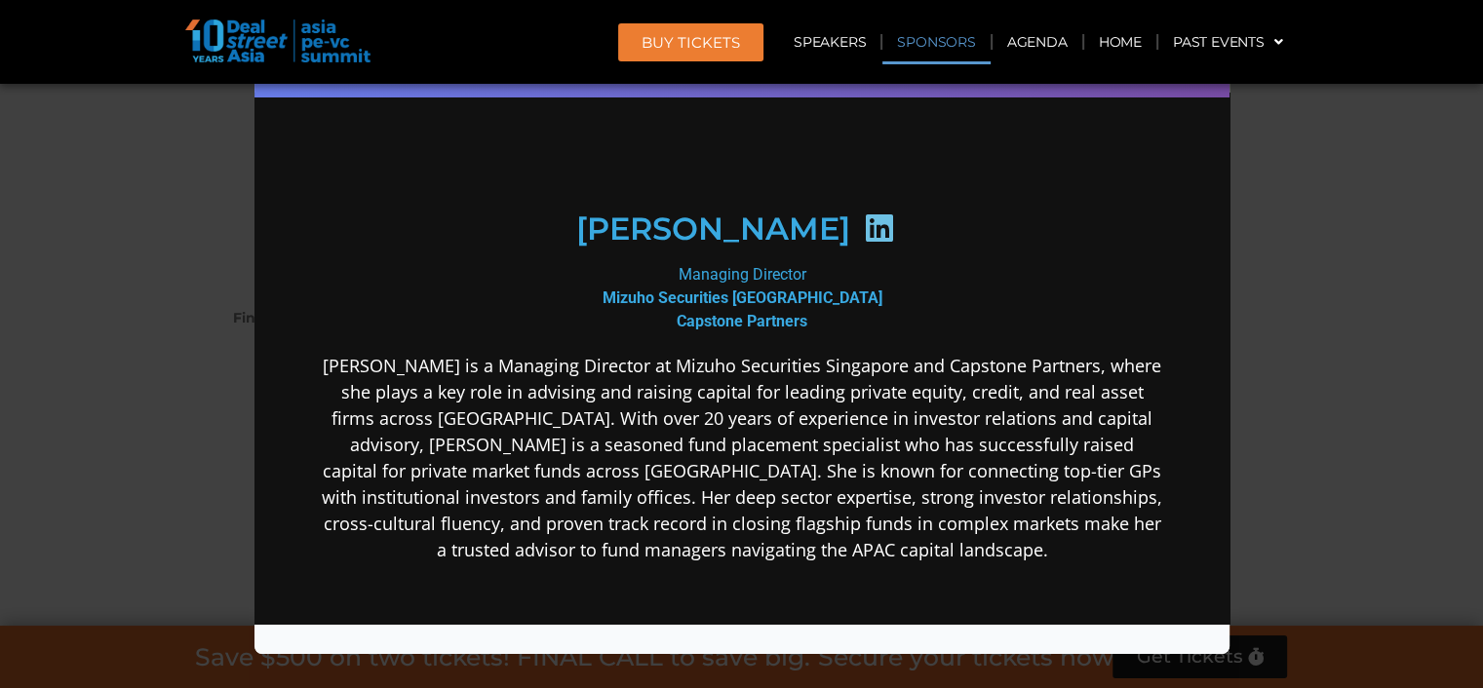
scroll to position [194, 0]
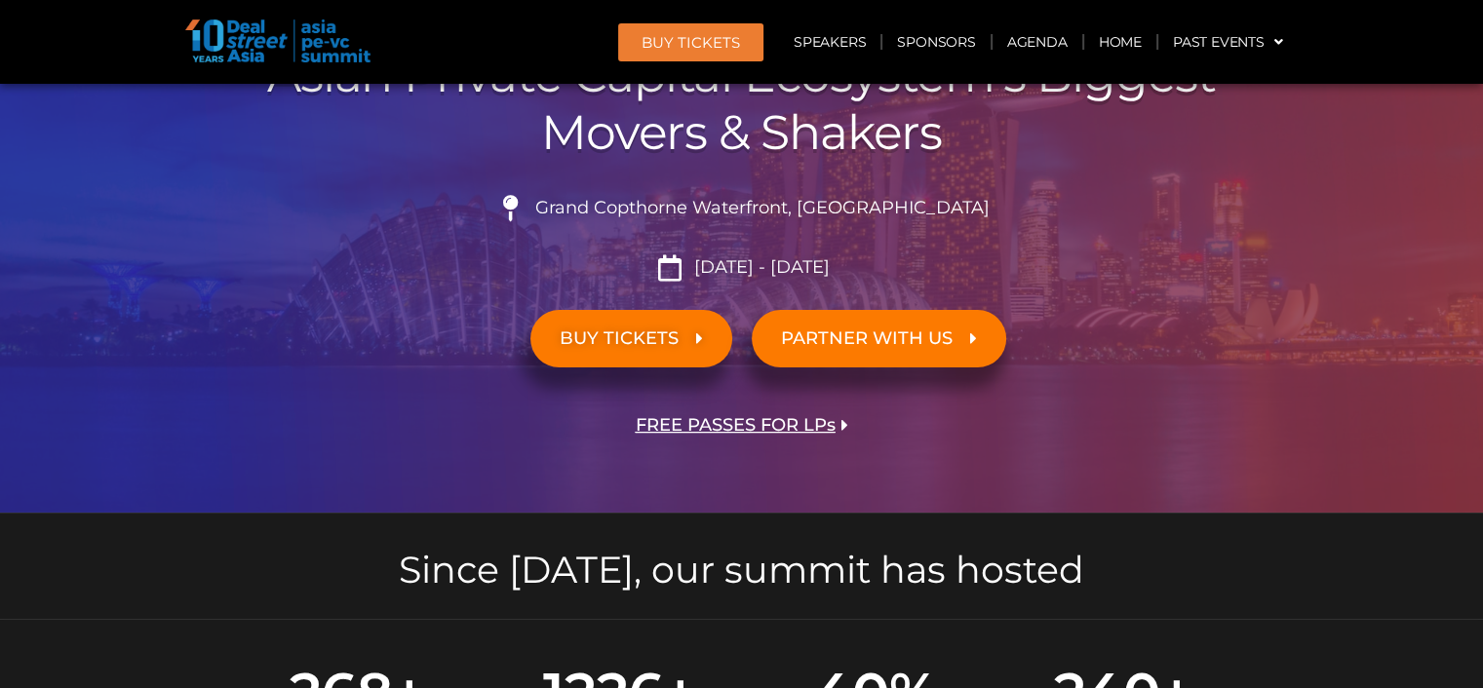
scroll to position [389, 0]
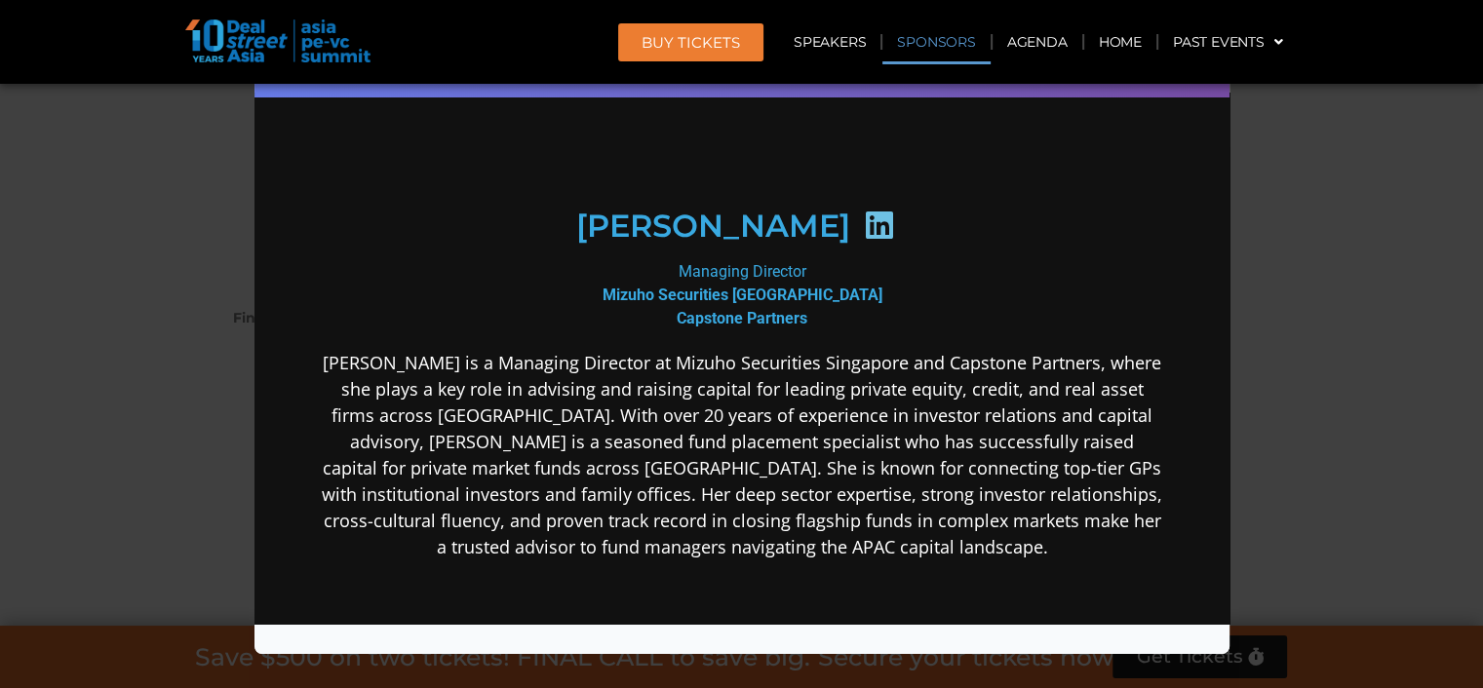
click at [1345, 474] on div "Speaker Profile ×" at bounding box center [741, 344] width 1483 height 688
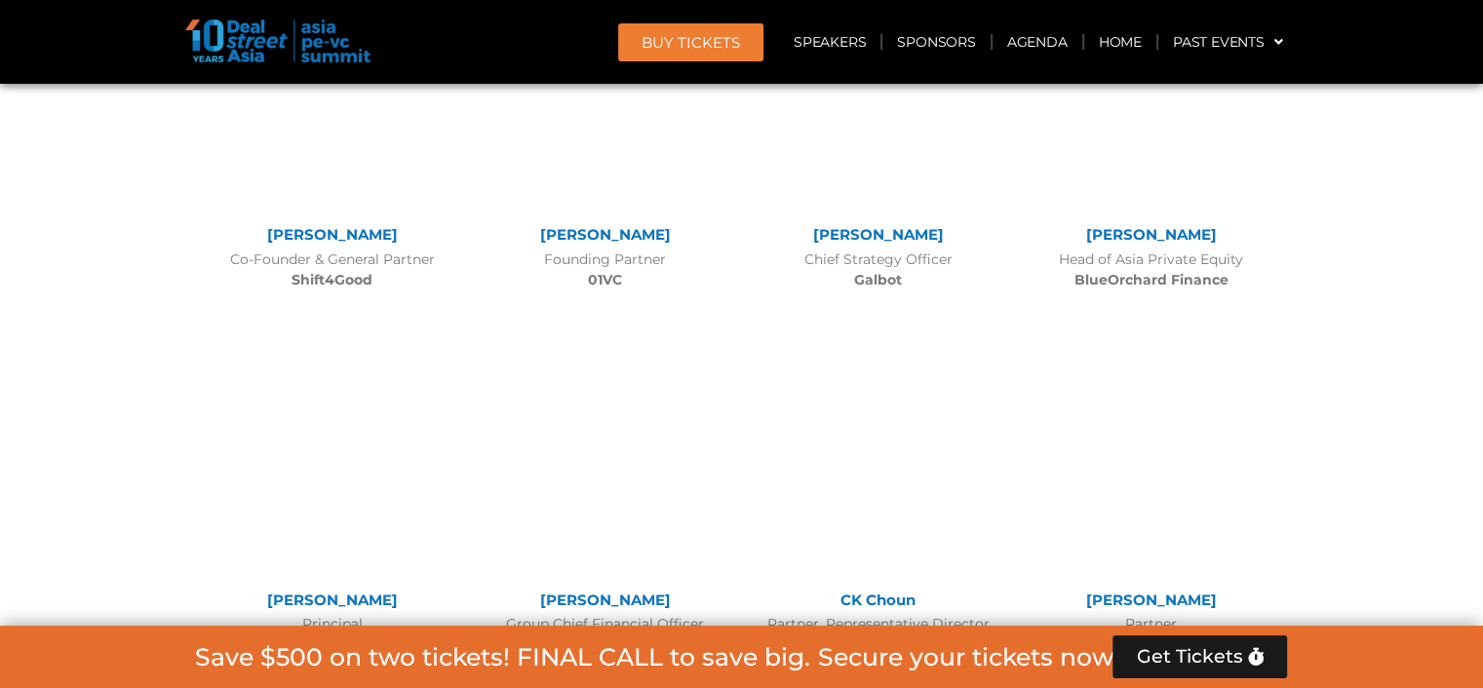
scroll to position [14438, 0]
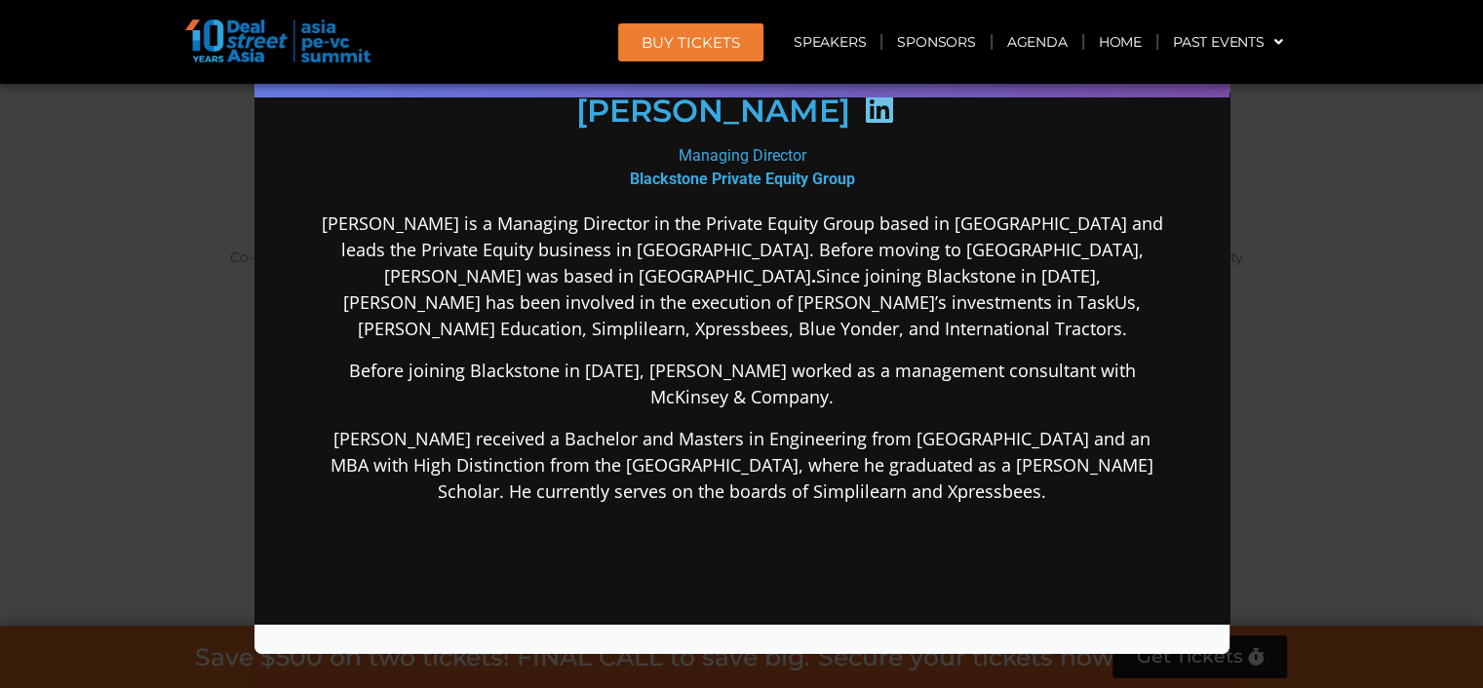
scroll to position [338, 0]
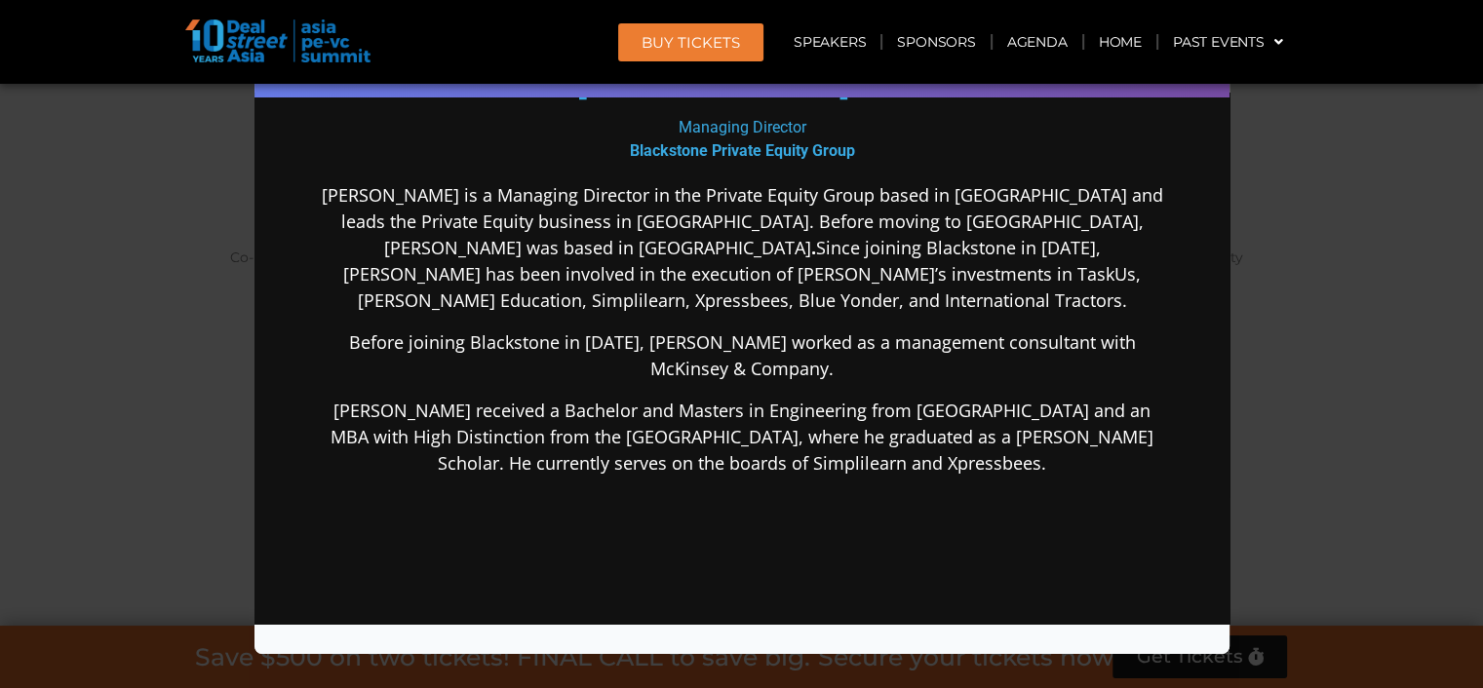
click at [1450, 430] on div "Speaker Profile ×" at bounding box center [741, 344] width 1483 height 688
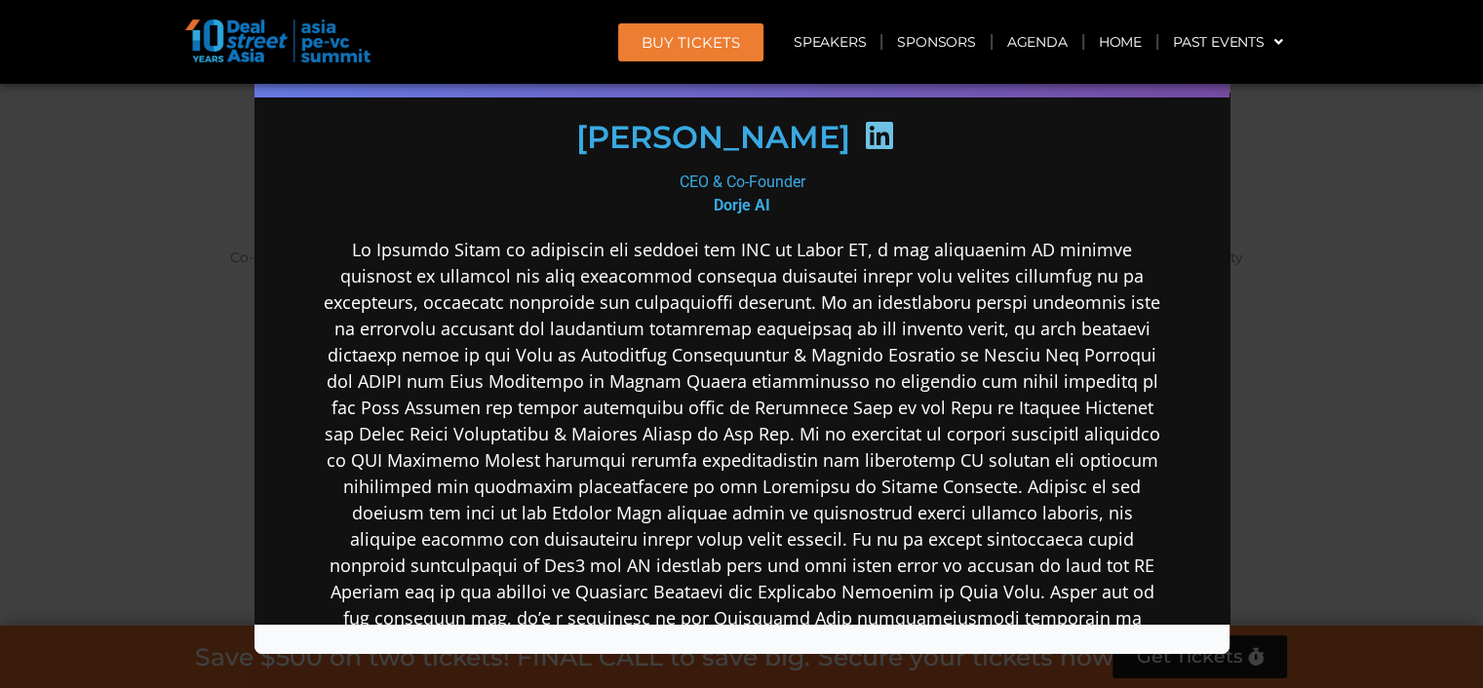
scroll to position [291, 0]
click at [1474, 362] on div "Speaker Profile ×" at bounding box center [741, 344] width 1483 height 688
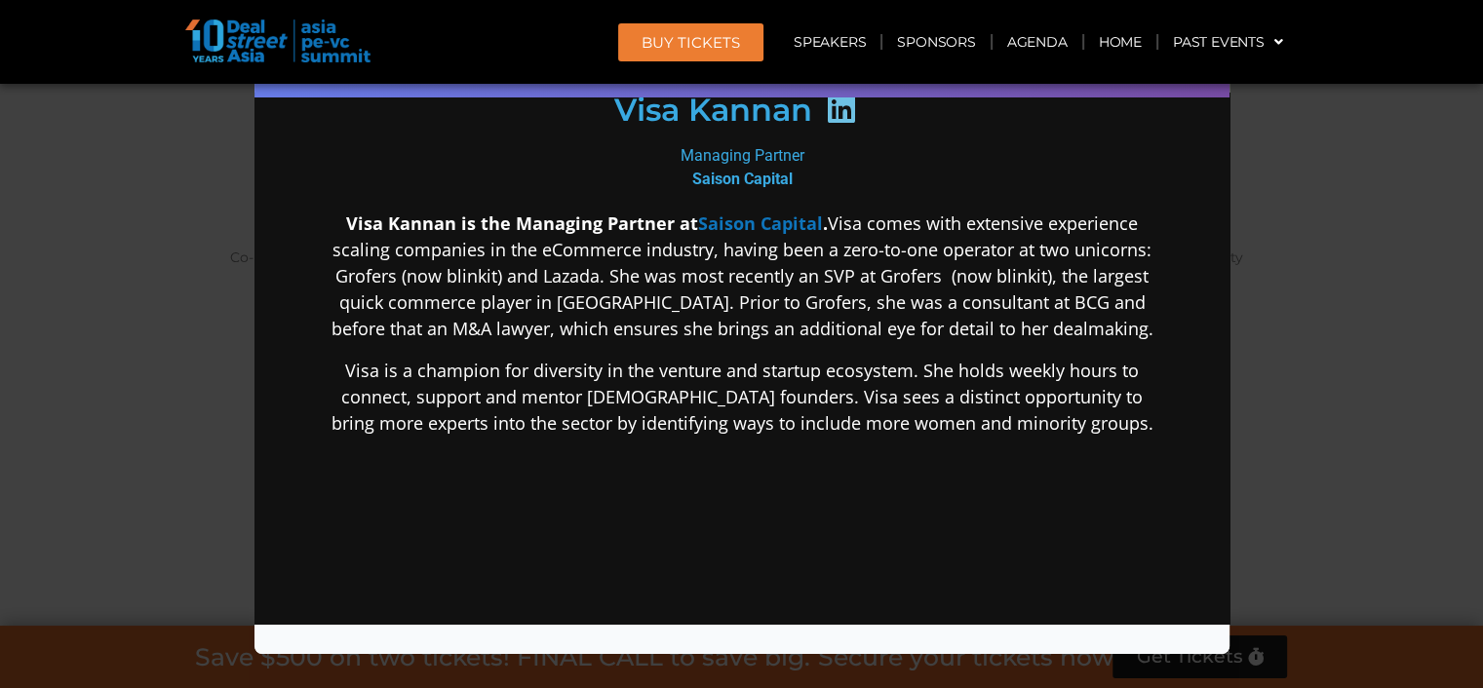
scroll to position [0, 0]
click at [1322, 393] on div "Speaker Profile ×" at bounding box center [741, 344] width 1483 height 688
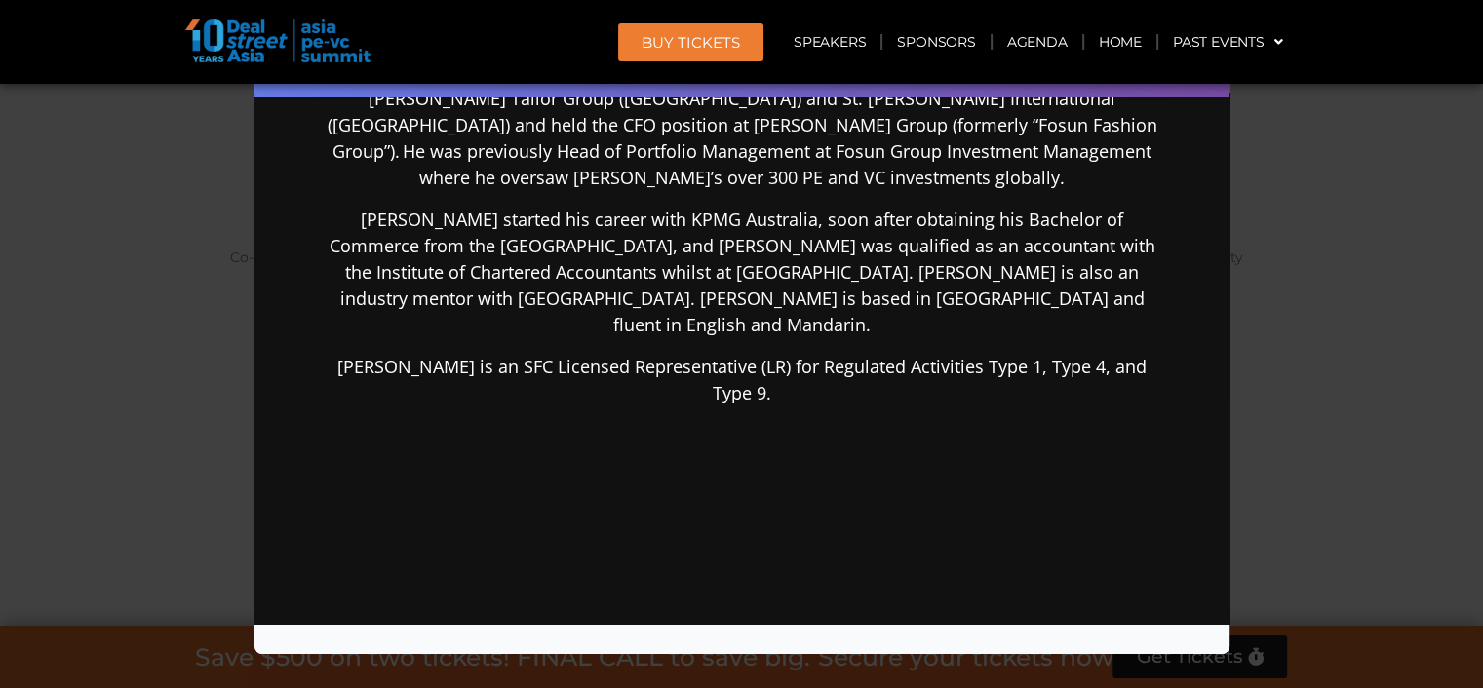
scroll to position [690, 0]
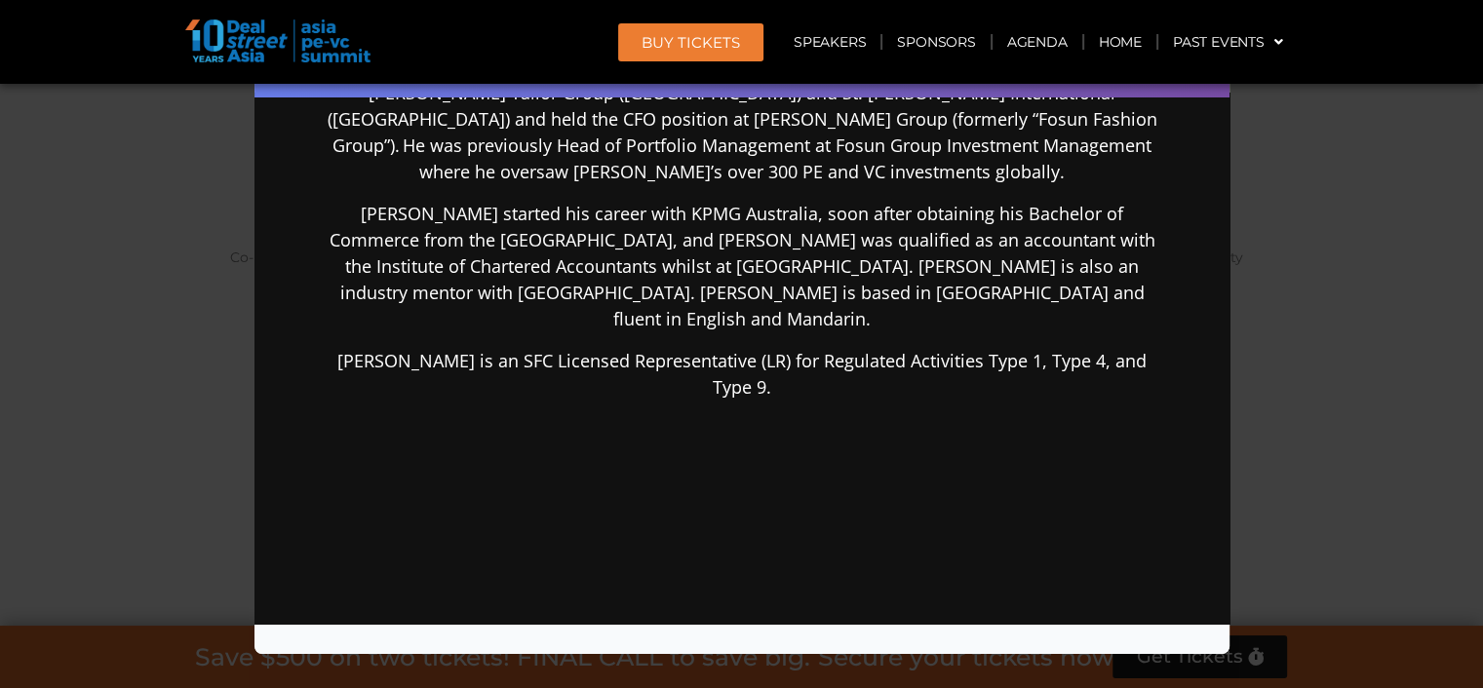
click at [1331, 340] on div "Speaker Profile ×" at bounding box center [741, 344] width 1483 height 688
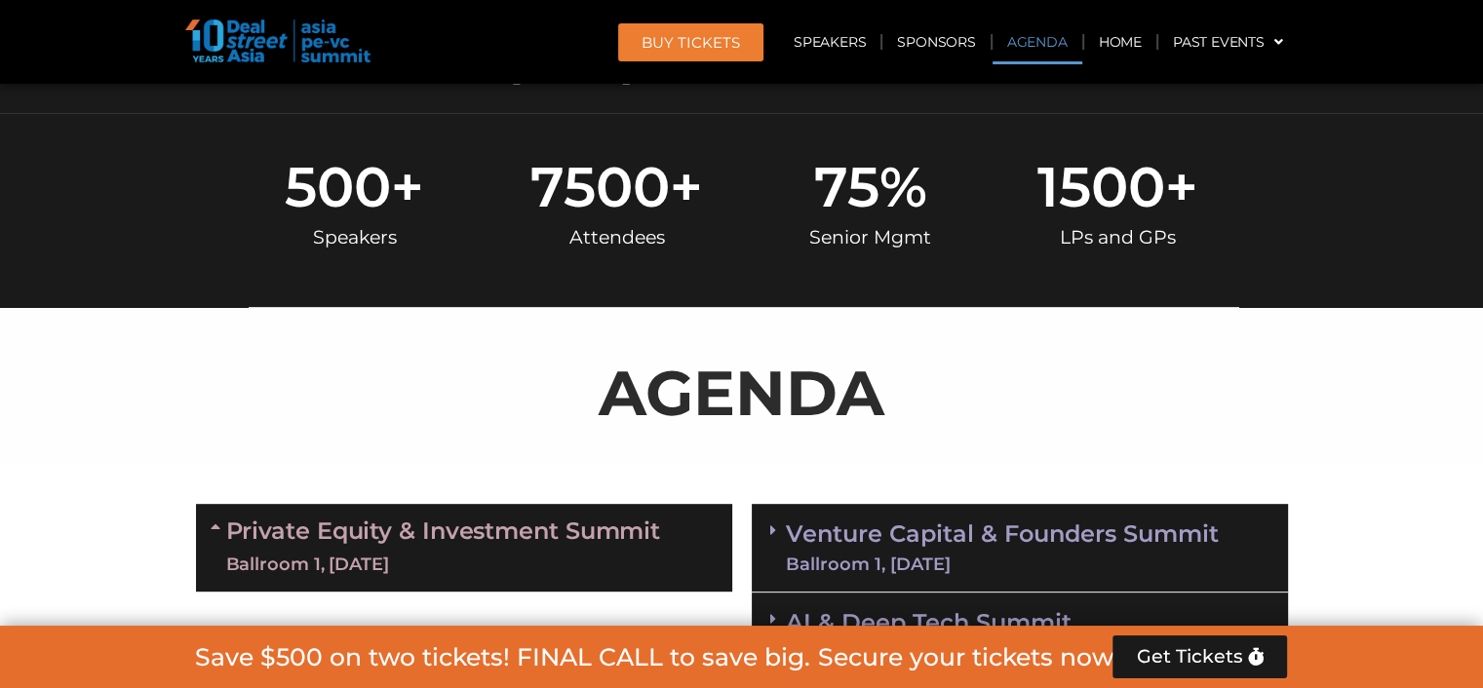
scroll to position [891, 0]
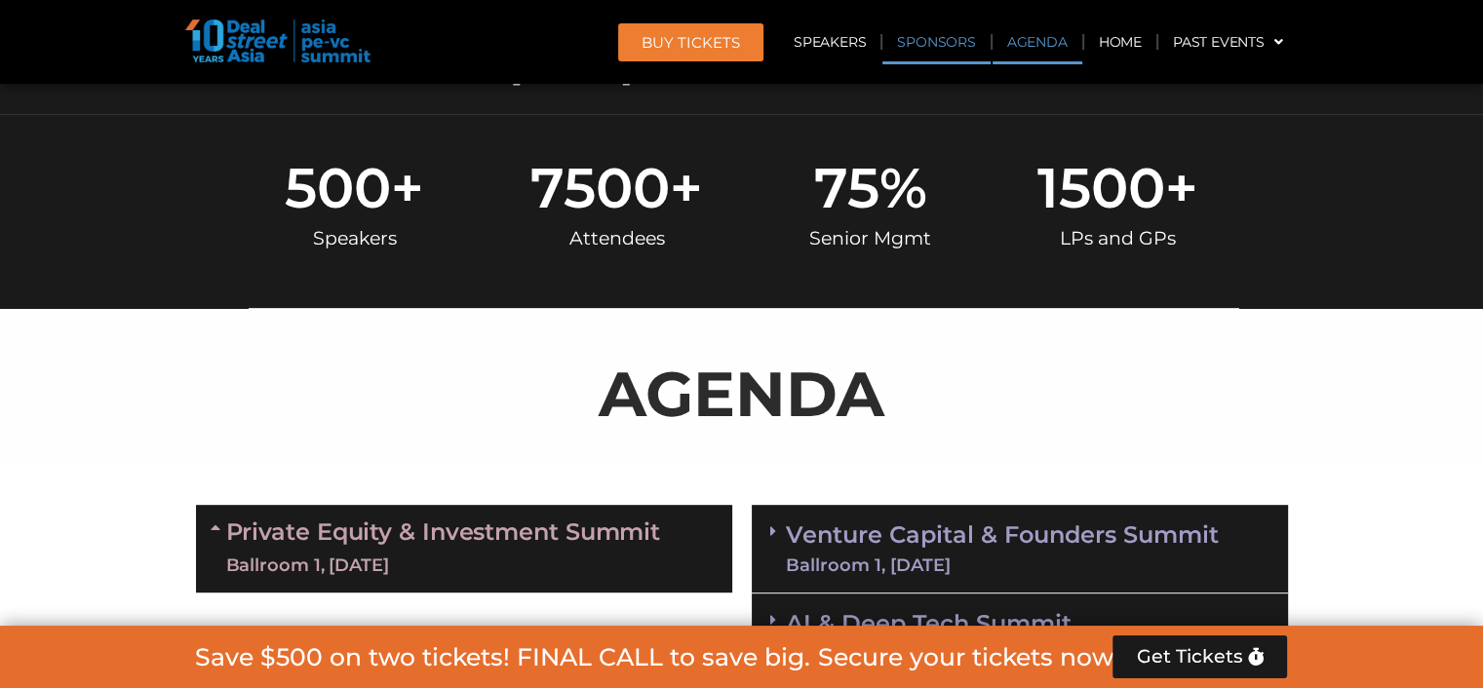
click at [944, 47] on link "Sponsors" at bounding box center [935, 41] width 107 height 45
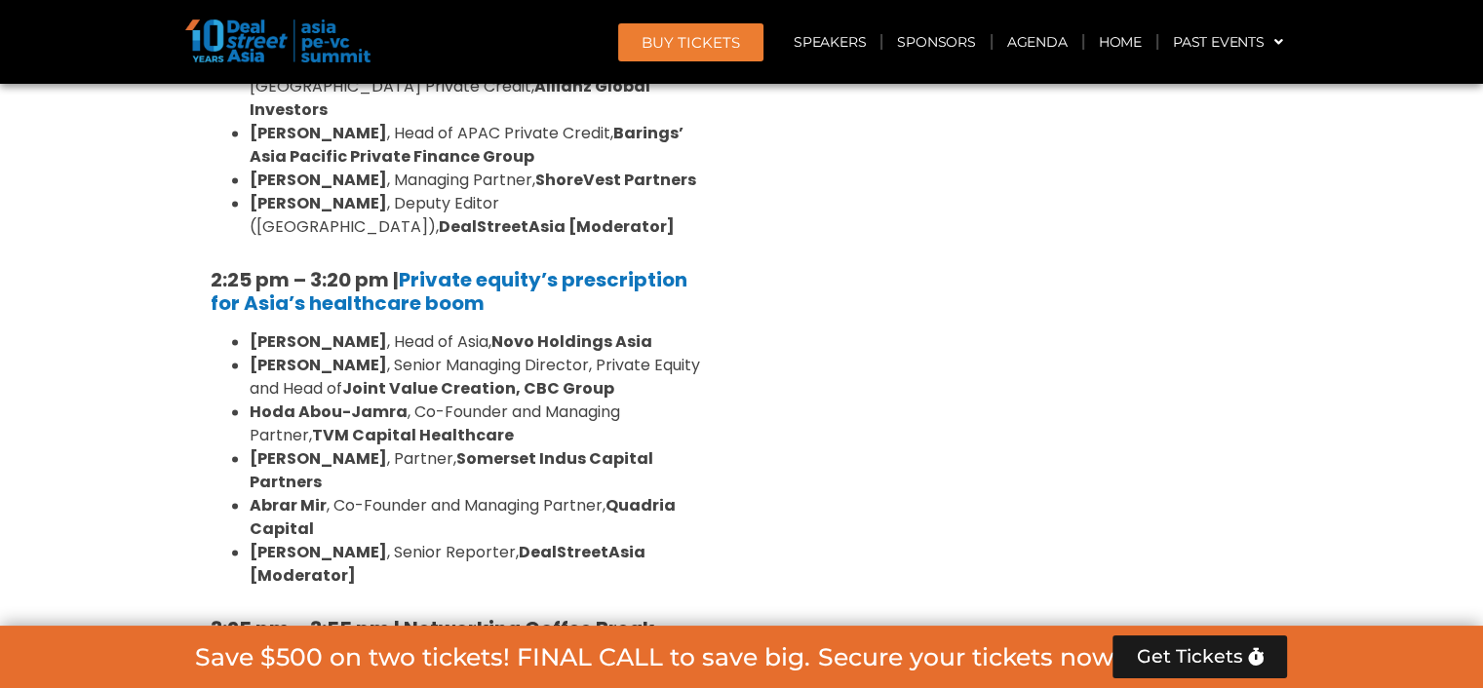
scroll to position [0, 0]
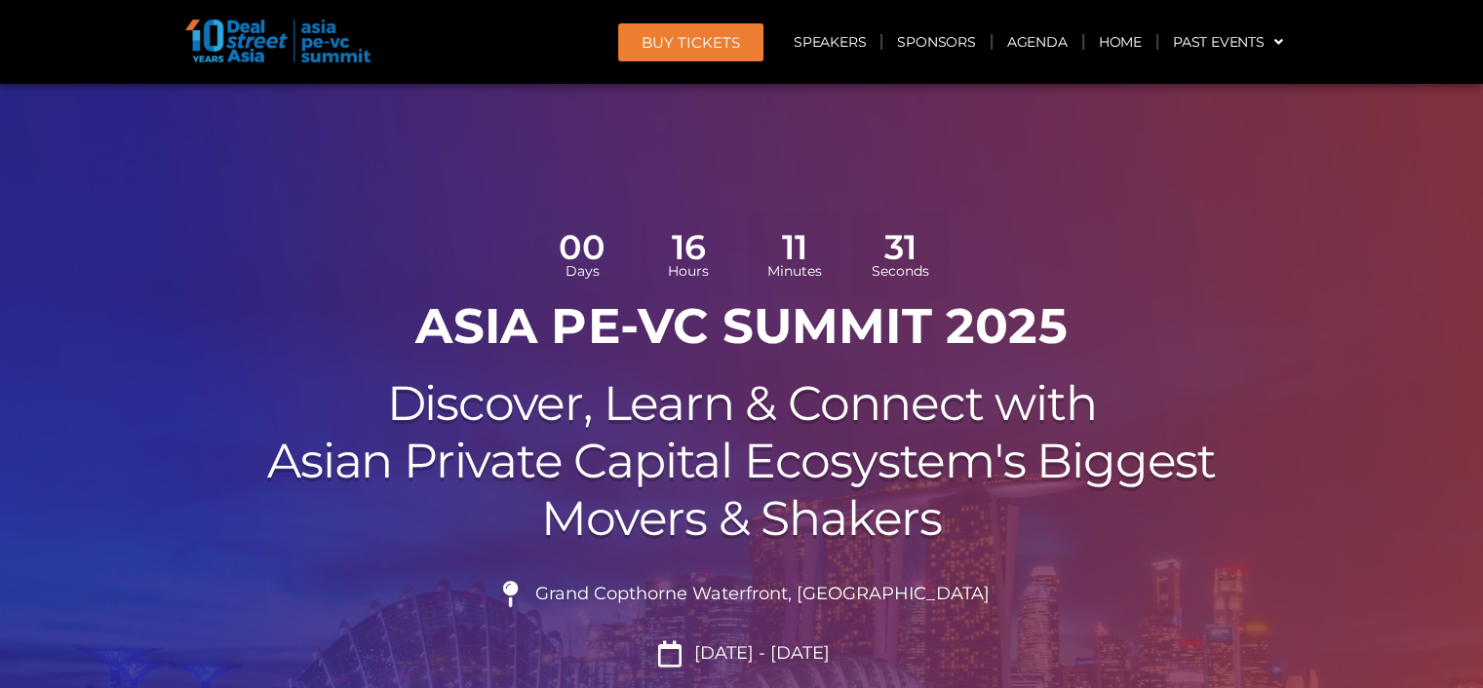
click at [957, 474] on h2 "Discover, Learn & Connect with Asian Private Capital Ecosystem's Biggest Movers…" at bounding box center [742, 461] width 1092 height 172
